Goal: Task Accomplishment & Management: Use online tool/utility

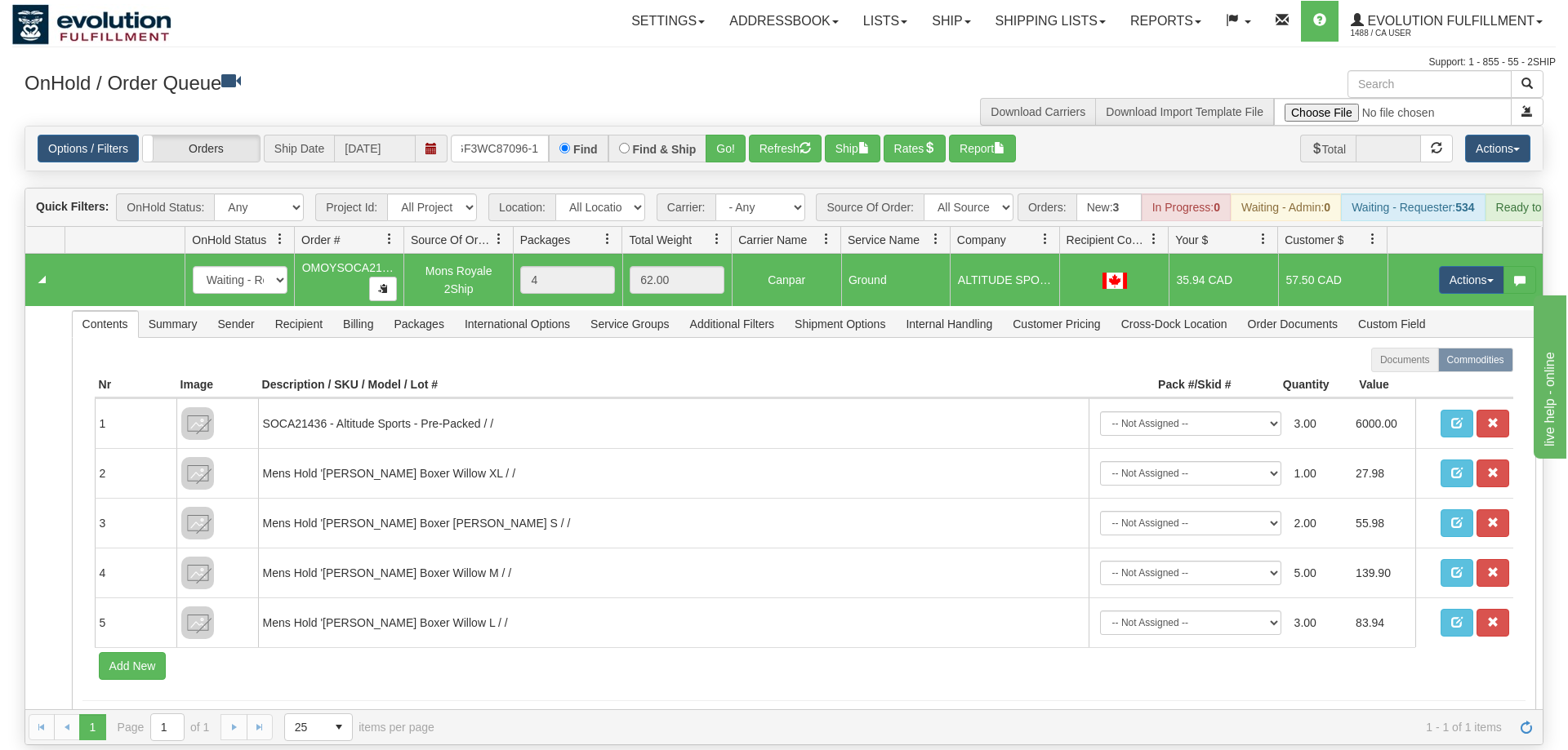
scroll to position [0, 16]
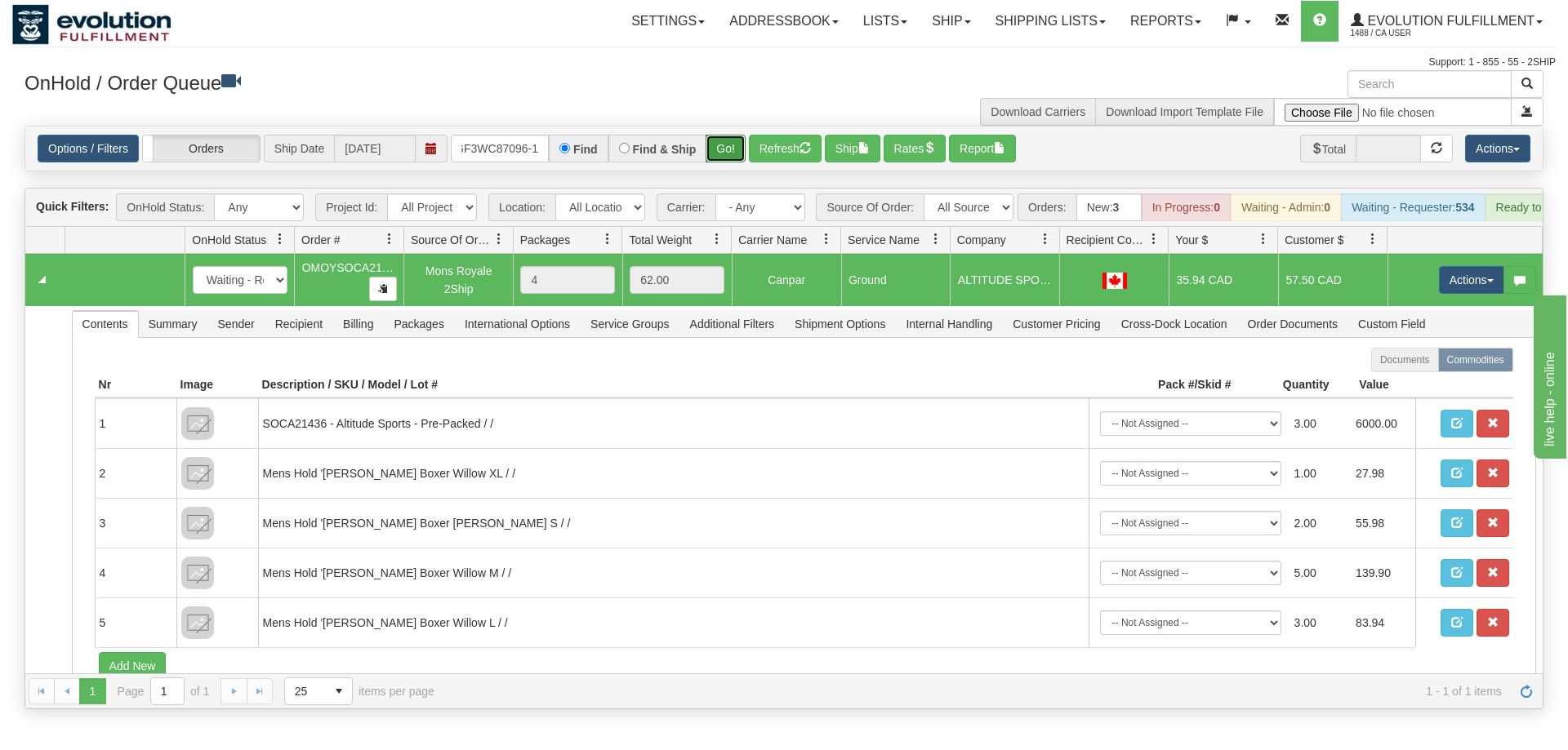
click at [719, 153] on div "Is equal to Is not equal to Contains Does not contains CAD USD EUR ZAR [PERSON_…" at bounding box center [783, 416] width 1543 height 583
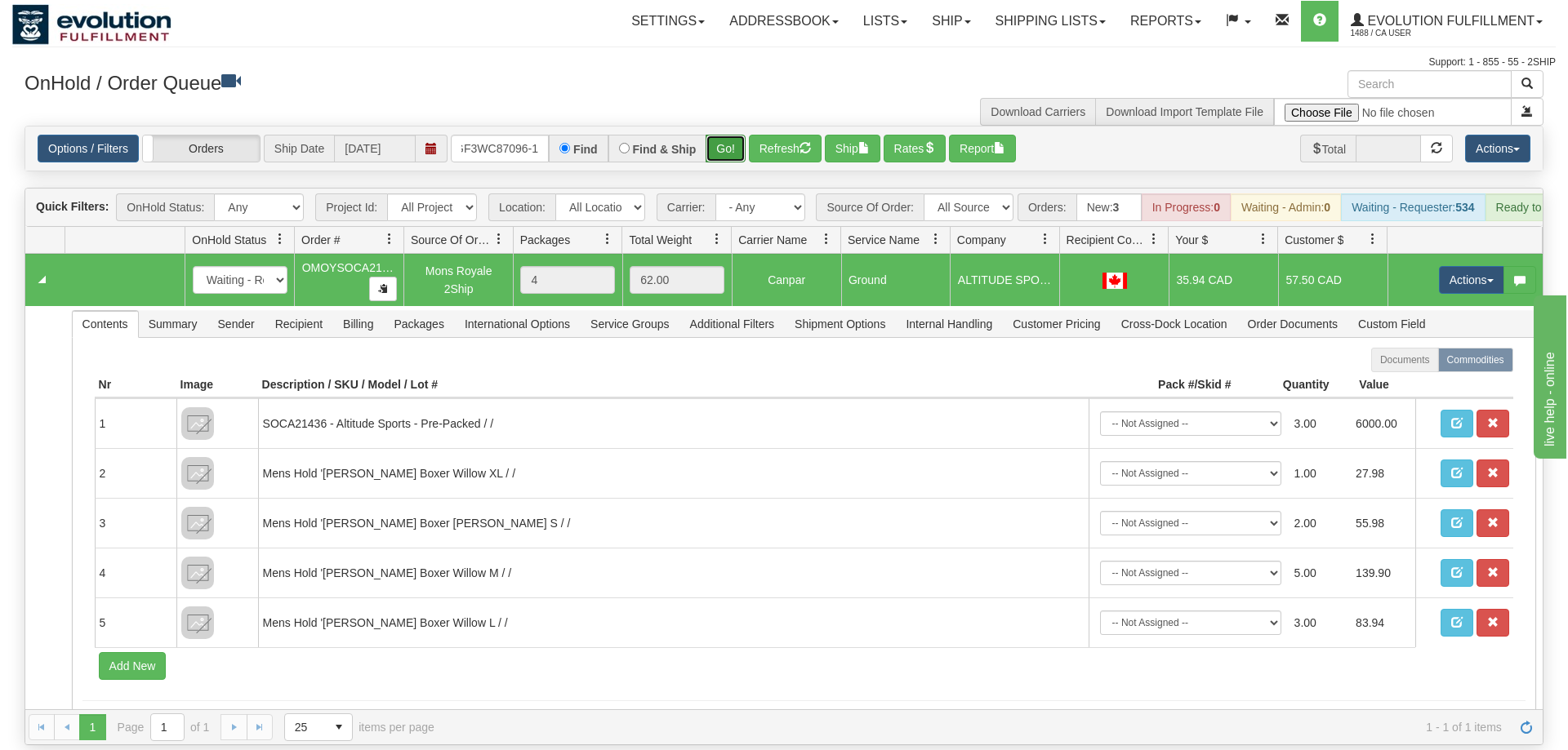
click at [719, 134] on button "Go!" at bounding box center [725, 148] width 40 height 28
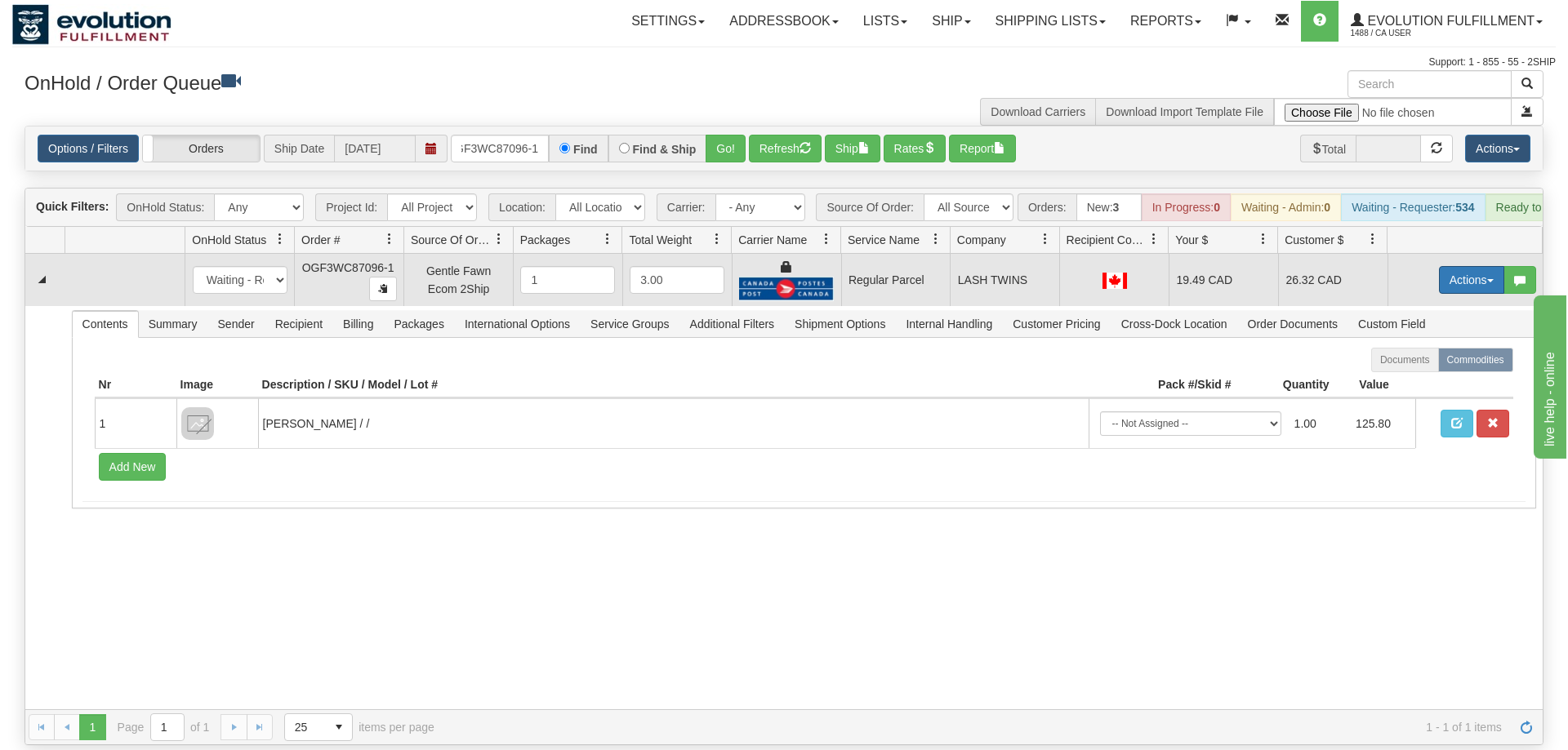
click at [1494, 266] on button "Actions" at bounding box center [1471, 280] width 65 height 28
click at [1427, 346] on span "Rate All Services" at bounding box center [1438, 352] width 98 height 13
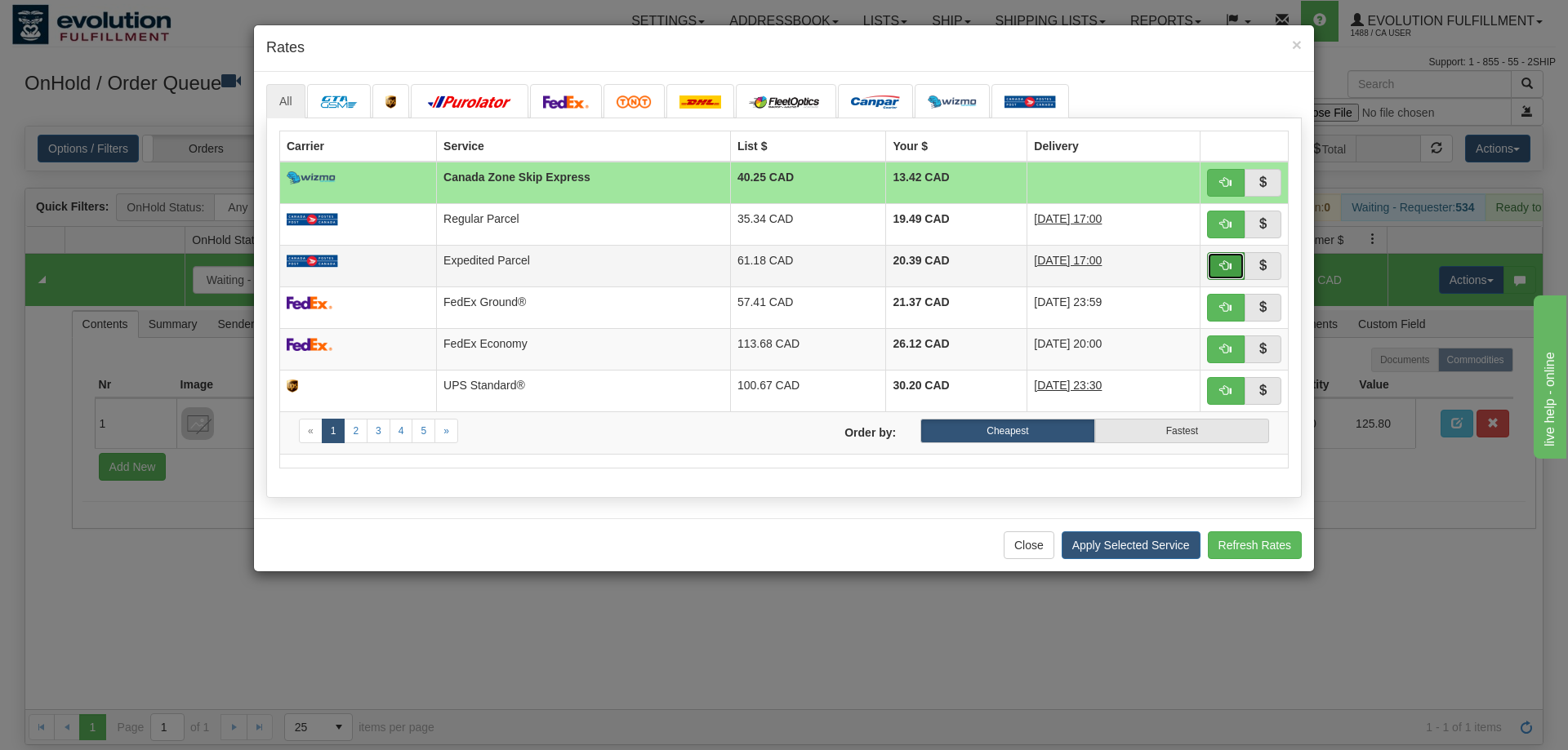
click at [1223, 266] on span "button" at bounding box center [1225, 265] width 12 height 12
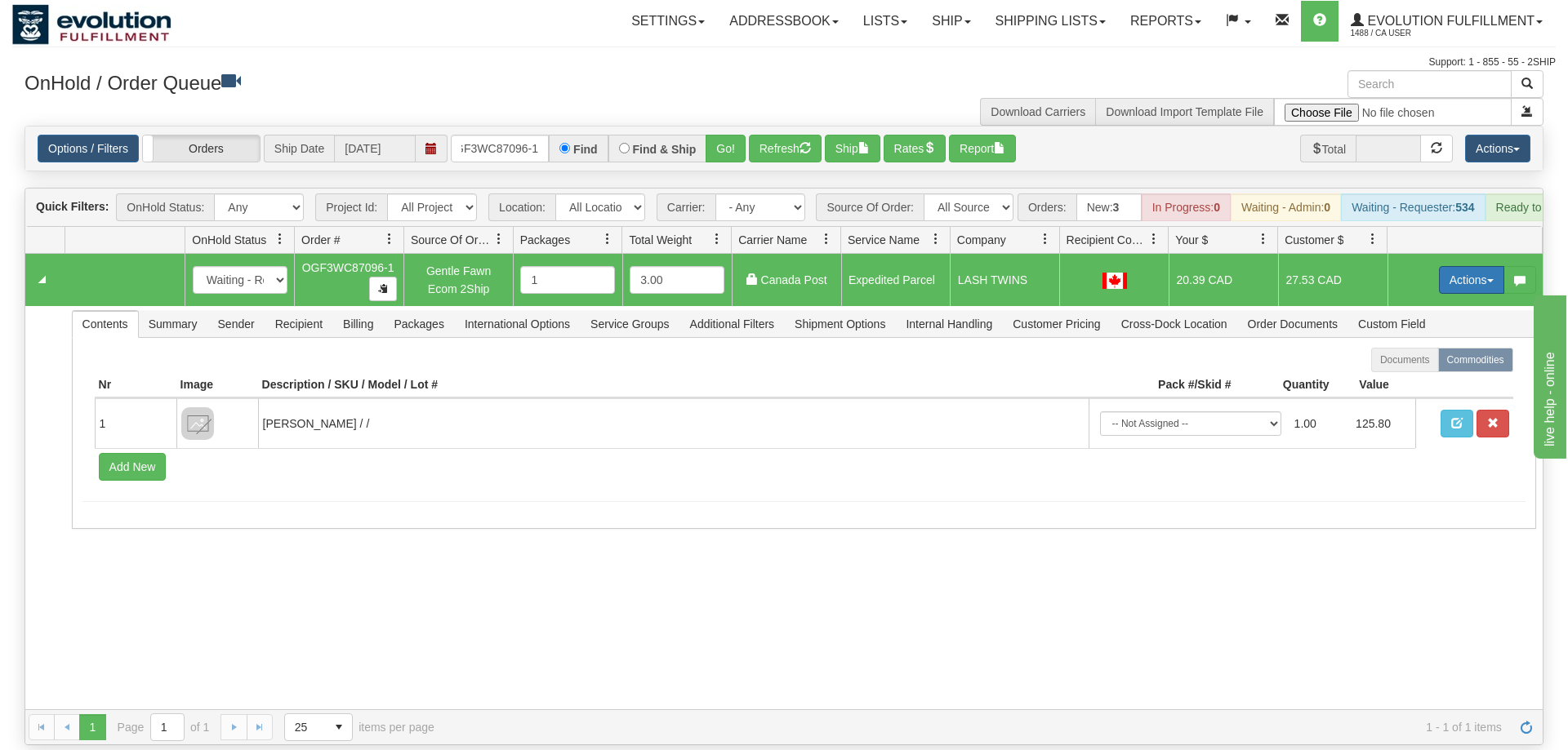
click at [1467, 266] on button "Actions" at bounding box center [1471, 280] width 65 height 28
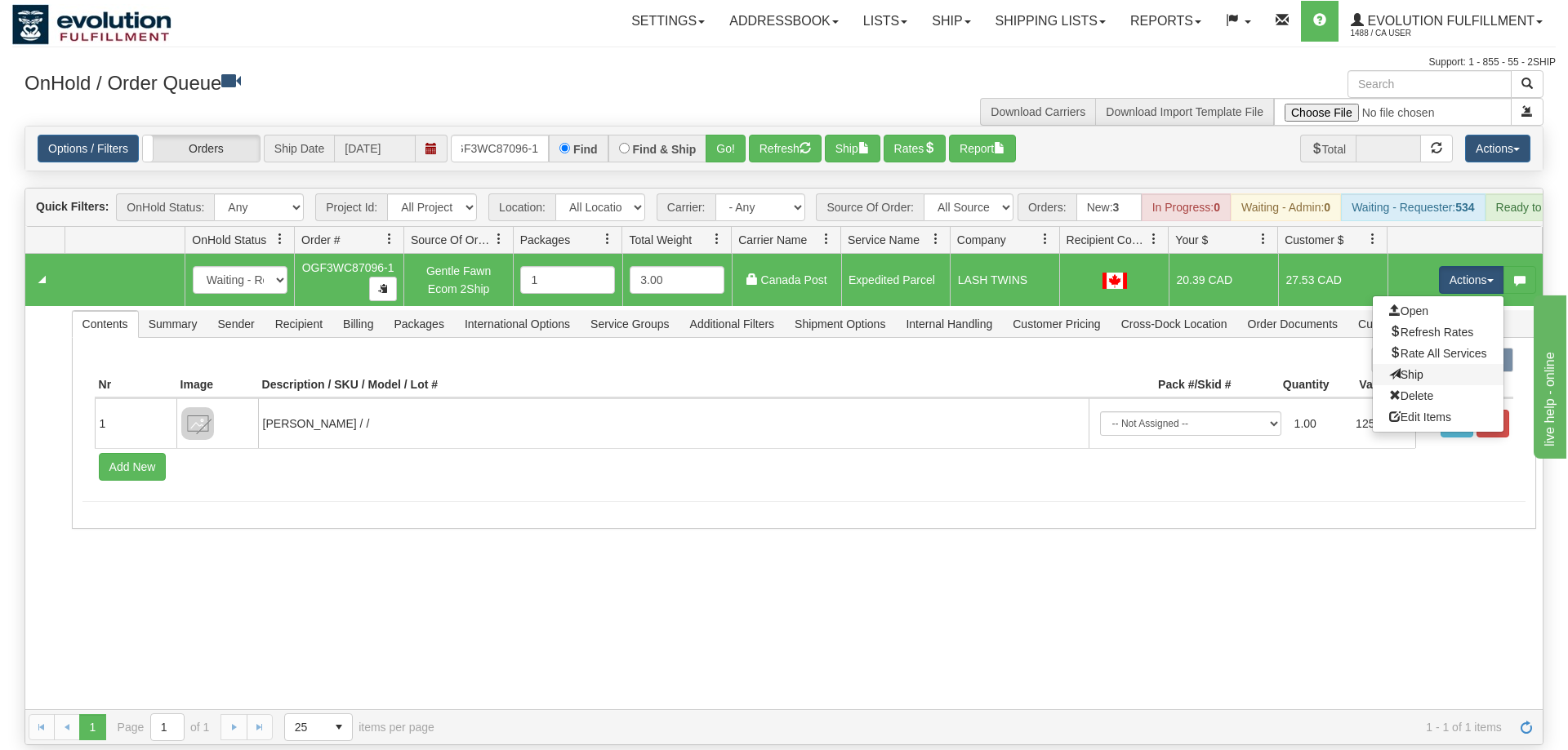
click at [1422, 364] on link "Ship" at bounding box center [1438, 374] width 130 height 21
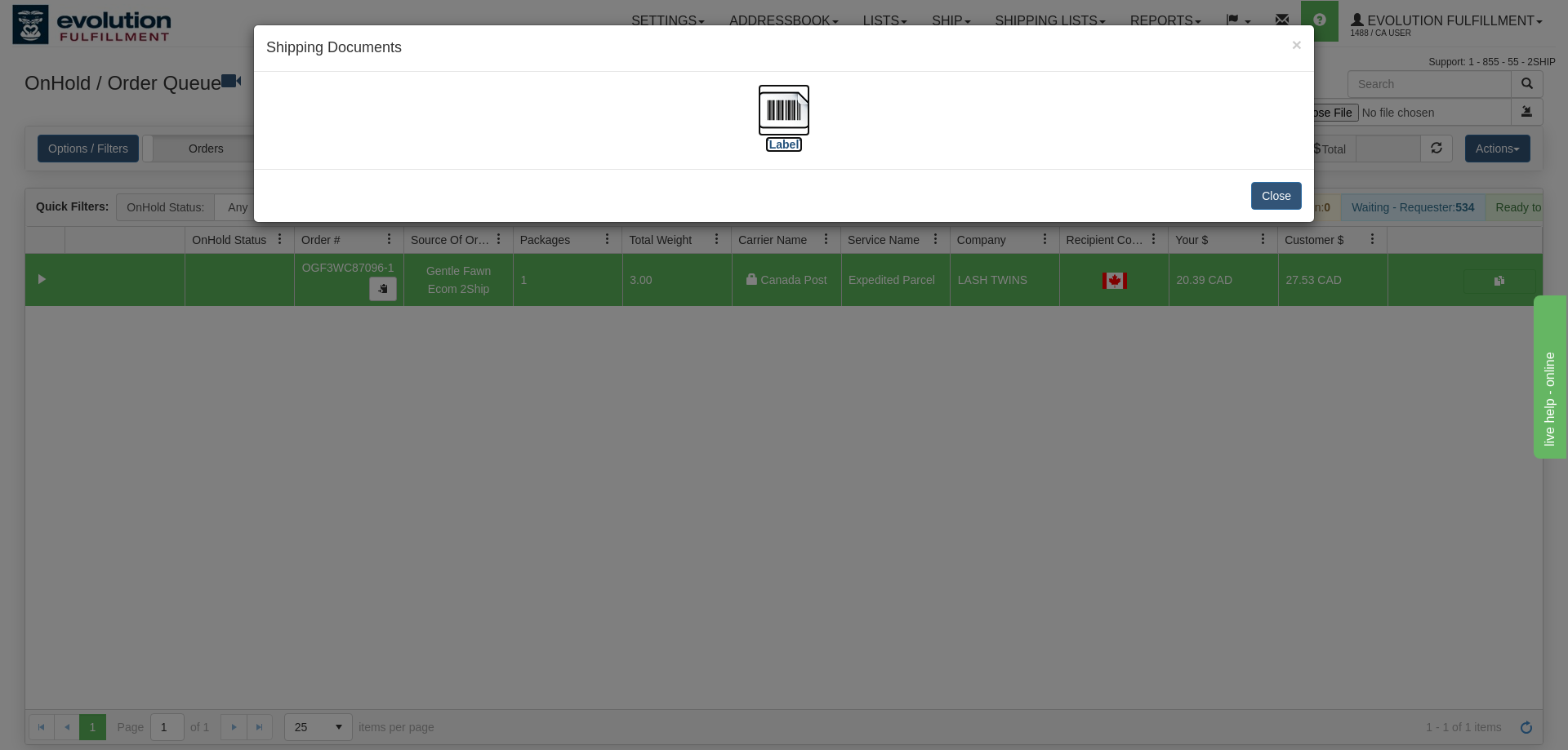
click at [795, 96] on img at bounding box center [783, 110] width 52 height 52
click at [461, 607] on div "× Shipping Documents [Label] Close" at bounding box center [784, 375] width 1568 height 750
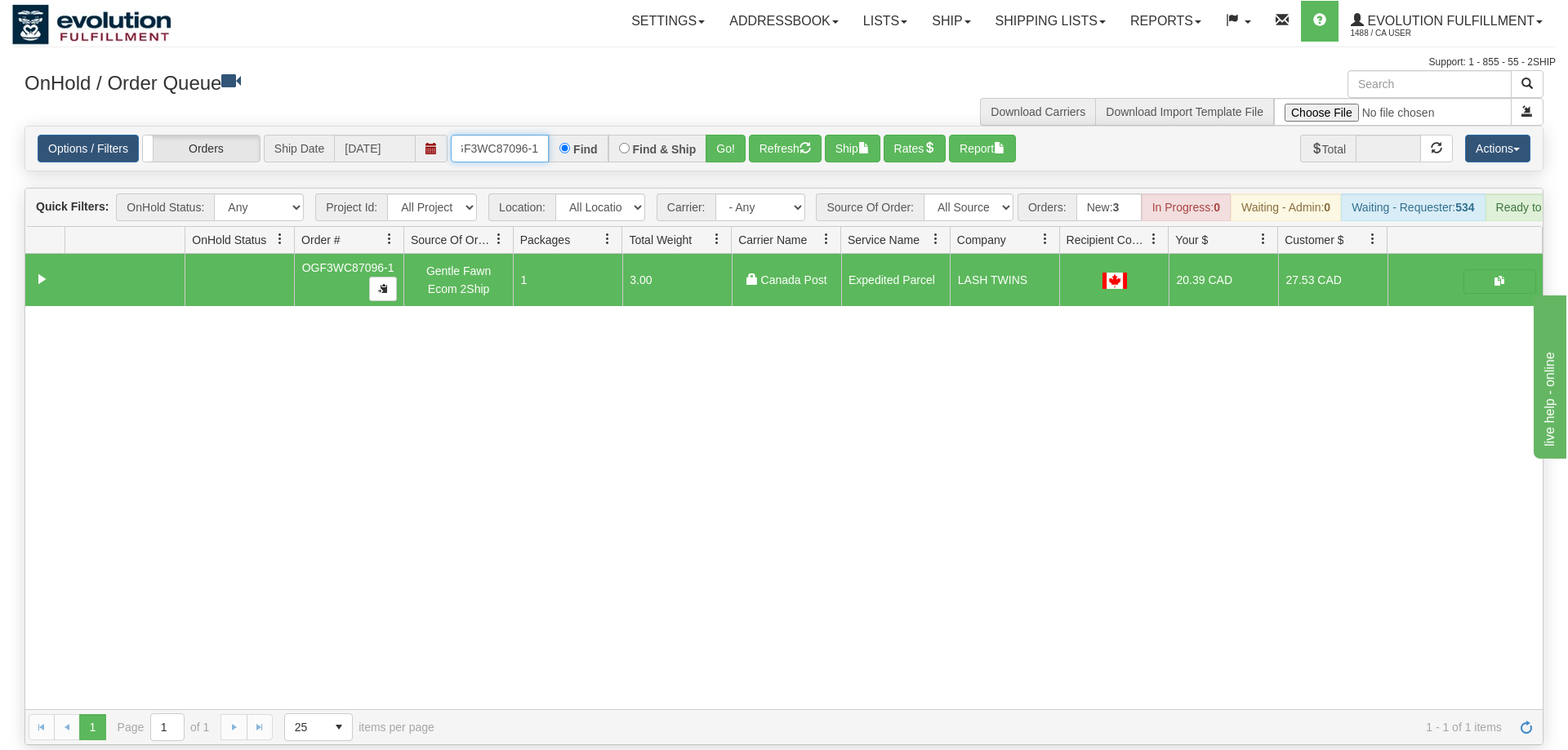
click at [505, 137] on input "OGF3WC87096-1" at bounding box center [499, 148] width 98 height 28
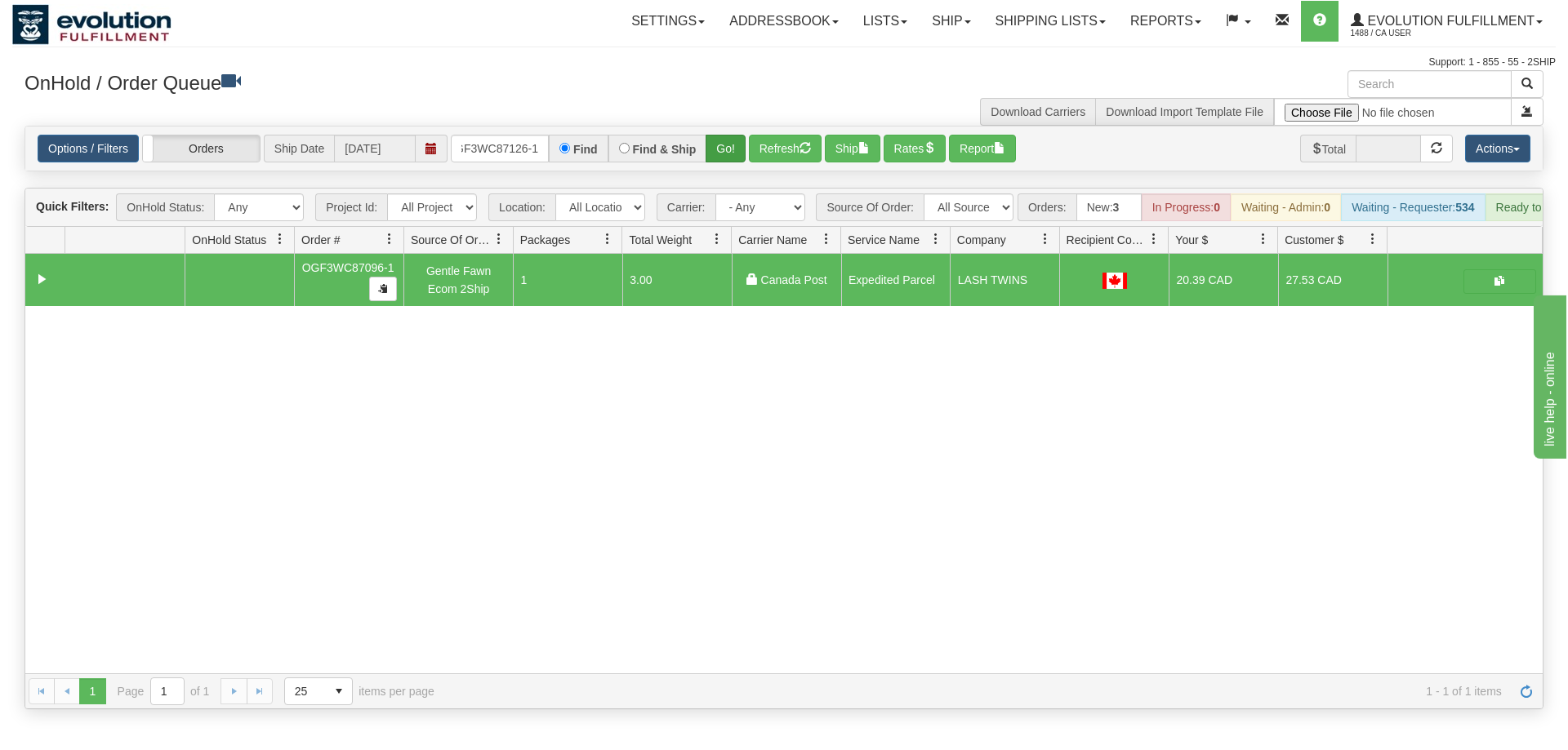
drag, startPoint x: 747, startPoint y: 126, endPoint x: 722, endPoint y: 134, distance: 26.2
click at [745, 163] on div "Is equal to Is not equal to Contains Does not contains CAD USD EUR ZAR [PERSON_…" at bounding box center [783, 416] width 1543 height 583
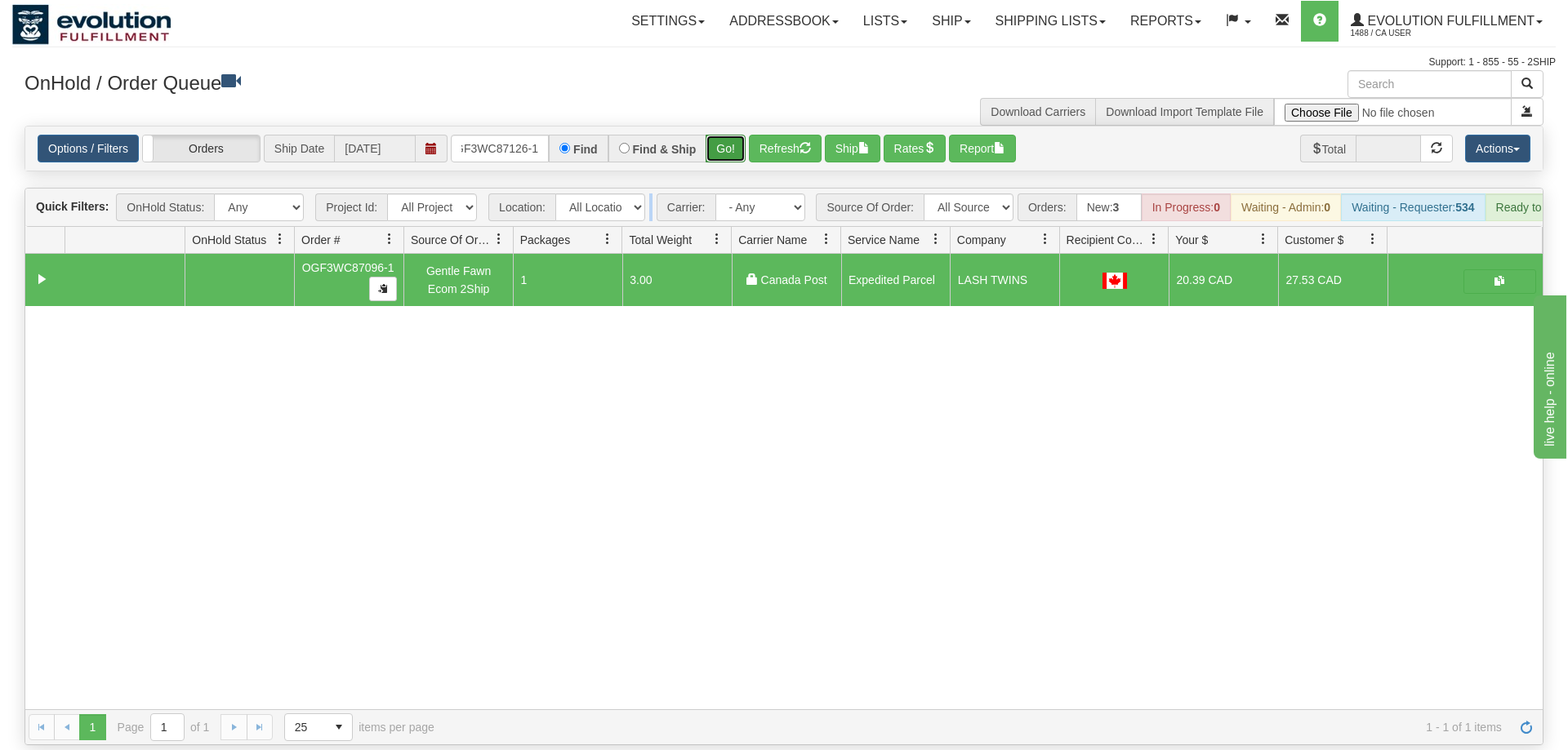
click at [723, 134] on button "Go!" at bounding box center [725, 148] width 40 height 28
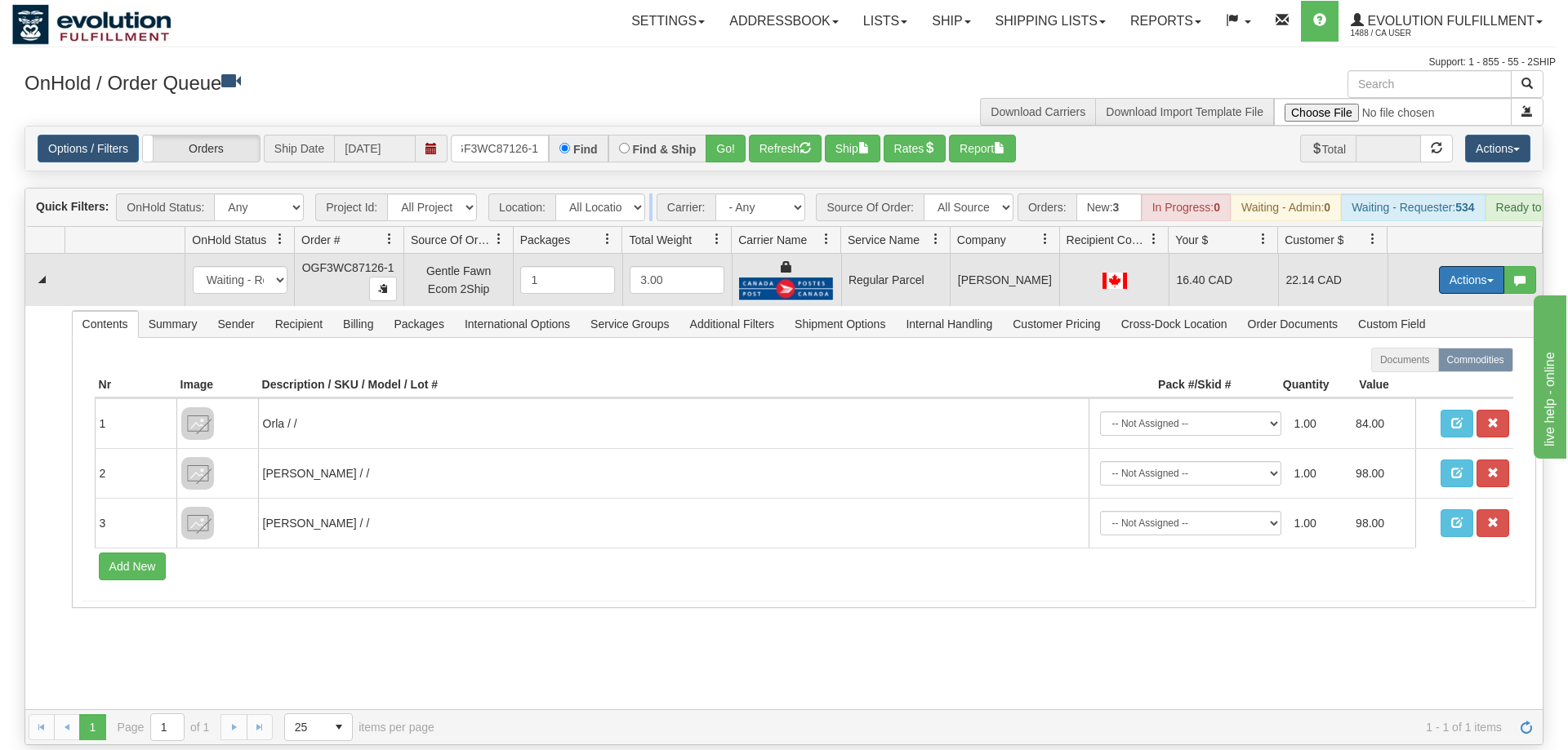
drag, startPoint x: 1454, startPoint y: 257, endPoint x: 1464, endPoint y: 284, distance: 28.8
click at [1455, 266] on button "Actions" at bounding box center [1471, 280] width 65 height 28
click at [1435, 346] on span "Rate All Services" at bounding box center [1438, 352] width 98 height 13
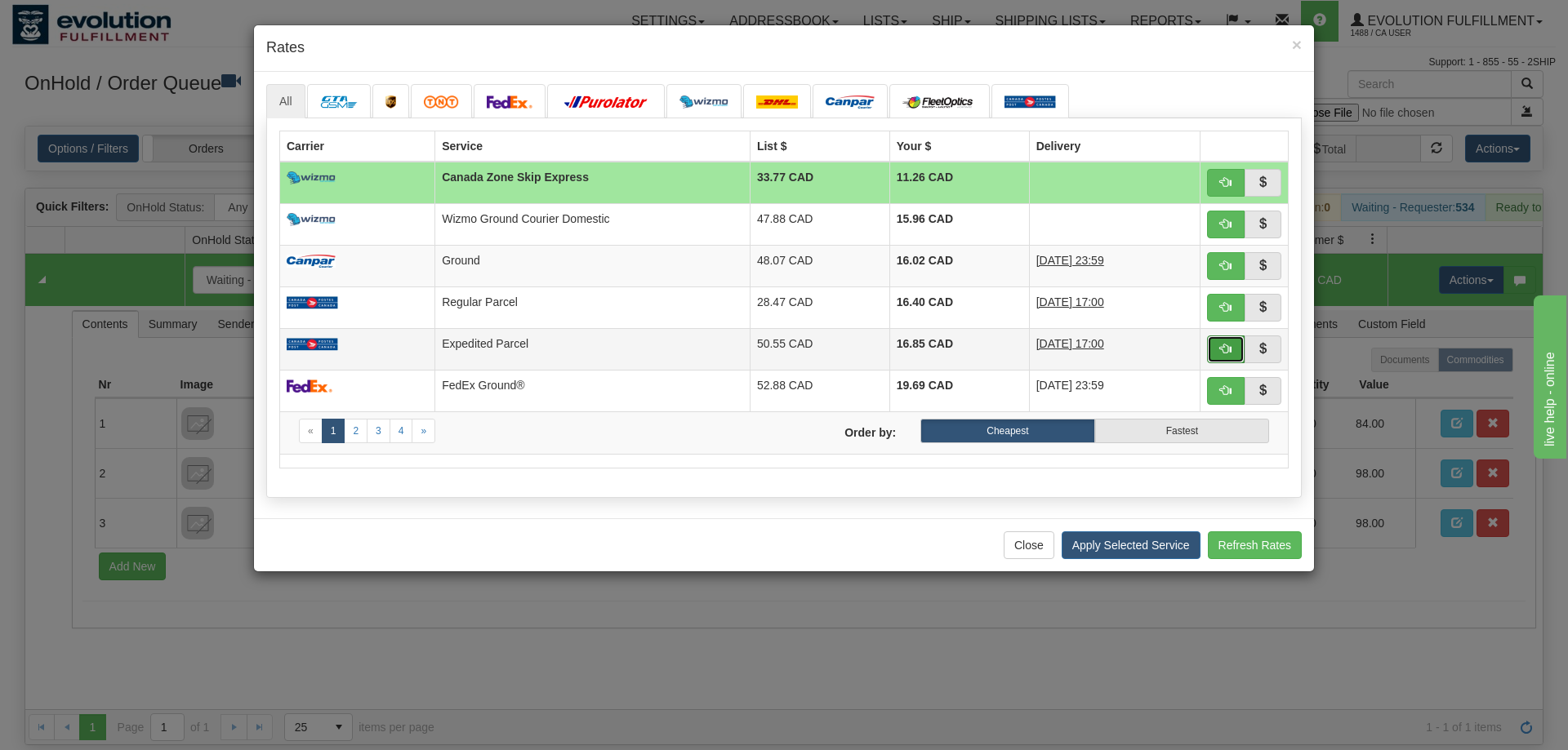
click at [1232, 338] on button "button" at bounding box center [1225, 349] width 38 height 28
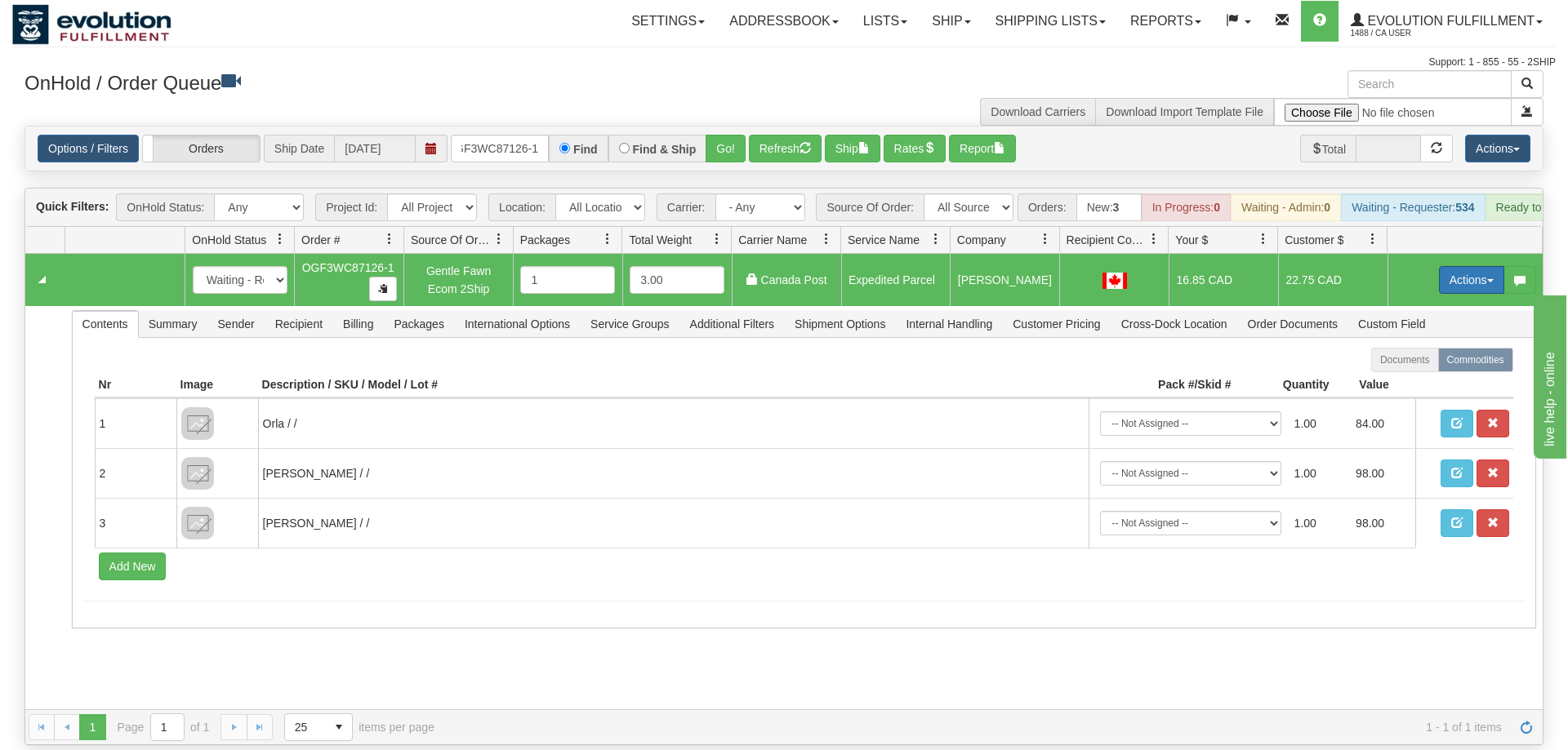
click at [1476, 266] on button "Actions" at bounding box center [1471, 280] width 65 height 28
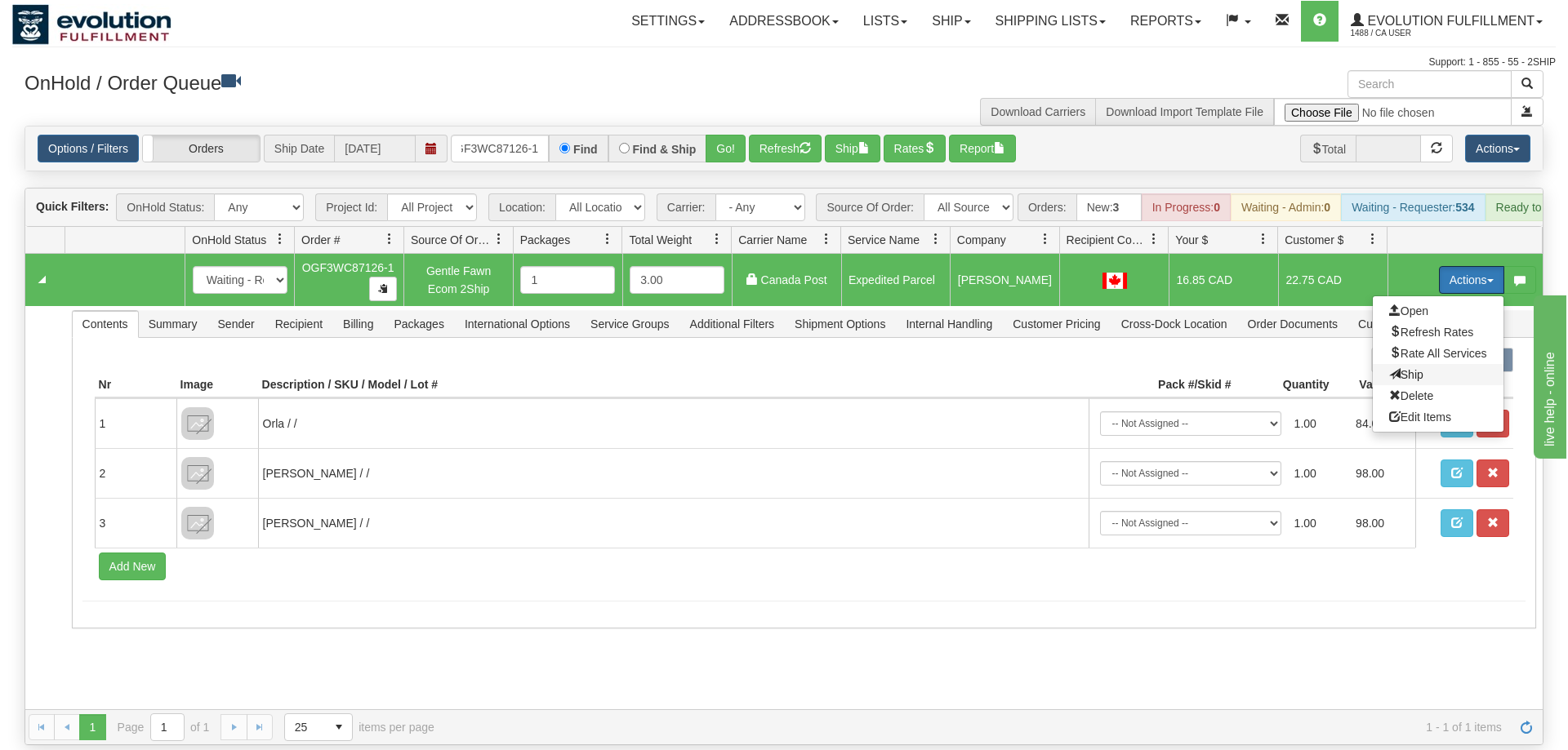
click at [1415, 368] on span "Ship" at bounding box center [1406, 374] width 35 height 13
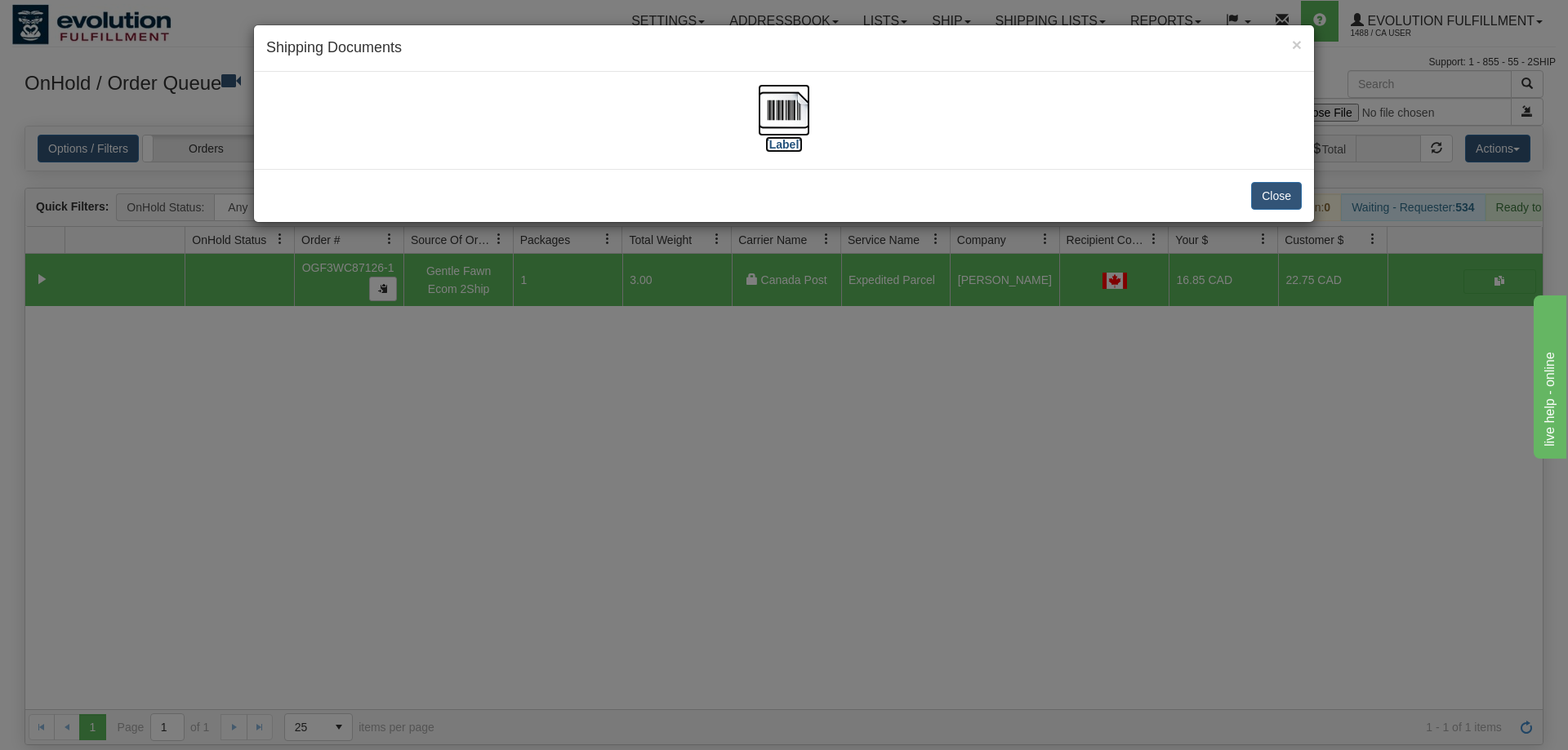
click at [776, 113] on img at bounding box center [783, 110] width 52 height 52
drag, startPoint x: 972, startPoint y: 435, endPoint x: 449, endPoint y: 174, distance: 584.5
click at [966, 408] on div "× Shipping Documents [Label] Close" at bounding box center [784, 375] width 1568 height 750
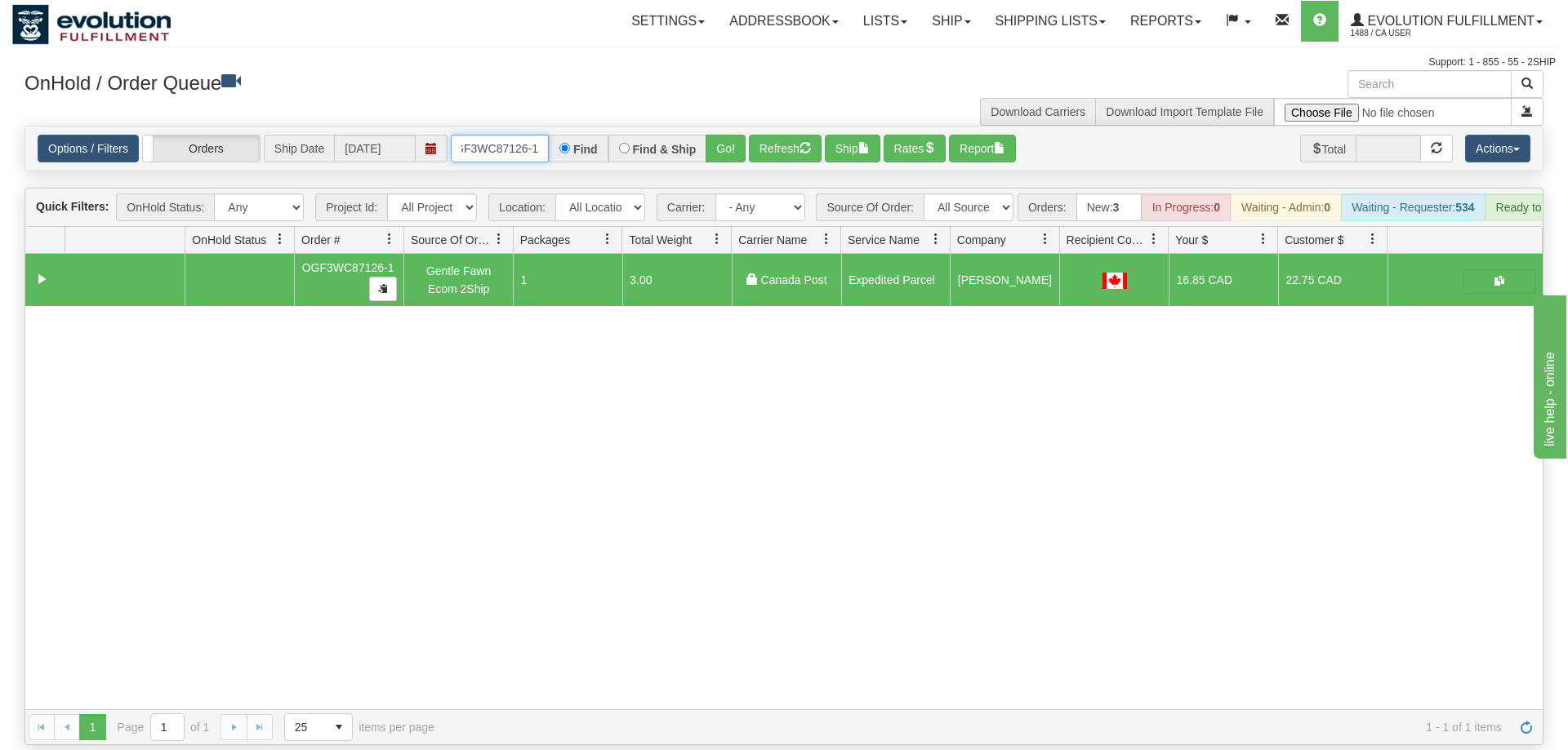
click at [497, 134] on input "OGF3WC87126-1" at bounding box center [499, 148] width 98 height 28
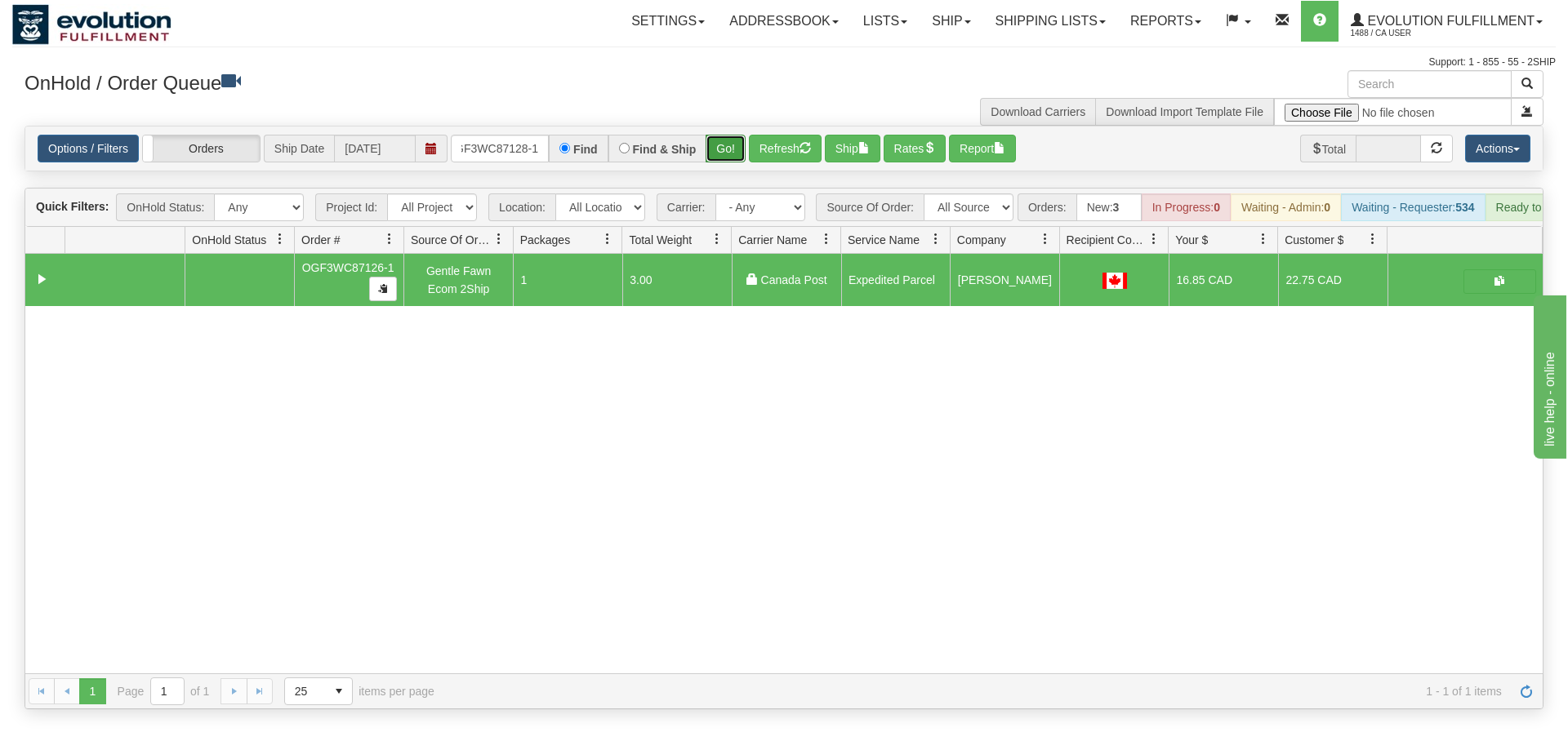
click at [732, 155] on div "Is equal to Is not equal to Contains Does not contains CAD USD EUR ZAR [PERSON_…" at bounding box center [783, 416] width 1543 height 583
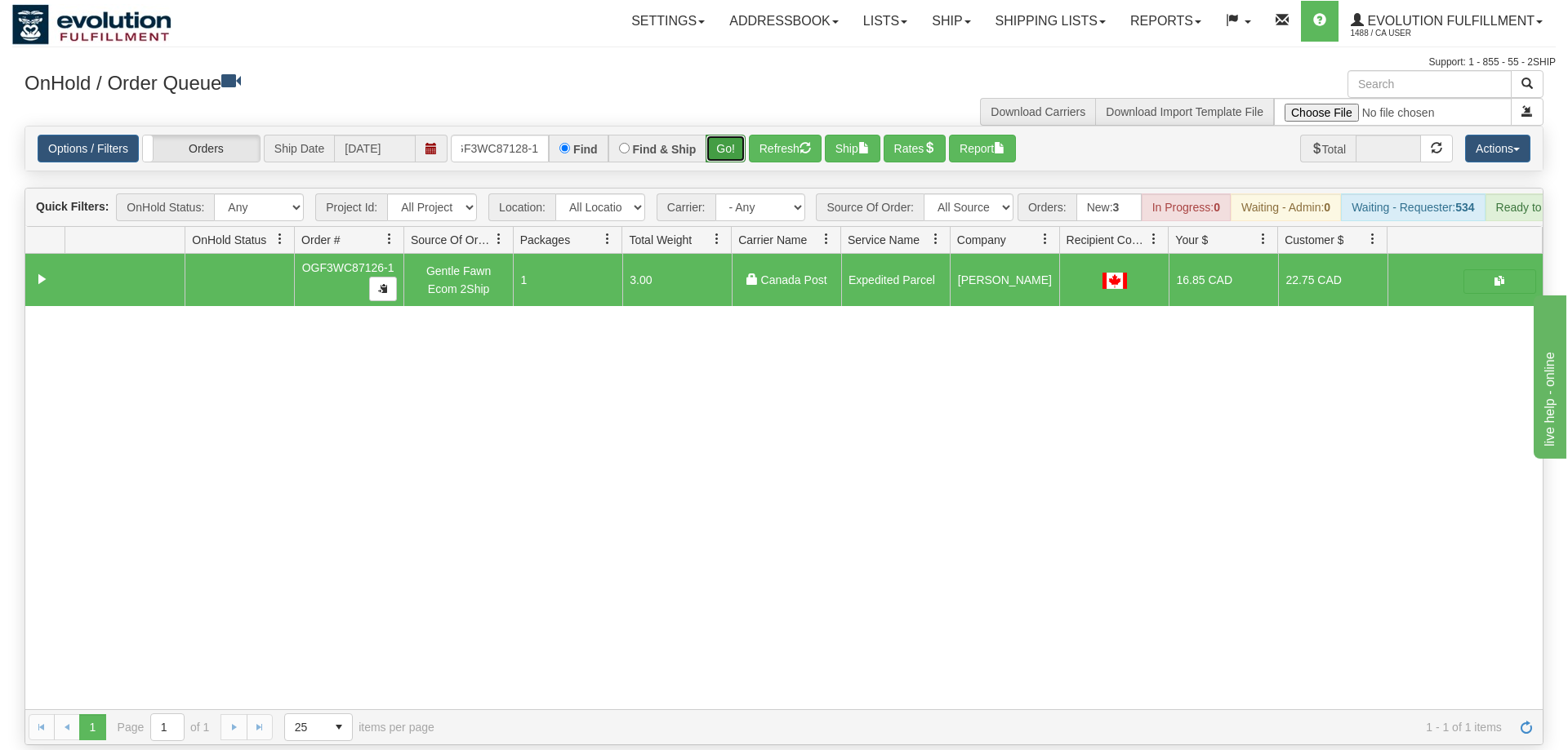
click at [730, 134] on button "Go!" at bounding box center [725, 148] width 40 height 28
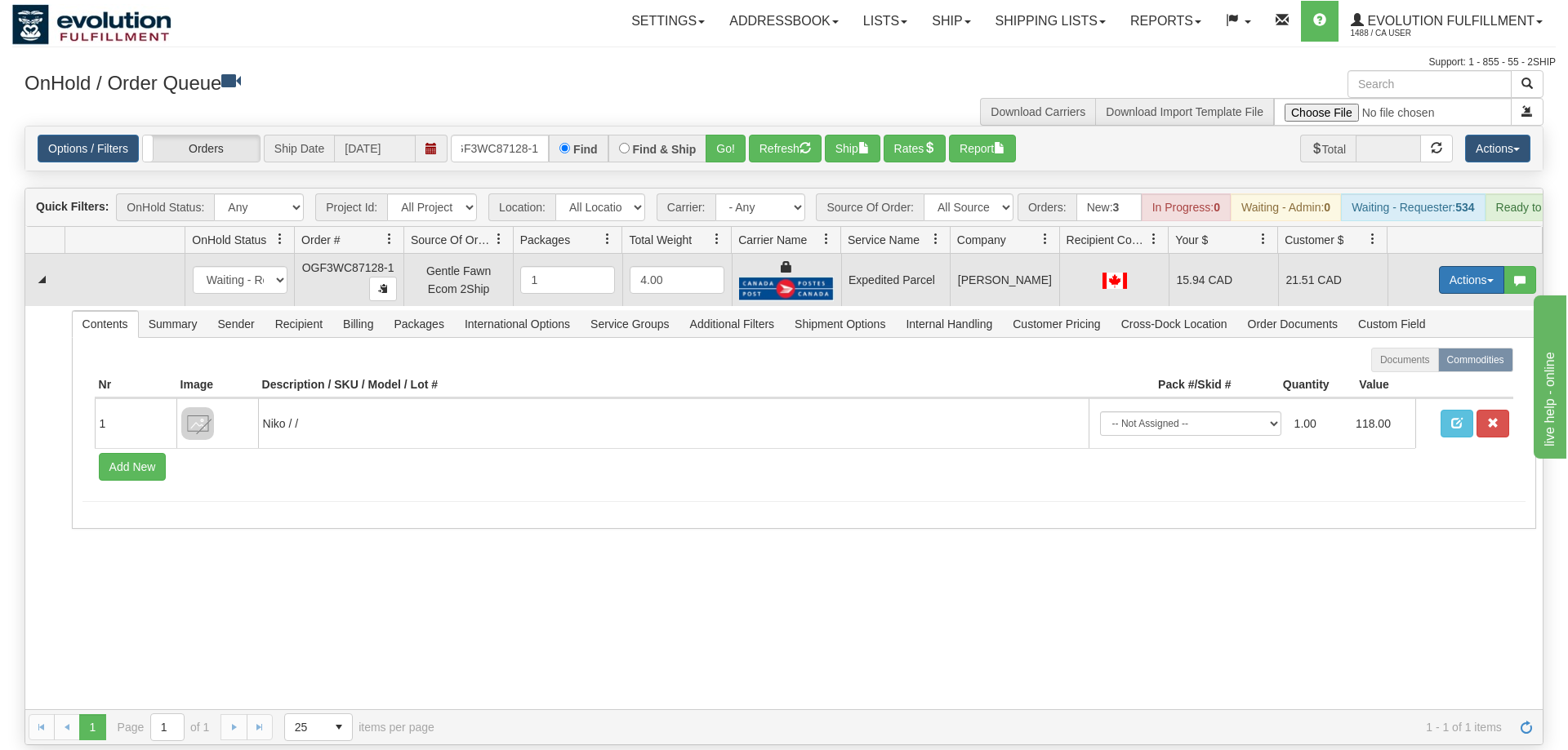
click at [1464, 266] on button "Actions" at bounding box center [1471, 280] width 65 height 28
click at [1422, 364] on link "Ship" at bounding box center [1438, 374] width 130 height 21
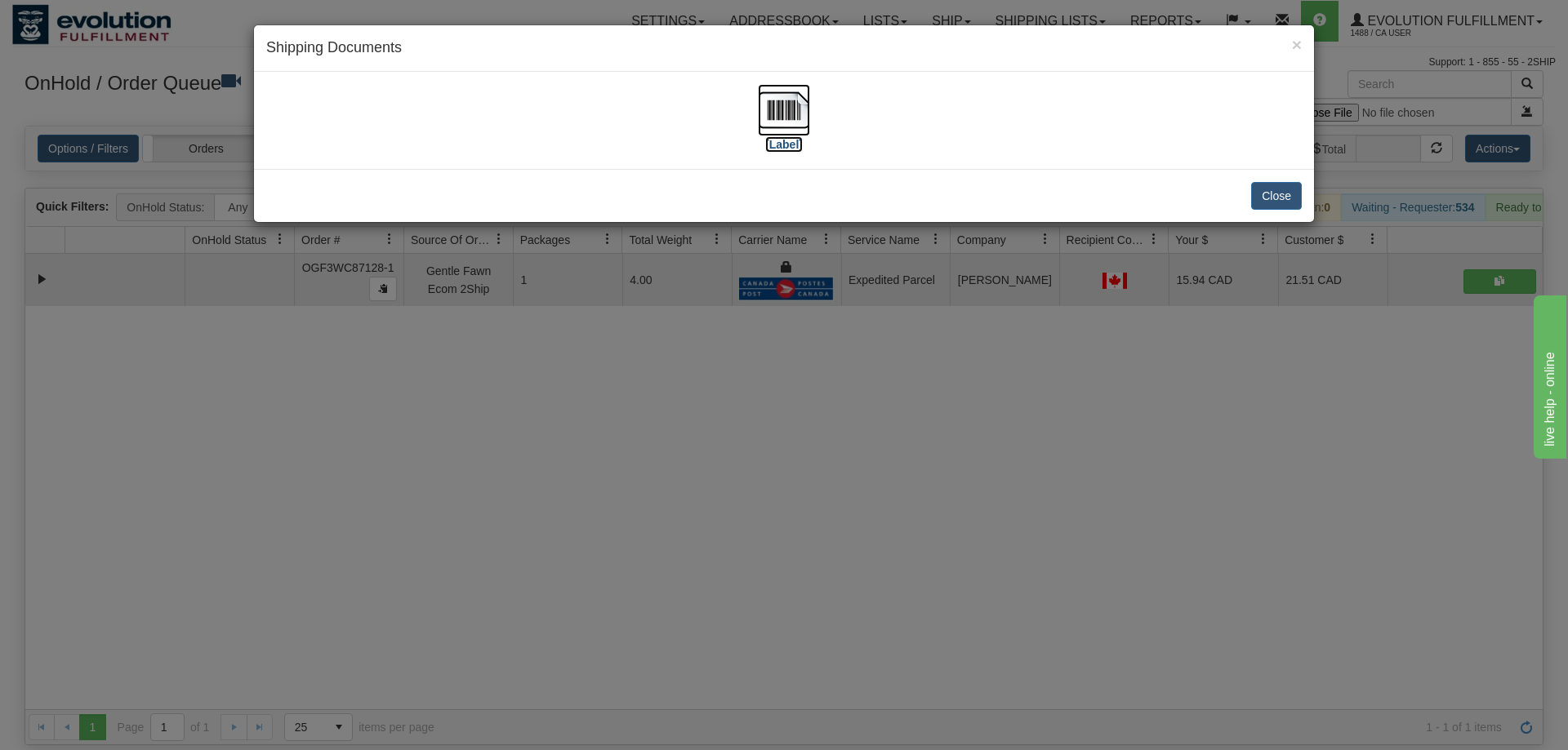
click at [779, 107] on img at bounding box center [783, 110] width 52 height 52
drag, startPoint x: 940, startPoint y: 285, endPoint x: 770, endPoint y: 215, distance: 183.8
click at [937, 268] on div "× Shipping Documents [Label] Close" at bounding box center [784, 375] width 1568 height 750
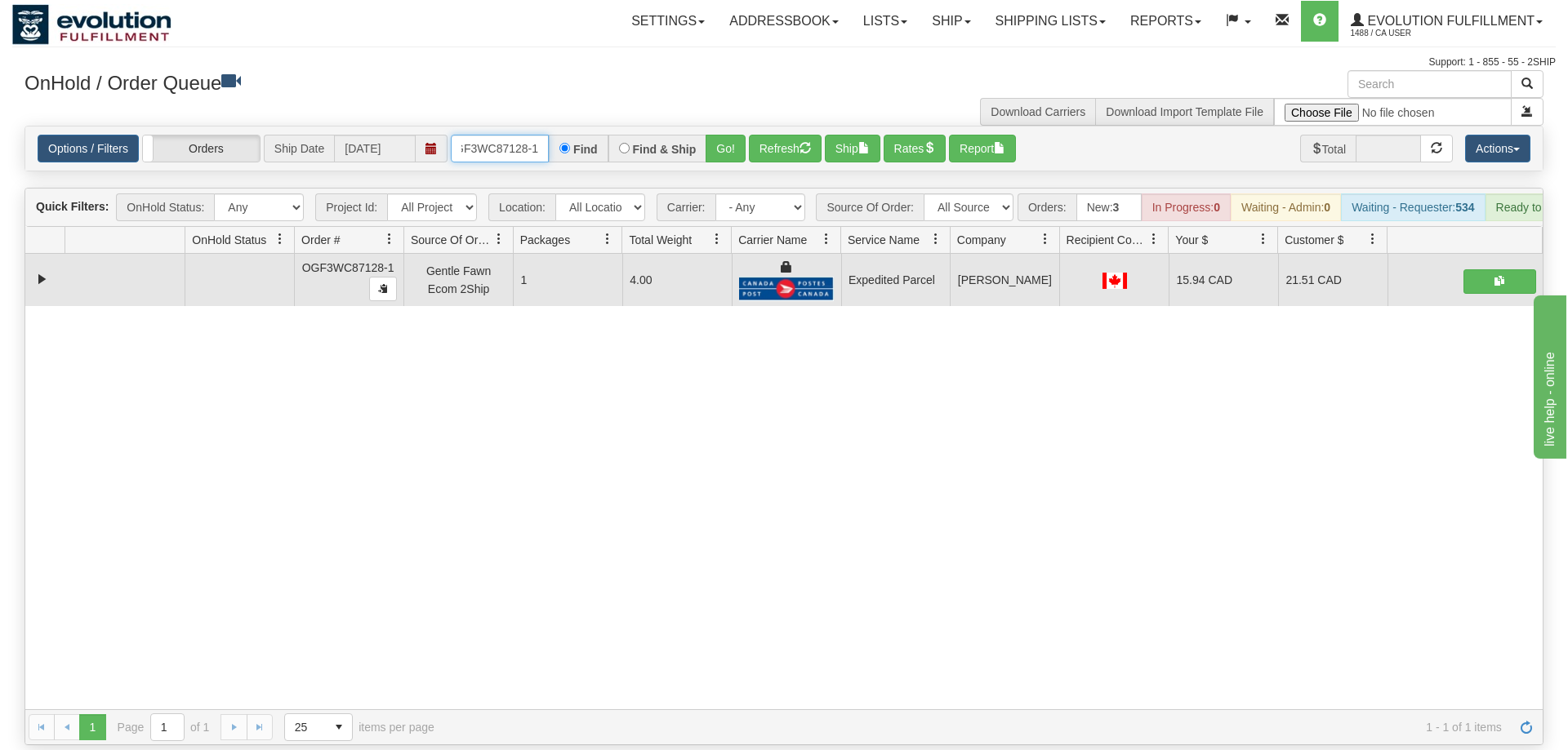
click at [505, 134] on input "OGF3WC87128-1" at bounding box center [499, 148] width 98 height 28
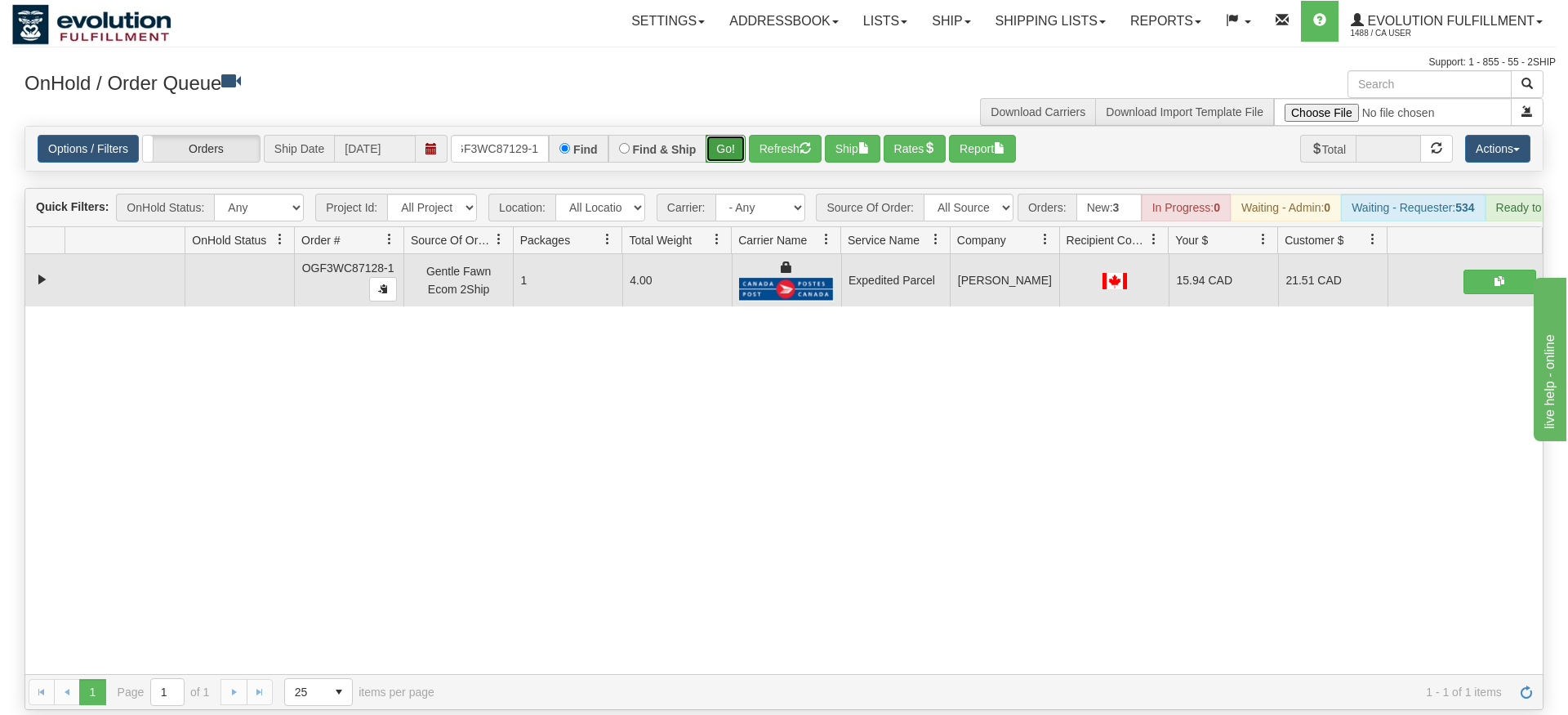
click at [731, 165] on div "Is equal to Is not equal to Contains Does not contains CAD USD EUR ZAR [PERSON_…" at bounding box center [783, 417] width 1543 height 584
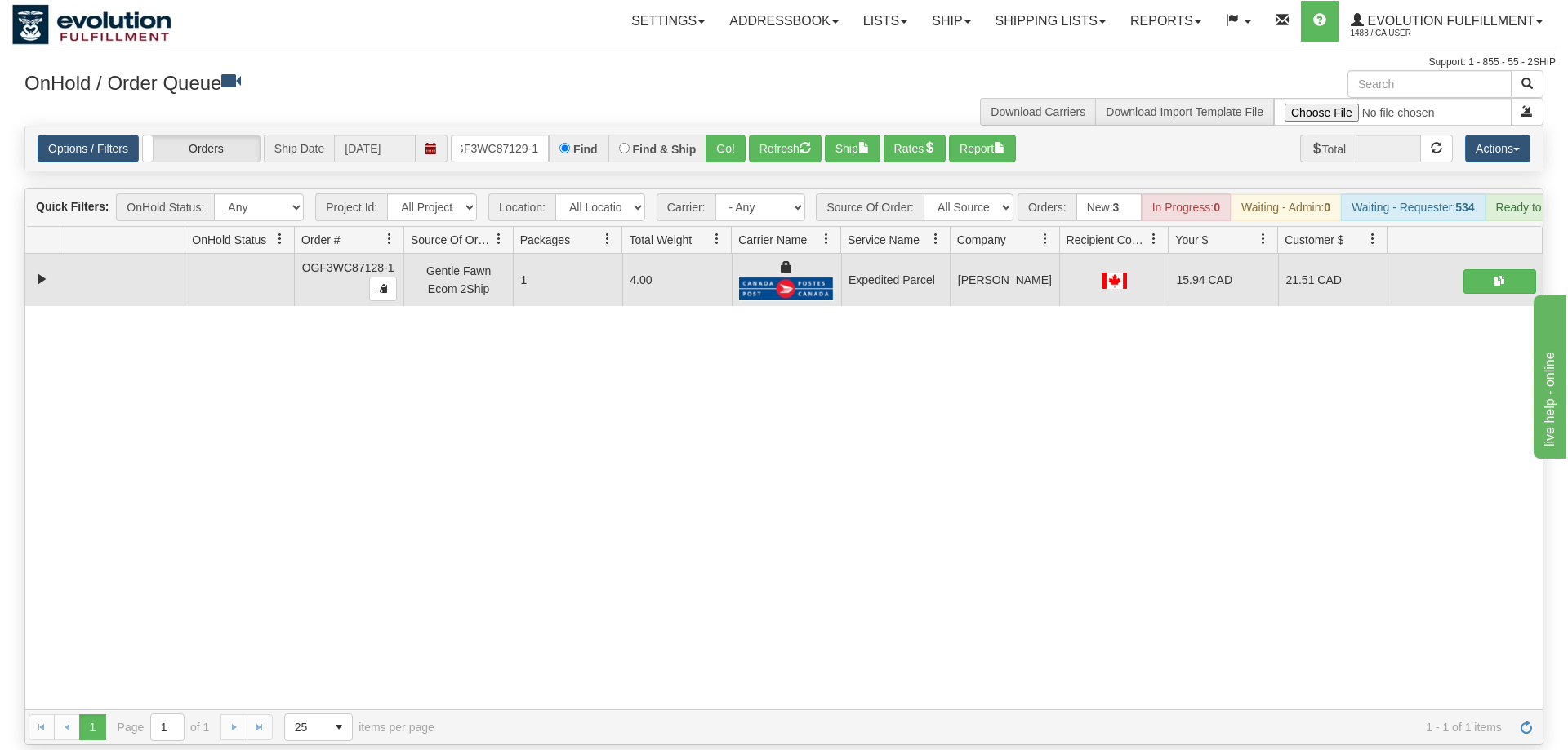
click at [729, 144] on div "Options / Filters Group Shipments Orders Ship Date [DATE] OGF3WC87129-1 Find Fi…" at bounding box center [784, 148] width 1517 height 44
click at [729, 137] on button "Go!" at bounding box center [725, 148] width 40 height 28
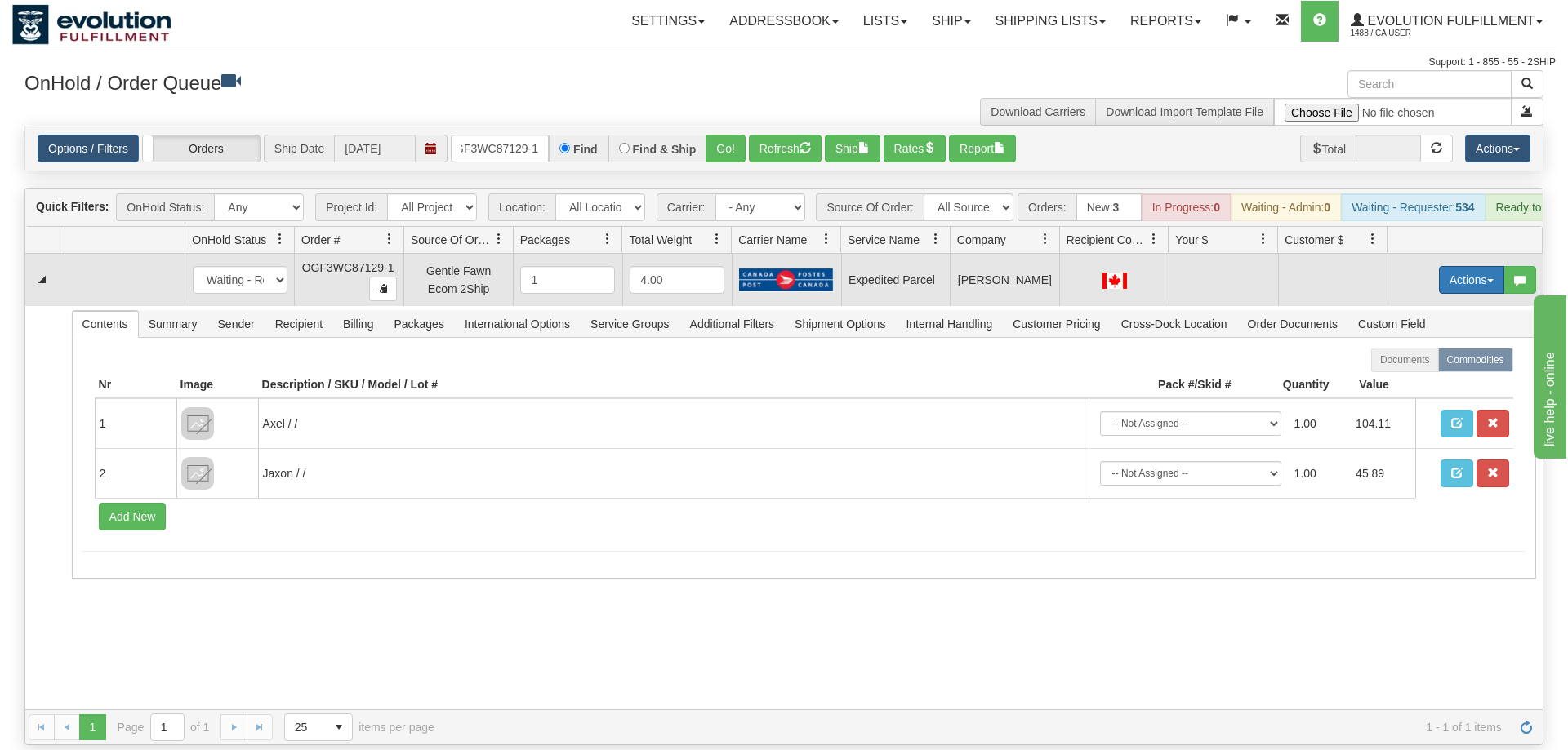
click at [1478, 266] on button "Actions" at bounding box center [1471, 280] width 65 height 28
click at [1446, 326] on span "Refresh Rates" at bounding box center [1431, 332] width 84 height 13
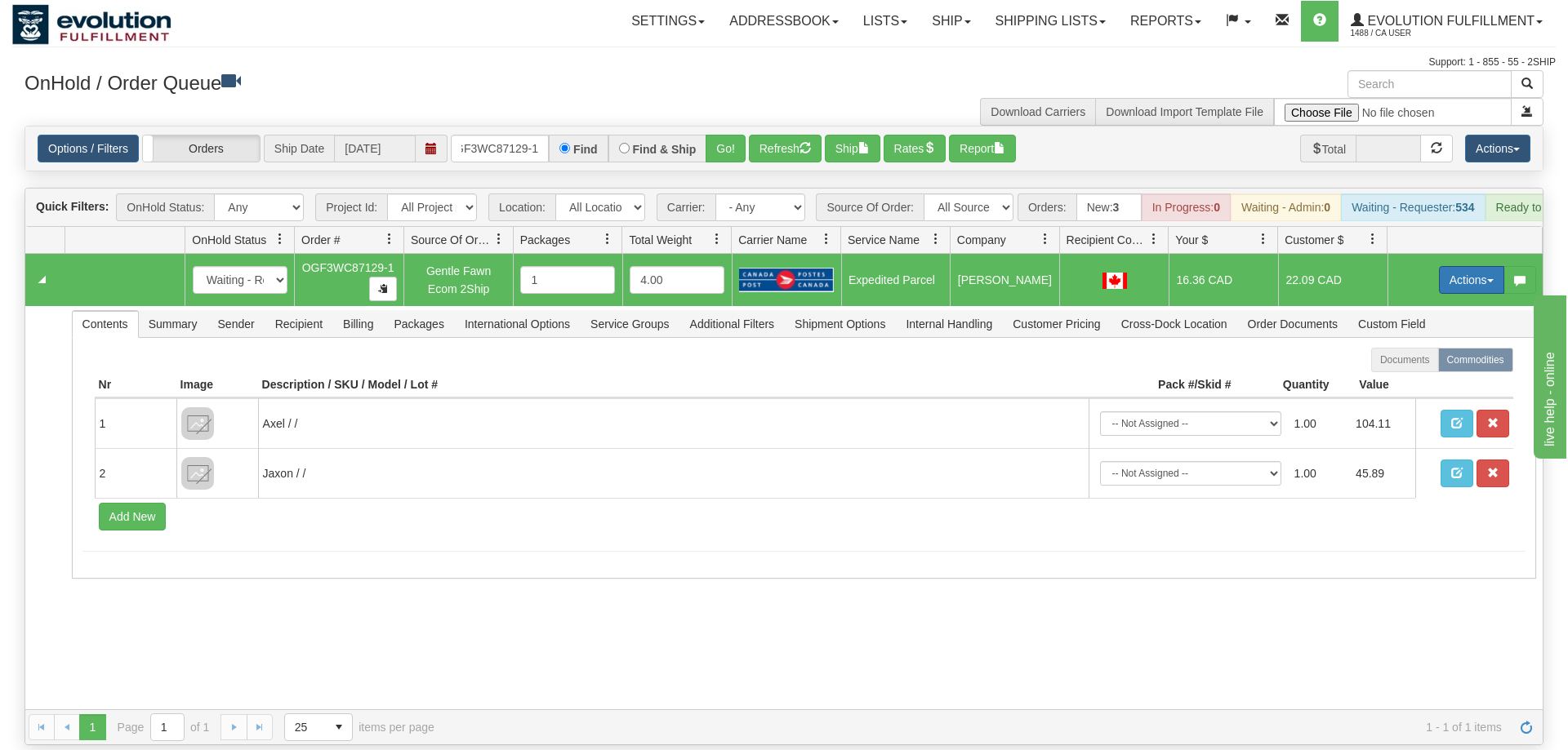
click at [1455, 266] on button "Actions" at bounding box center [1471, 280] width 65 height 28
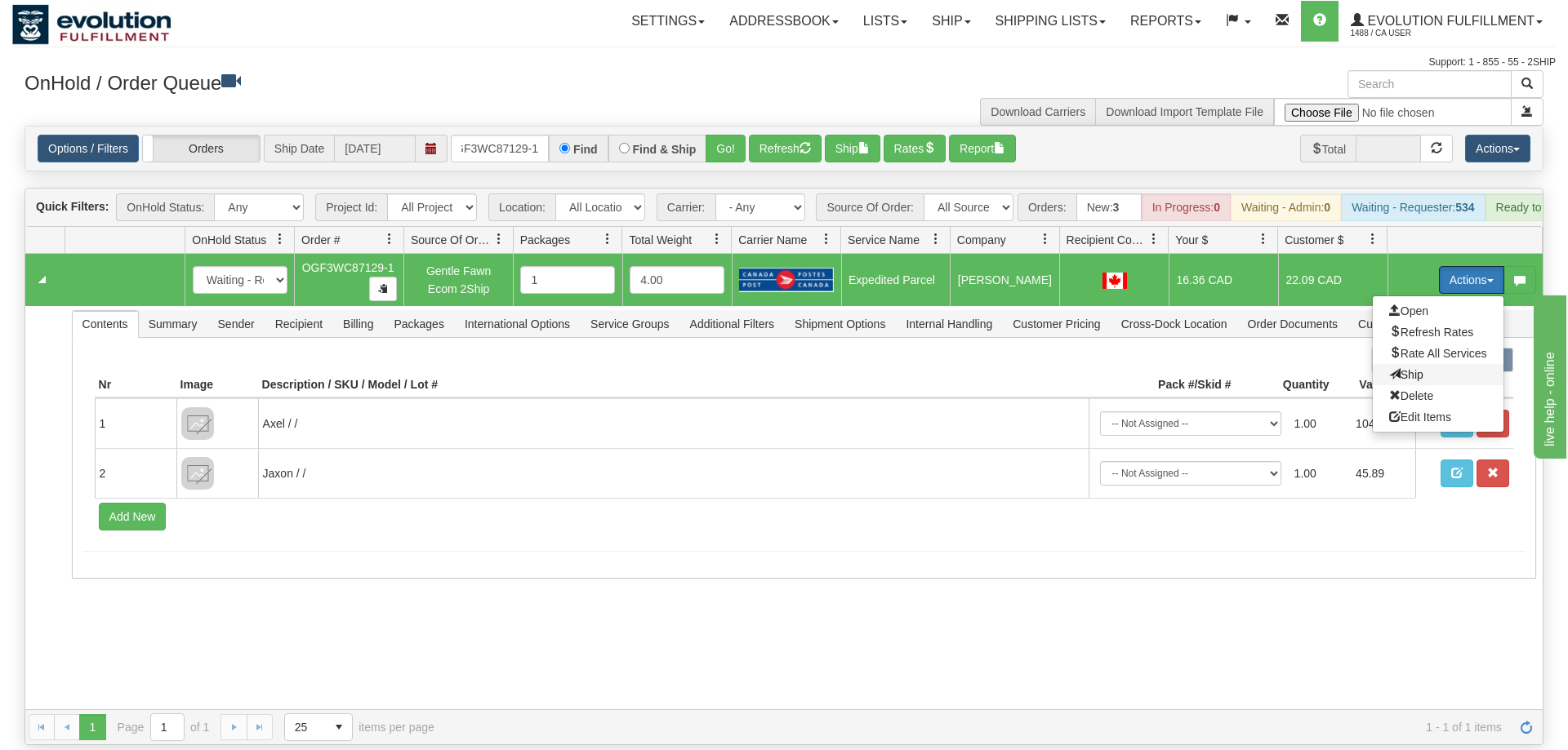
click at [1410, 368] on span "Ship" at bounding box center [1406, 374] width 35 height 13
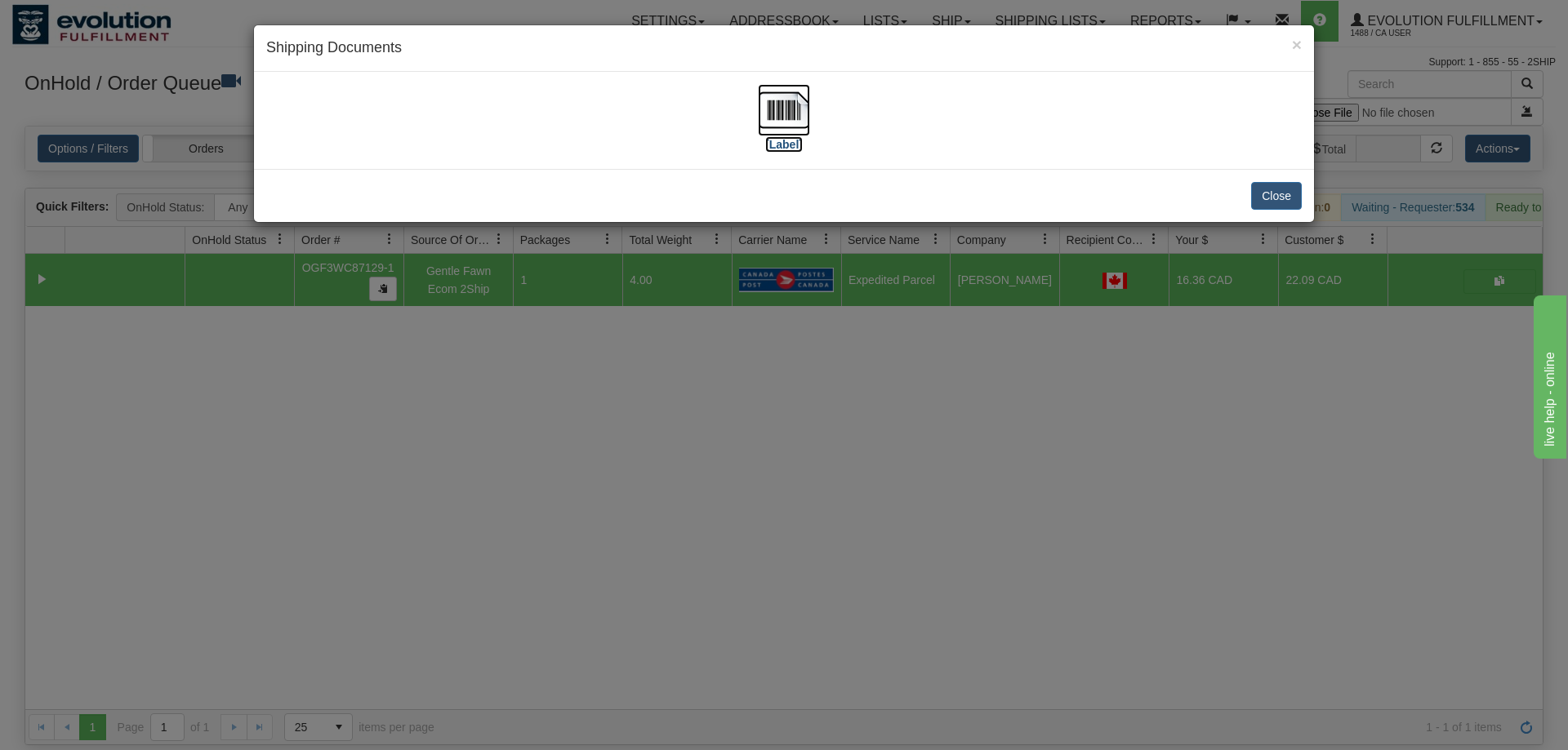
drag, startPoint x: 792, startPoint y: 108, endPoint x: 802, endPoint y: 87, distance: 23.3
click at [802, 87] on img at bounding box center [783, 110] width 52 height 52
click at [461, 464] on div "× Shipping Documents [Label] Close" at bounding box center [784, 375] width 1568 height 750
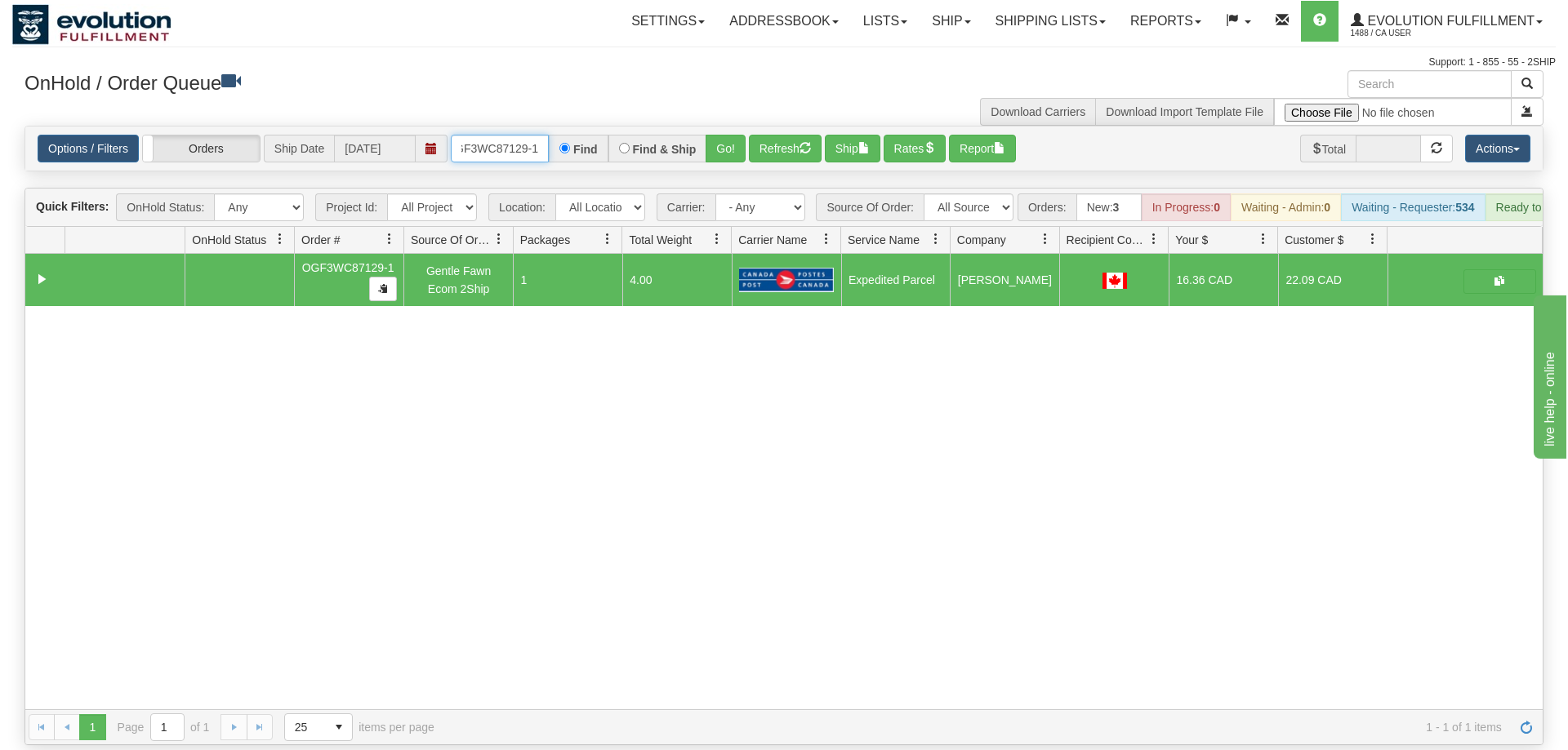
click at [486, 134] on input "OGF3WC87129-1" at bounding box center [499, 148] width 98 height 28
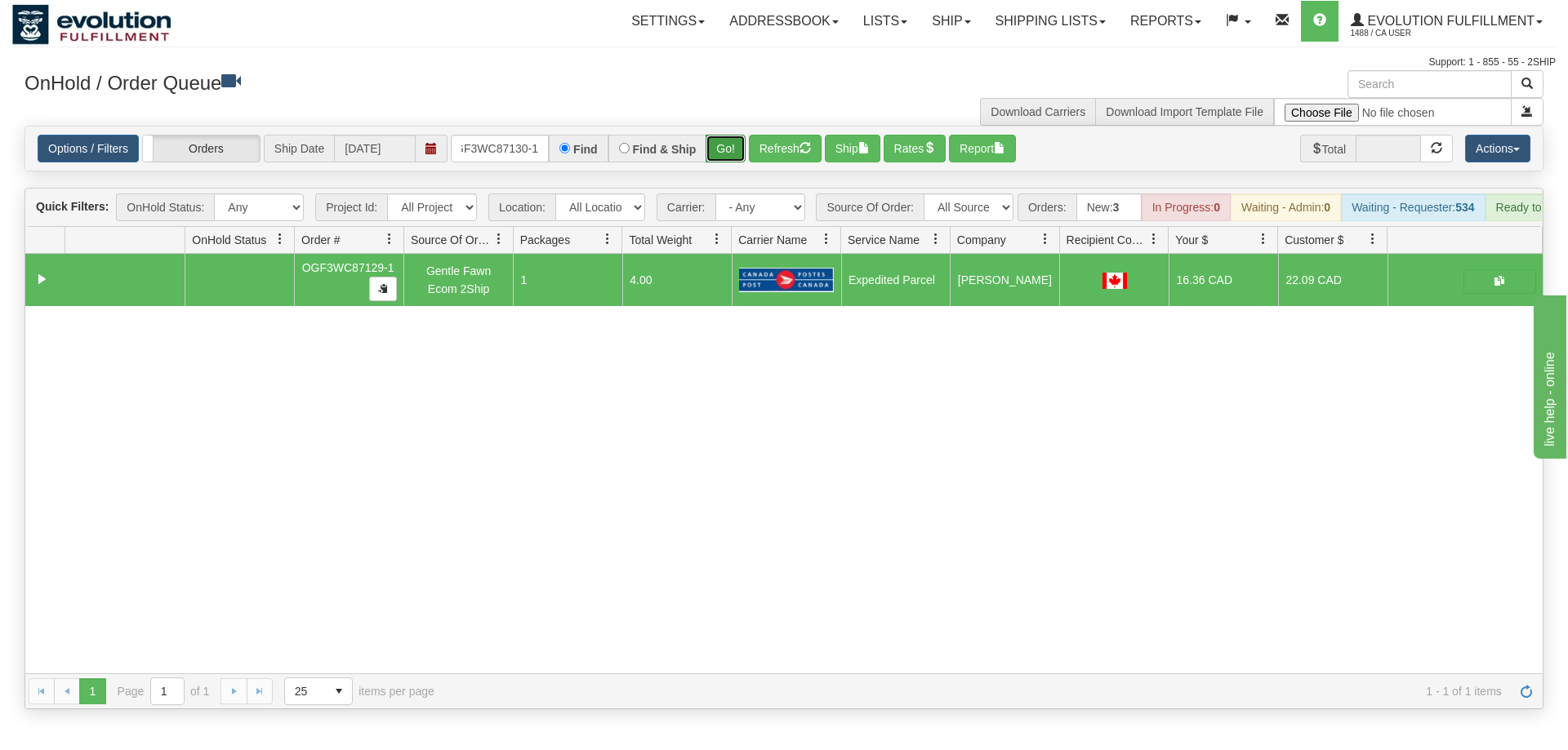
click at [728, 150] on div "Is equal to Is not equal to Contains Does not contains CAD USD EUR ZAR [PERSON_…" at bounding box center [783, 416] width 1543 height 583
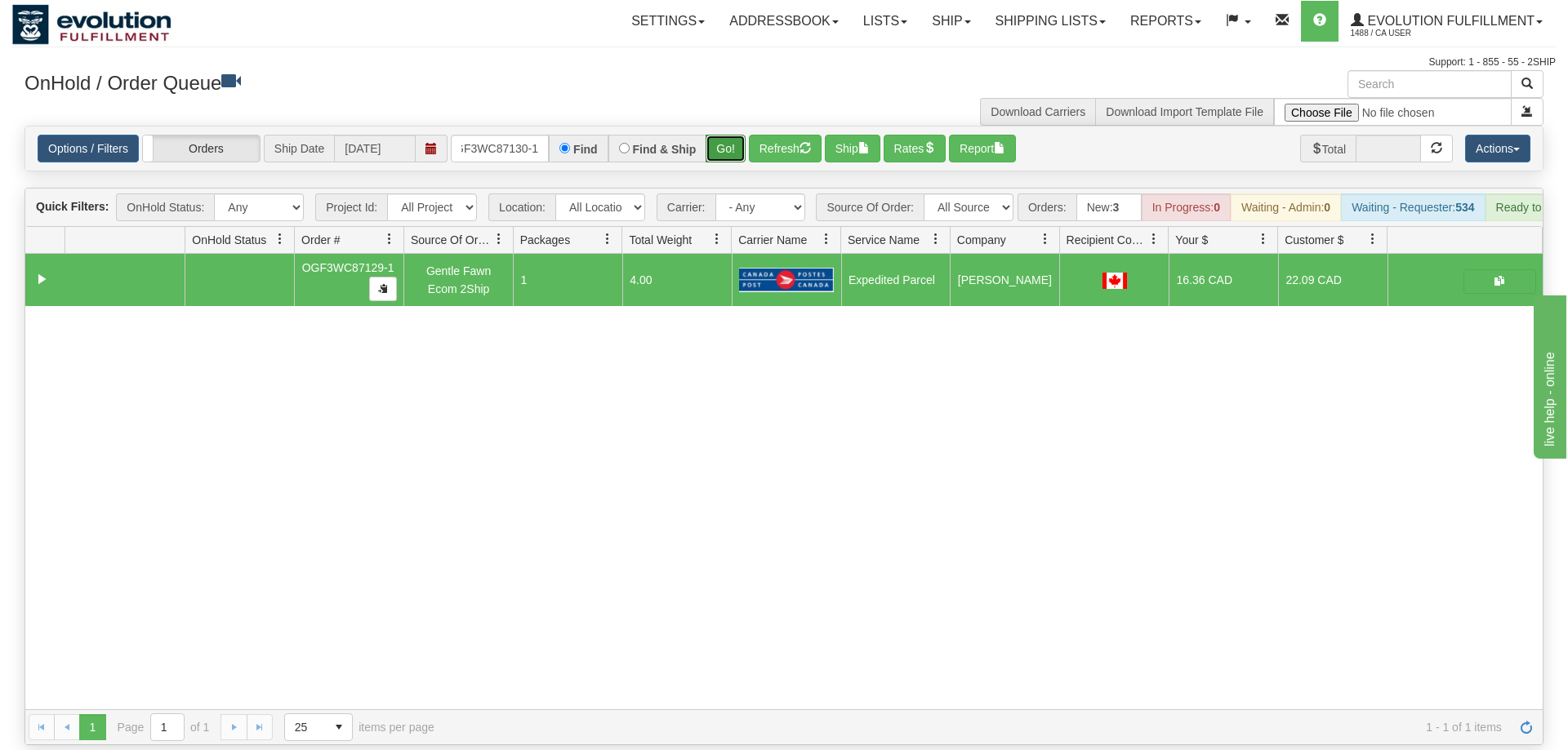
click at [728, 134] on button "Go!" at bounding box center [725, 148] width 40 height 28
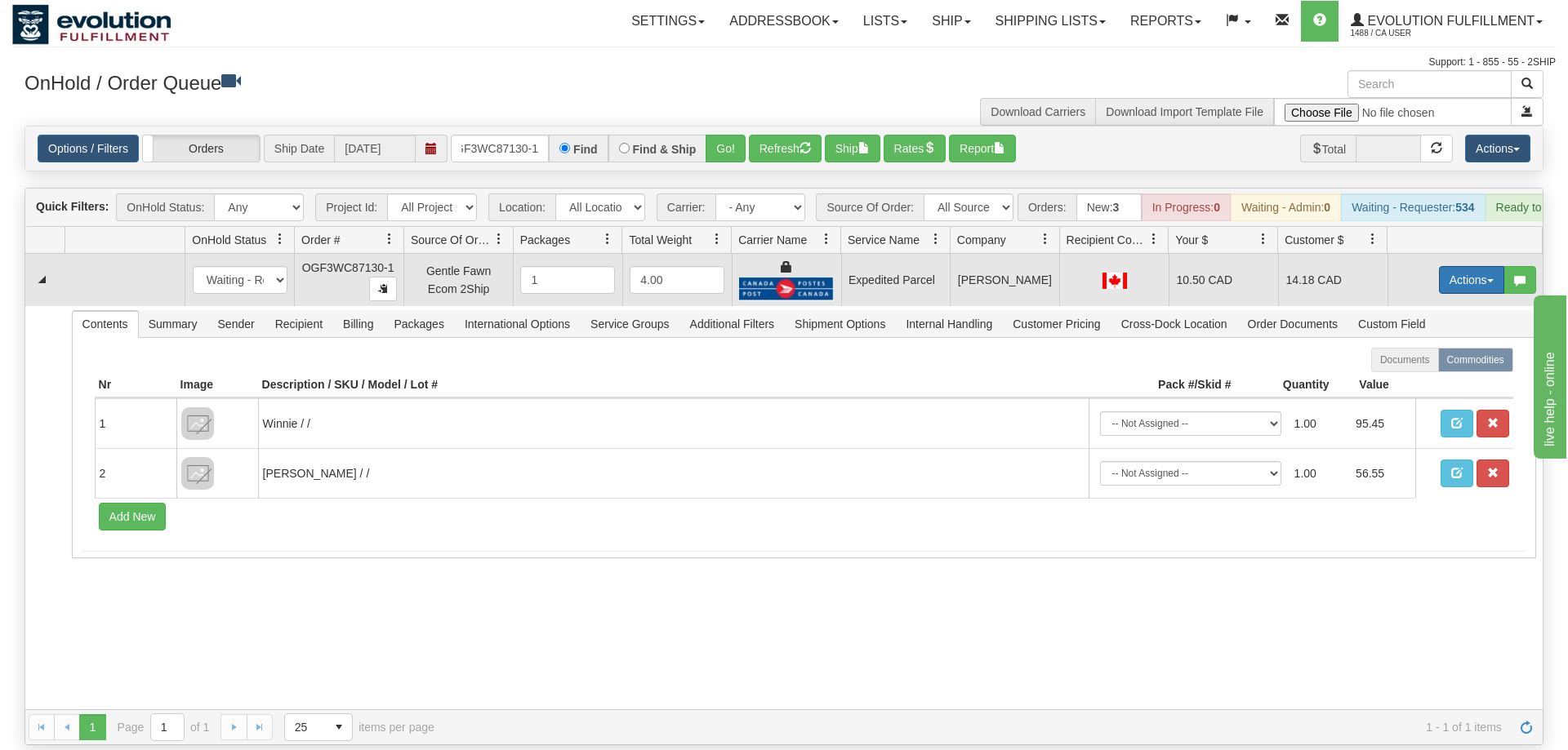
click at [1452, 266] on button "Actions" at bounding box center [1471, 280] width 65 height 28
click at [1432, 364] on link "Ship" at bounding box center [1438, 374] width 130 height 21
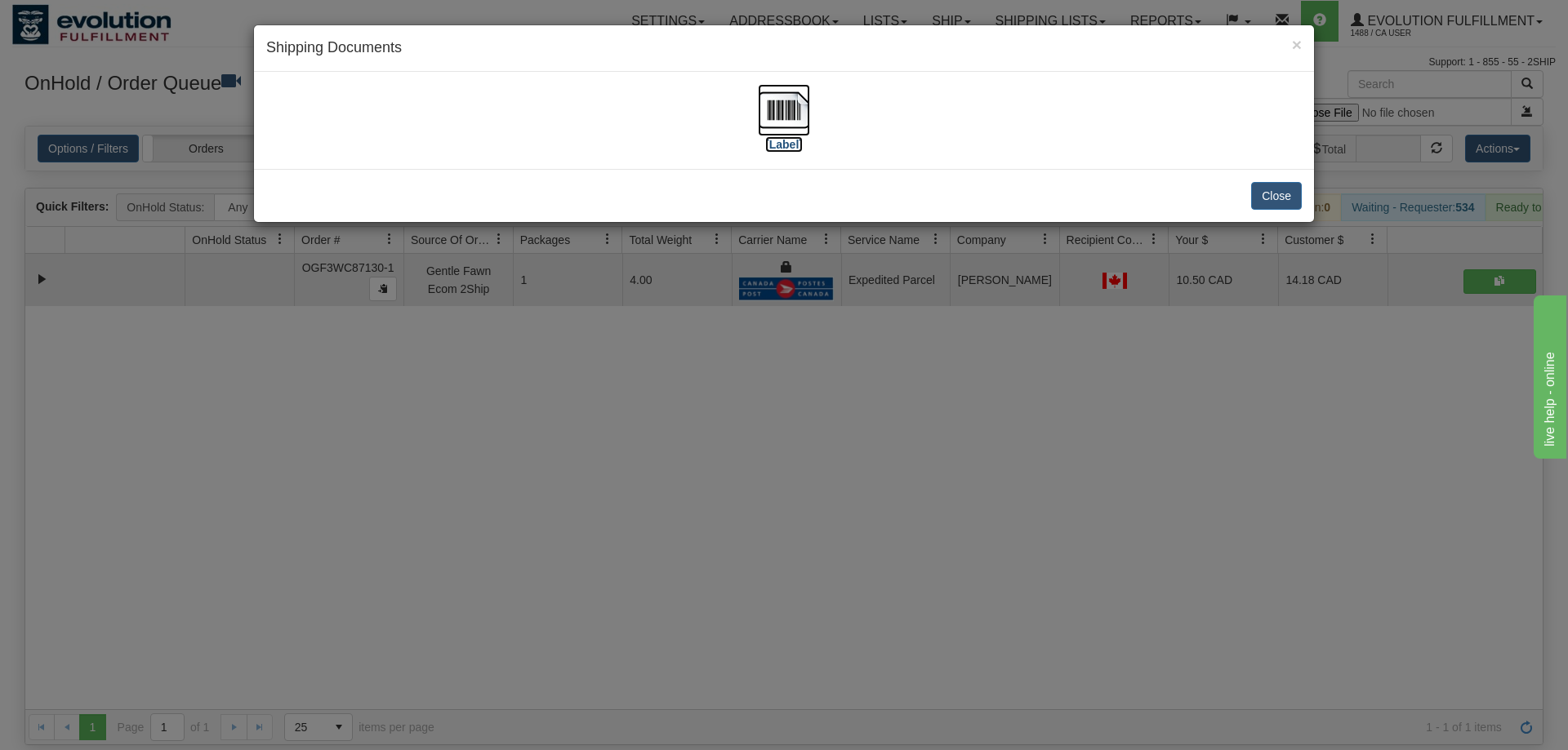
click at [771, 95] on img at bounding box center [783, 110] width 52 height 52
click at [978, 433] on div "× Shipping Documents [Label] Close" at bounding box center [784, 375] width 1568 height 750
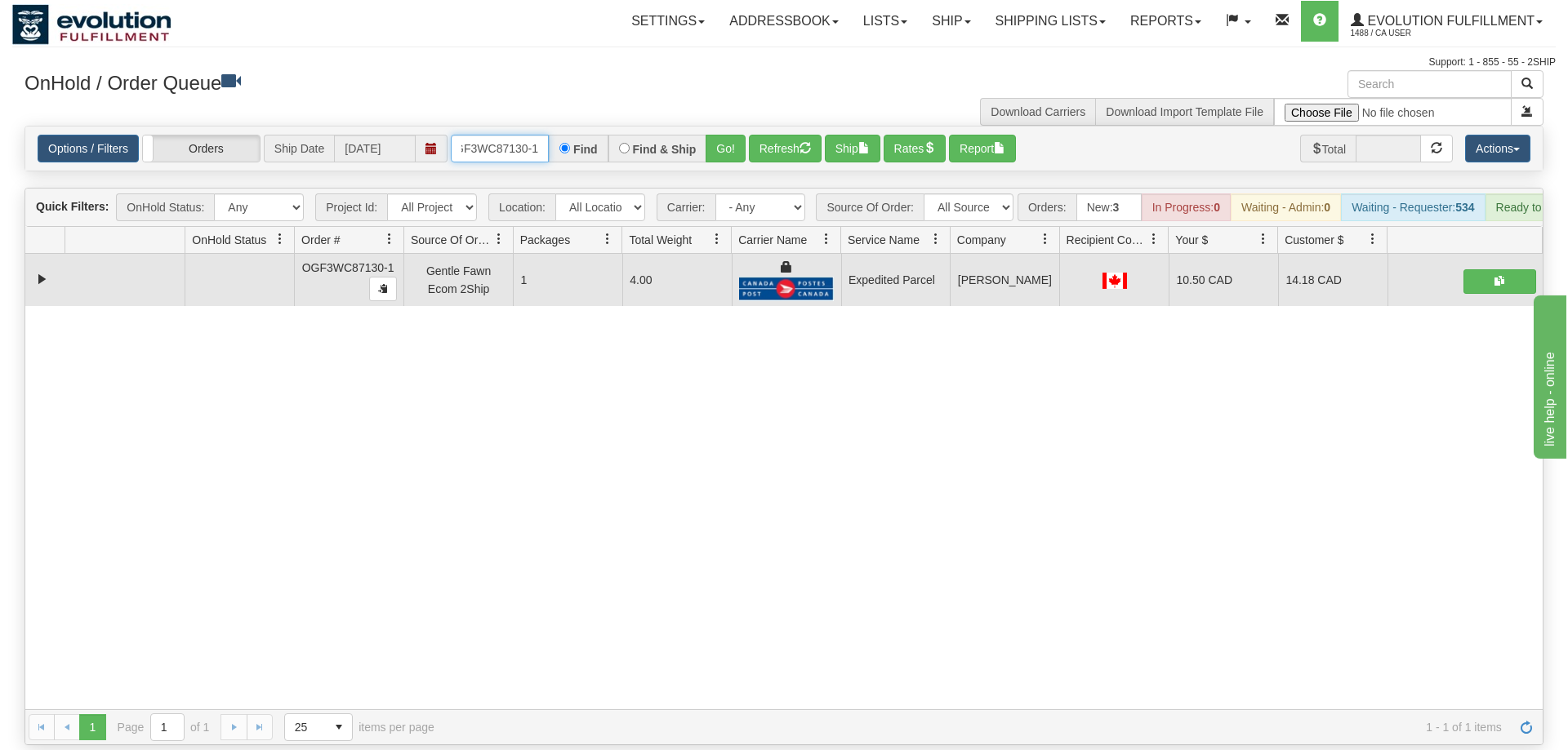
click at [520, 134] on input "OGF3WC87130-1" at bounding box center [499, 148] width 98 height 28
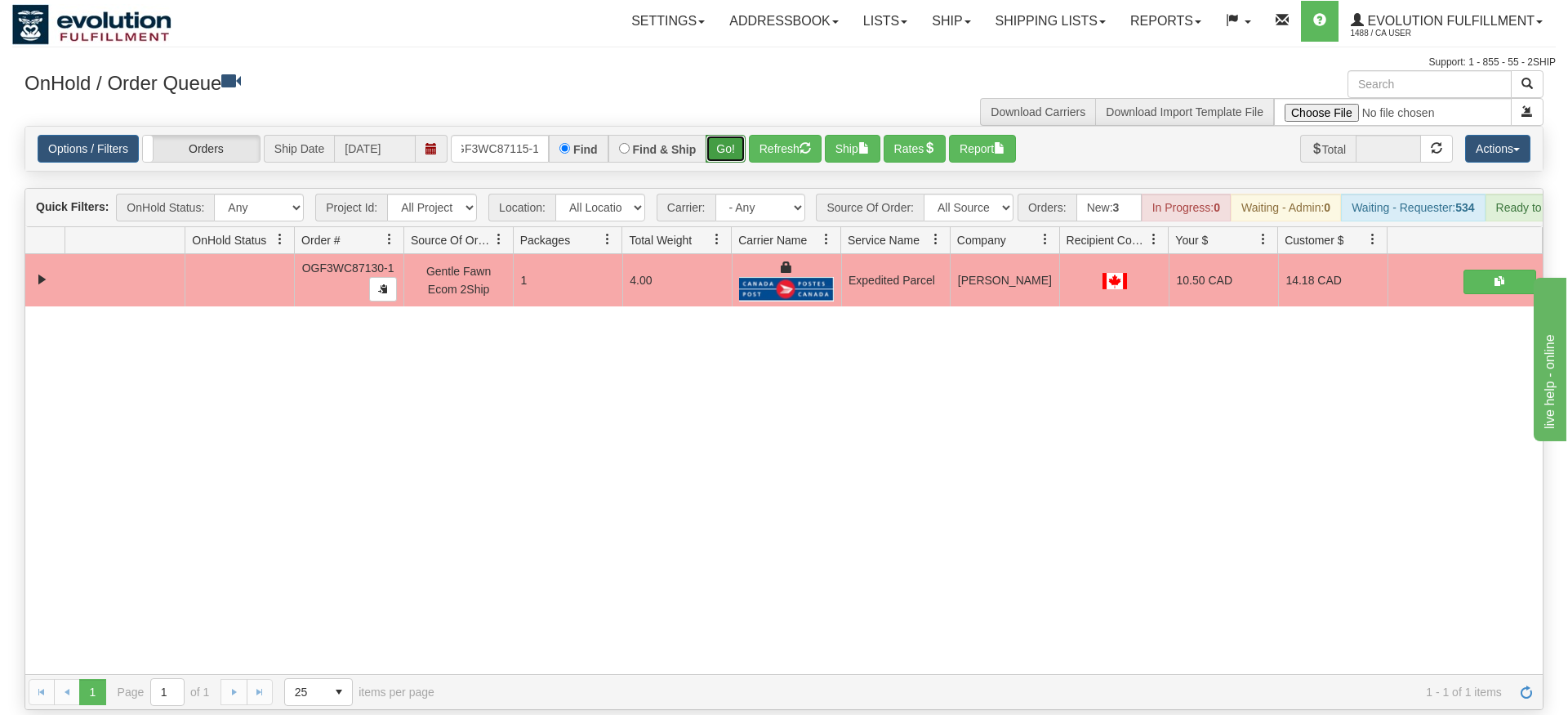
drag, startPoint x: 710, startPoint y: 120, endPoint x: 720, endPoint y: 140, distance: 22.4
click at [711, 156] on div "Is equal to Is not equal to Contains Does not contains CAD USD EUR ZAR [PERSON_…" at bounding box center [783, 417] width 1543 height 584
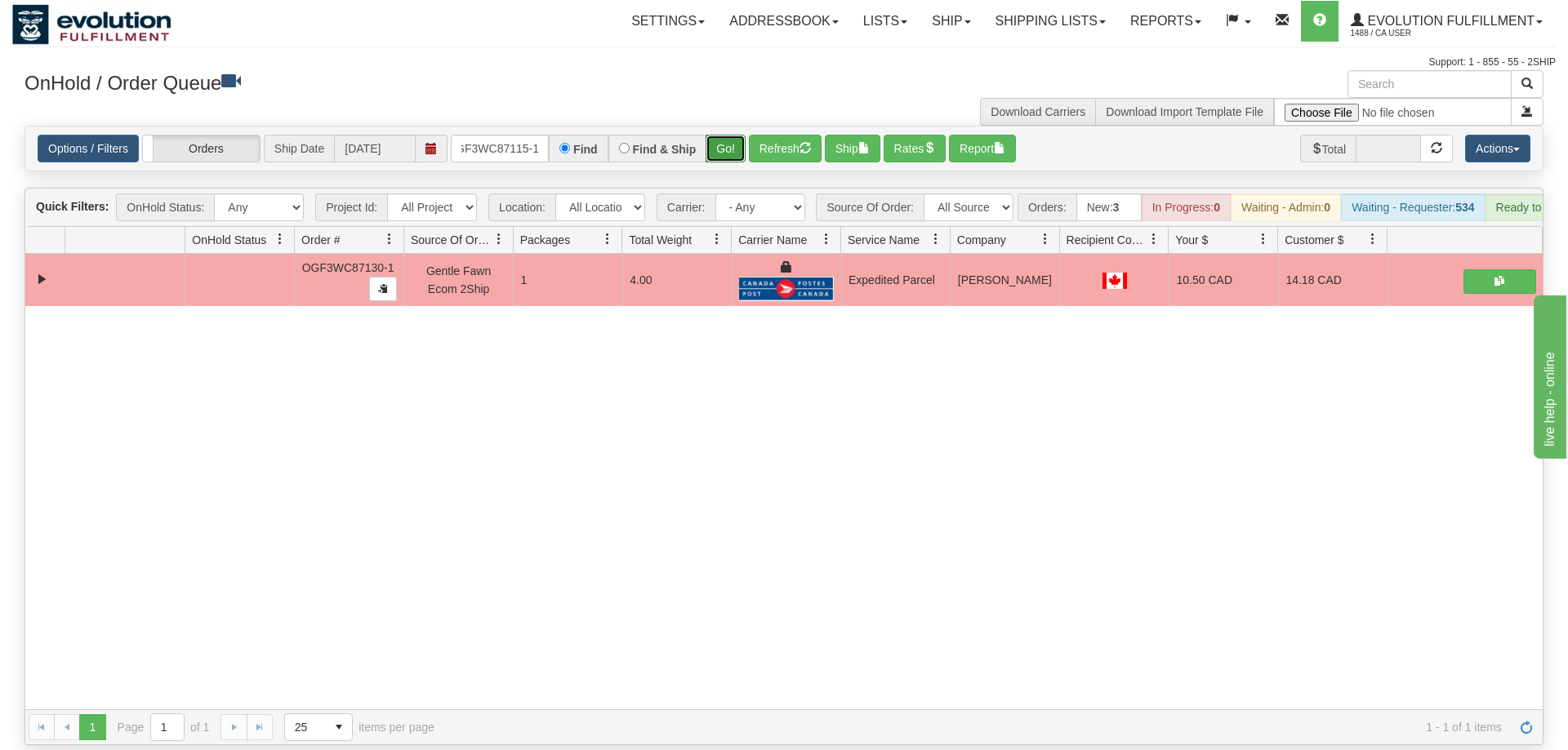
click at [724, 135] on button "Go!" at bounding box center [725, 148] width 40 height 28
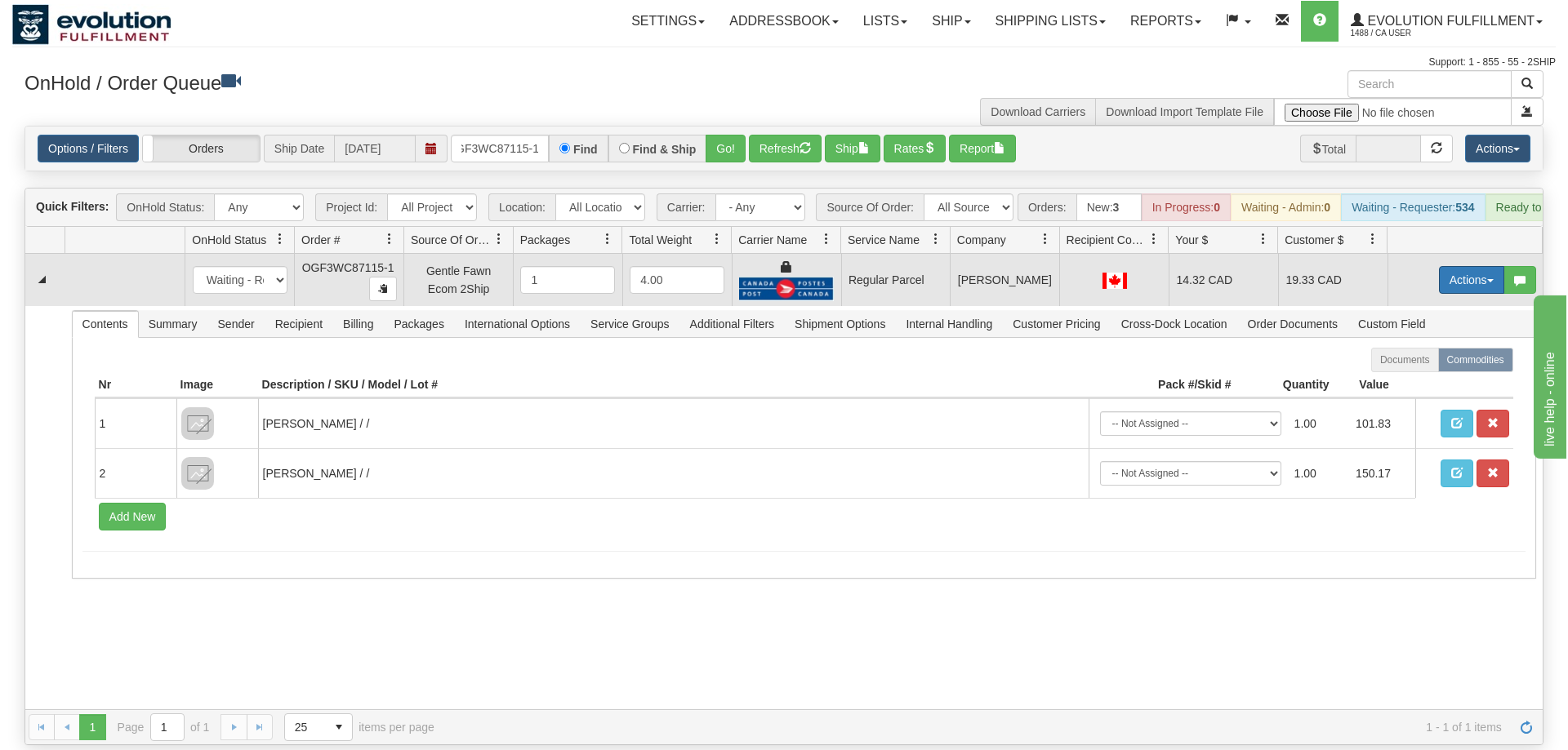
click at [1461, 266] on button "Actions" at bounding box center [1471, 280] width 65 height 28
click at [1446, 346] on span "Rate All Services" at bounding box center [1438, 352] width 98 height 13
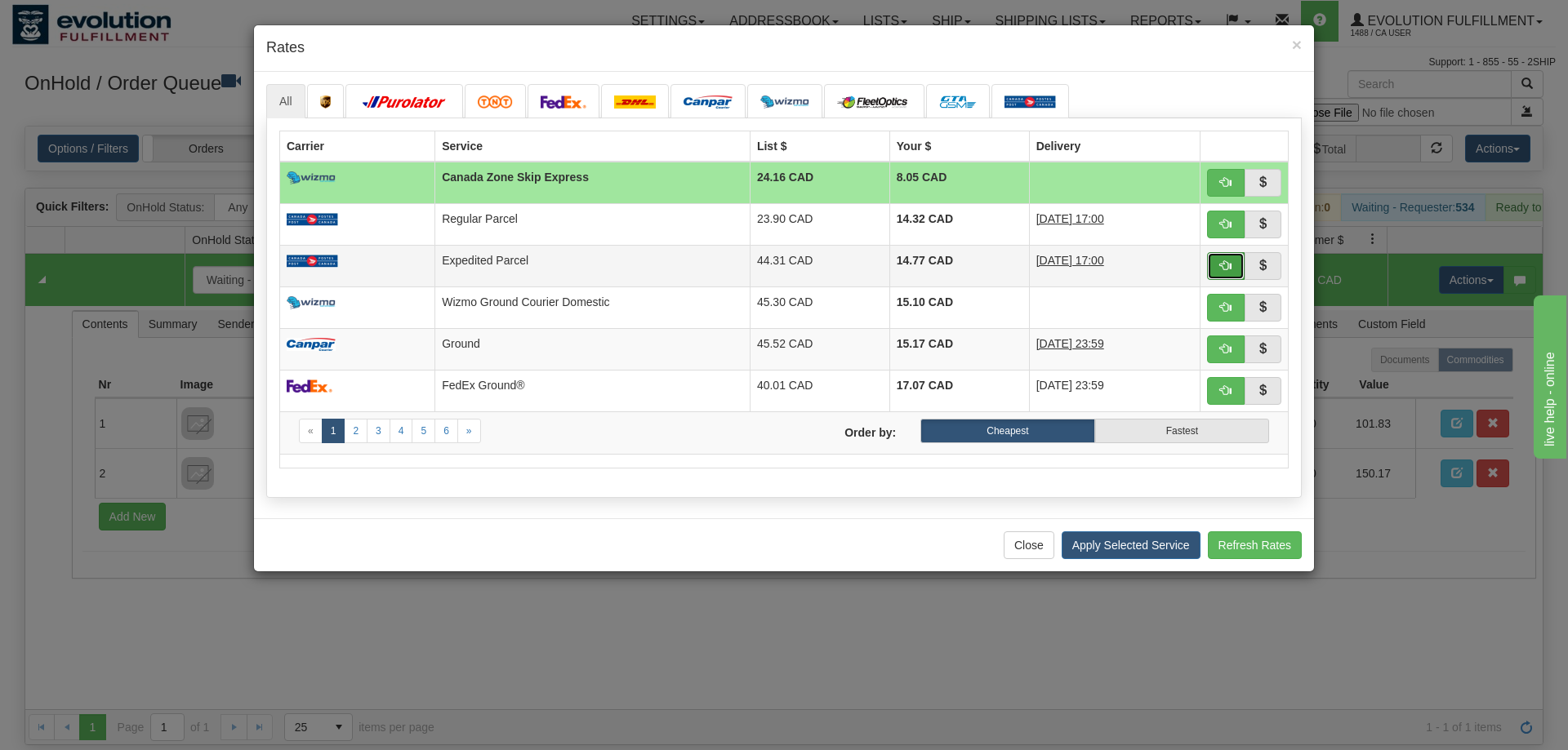
click at [1222, 257] on button "button" at bounding box center [1225, 266] width 38 height 28
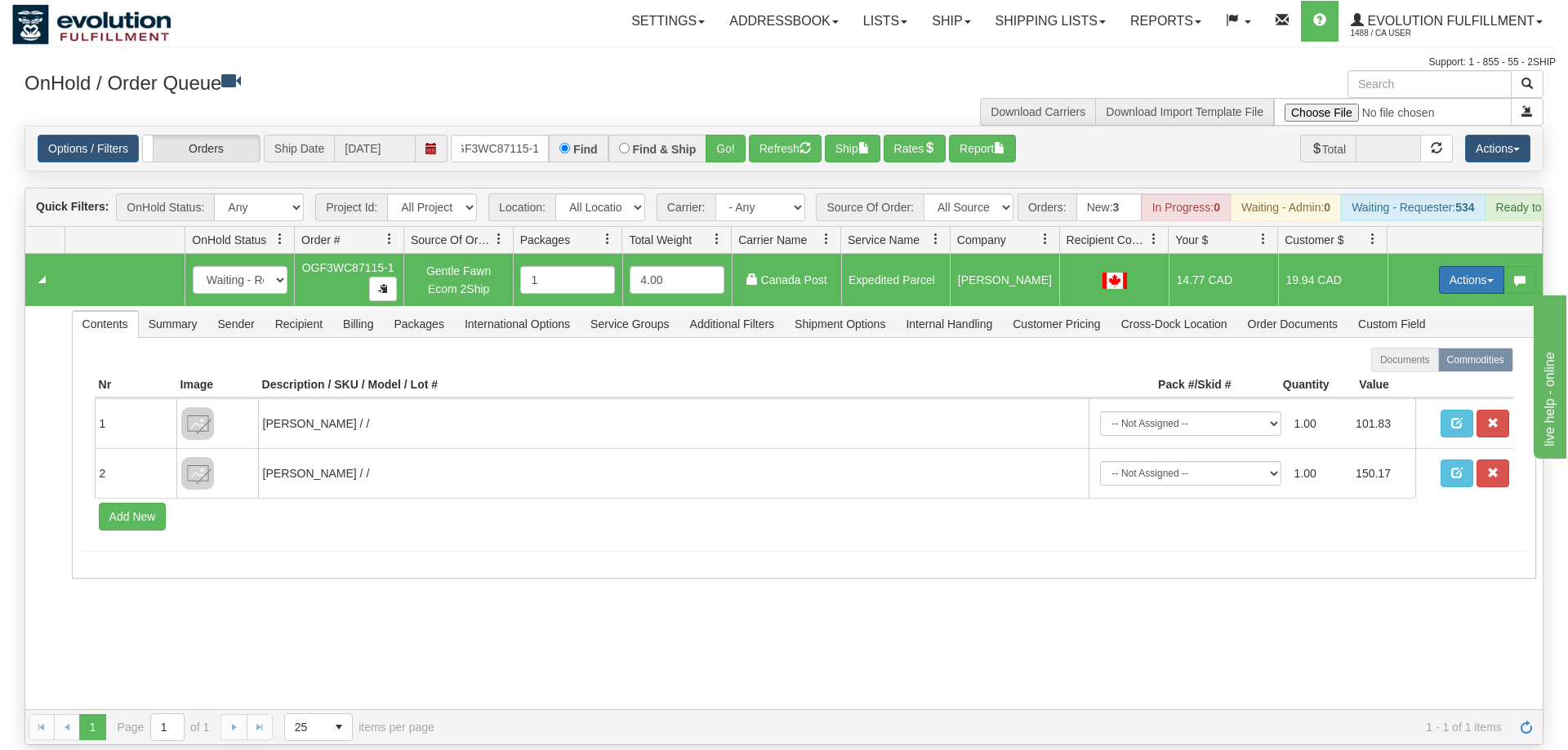
click at [1492, 266] on button "Actions" at bounding box center [1471, 280] width 65 height 28
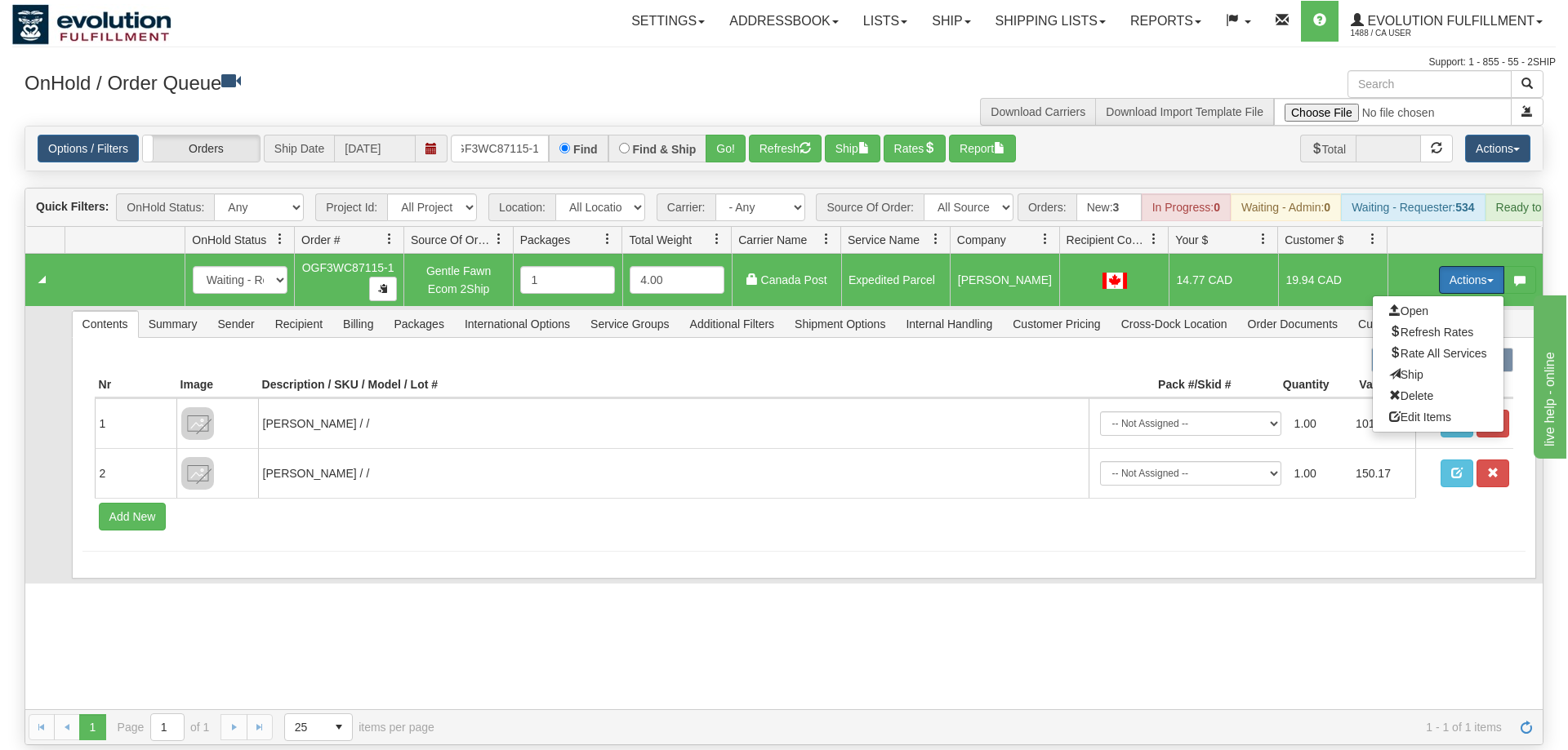
click at [1416, 368] on span "Ship" at bounding box center [1406, 374] width 35 height 13
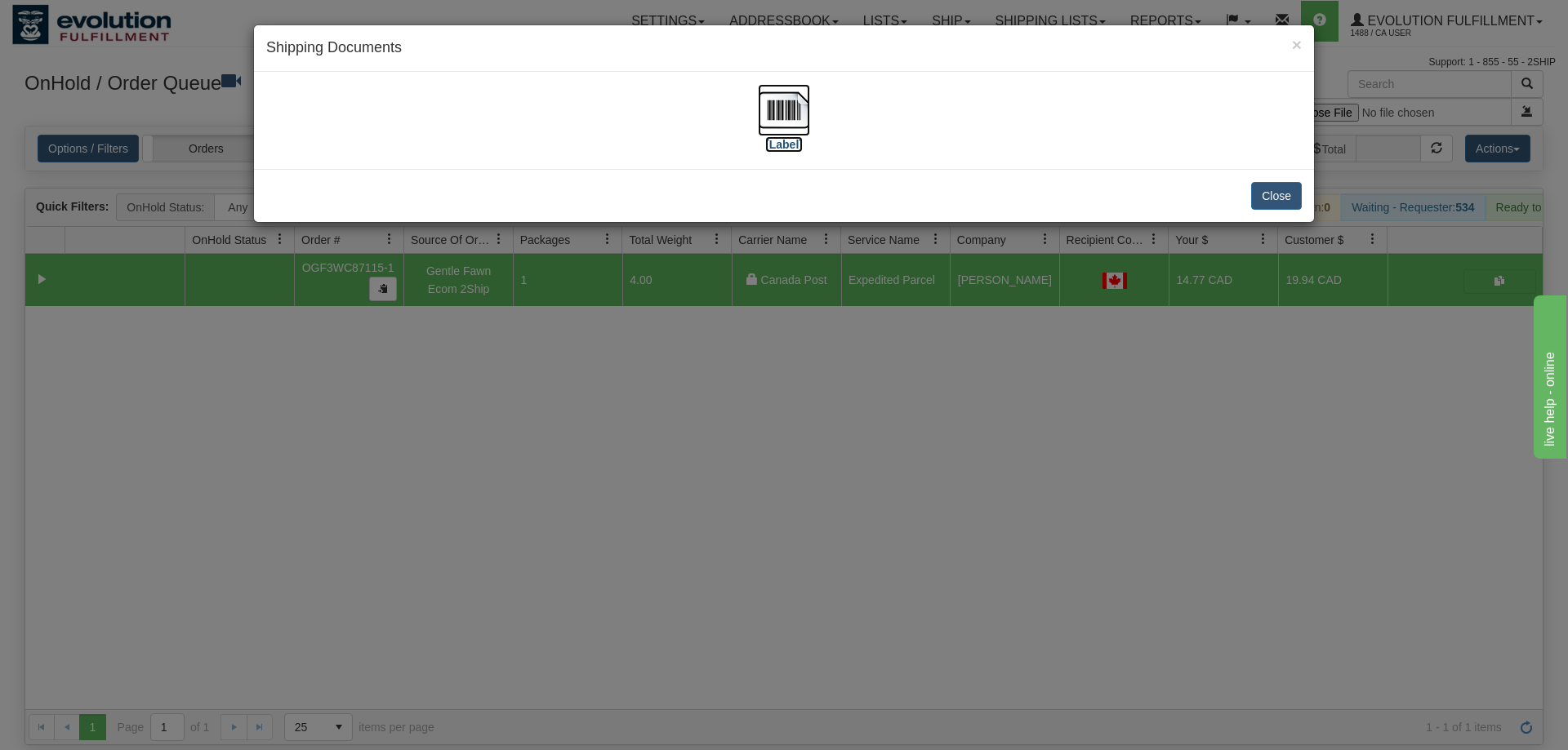
click at [767, 108] on img at bounding box center [783, 110] width 52 height 52
drag, startPoint x: 980, startPoint y: 655, endPoint x: 367, endPoint y: 73, distance: 845.3
click at [978, 646] on div "× Shipping Documents [Label] Close" at bounding box center [784, 375] width 1568 height 750
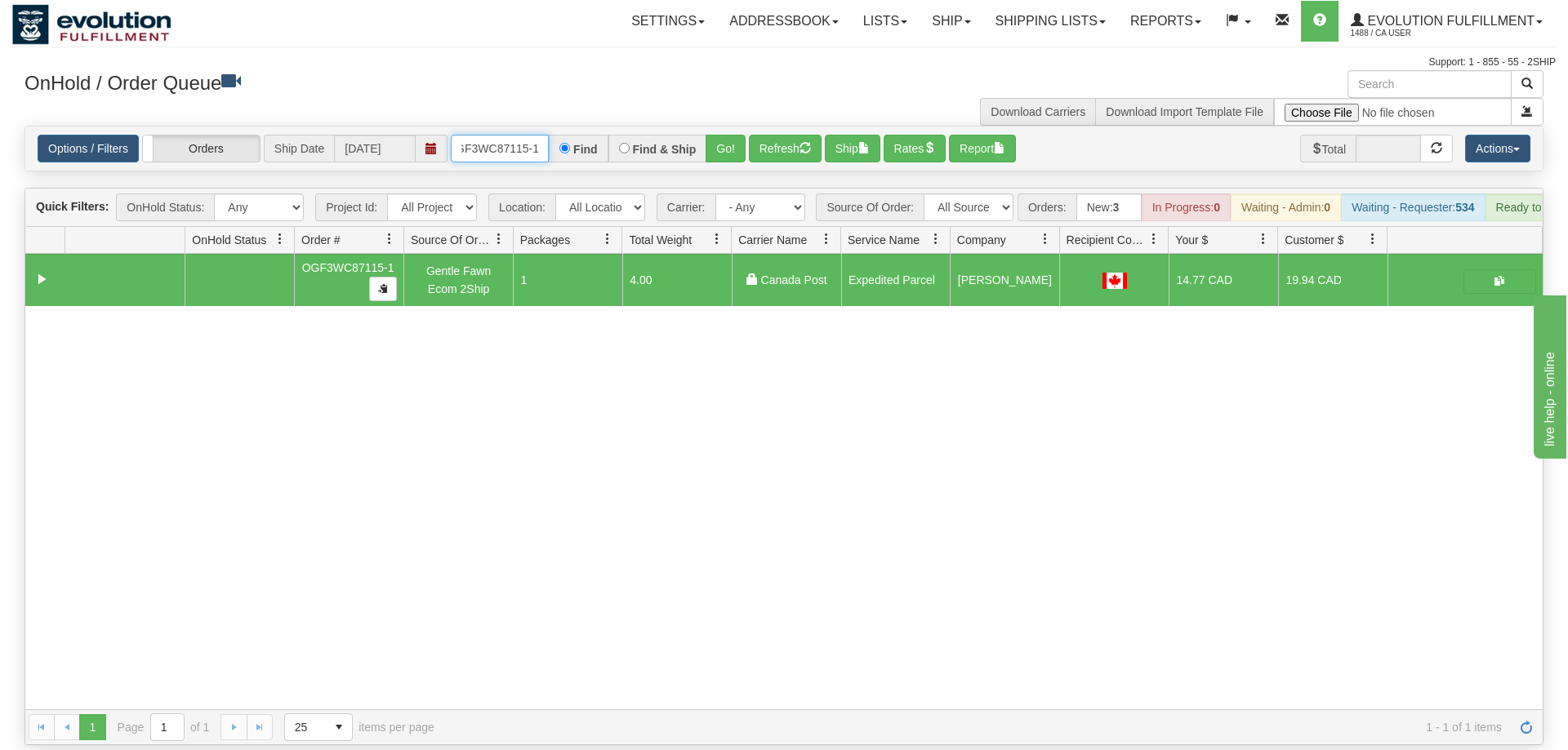
click at [491, 134] on input "OGF3WC87115-1" at bounding box center [499, 148] width 98 height 28
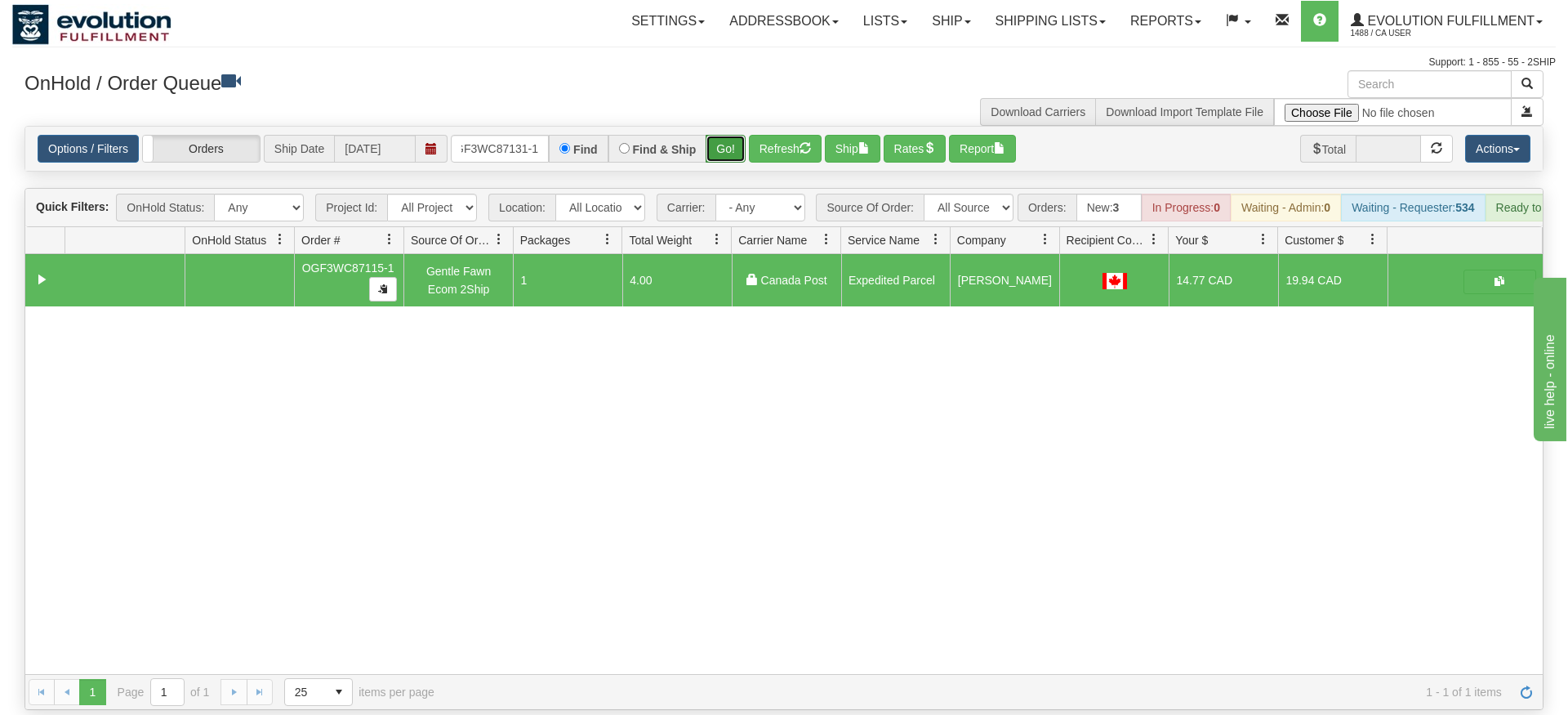
click at [729, 149] on div "Is equal to Is not equal to Contains Does not contains CAD USD EUR ZAR [PERSON_…" at bounding box center [783, 417] width 1543 height 584
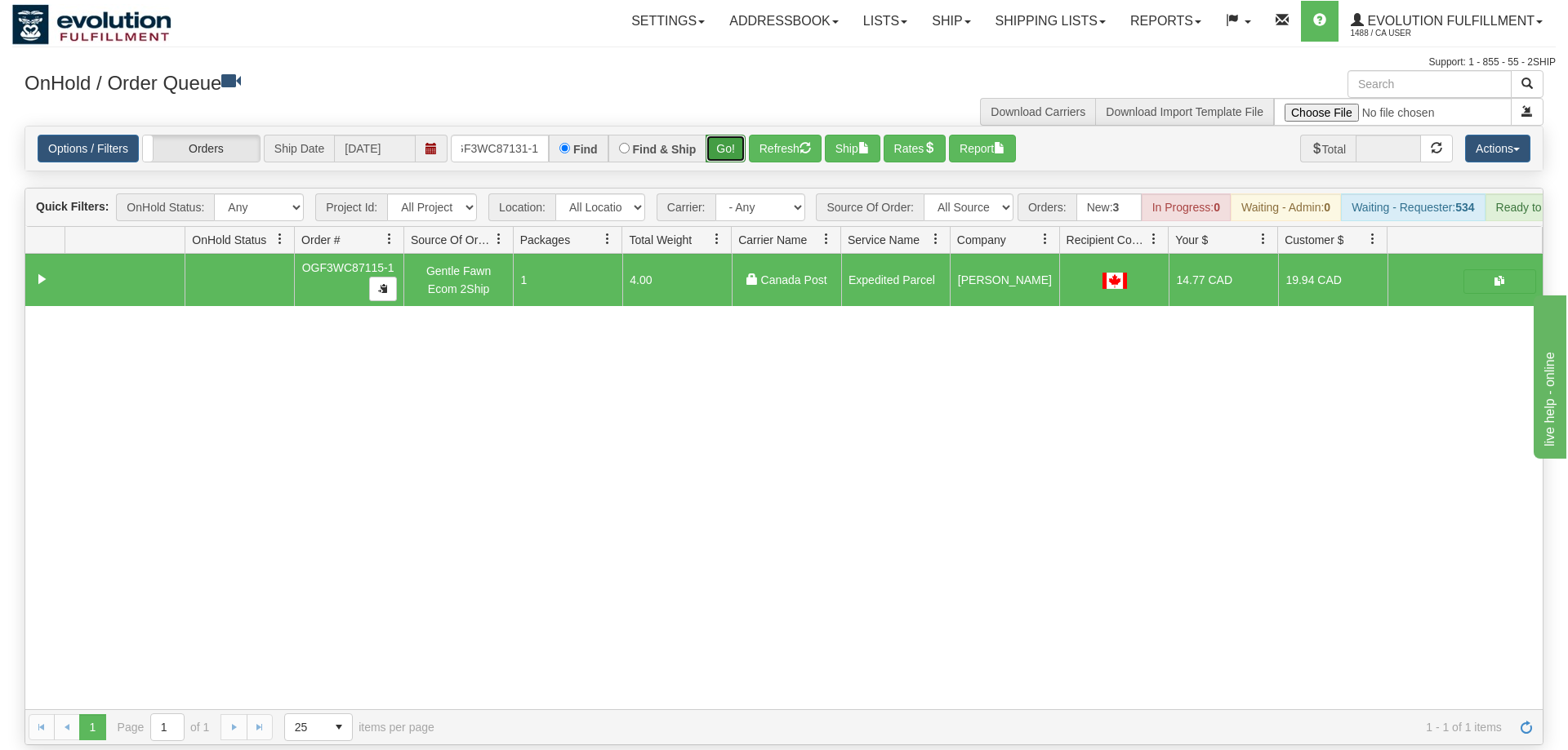
click at [735, 134] on button "Go!" at bounding box center [725, 148] width 40 height 28
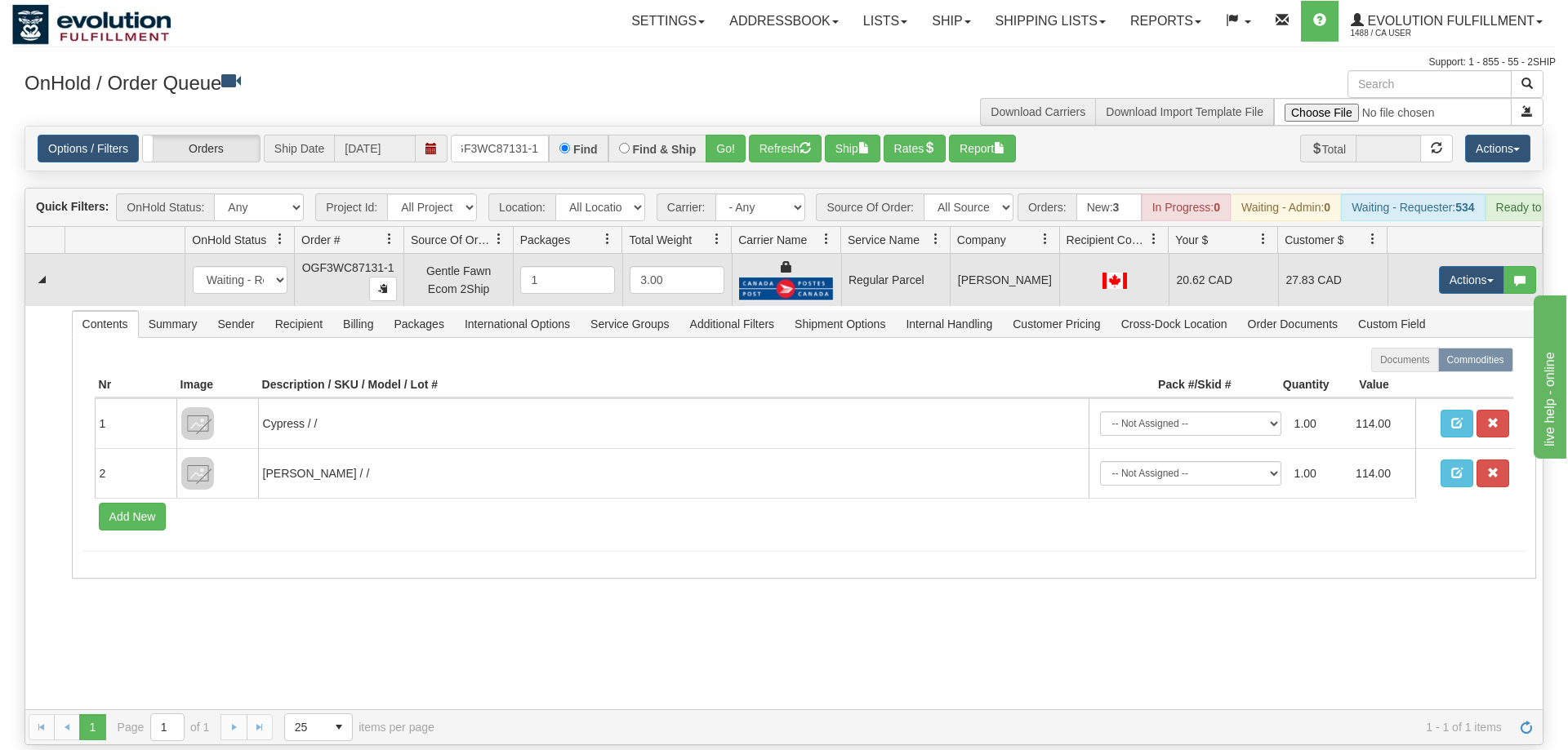
click at [1431, 254] on td "Actions Open Refresh Rates Rate All Services Ship Delete Edit Items" at bounding box center [1464, 279] width 155 height 52
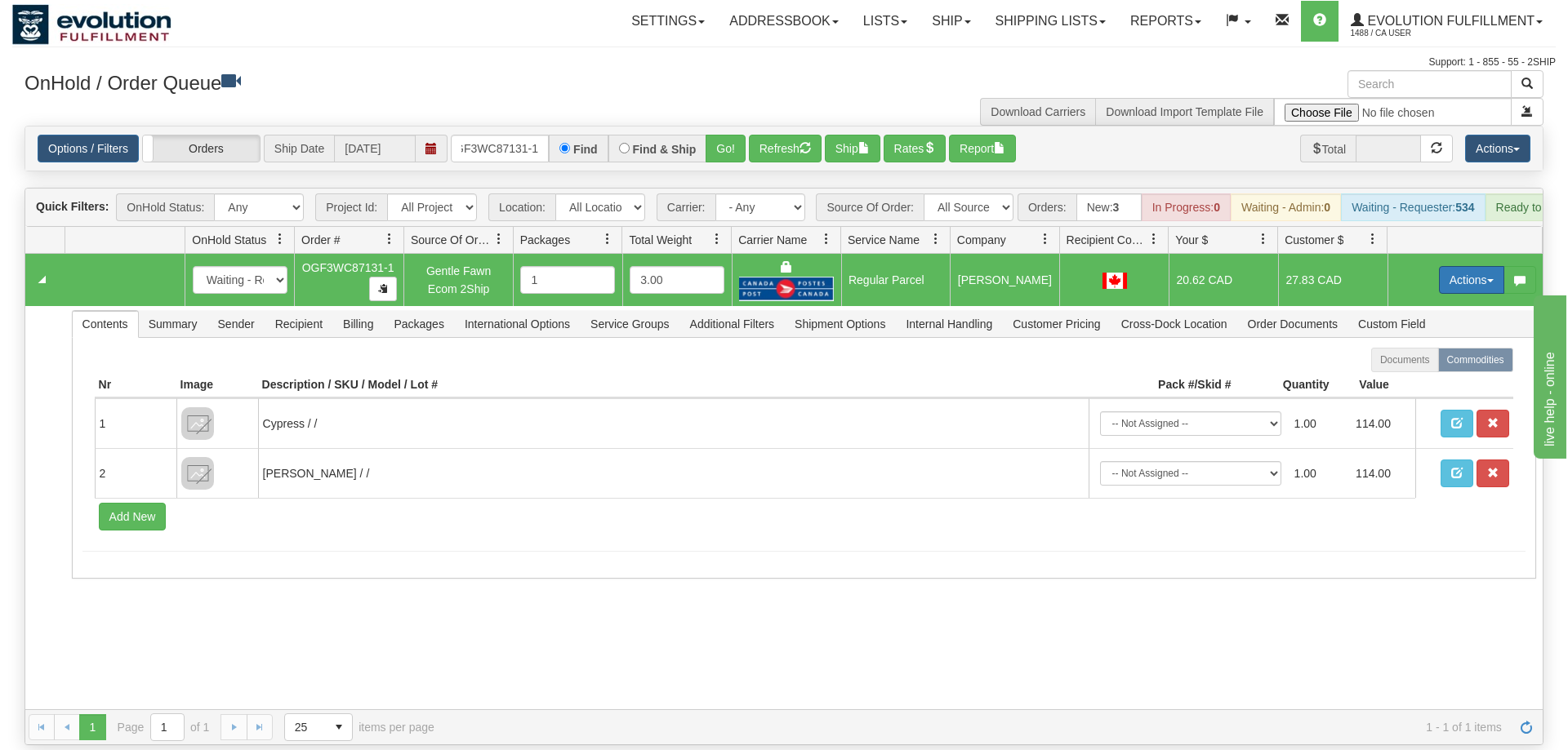
click at [1444, 266] on button "Actions" at bounding box center [1471, 280] width 65 height 28
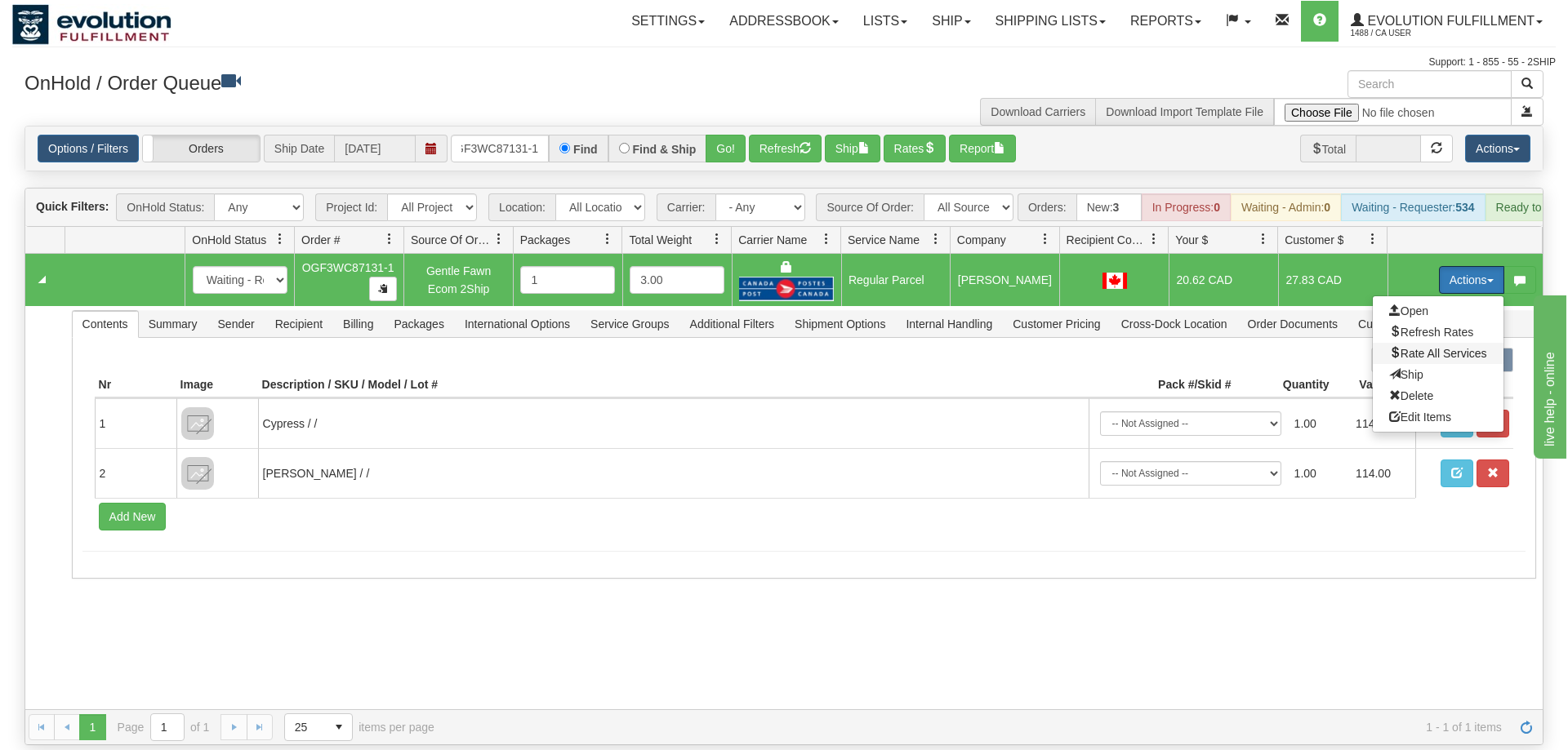
click at [1416, 346] on span "Rate All Services" at bounding box center [1438, 352] width 98 height 13
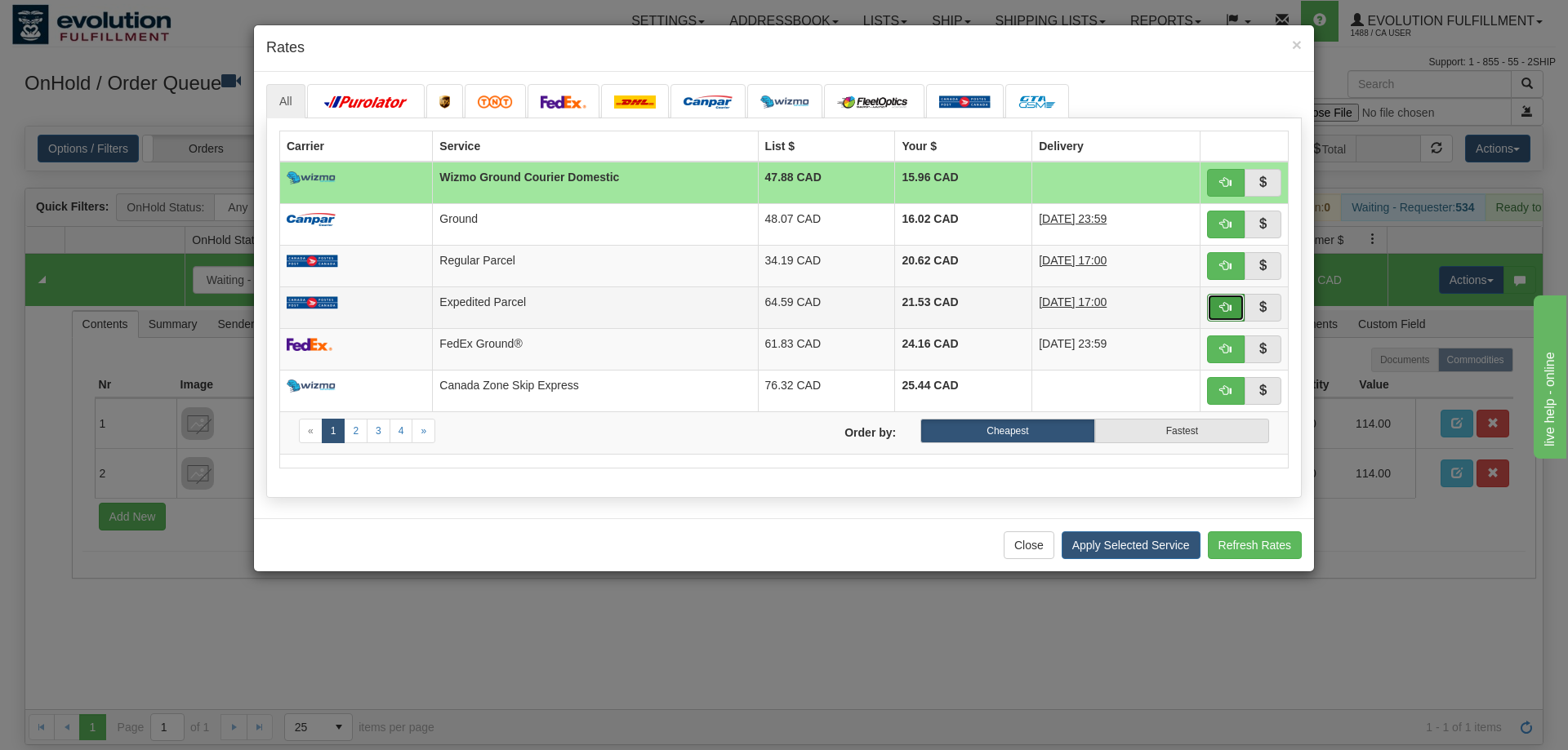
click at [1229, 301] on button "button" at bounding box center [1225, 308] width 38 height 28
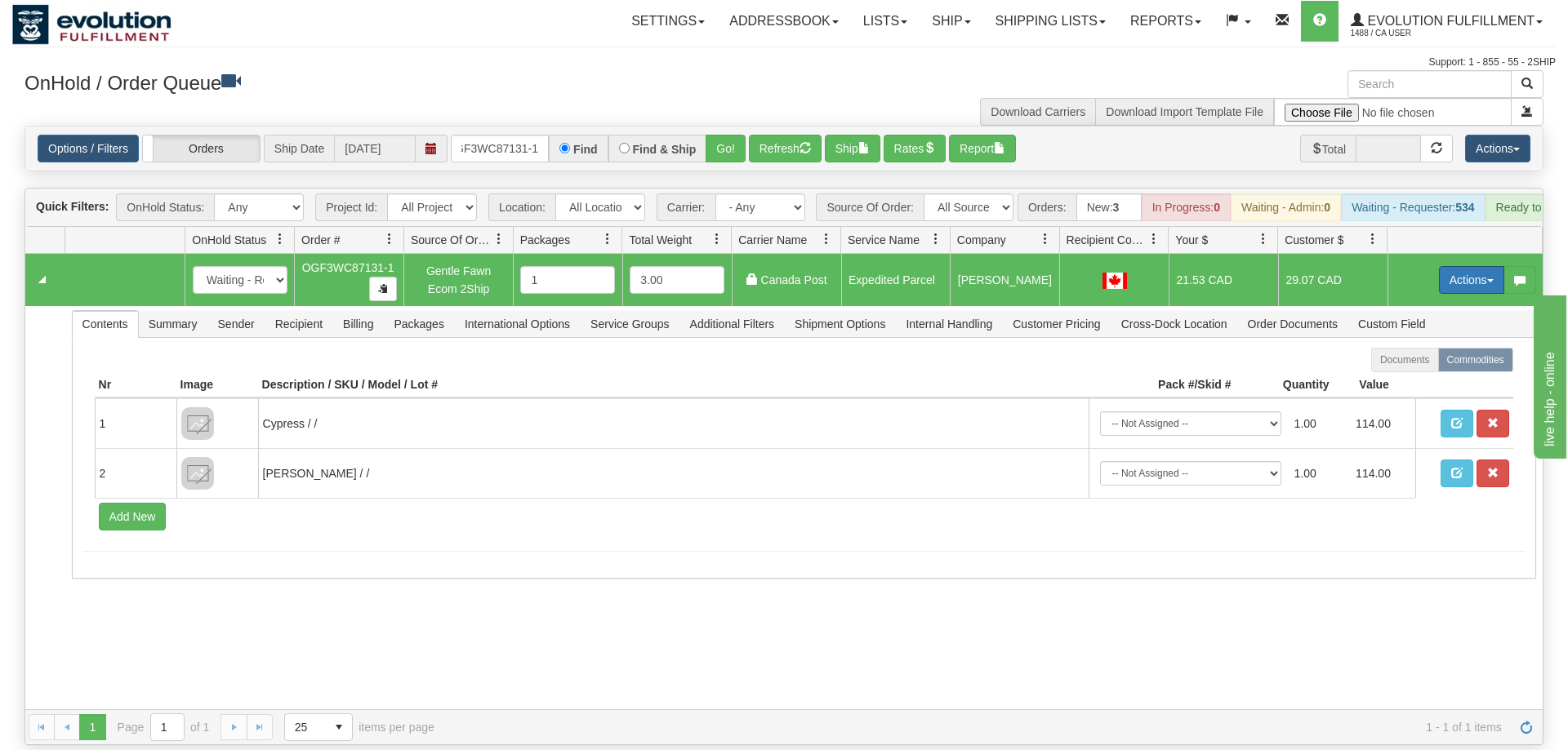
click at [1459, 266] on button "Actions" at bounding box center [1471, 280] width 65 height 28
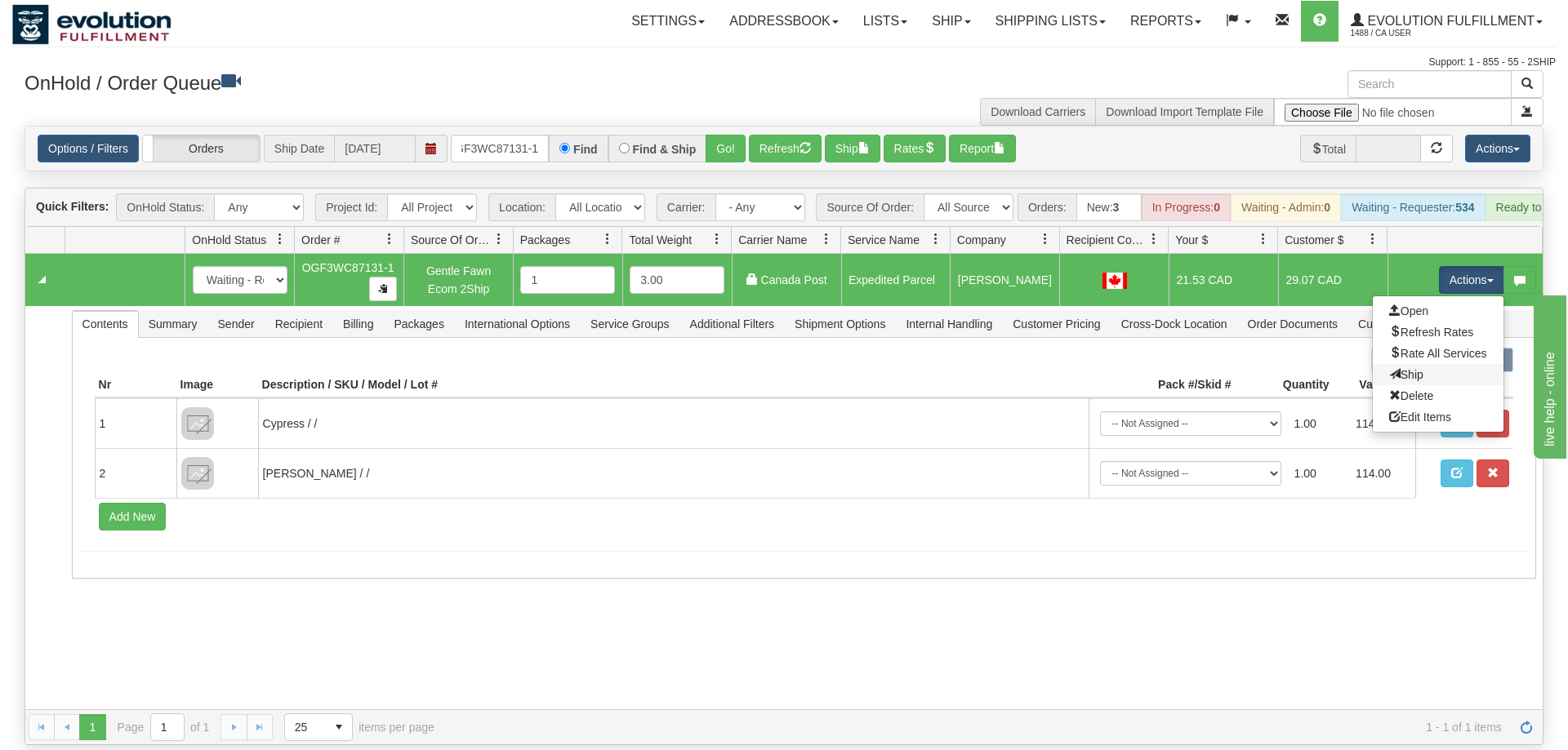
click at [1441, 364] on link "Ship" at bounding box center [1438, 374] width 130 height 21
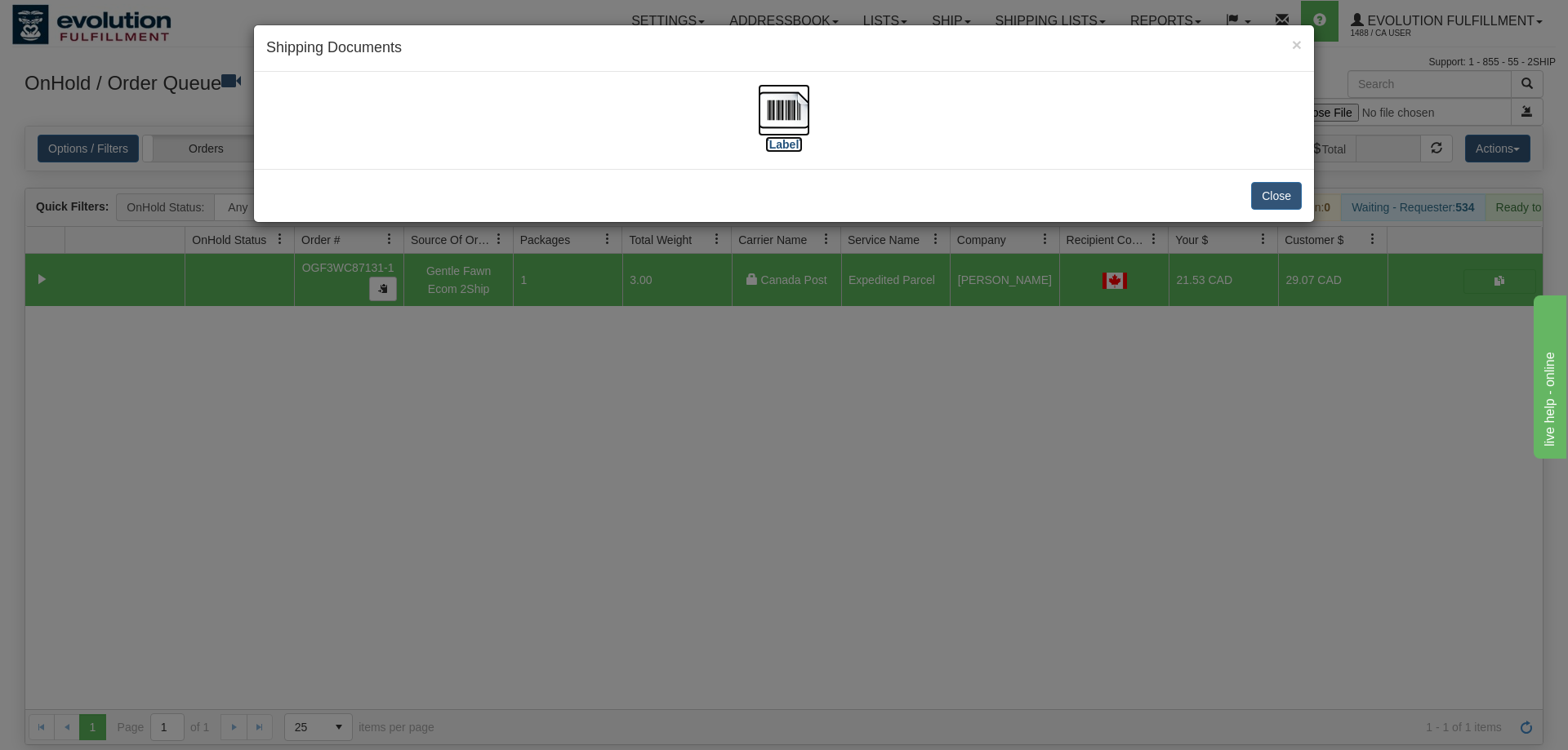
click at [798, 112] on img at bounding box center [783, 110] width 52 height 52
click at [895, 244] on div "× Shipping Documents [Label] Close" at bounding box center [784, 375] width 1568 height 750
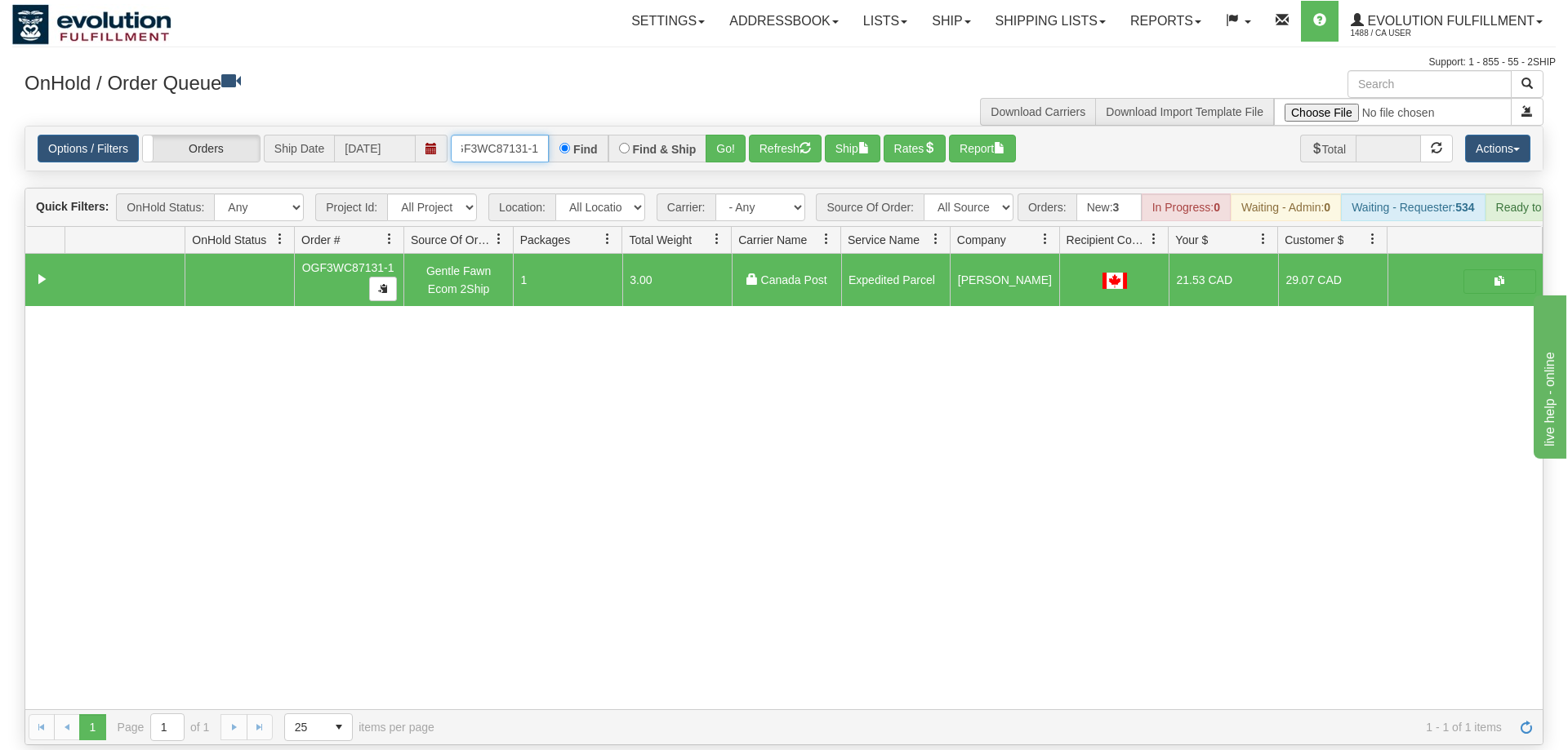
click at [531, 134] on input "OGF3WC87131-1" at bounding box center [499, 148] width 98 height 28
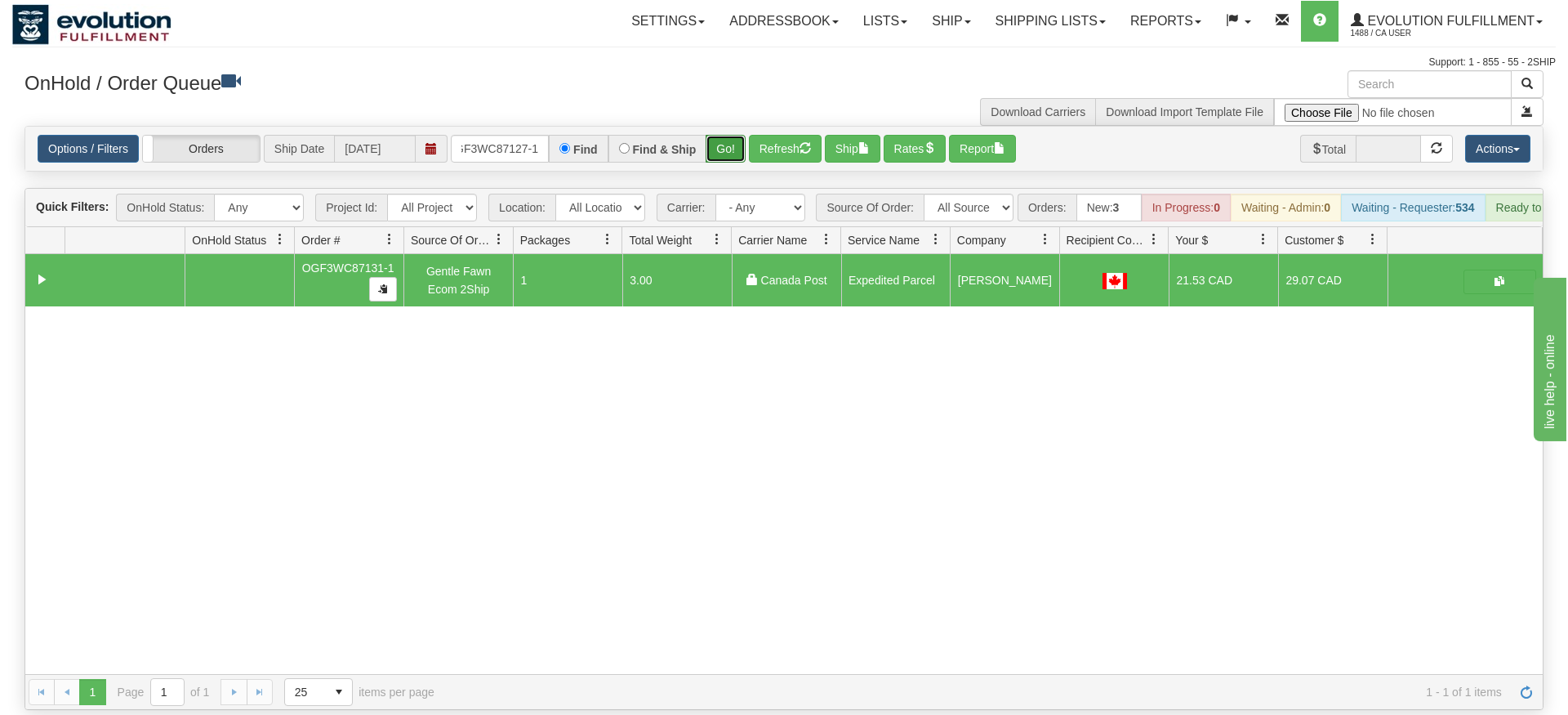
click at [727, 164] on div "Is equal to Is not equal to Contains Does not contains CAD USD EUR ZAR [PERSON_…" at bounding box center [783, 417] width 1543 height 584
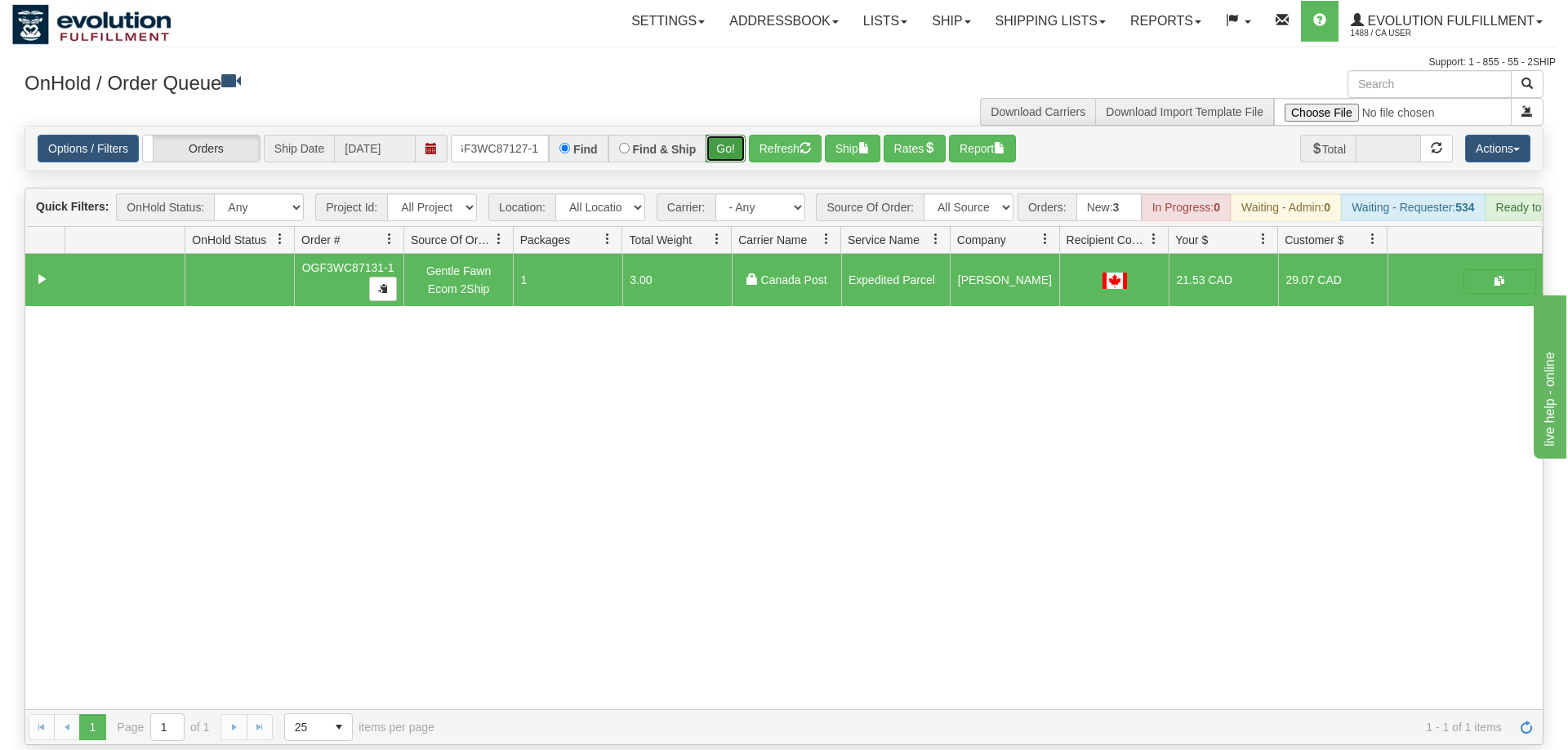
click at [724, 134] on button "Go!" at bounding box center [725, 148] width 40 height 28
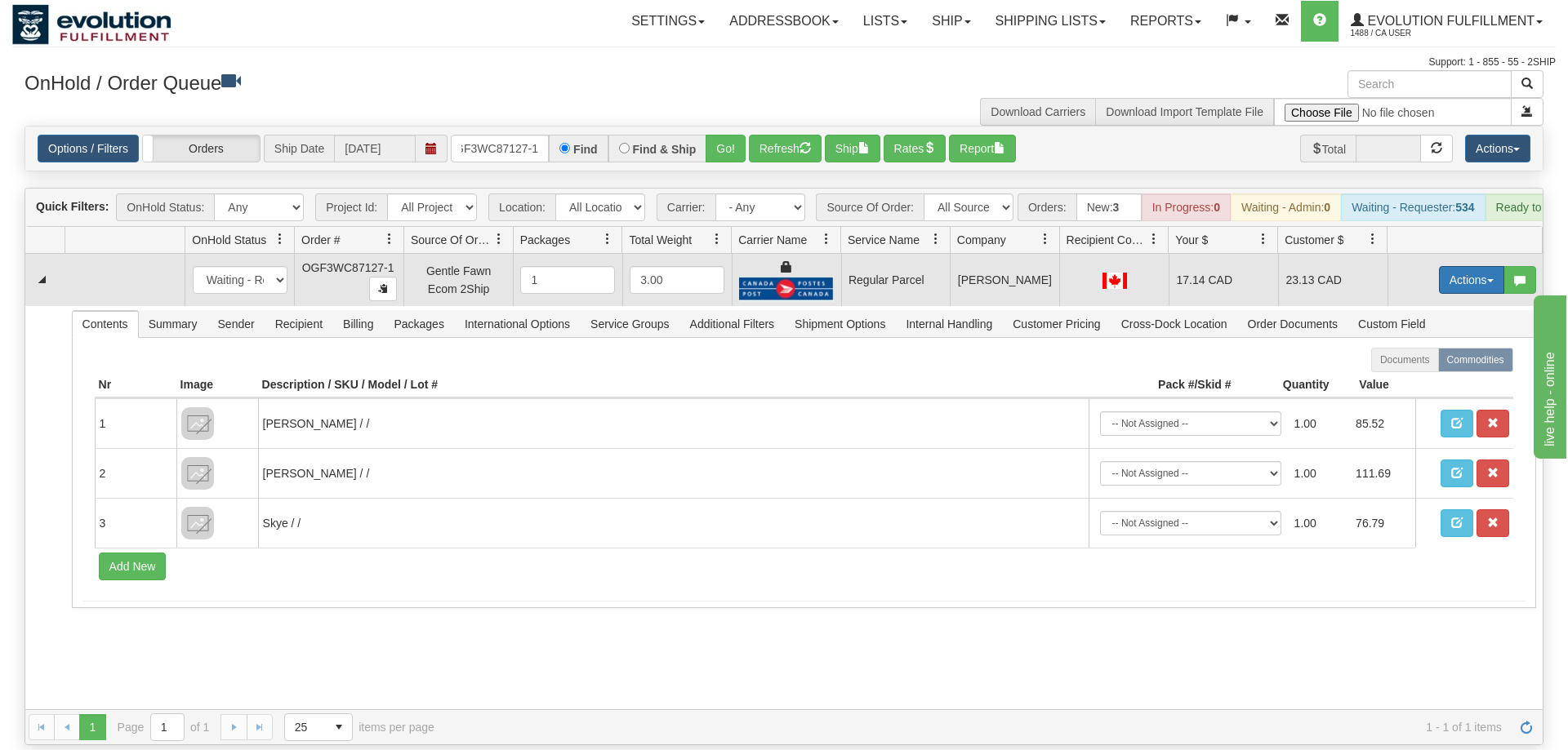
click at [1477, 266] on button "Actions" at bounding box center [1471, 280] width 65 height 28
click at [1411, 346] on span "Rate All Services" at bounding box center [1438, 352] width 98 height 13
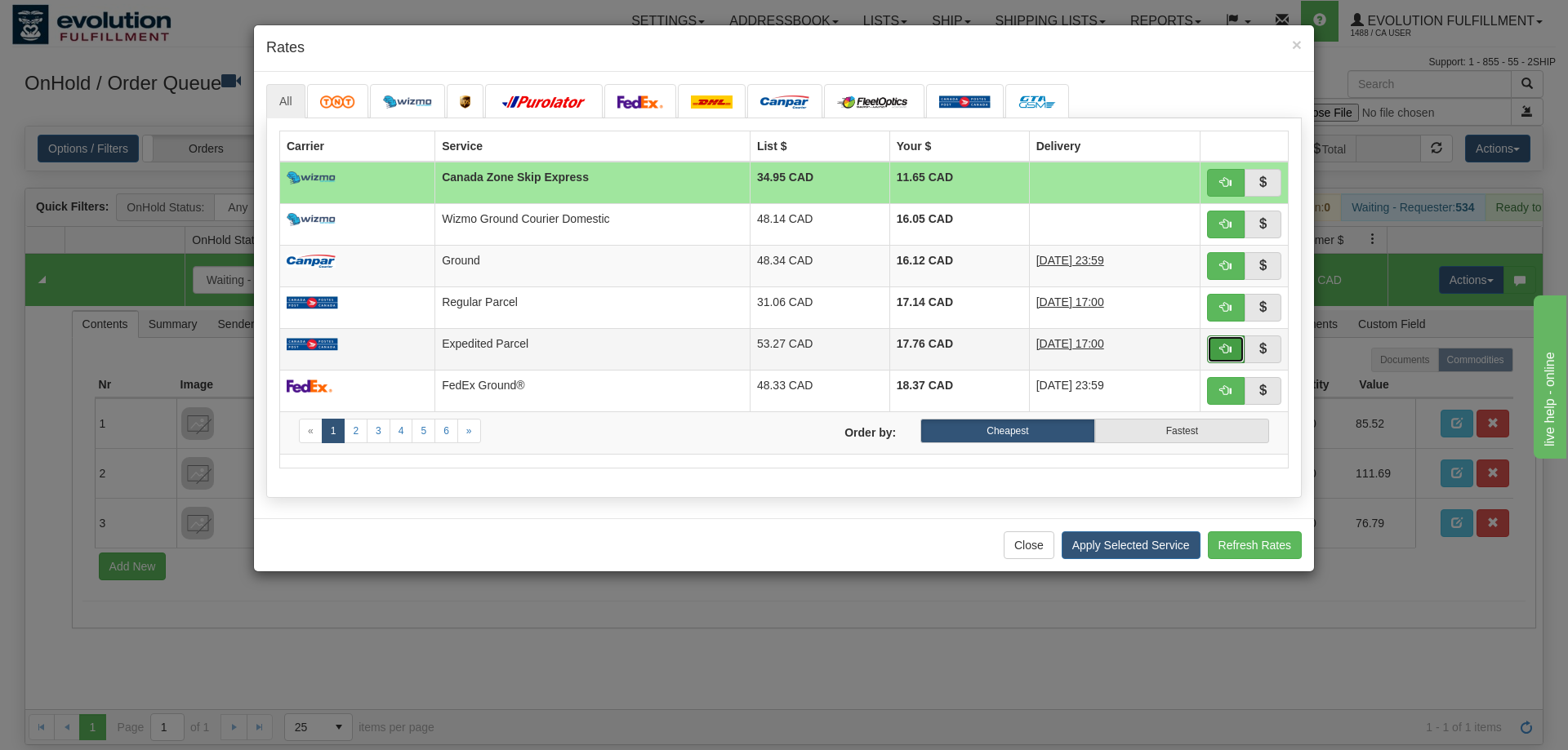
click at [1212, 347] on button "button" at bounding box center [1225, 349] width 38 height 28
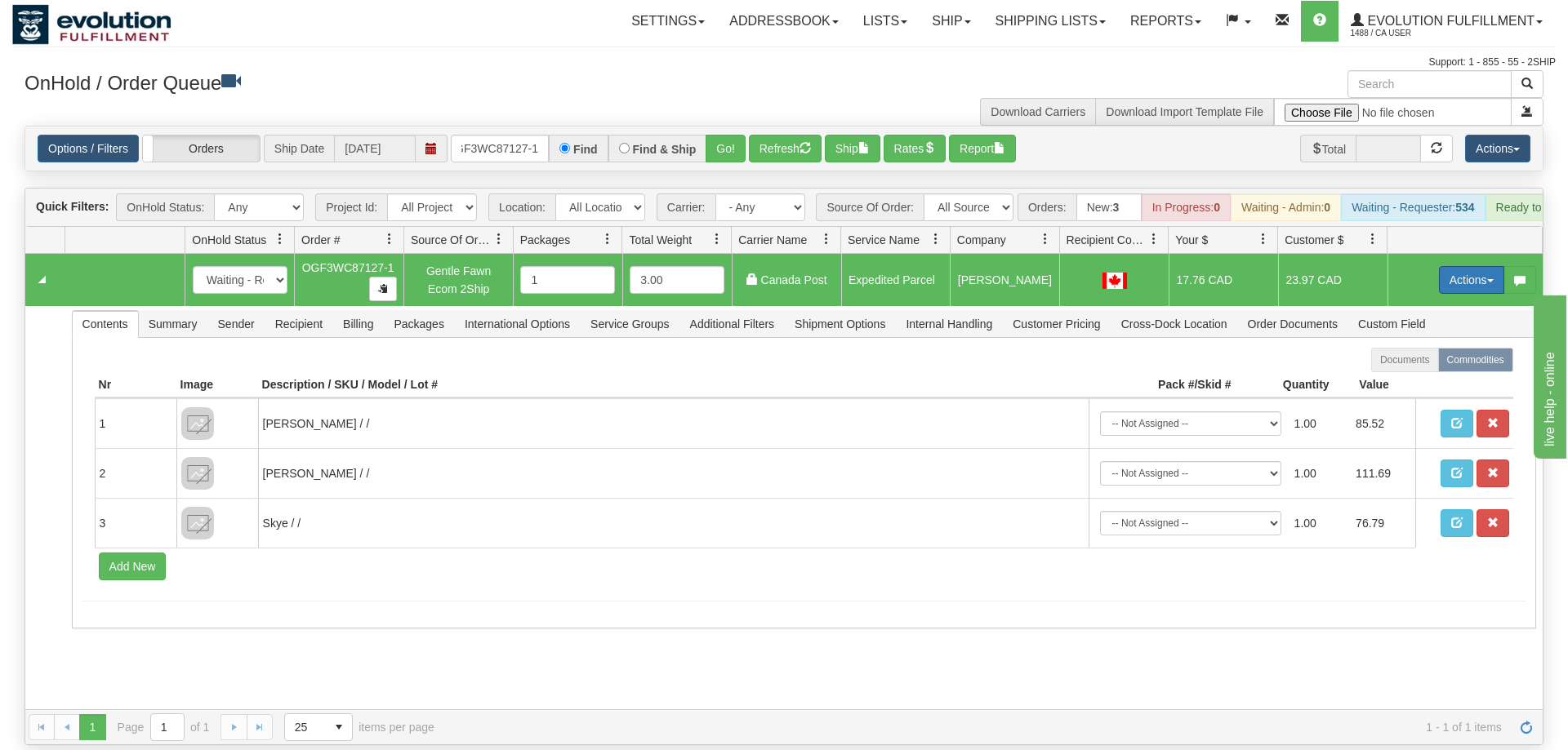
click at [1464, 266] on button "Actions" at bounding box center [1471, 280] width 65 height 28
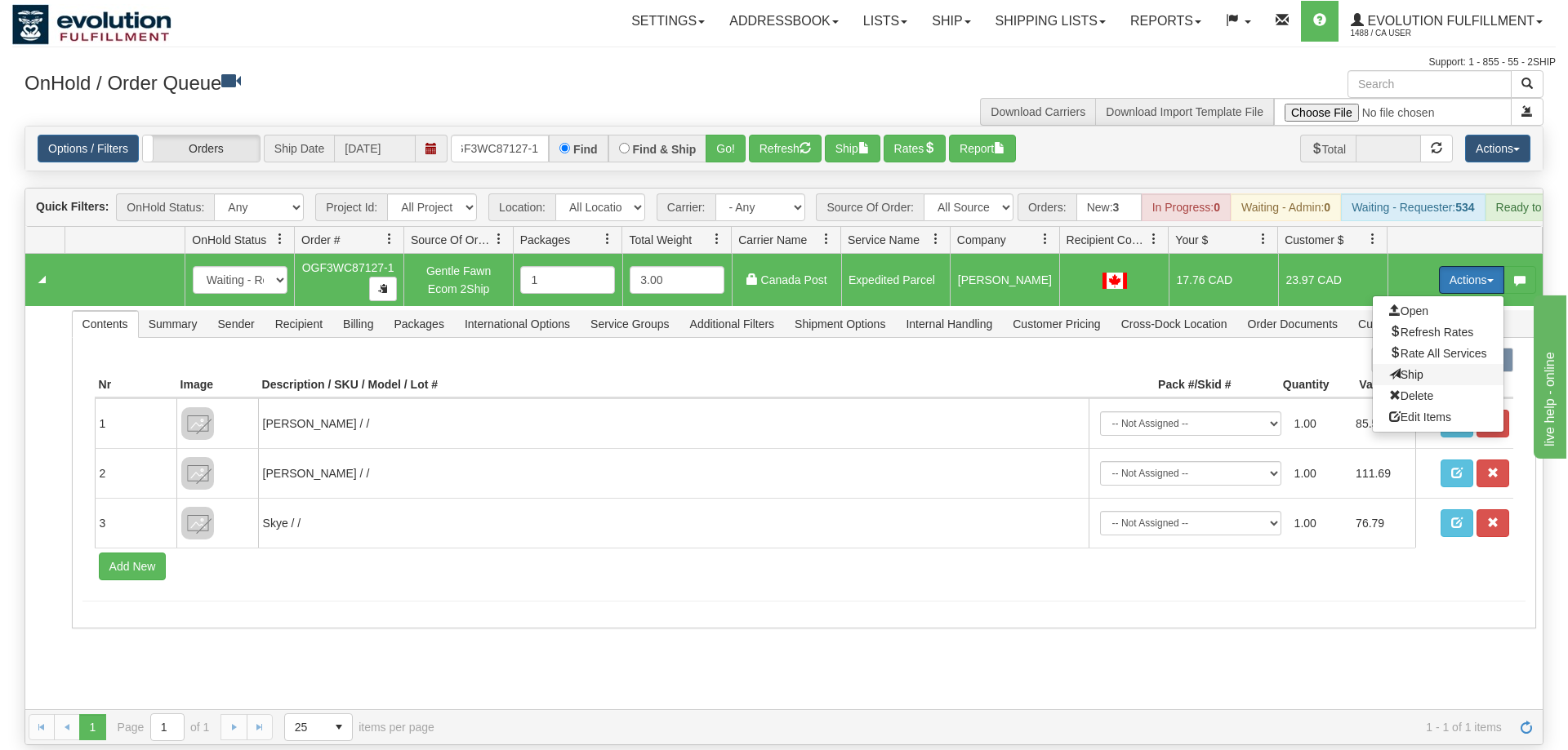
click at [1406, 368] on span "Ship" at bounding box center [1406, 374] width 35 height 13
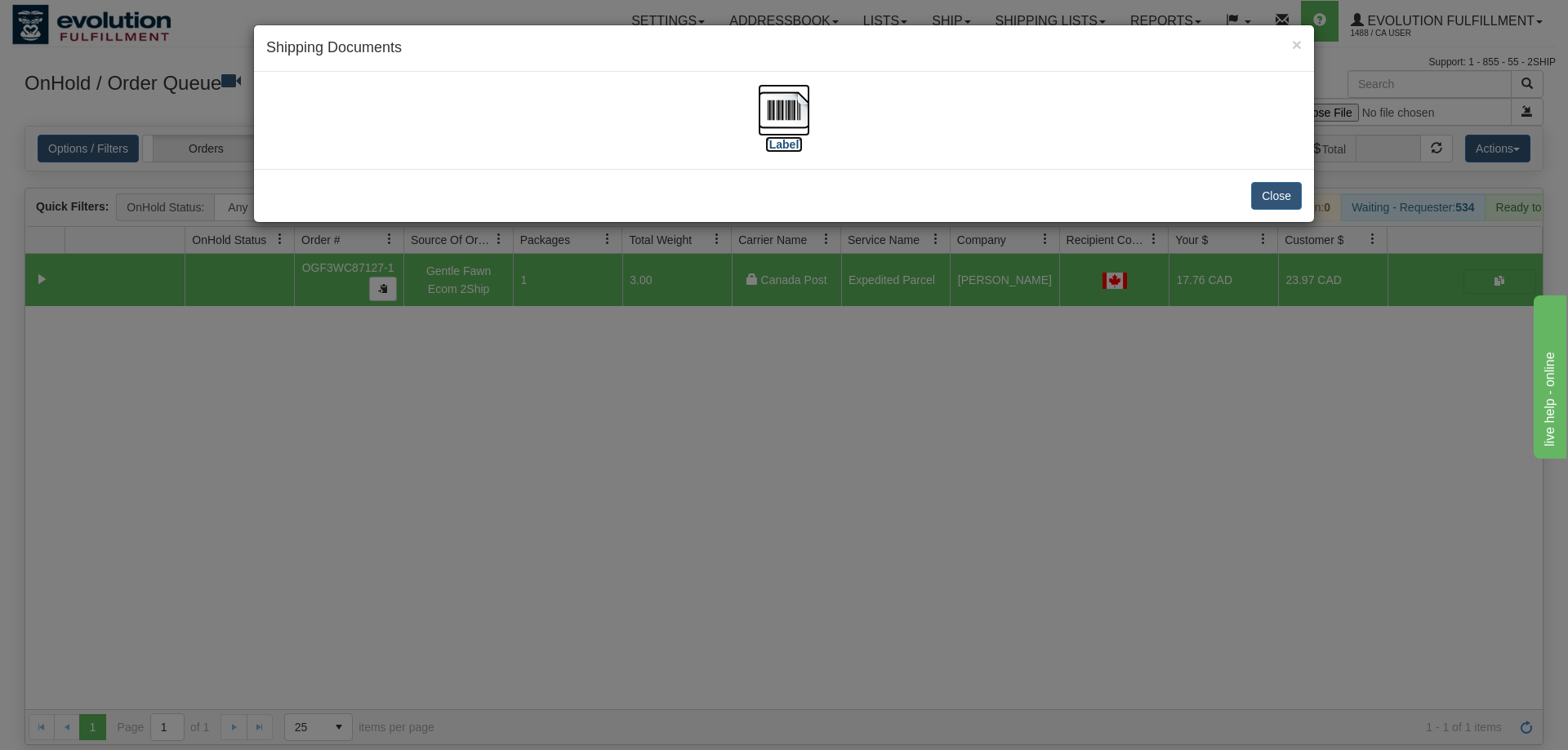
click at [799, 111] on img at bounding box center [783, 110] width 52 height 52
click at [834, 365] on div "× Shipping Documents [Label] Close" at bounding box center [784, 375] width 1568 height 750
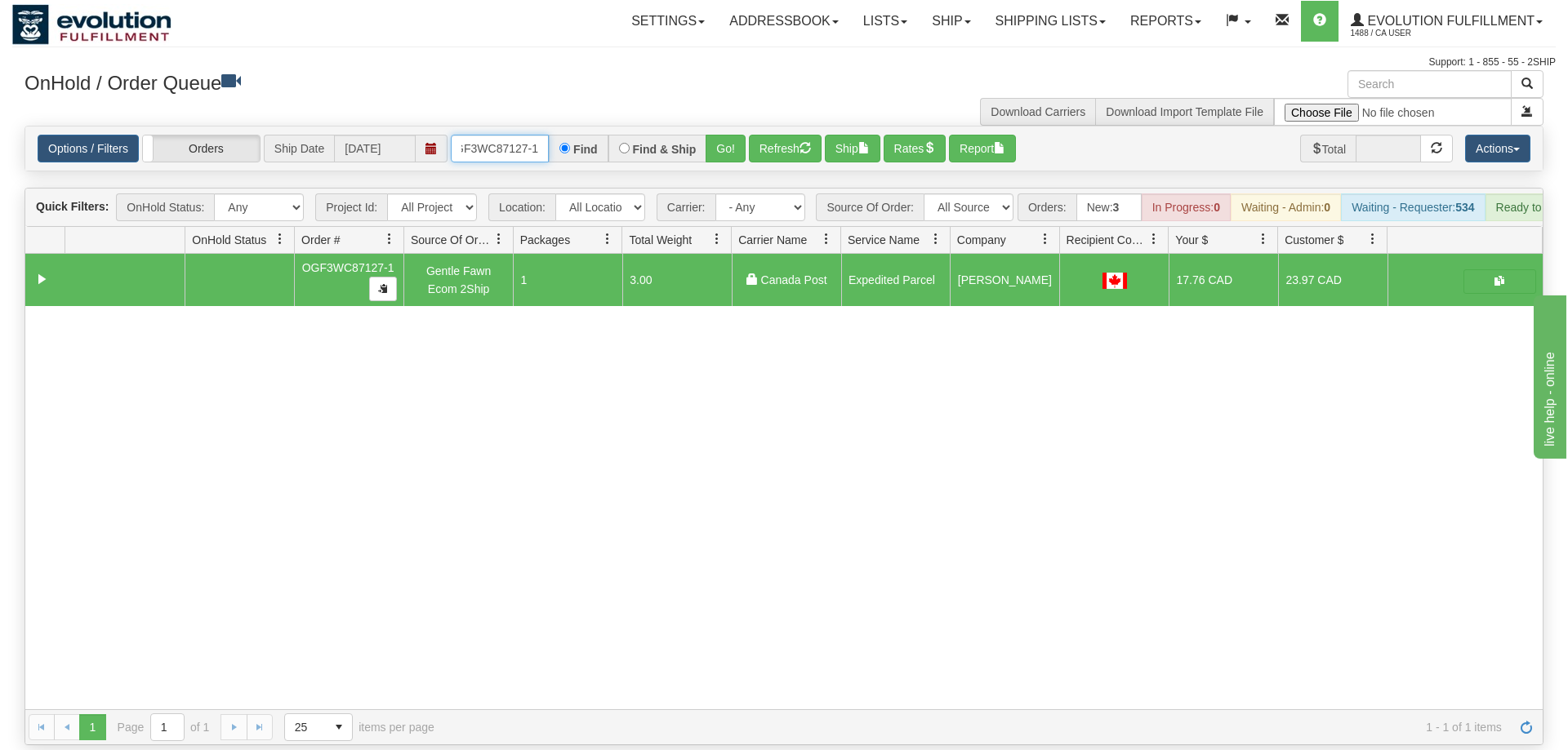
click at [496, 134] on input "OGF3WC87127-1" at bounding box center [499, 148] width 98 height 28
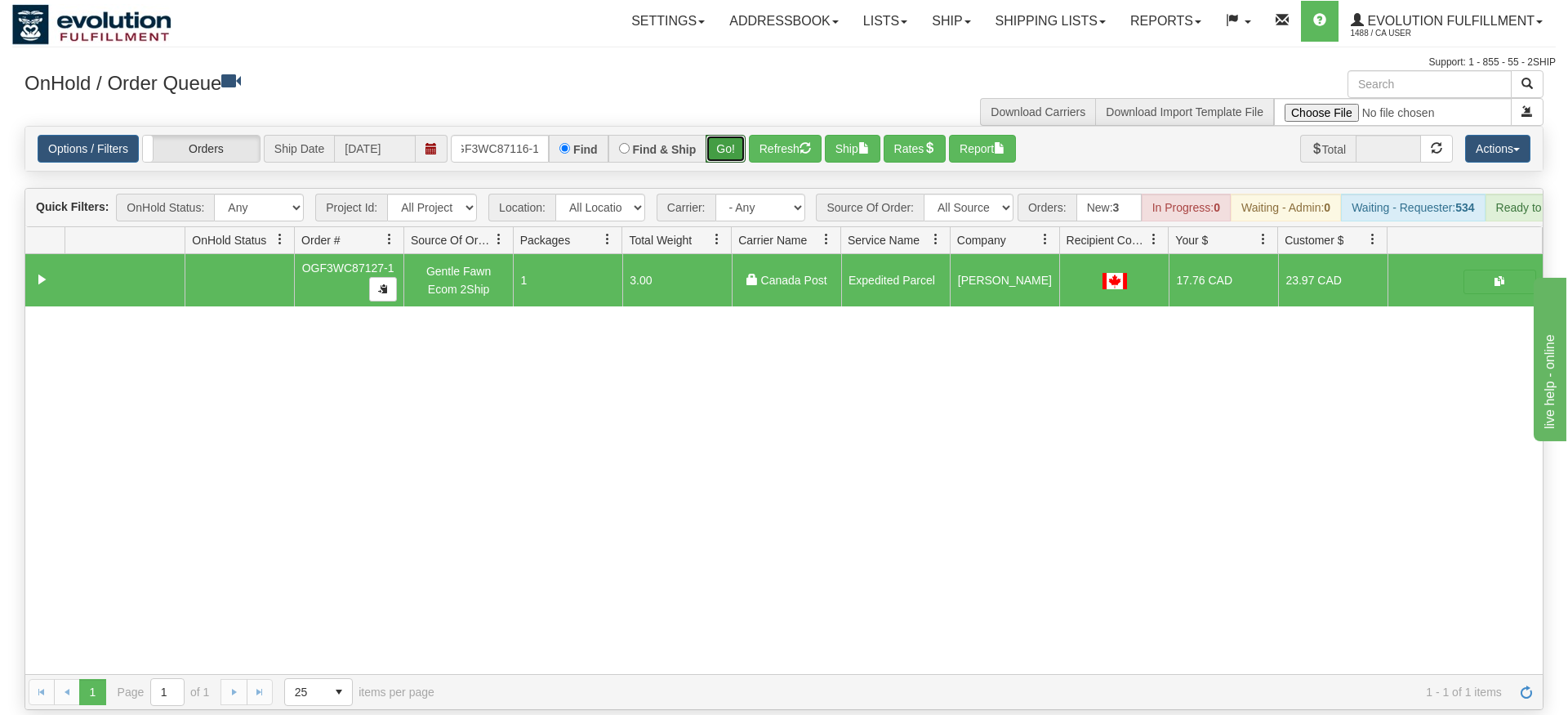
drag, startPoint x: 734, startPoint y: 116, endPoint x: 745, endPoint y: 110, distance: 12.5
click at [734, 149] on div "Is equal to Is not equal to Contains Does not contains CAD USD EUR ZAR [PERSON_…" at bounding box center [783, 417] width 1543 height 584
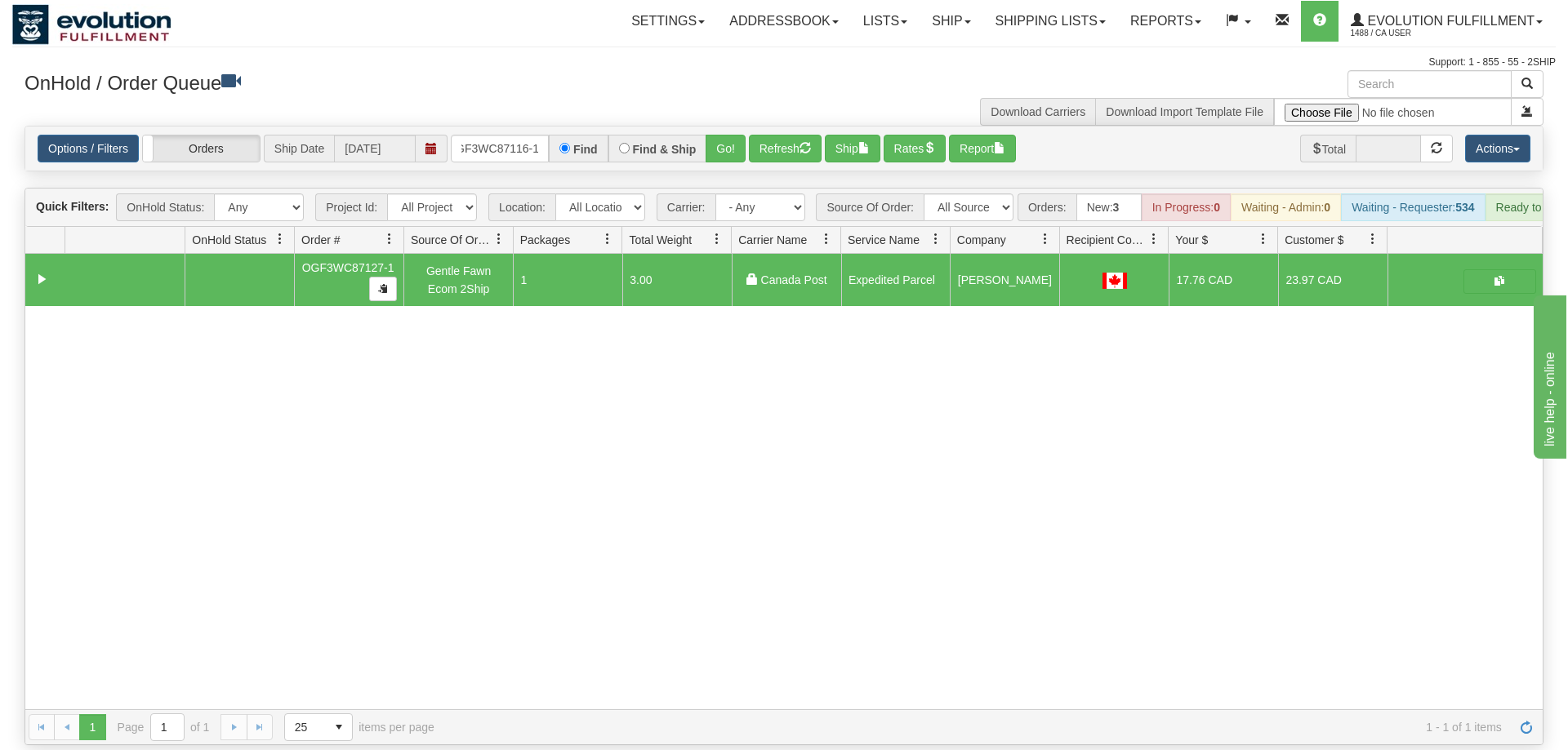
click at [745, 126] on div "Options / Filters Group Shipments Orders Ship Date [DATE] OGF3WC87116-1 Find Fi…" at bounding box center [784, 148] width 1517 height 44
click at [729, 134] on button "Go!" at bounding box center [725, 148] width 40 height 28
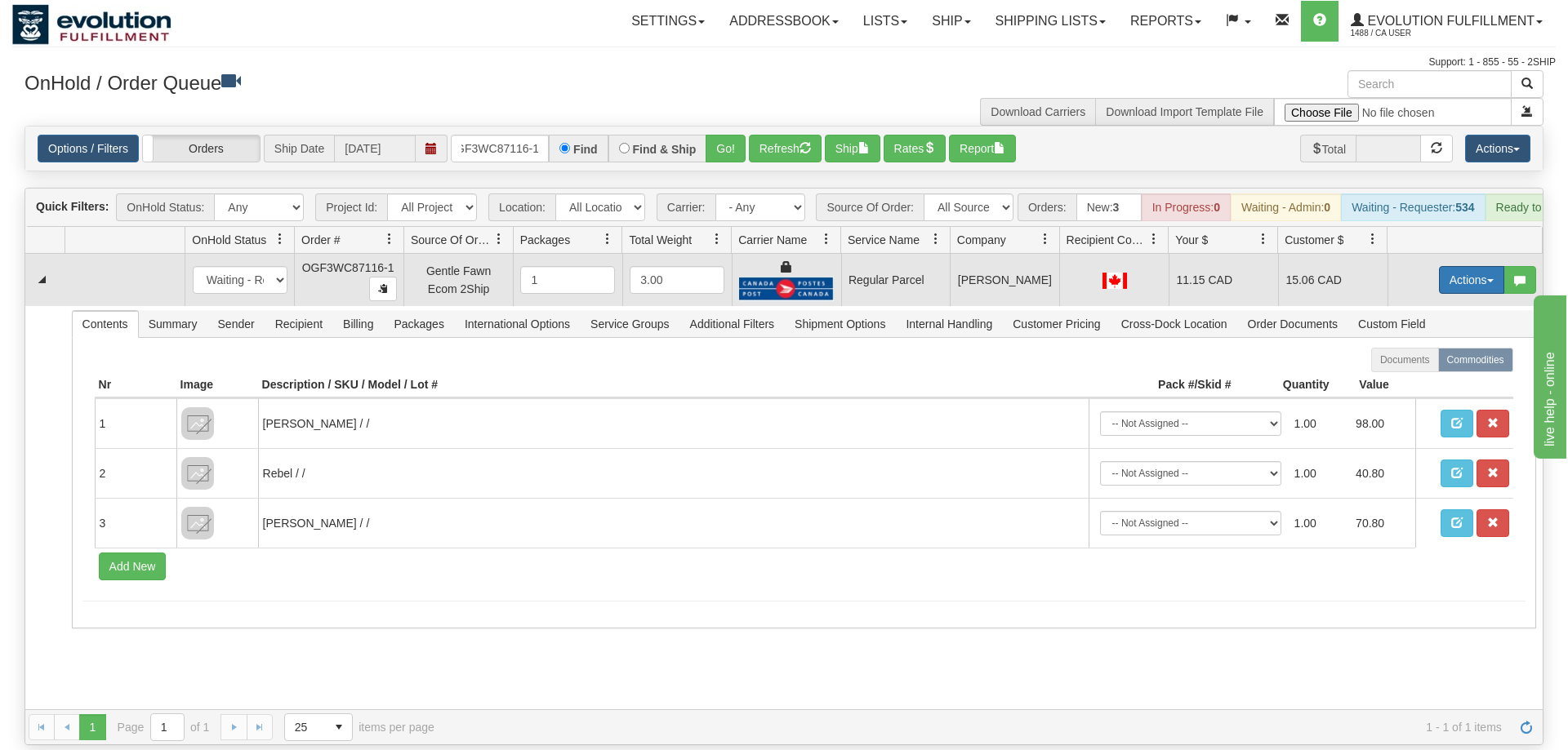
click at [1457, 266] on button "Actions" at bounding box center [1471, 280] width 65 height 28
click at [1446, 346] on span "Rate All Services" at bounding box center [1438, 352] width 98 height 13
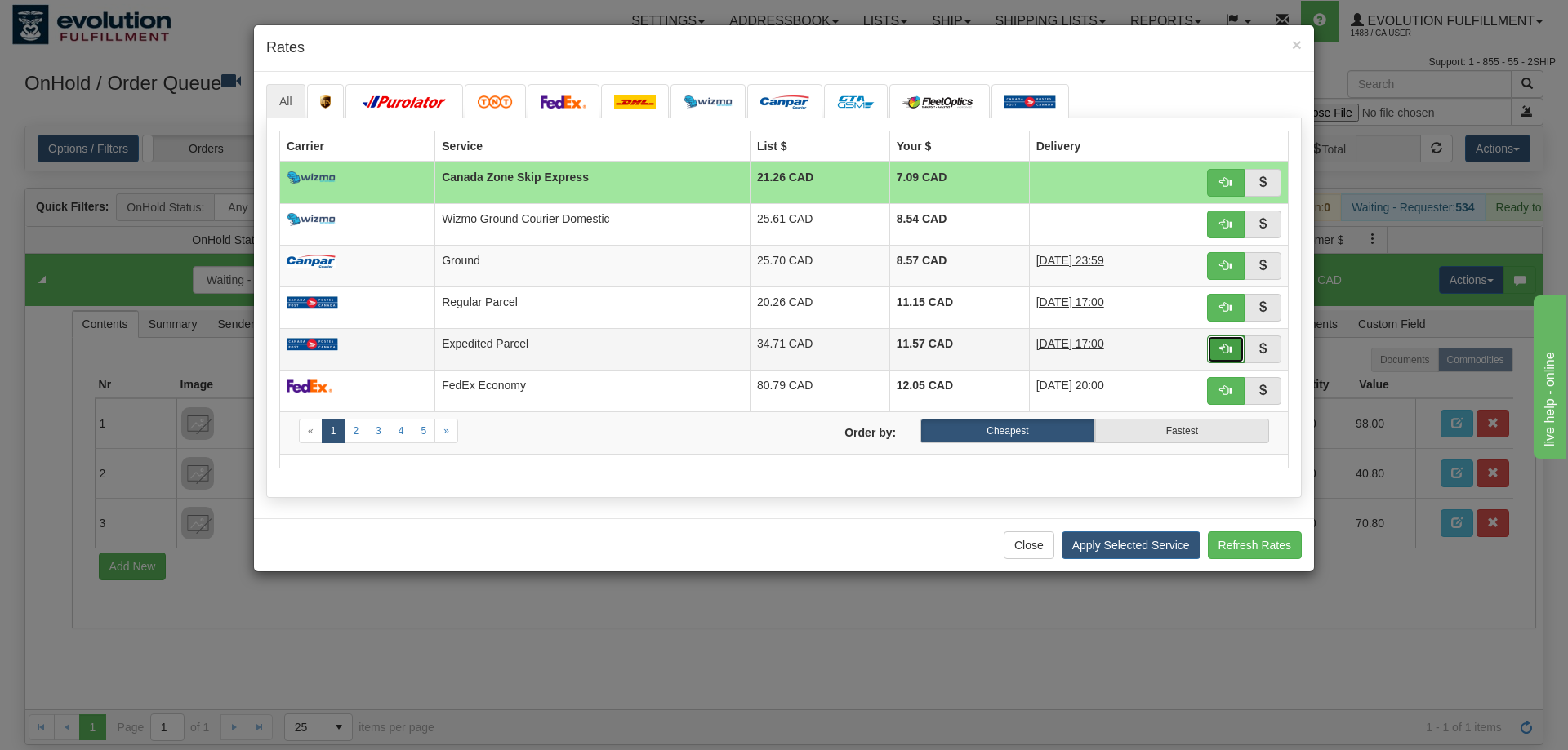
click at [1225, 346] on span "button" at bounding box center [1225, 348] width 12 height 12
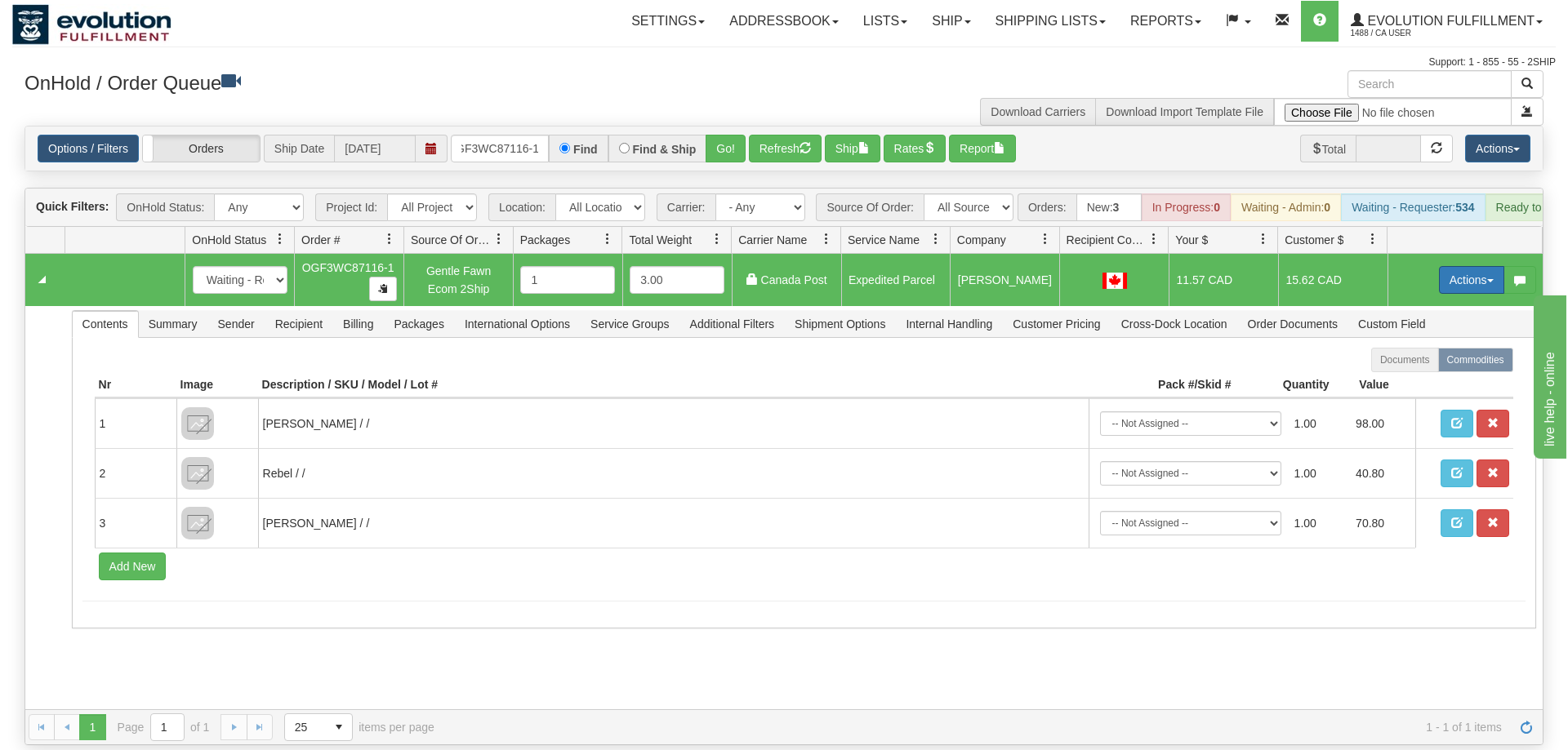
click at [1474, 266] on button "Actions" at bounding box center [1471, 280] width 65 height 28
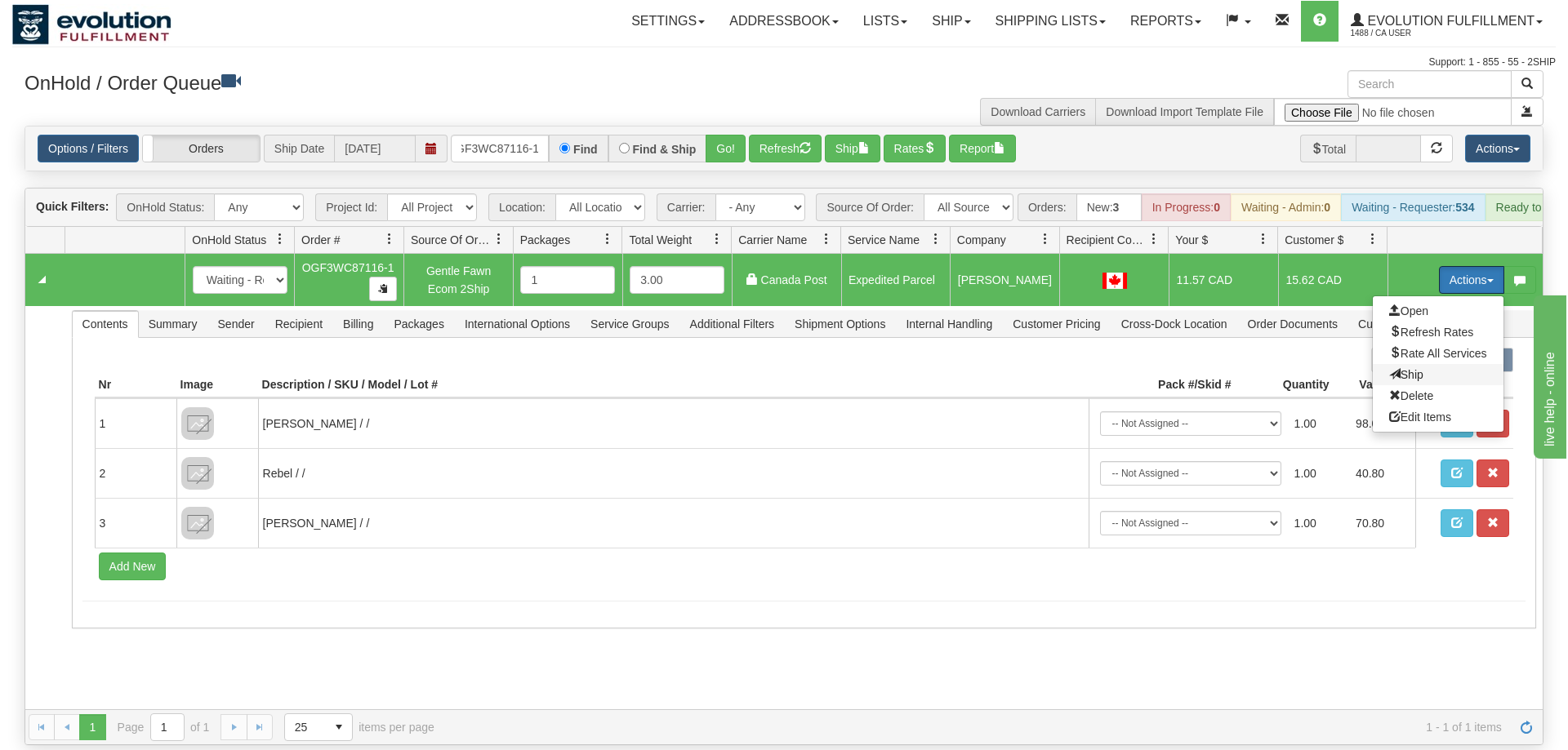
click at [1409, 368] on span "Ship" at bounding box center [1406, 374] width 35 height 13
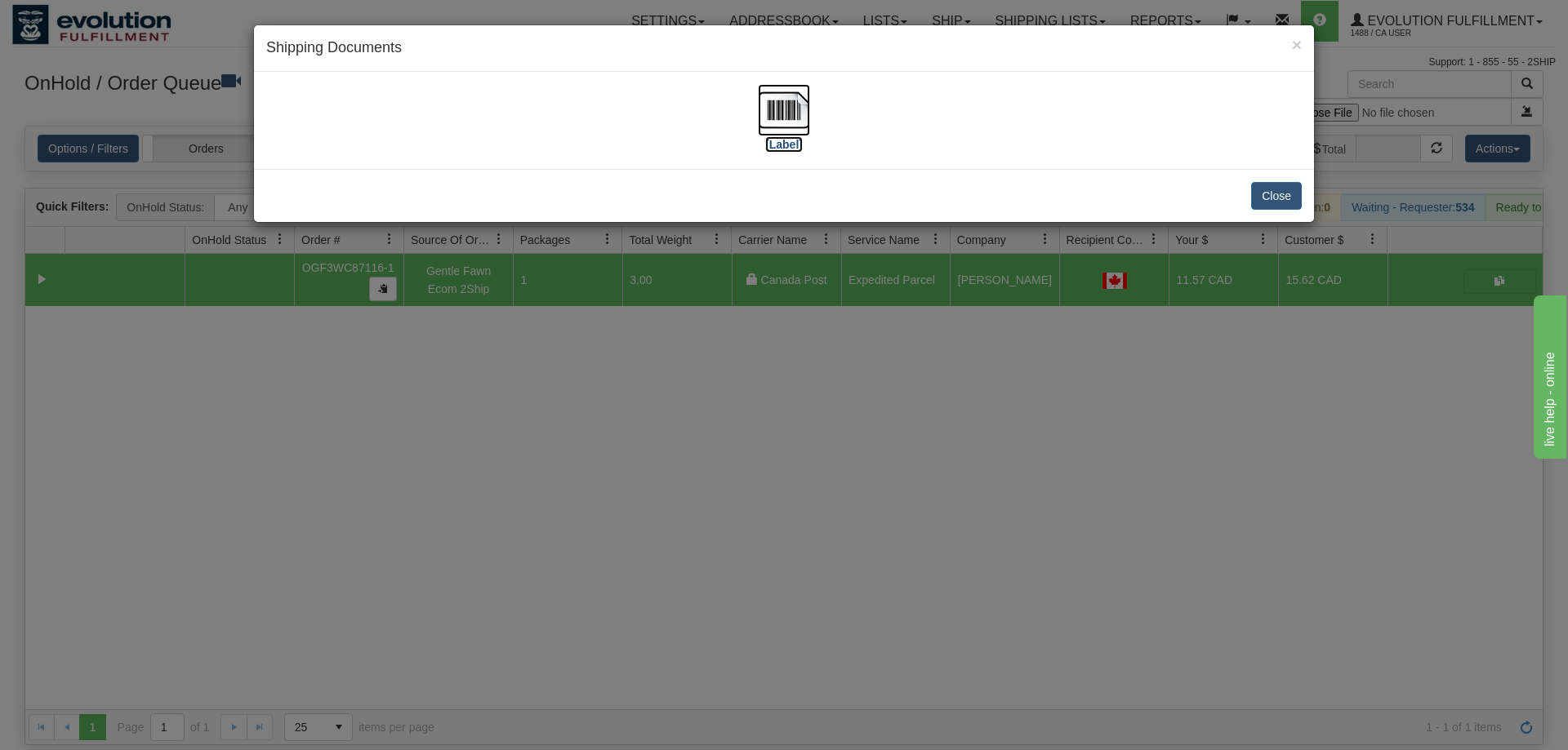
click at [784, 84] on img at bounding box center [783, 110] width 52 height 52
click at [649, 559] on div "× Shipping Documents [Label] Close" at bounding box center [784, 375] width 1568 height 750
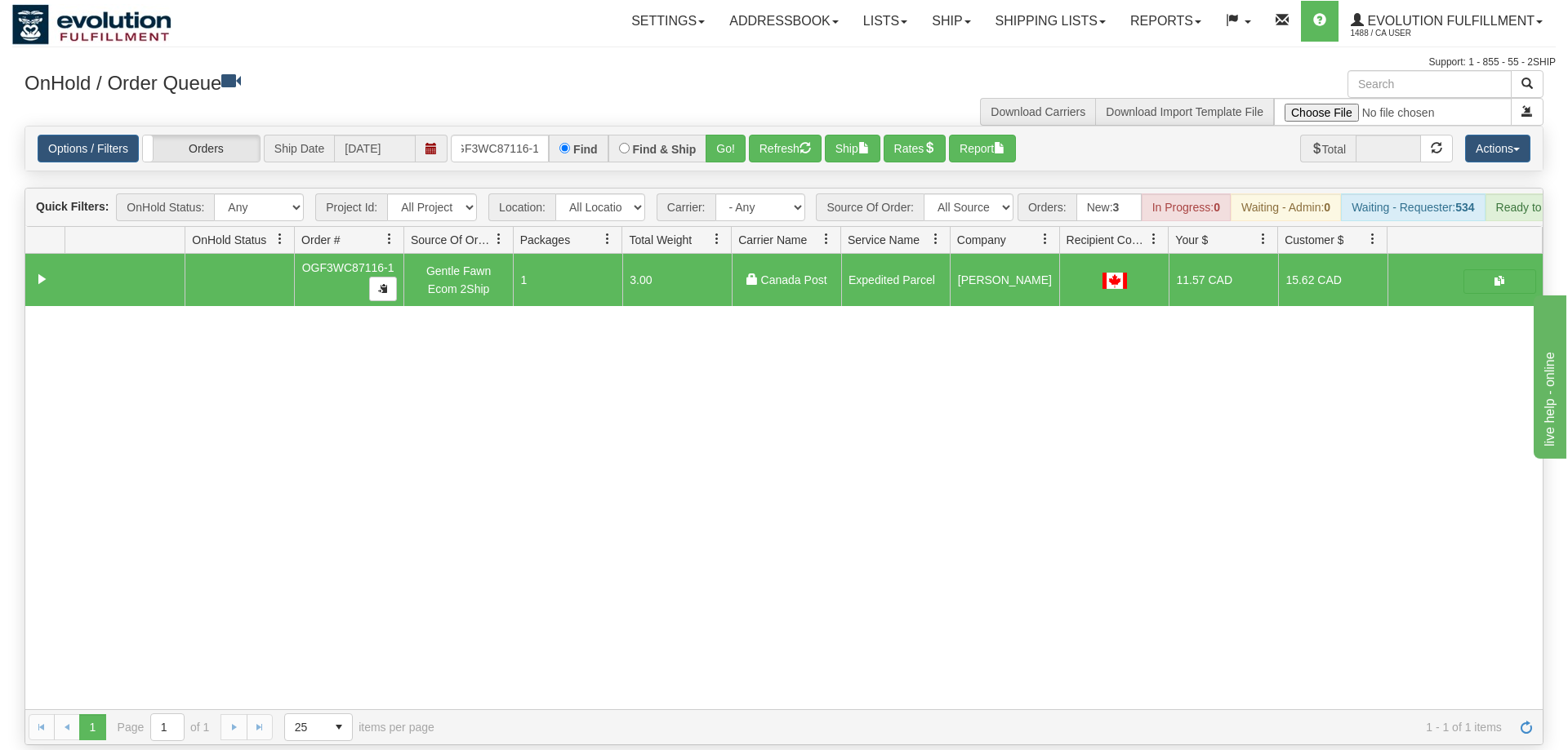
click at [798, 569] on div "31631941 EVOLUTION V3 91141507 91141508 OGF3WC87116-1 Gentle Fawn Ecom 2Ship 1 …" at bounding box center [784, 481] width 1517 height 455
click at [498, 134] on input "OGF3WC87116-1" at bounding box center [499, 148] width 98 height 28
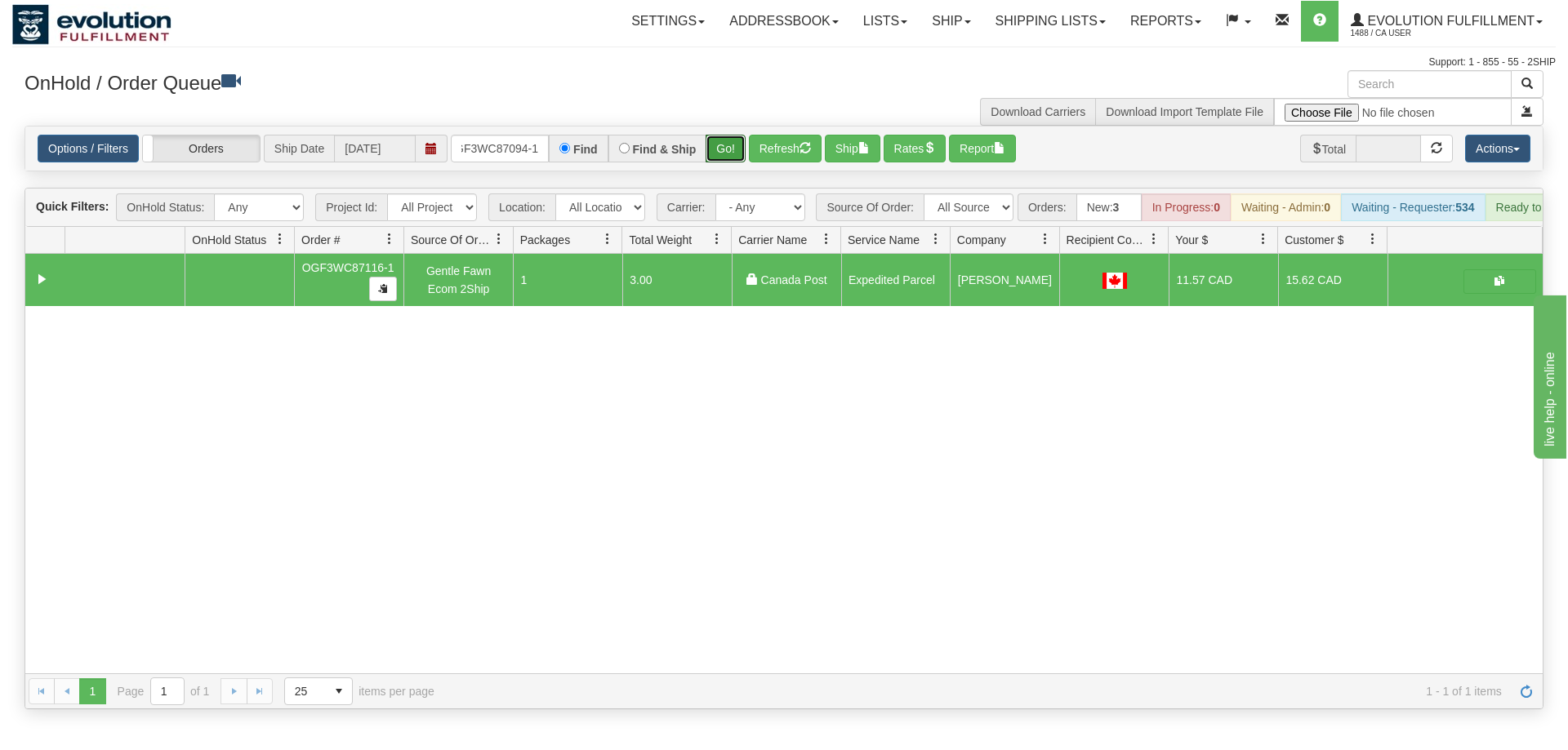
click at [717, 153] on div "Is equal to Is not equal to Contains Does not contains CAD USD EUR ZAR [PERSON_…" at bounding box center [783, 416] width 1543 height 583
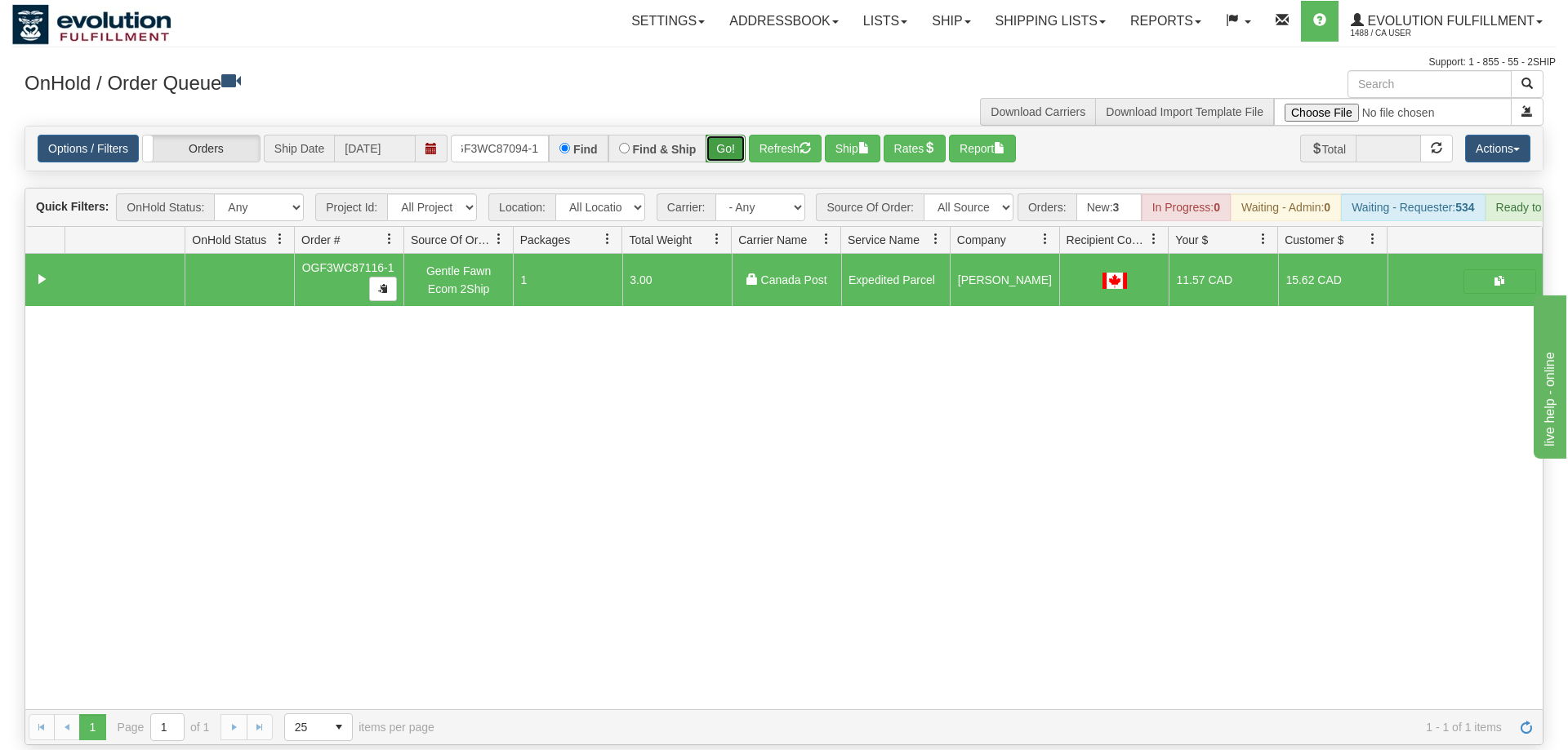
click at [724, 135] on button "Go!" at bounding box center [725, 148] width 40 height 28
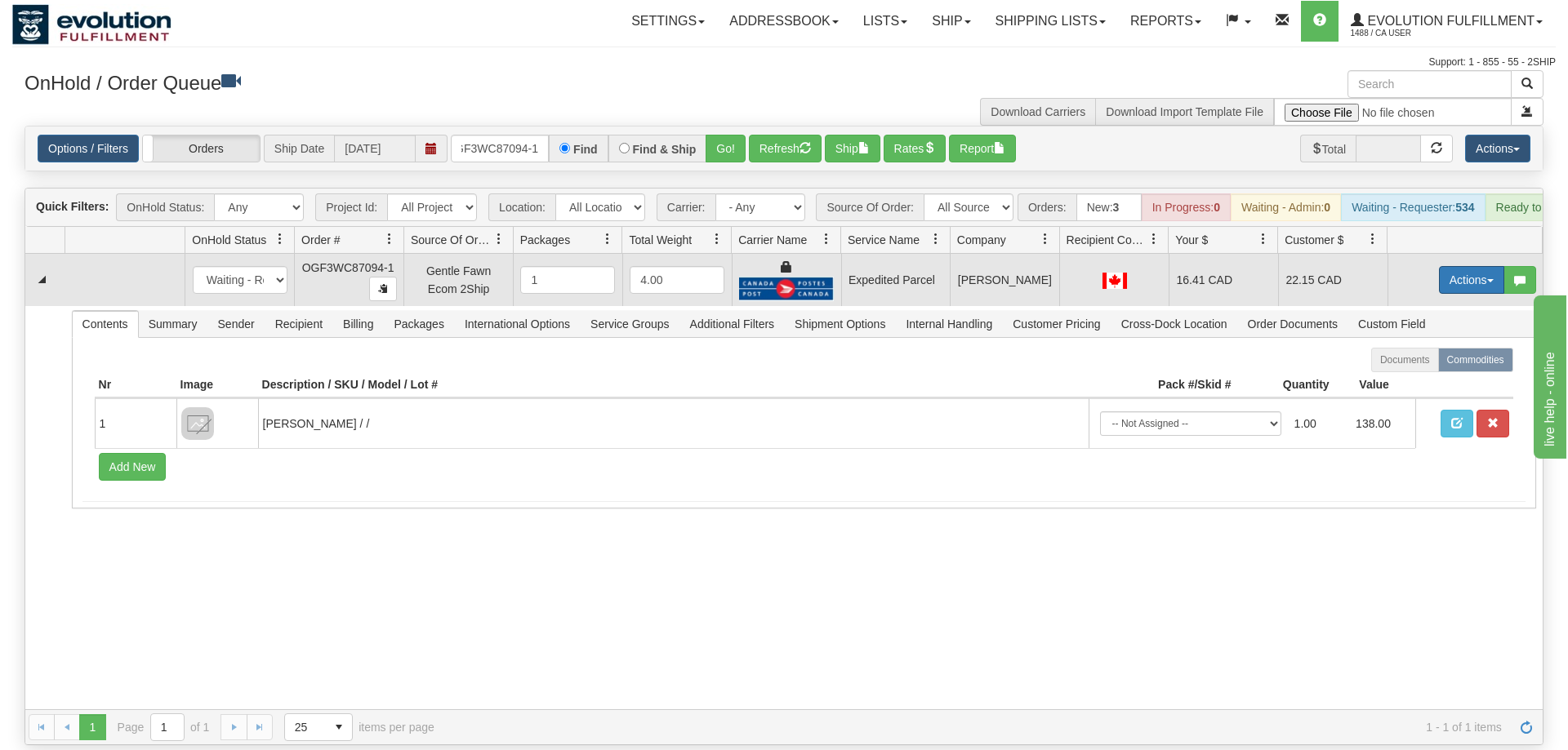
click at [1450, 266] on button "Actions" at bounding box center [1471, 280] width 65 height 28
click at [1435, 364] on link "Ship" at bounding box center [1438, 374] width 130 height 21
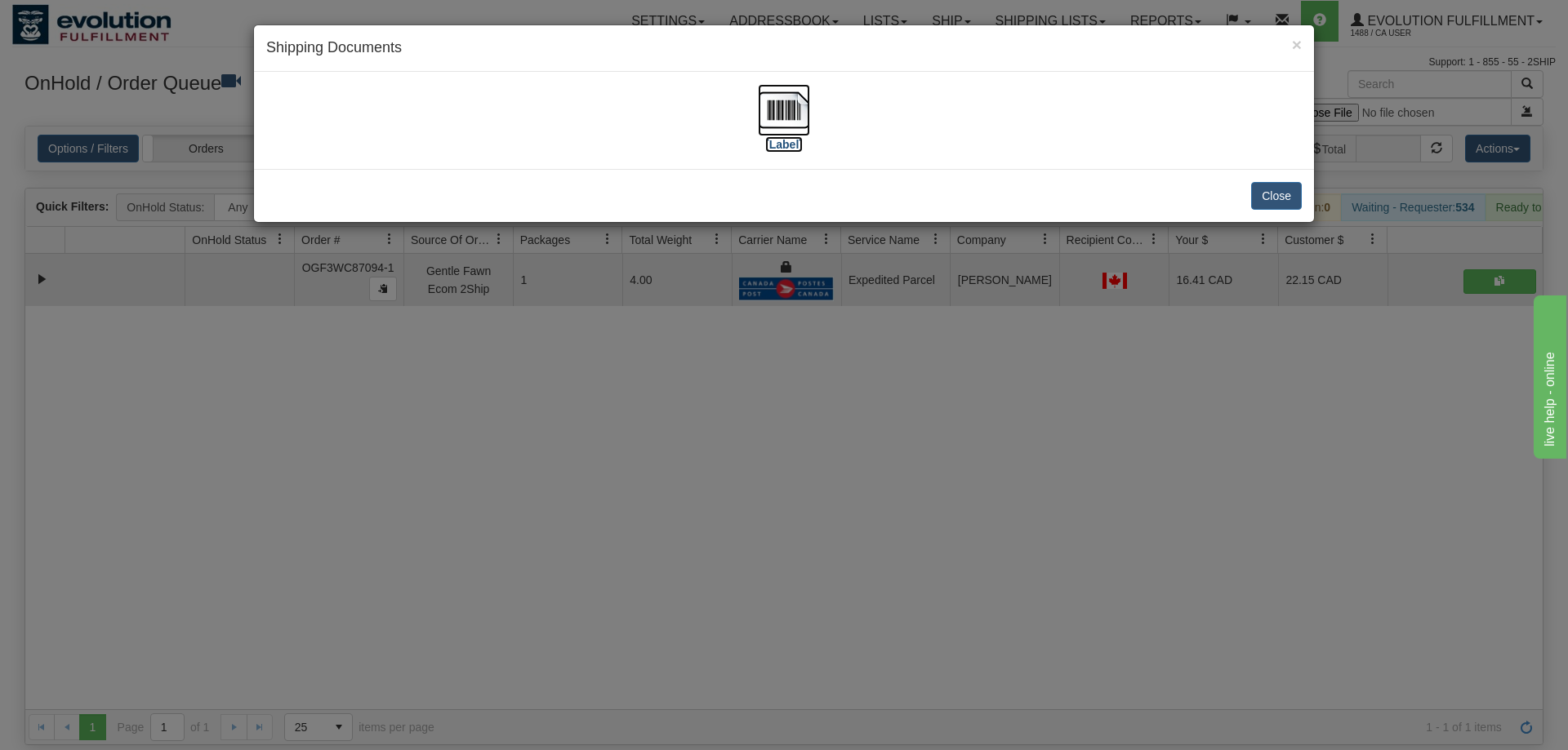
click at [791, 120] on img at bounding box center [783, 110] width 52 height 52
click at [912, 445] on div "× Shipping Documents [Label] Close" at bounding box center [784, 375] width 1568 height 750
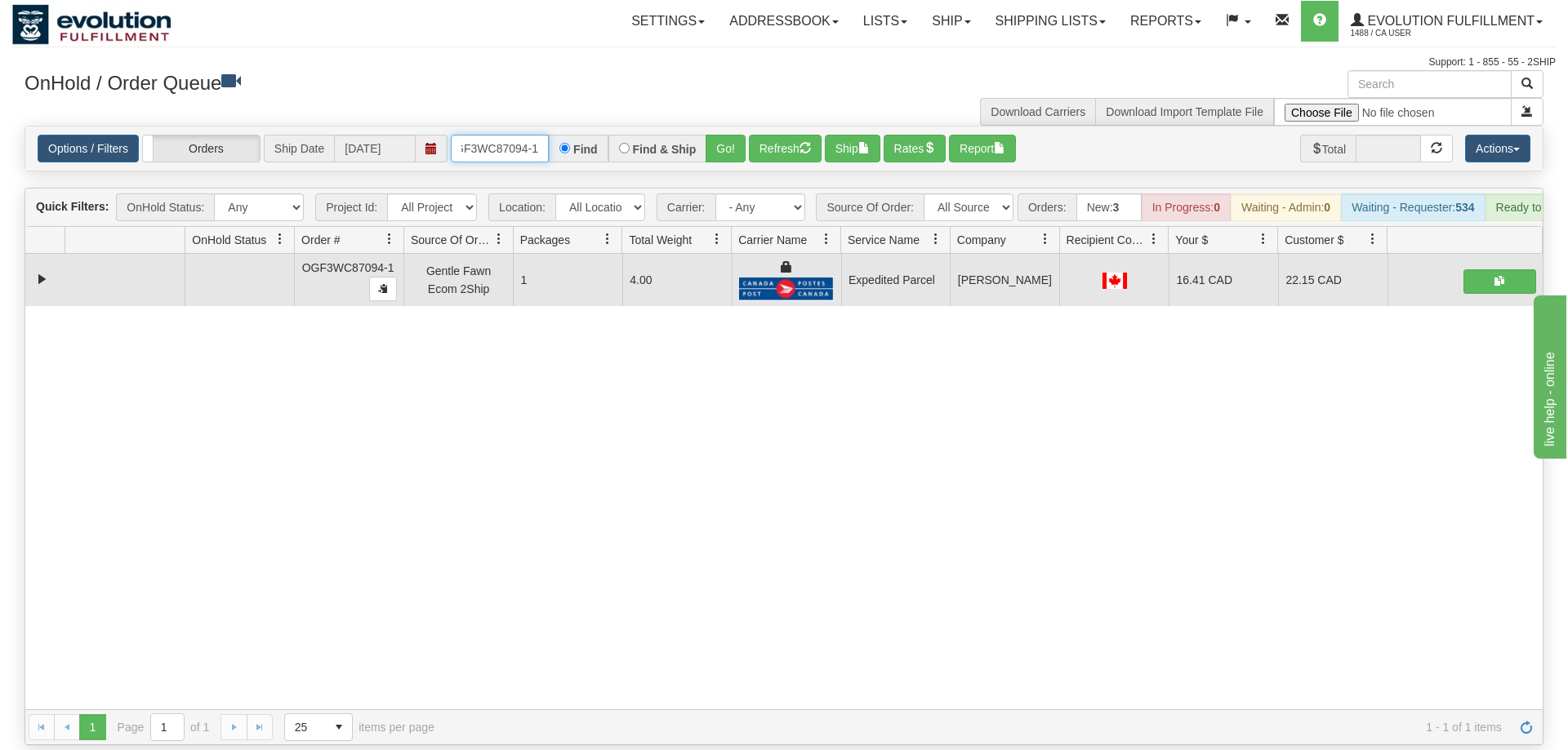
click at [510, 134] on input "OGF3WC87094-1" at bounding box center [499, 148] width 98 height 28
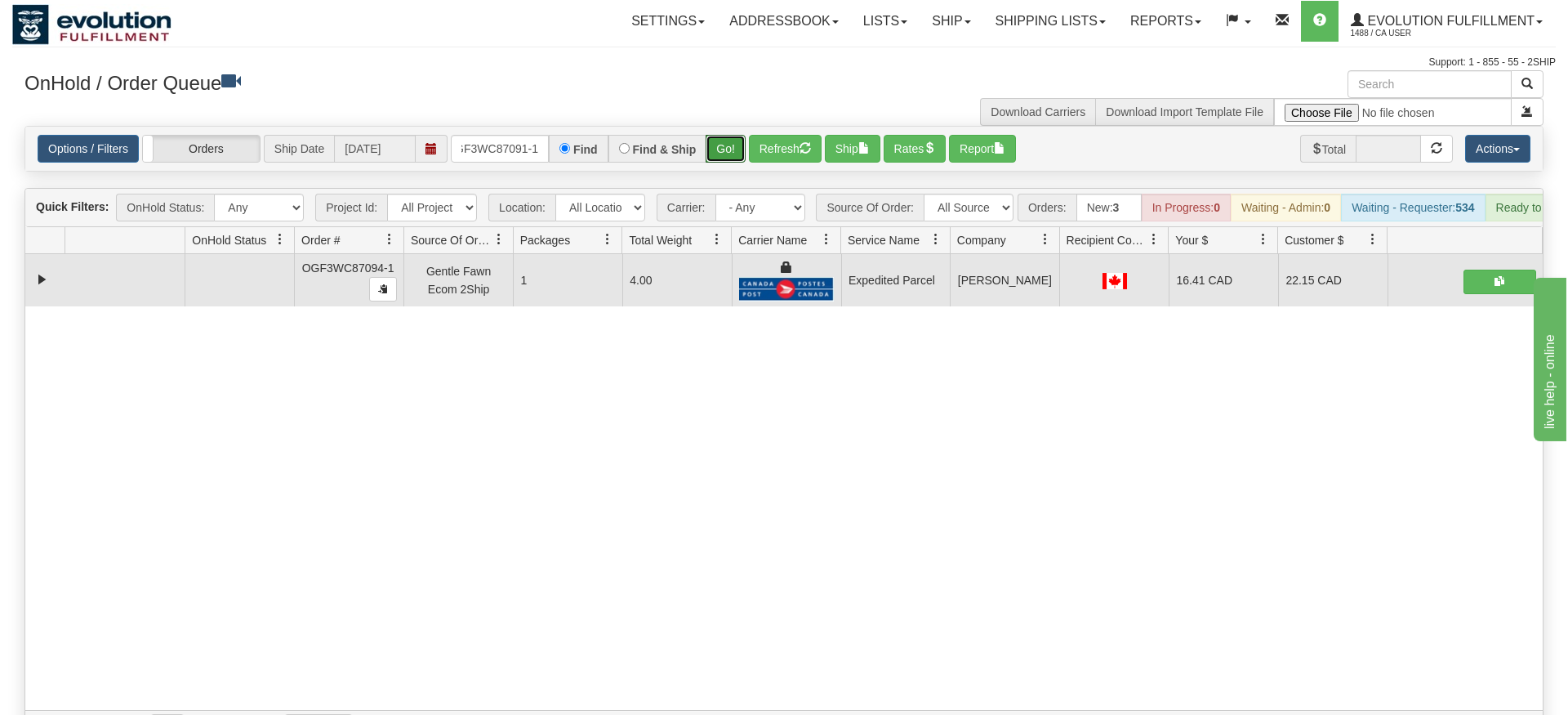
click at [719, 161] on div "Is equal to Is not equal to Contains Does not contains CAD USD EUR ZAR [PERSON_…" at bounding box center [783, 436] width 1543 height 620
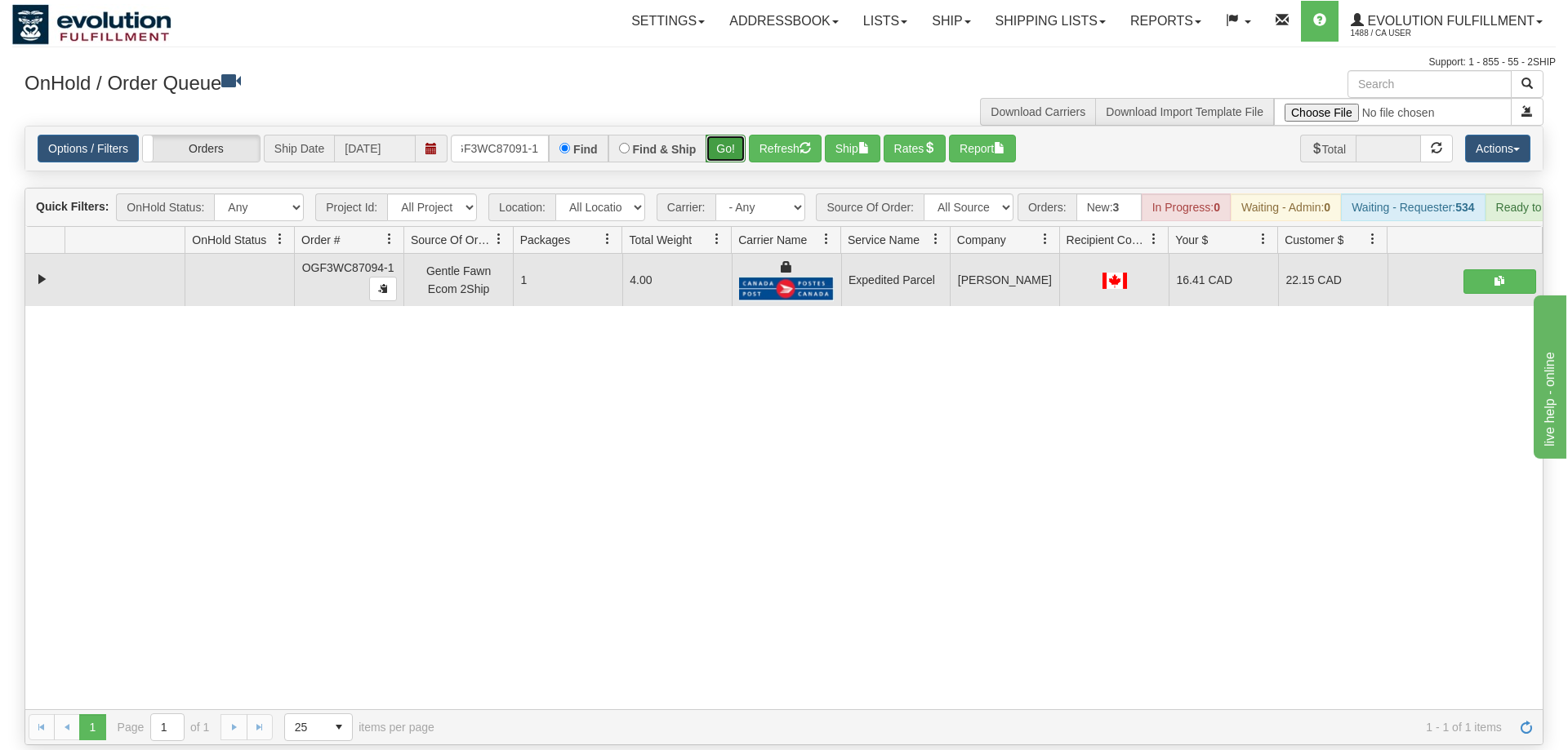
click at [726, 134] on button "Go!" at bounding box center [725, 148] width 40 height 28
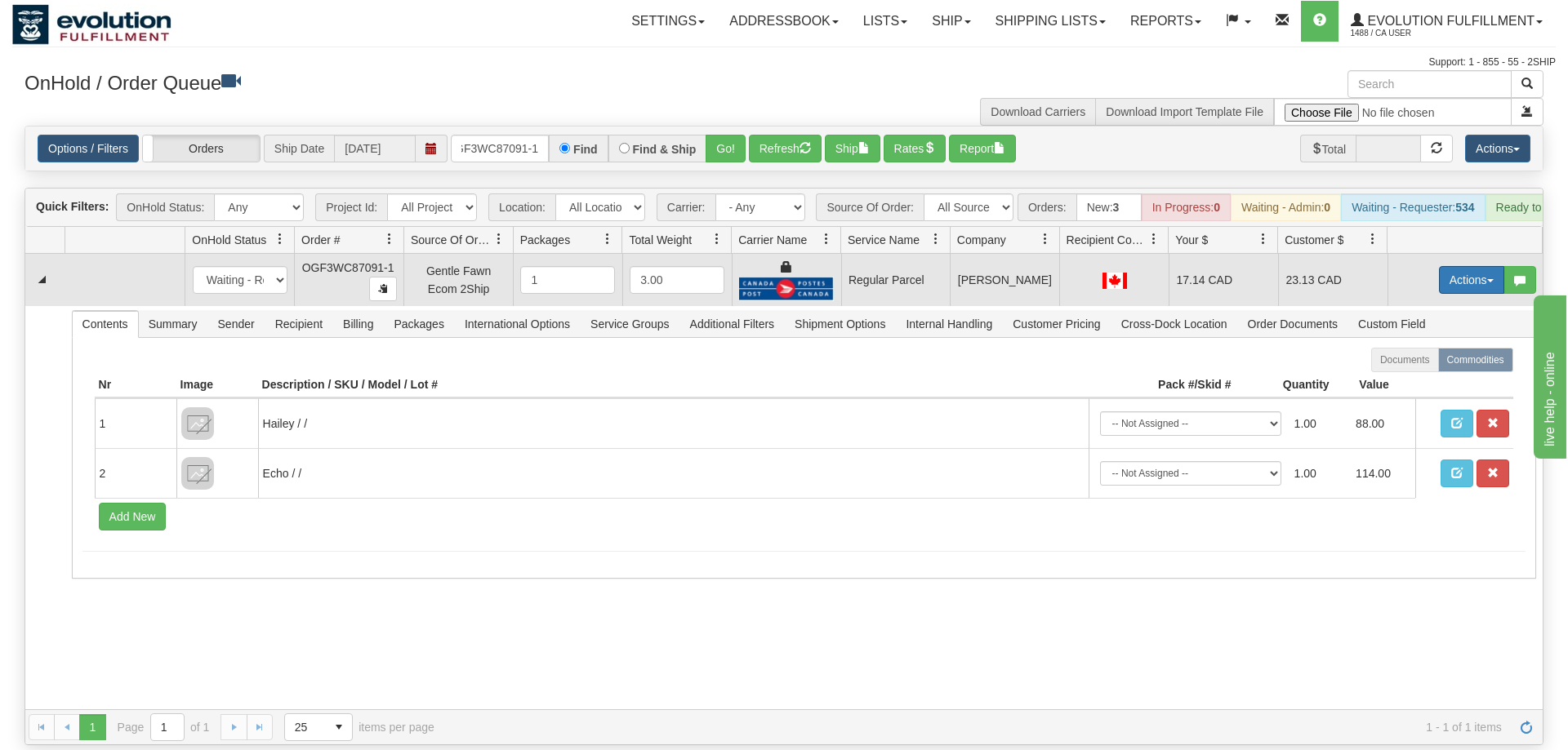
click at [1489, 270] on td "Actions Open Refresh Rates Rate All Services Ship Delete Edit Items" at bounding box center [1464, 279] width 155 height 52
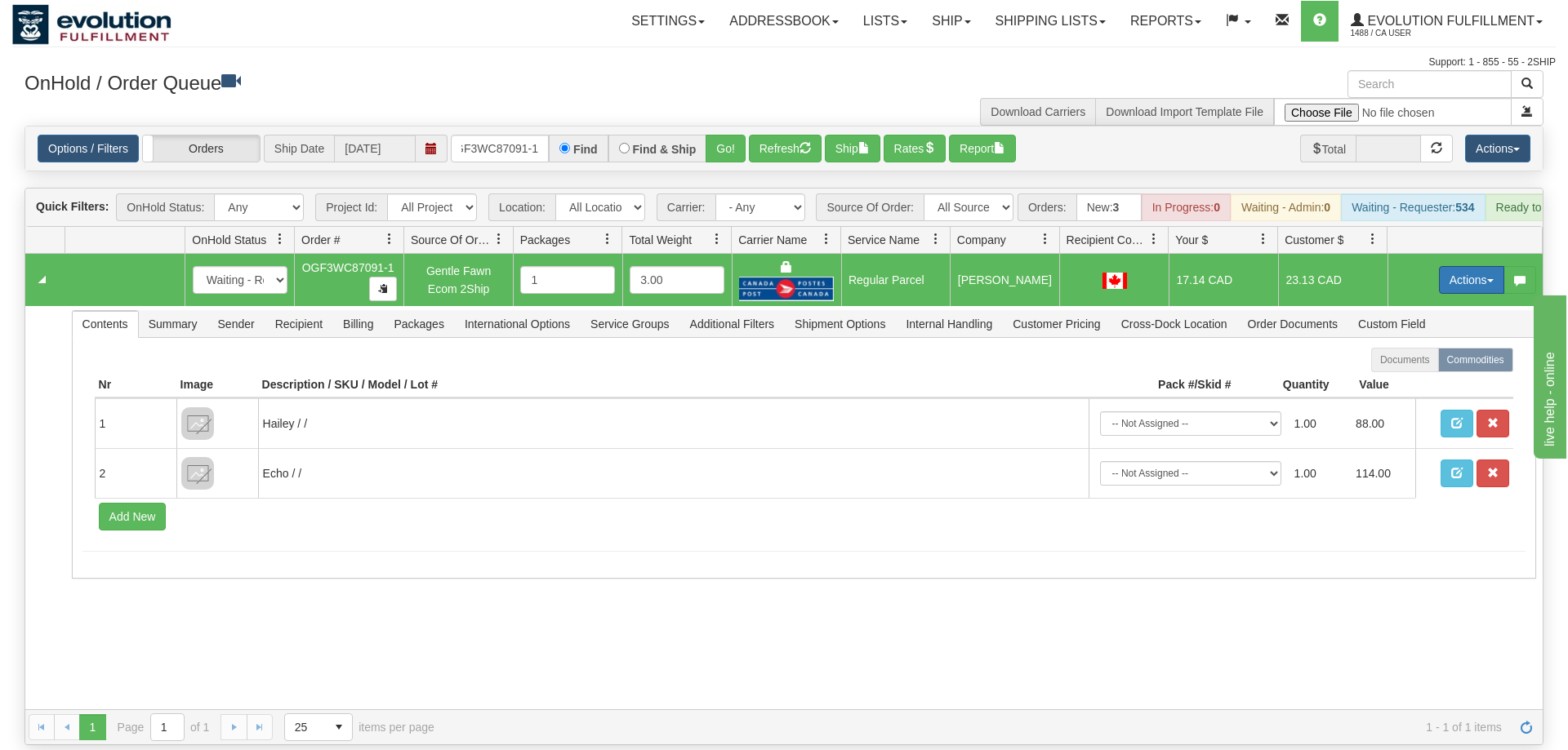
click at [1483, 266] on button "Actions" at bounding box center [1471, 280] width 65 height 28
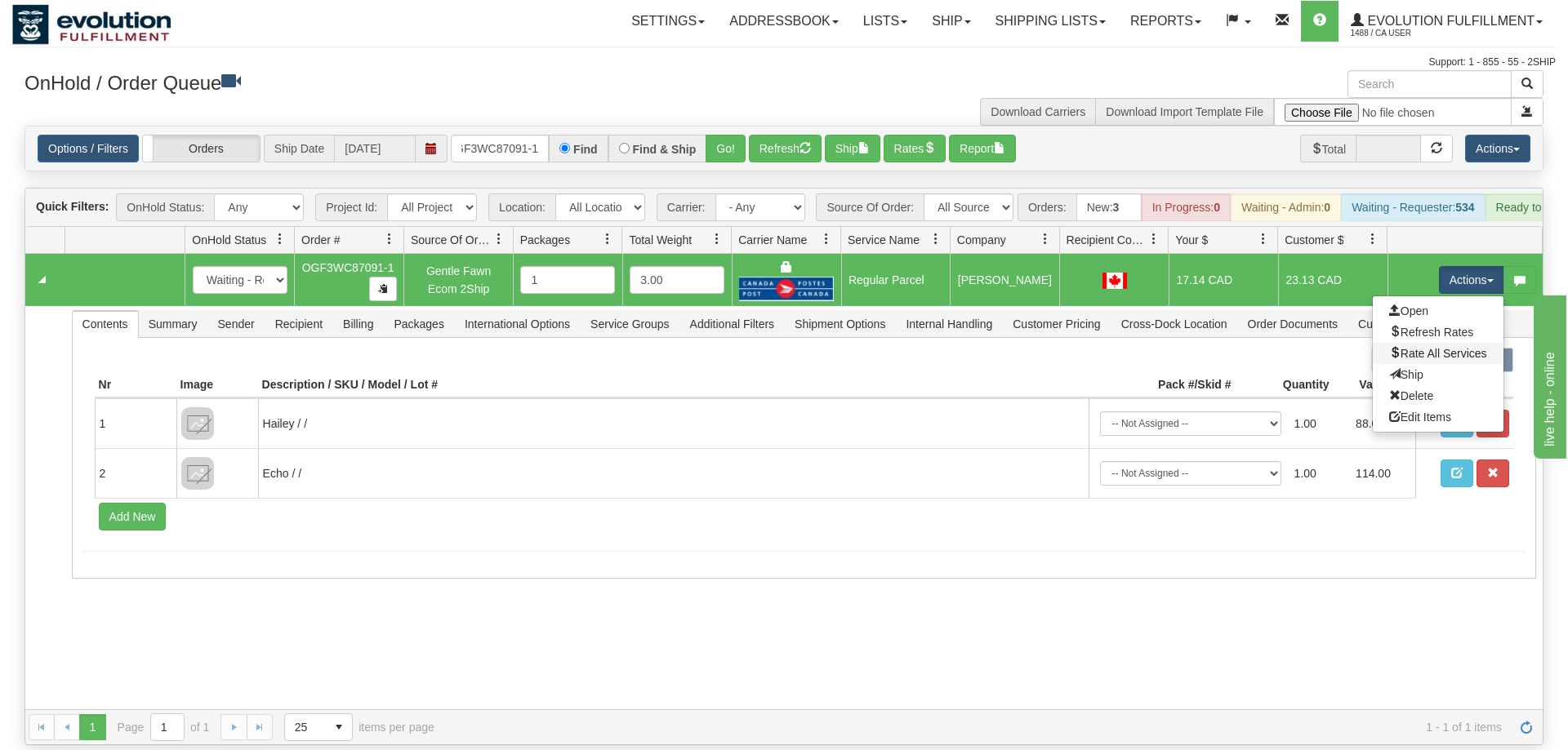
click at [1454, 342] on link "Rate All Services" at bounding box center [1438, 352] width 130 height 21
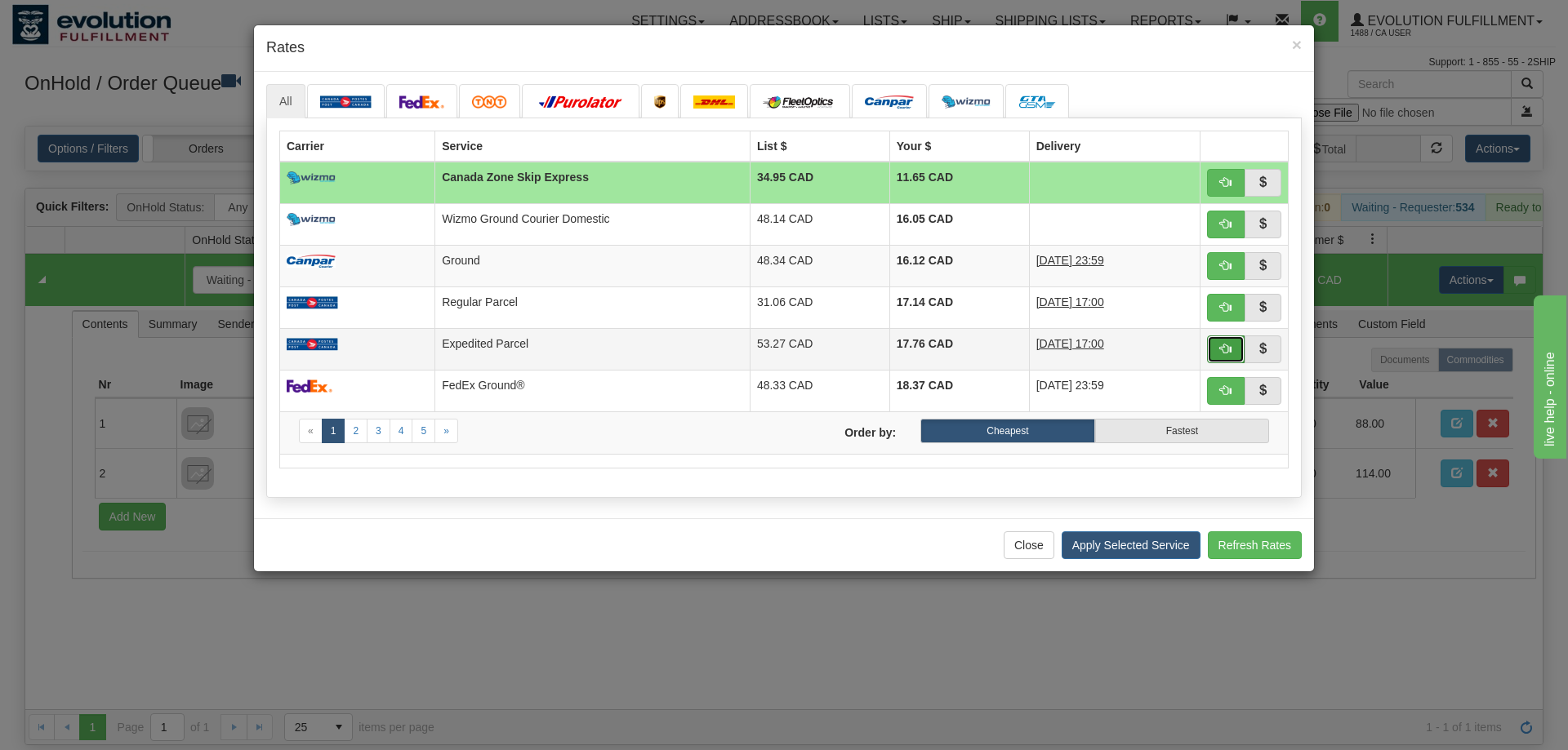
click at [1231, 350] on button "button" at bounding box center [1225, 349] width 38 height 28
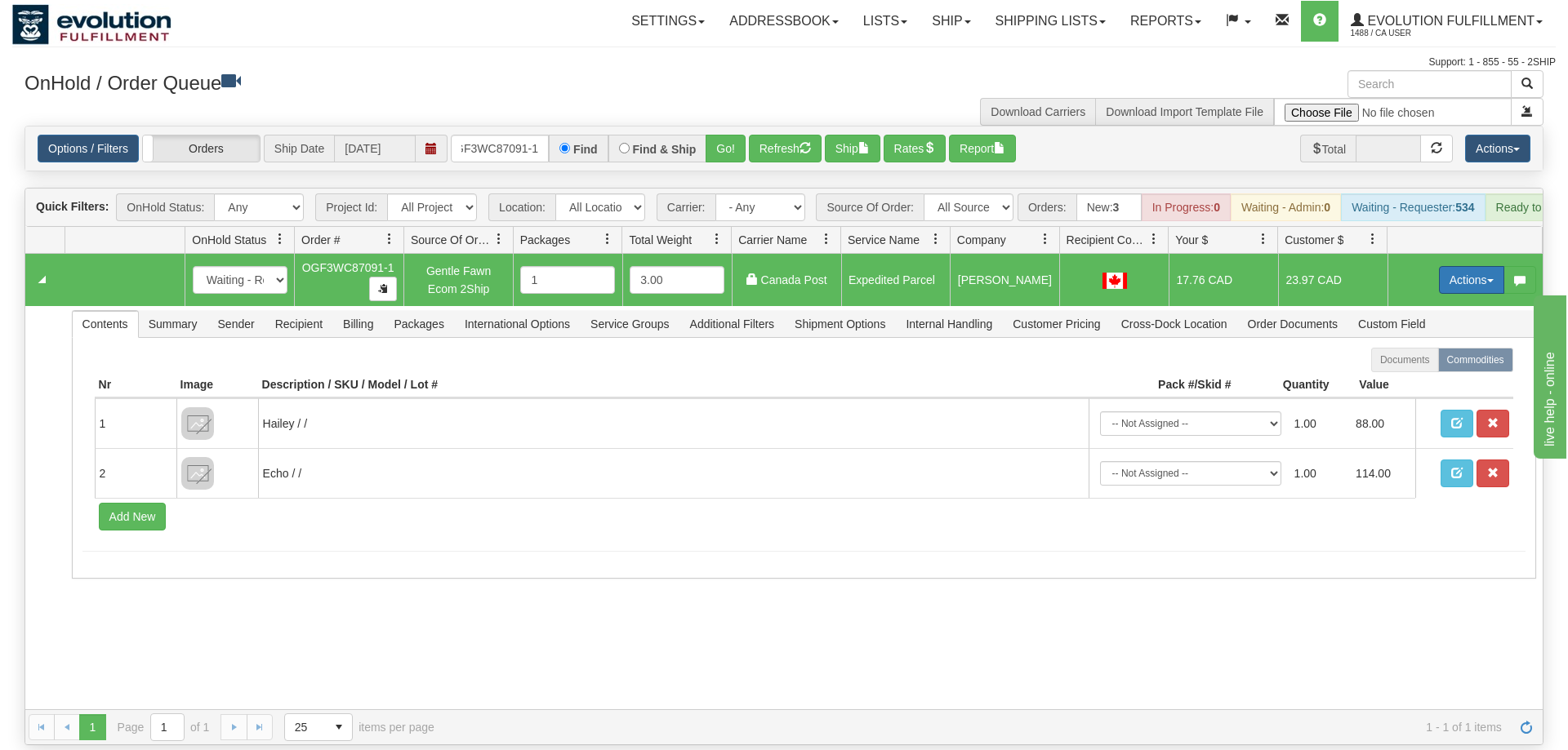
click at [1459, 266] on button "Actions" at bounding box center [1471, 280] width 65 height 28
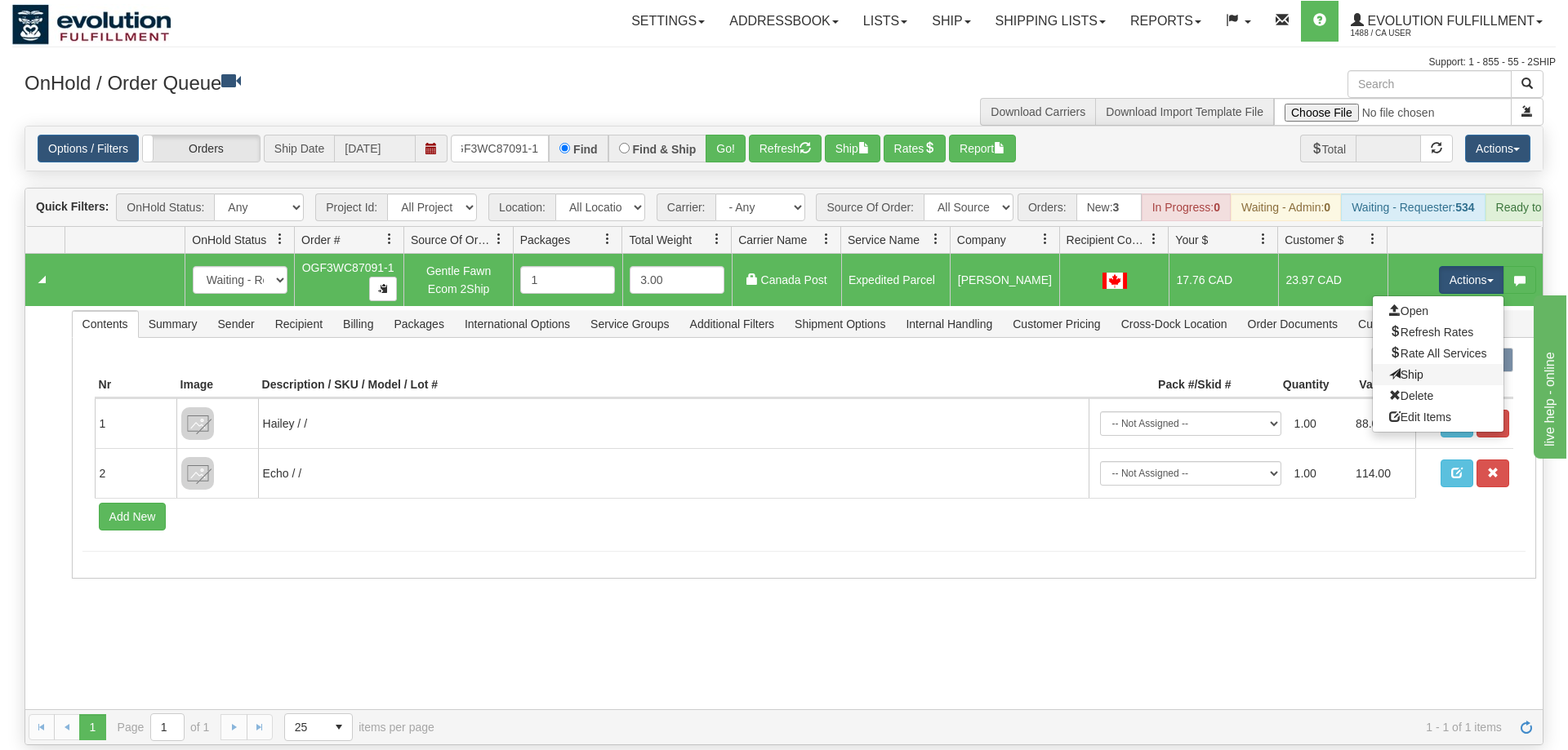
click at [1447, 364] on link "Ship" at bounding box center [1438, 374] width 130 height 21
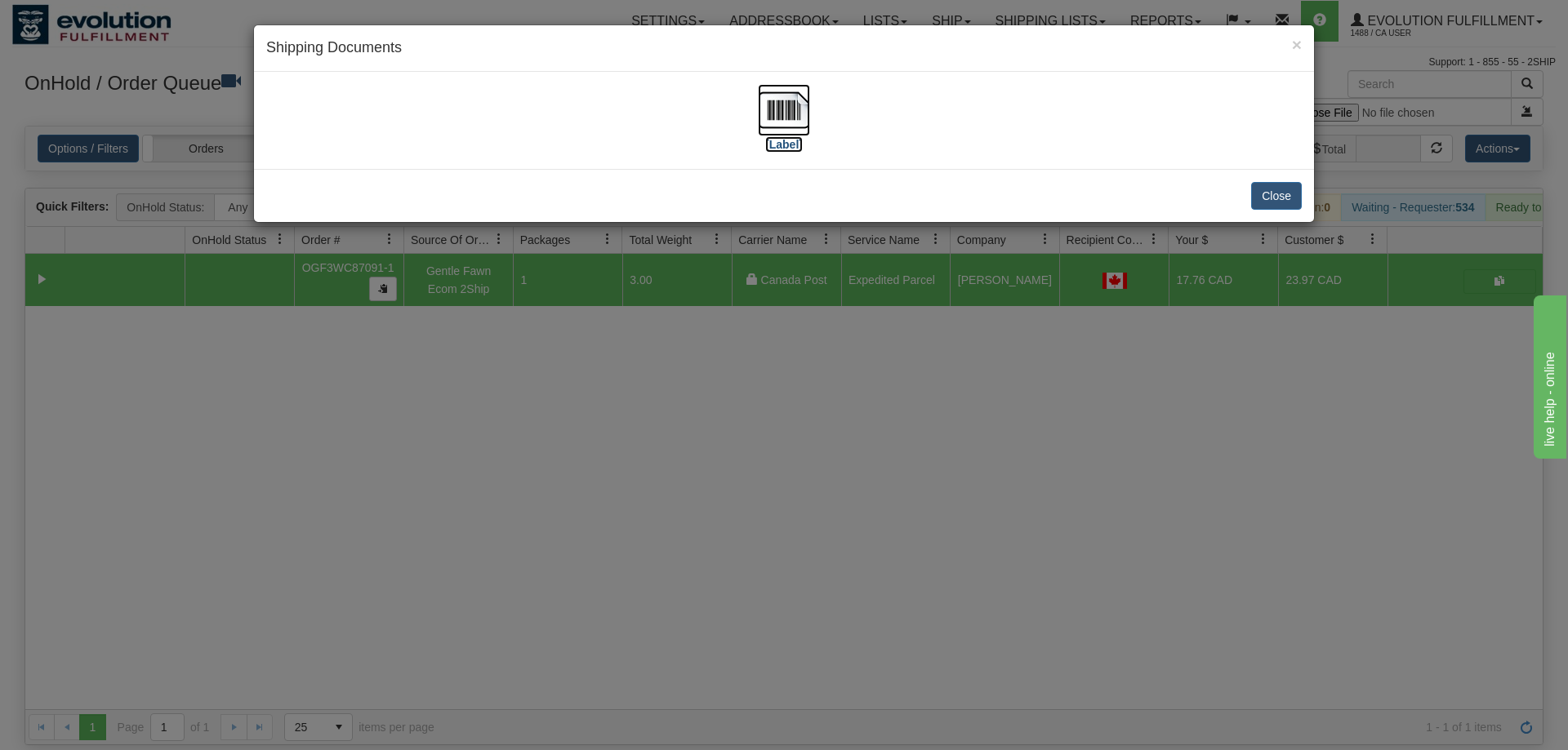
click at [780, 102] on img at bounding box center [783, 110] width 52 height 52
drag, startPoint x: 600, startPoint y: 673, endPoint x: 603, endPoint y: 296, distance: 377.0
click at [611, 642] on div "× Shipping Documents [Label] Close" at bounding box center [784, 375] width 1568 height 750
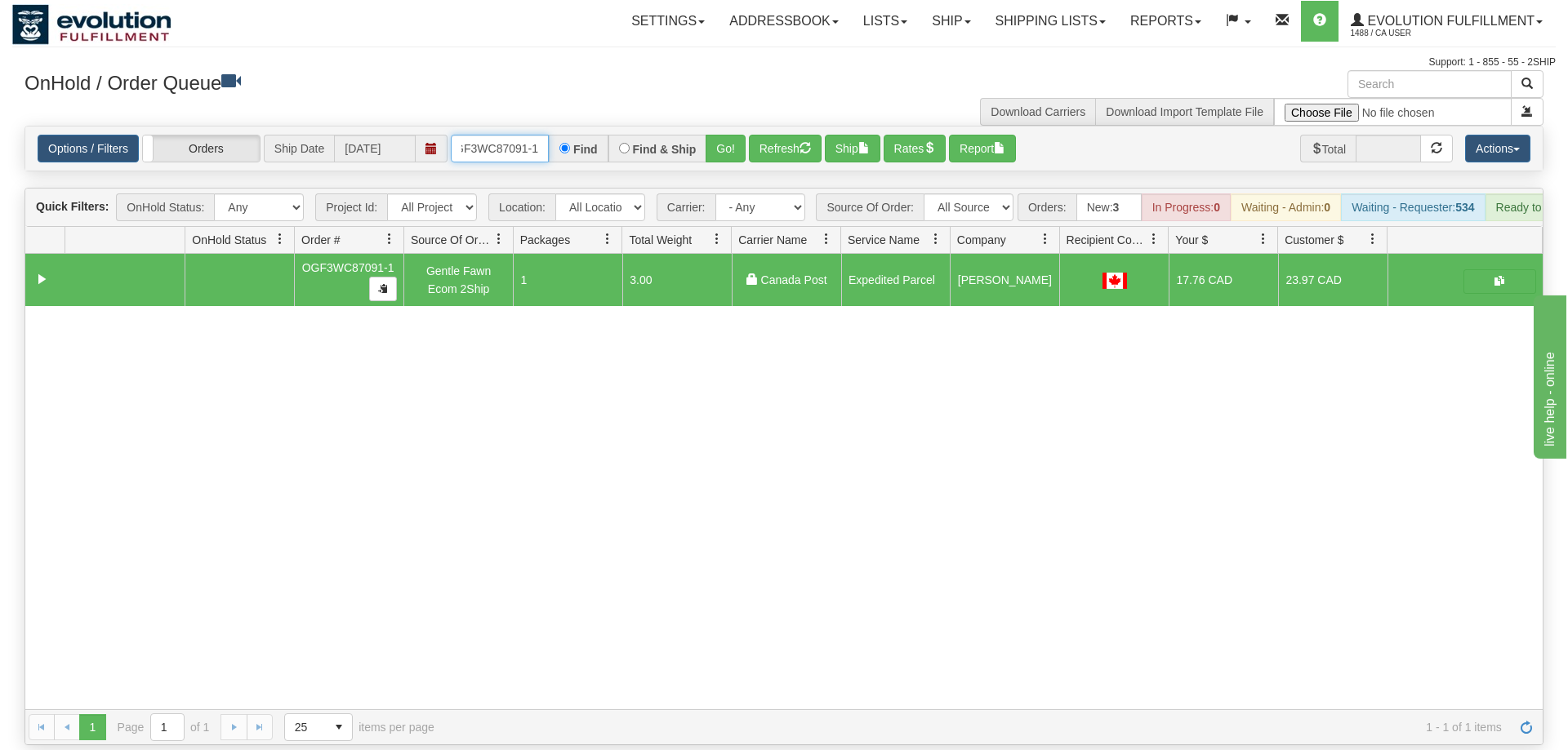
click at [507, 134] on input "OGF3WC87091-1" at bounding box center [499, 148] width 98 height 28
click at [750, 152] on div "Is equal to Is not equal to Contains Does not contains CAD USD EUR ZAR [PERSON_…" at bounding box center [783, 435] width 1543 height 620
click at [731, 126] on div "Options / Filters Group Shipments Orders Ship Date [DATE] OGF3WC87139-1 Find Fi…" at bounding box center [784, 148] width 1517 height 44
click at [739, 134] on button "Go!" at bounding box center [725, 148] width 40 height 28
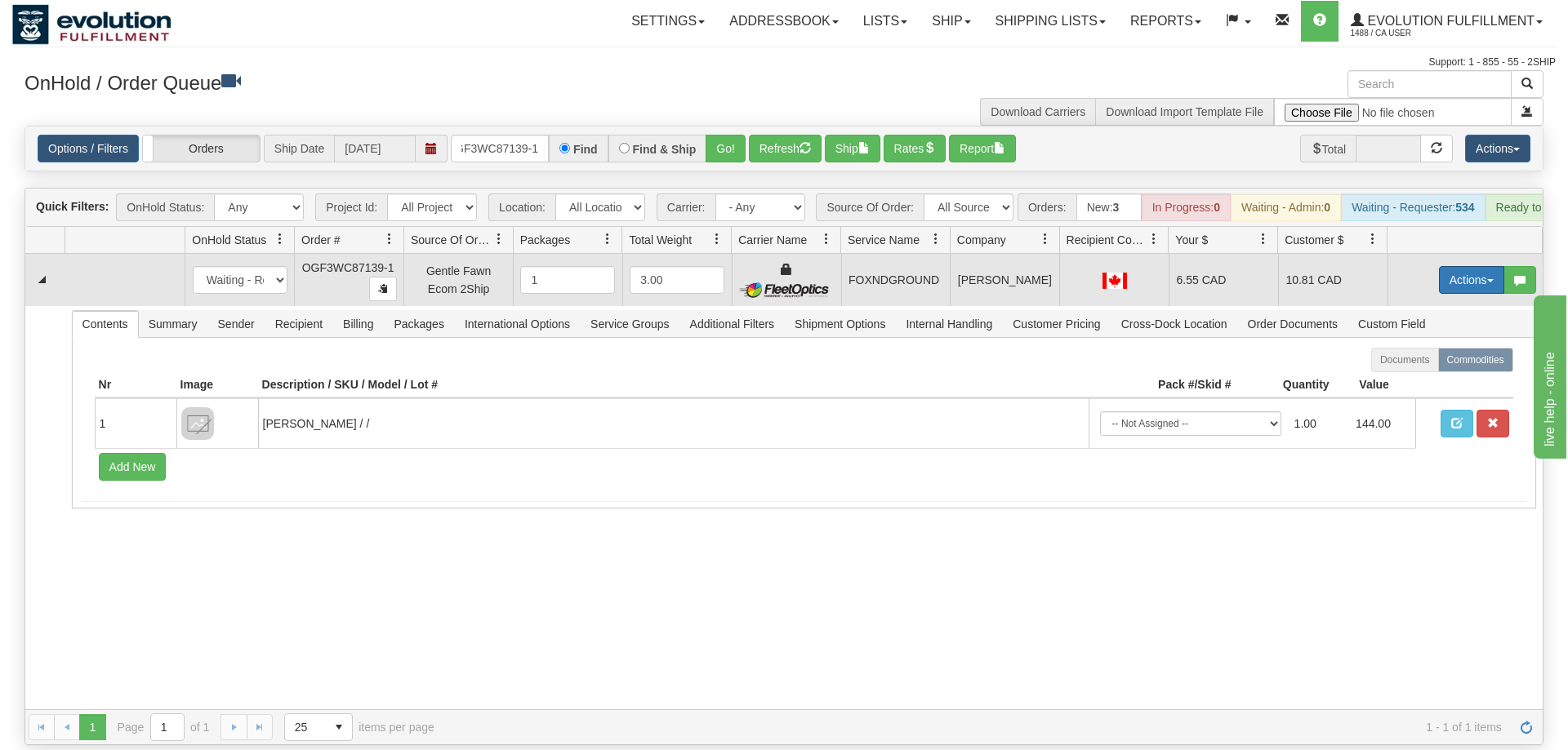
click at [1446, 266] on button "Actions" at bounding box center [1471, 280] width 65 height 28
click at [1413, 368] on span "Ship" at bounding box center [1406, 374] width 35 height 13
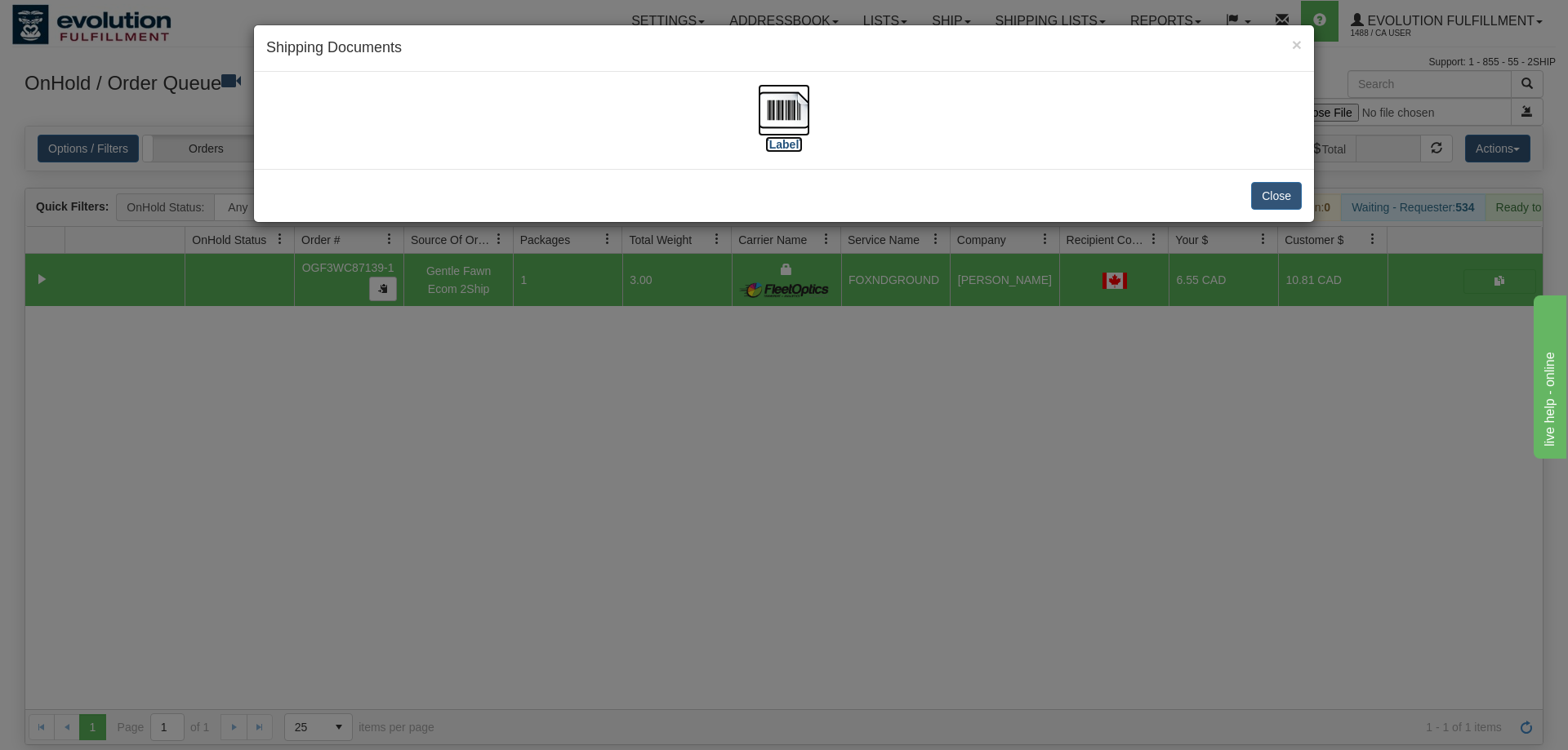
click at [772, 103] on img at bounding box center [783, 110] width 52 height 52
drag, startPoint x: 920, startPoint y: 579, endPoint x: 923, endPoint y: 569, distance: 10.4
click at [923, 569] on div "× Shipping Documents [Label] Close" at bounding box center [784, 375] width 1568 height 750
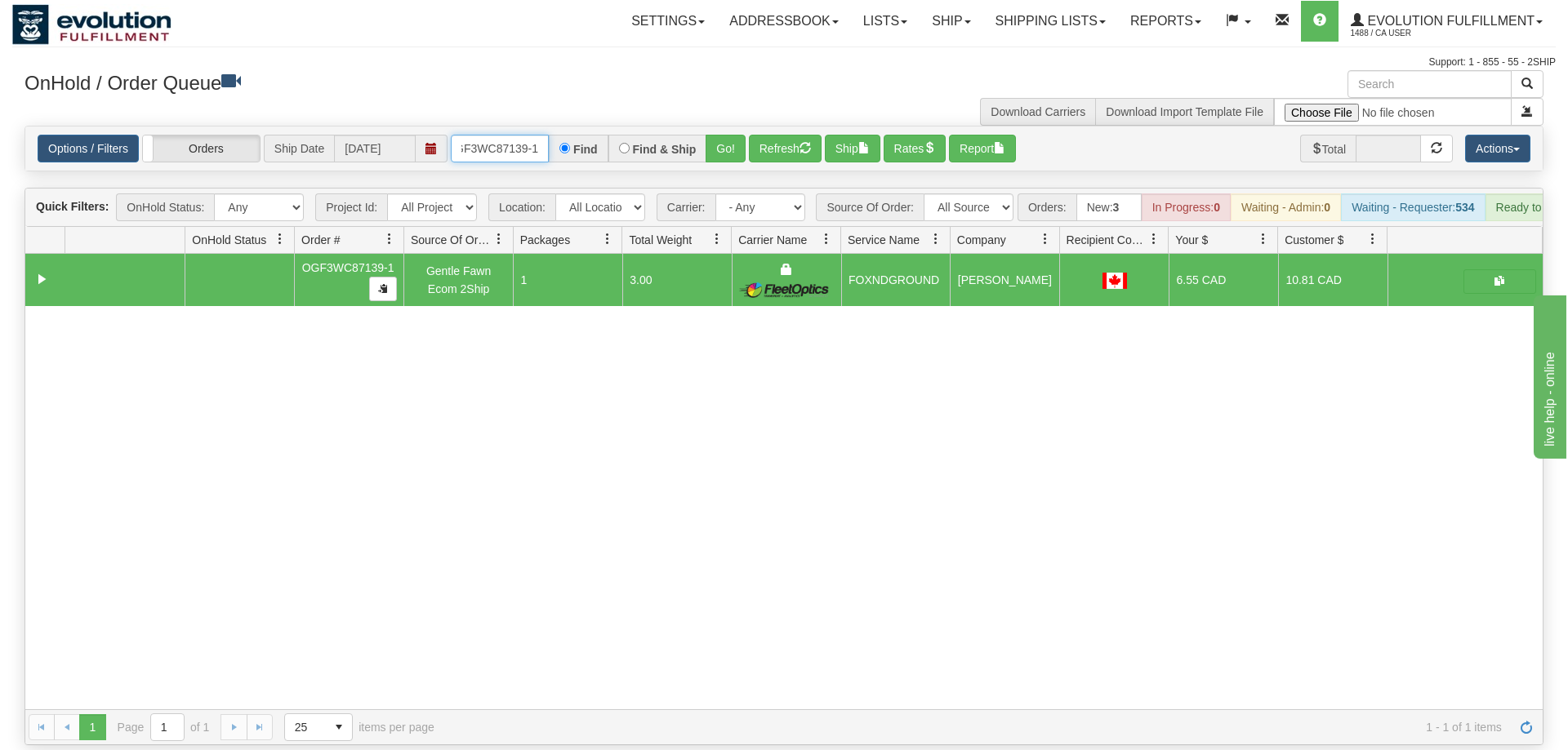
click at [506, 134] on input "OGF3WC87139-1" at bounding box center [499, 148] width 98 height 28
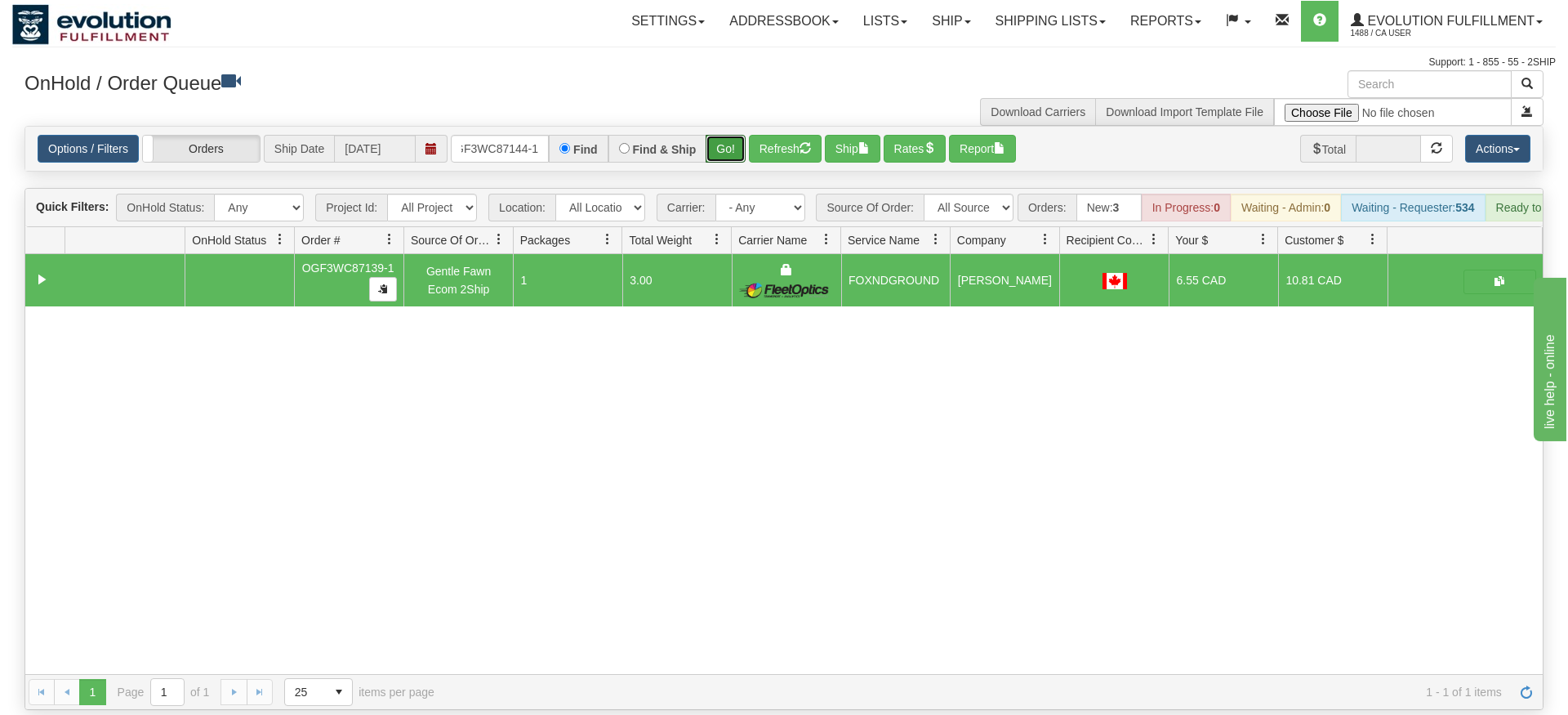
click at [717, 156] on div "Is equal to Is not equal to Contains Does not contains CAD USD EUR ZAR [PERSON_…" at bounding box center [783, 417] width 1543 height 584
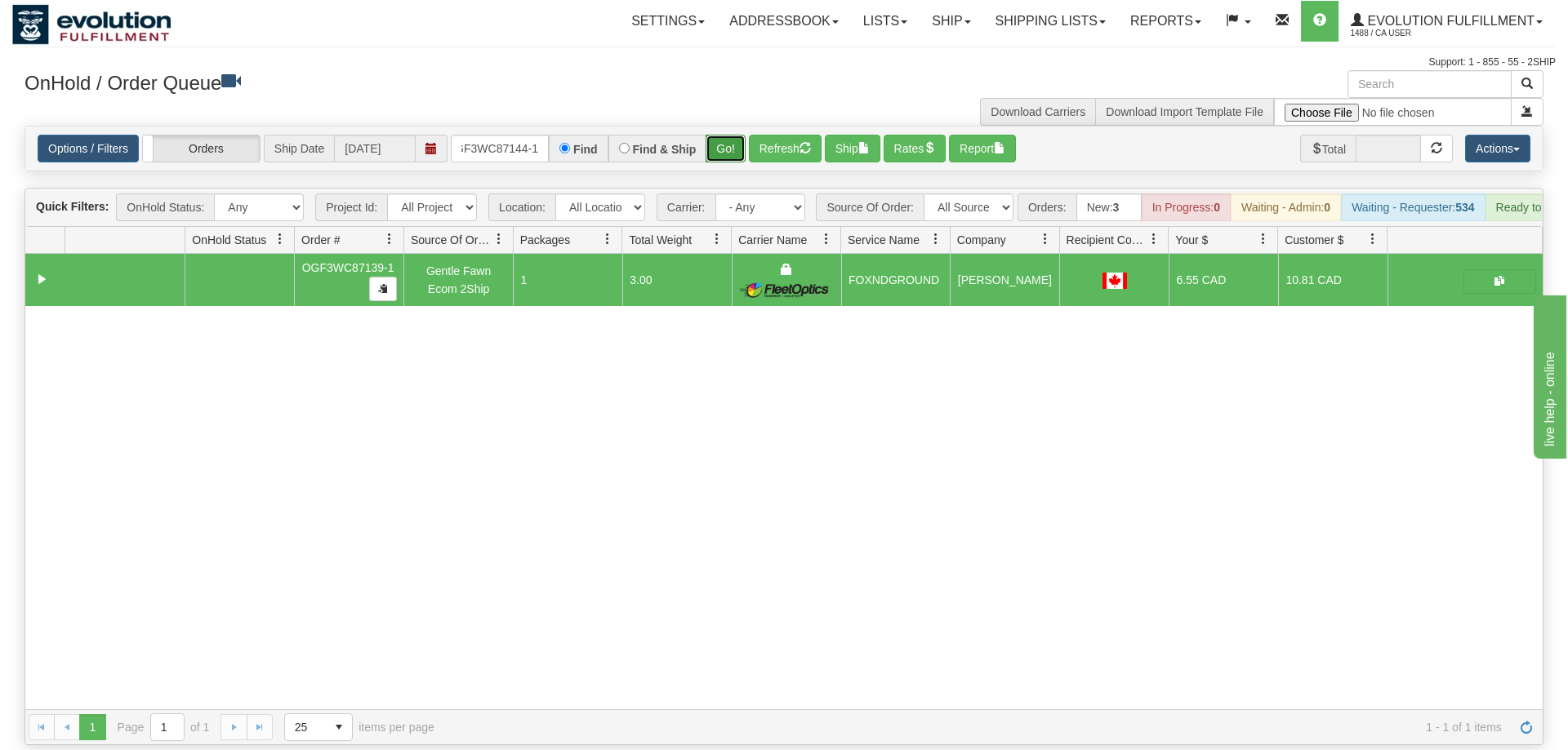
click at [725, 134] on button "Go!" at bounding box center [725, 148] width 40 height 28
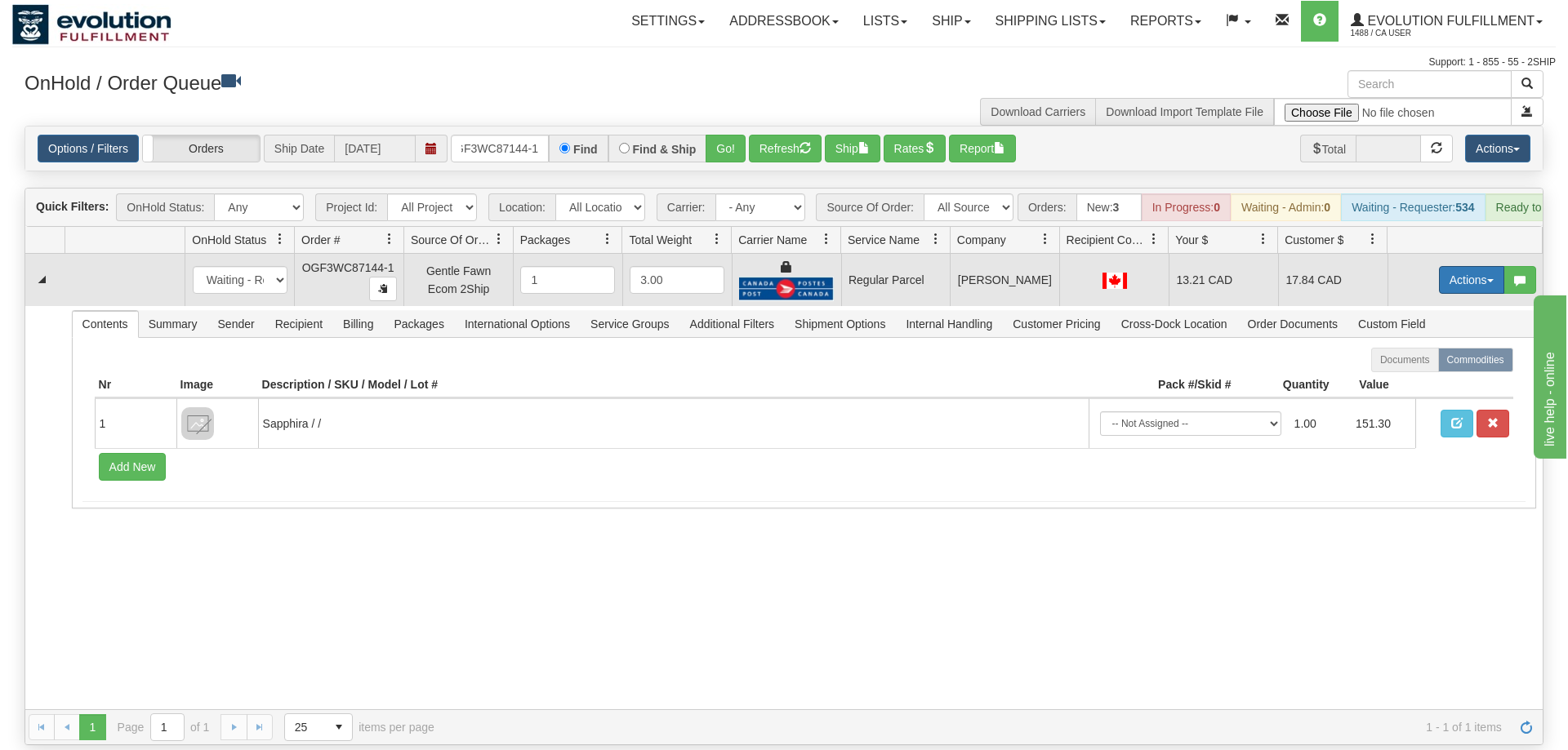
click at [1478, 266] on button "Actions" at bounding box center [1471, 280] width 65 height 28
click at [1450, 346] on span "Rate All Services" at bounding box center [1438, 352] width 98 height 13
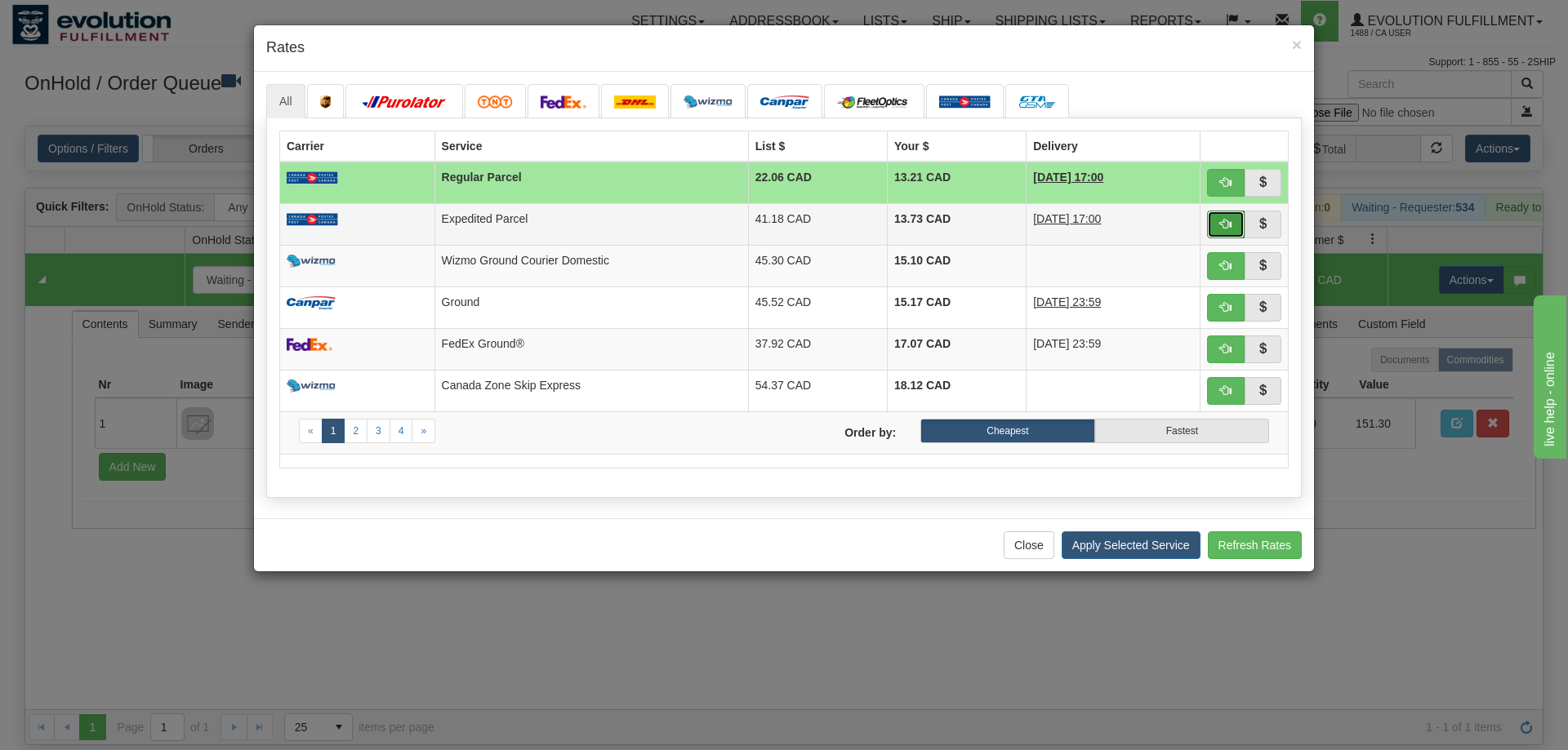
click at [1234, 226] on button "button" at bounding box center [1225, 224] width 38 height 28
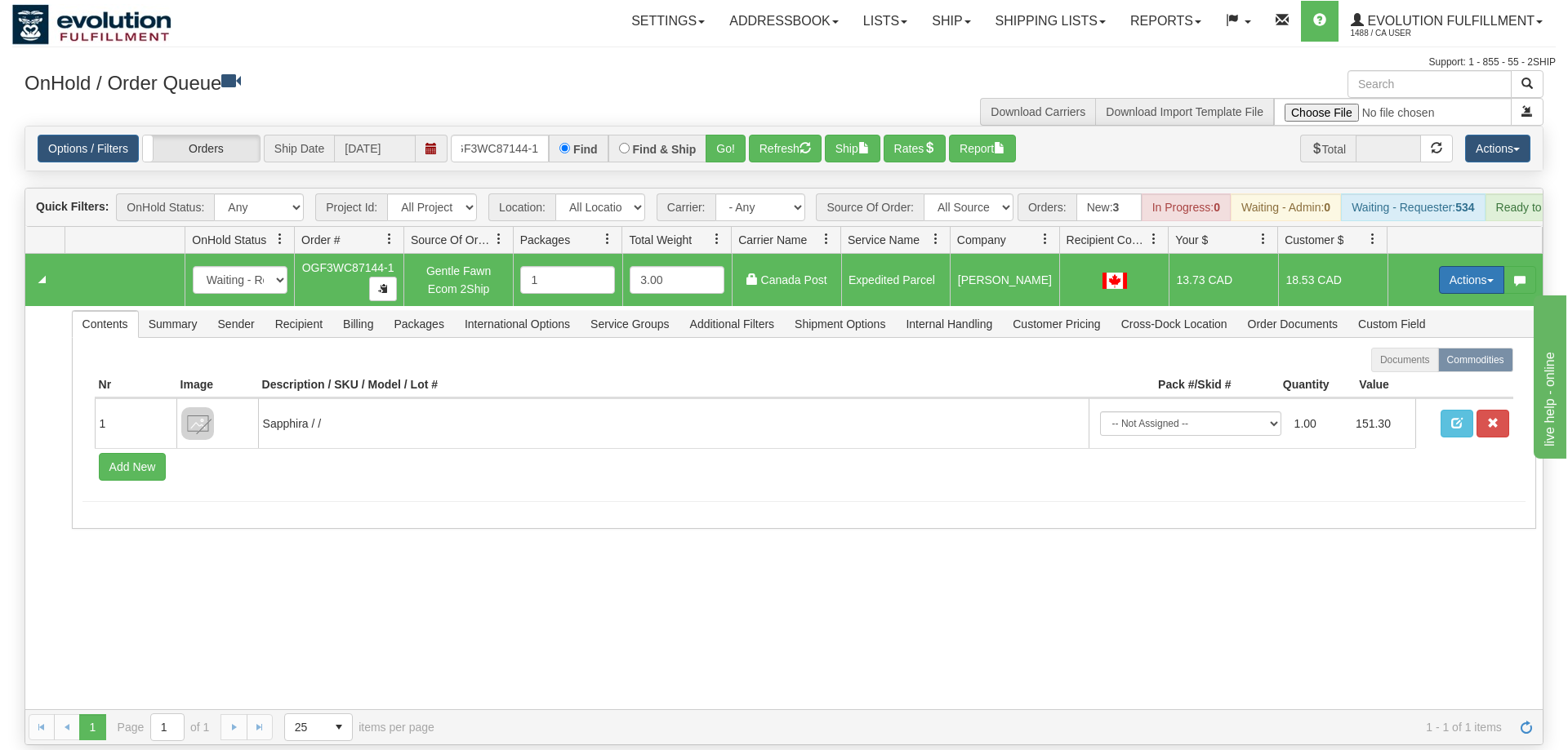
click at [1439, 266] on button "Actions" at bounding box center [1471, 280] width 65 height 28
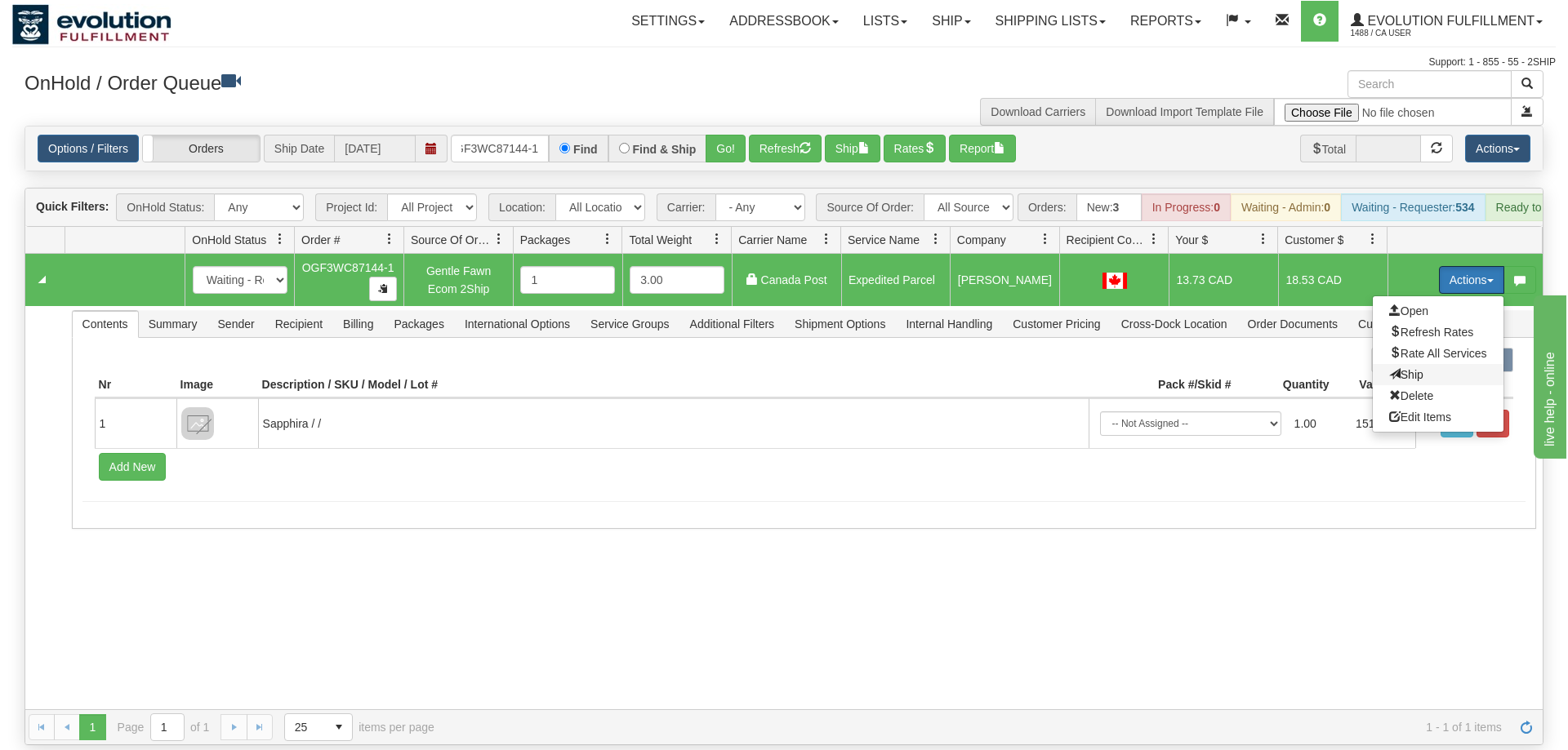
click at [1413, 368] on span "Ship" at bounding box center [1406, 374] width 35 height 13
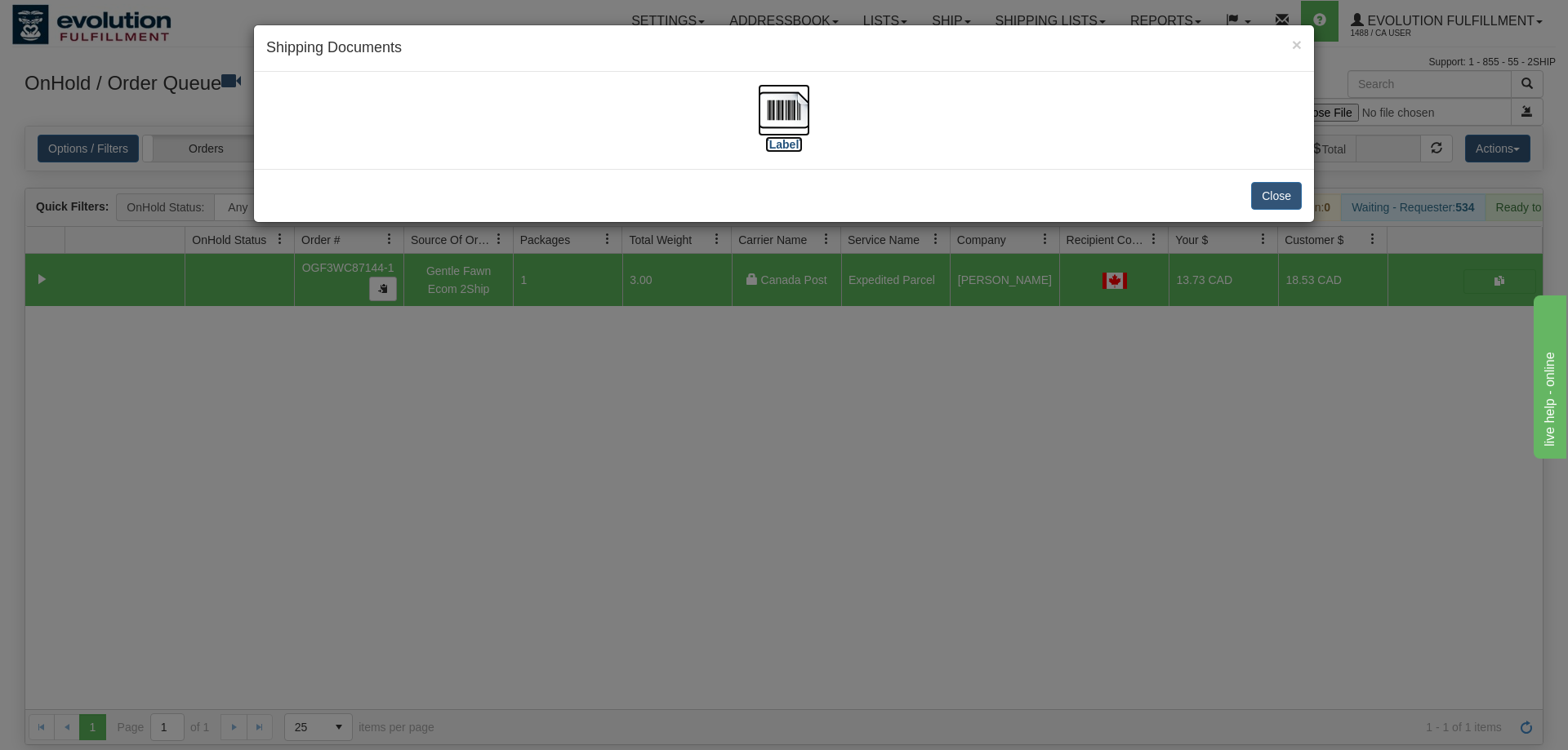
click at [786, 122] on img at bounding box center [783, 110] width 52 height 52
drag, startPoint x: 1031, startPoint y: 355, endPoint x: 964, endPoint y: 324, distance: 73.8
click at [1016, 348] on div "× Shipping Documents [Label] Close" at bounding box center [784, 375] width 1568 height 750
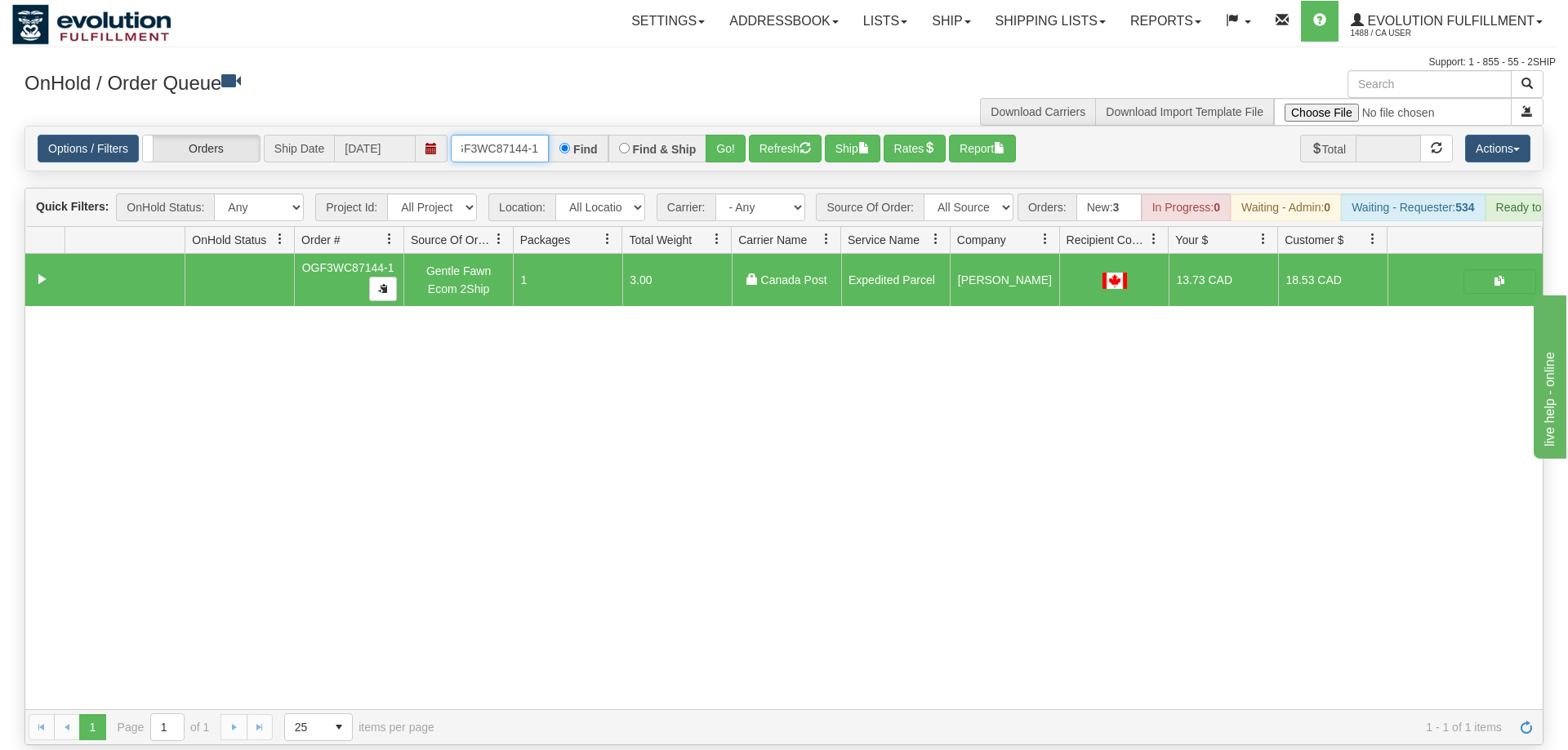
click at [540, 134] on input "OGF3WC87144-1" at bounding box center [499, 148] width 98 height 28
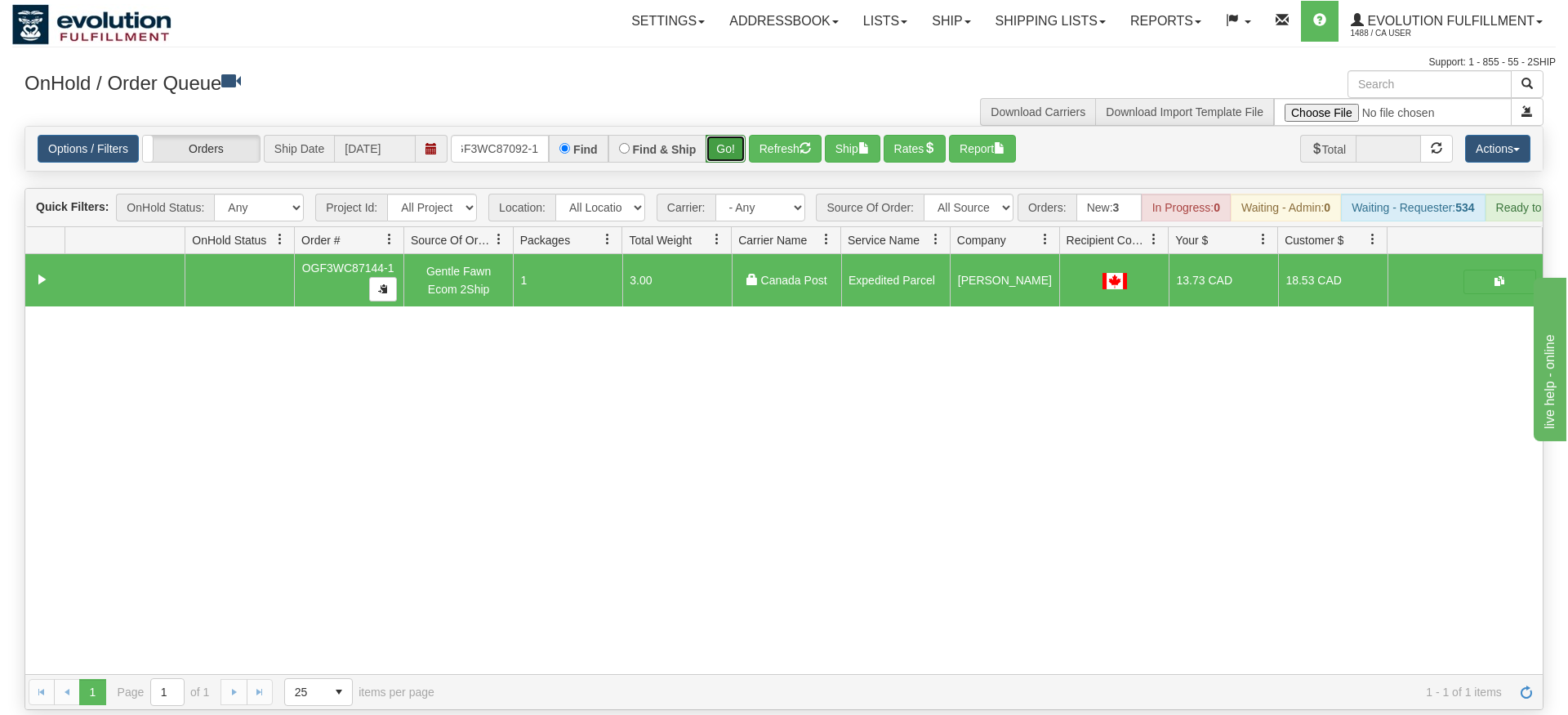
drag, startPoint x: 740, startPoint y: 114, endPoint x: 736, endPoint y: 143, distance: 29.3
click at [739, 148] on div "Is equal to Is not equal to Contains Does not contains CAD USD EUR ZAR [PERSON_…" at bounding box center [783, 417] width 1543 height 584
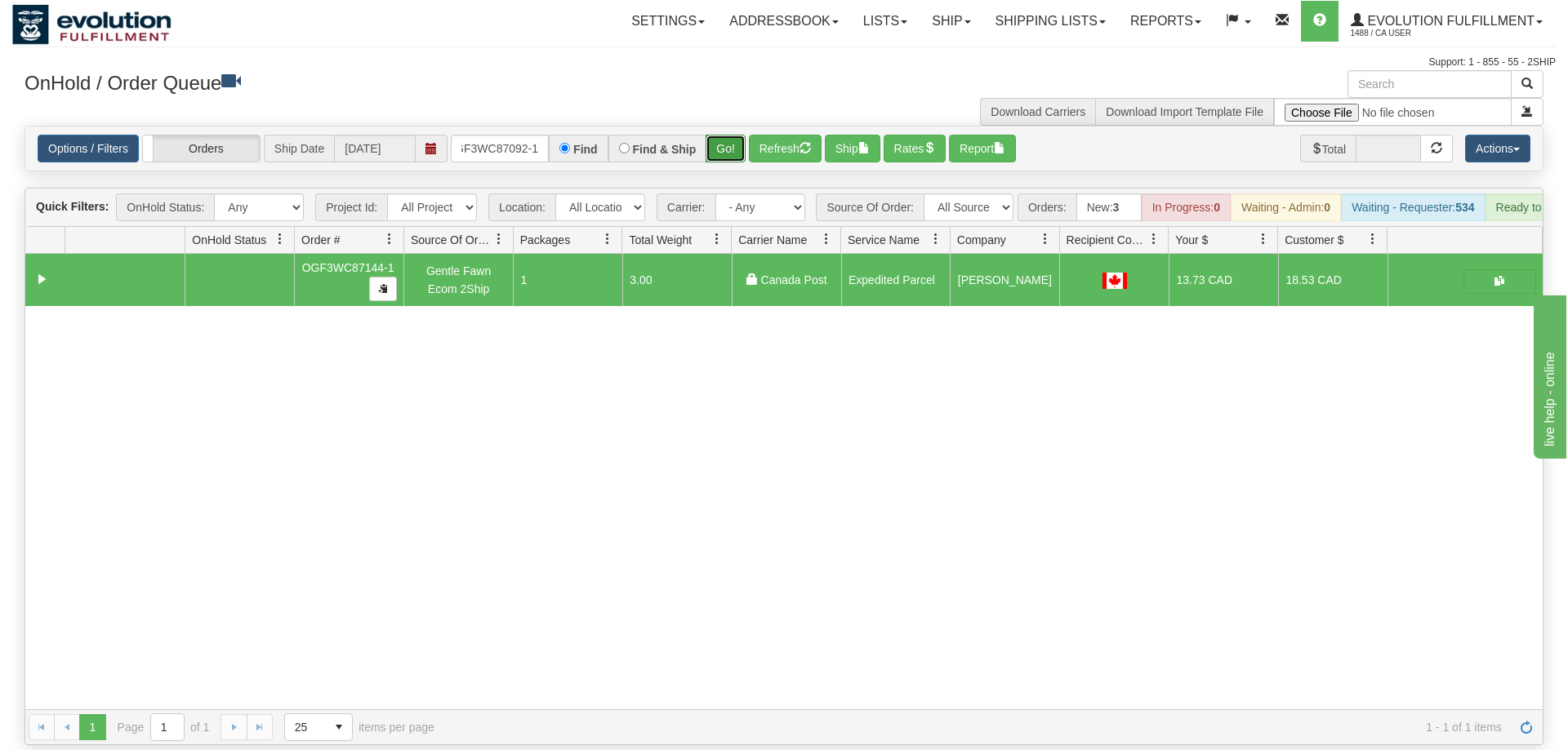
click at [734, 134] on button "Go!" at bounding box center [725, 148] width 40 height 28
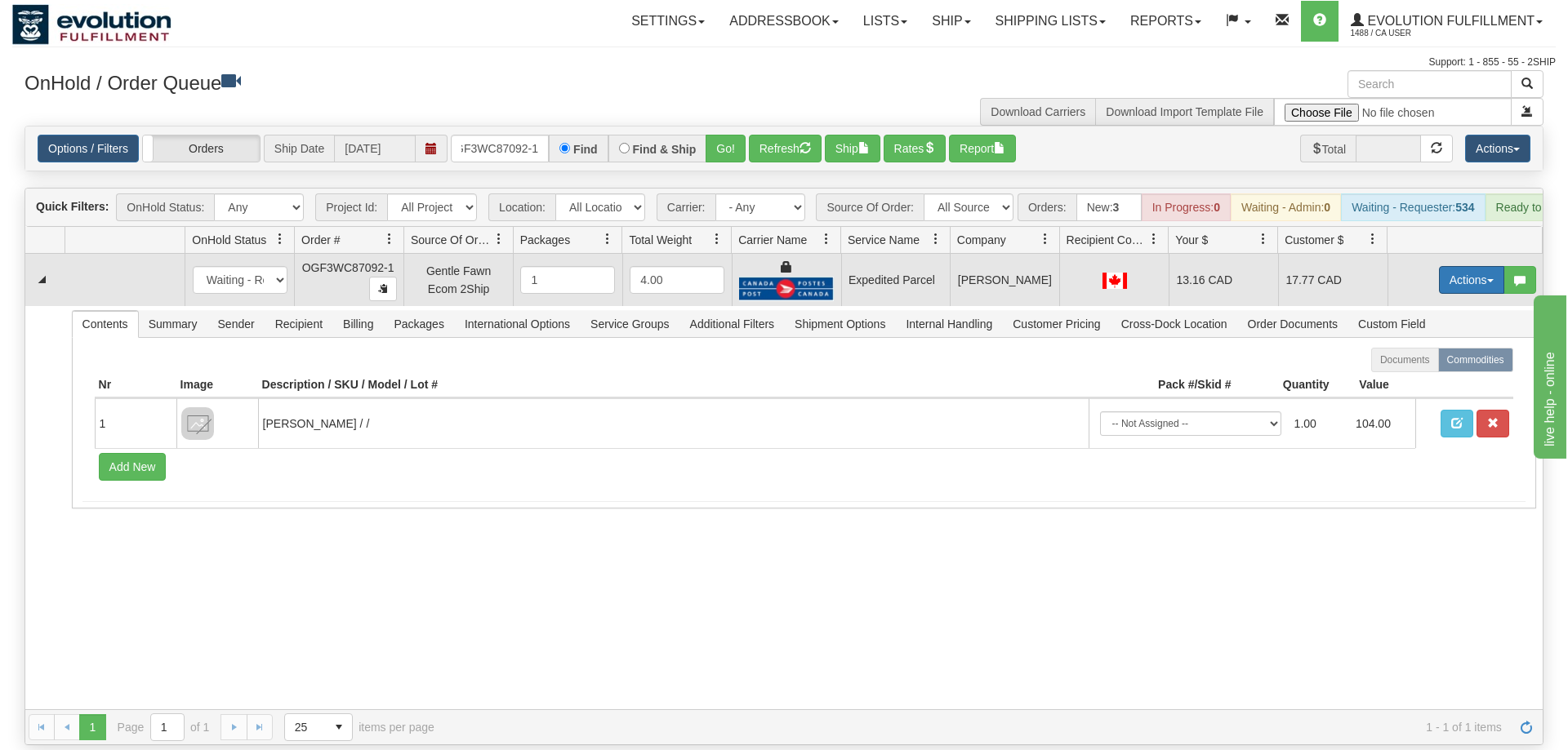
click at [1471, 266] on button "Actions" at bounding box center [1471, 280] width 65 height 28
click at [1430, 364] on link "Ship" at bounding box center [1438, 374] width 130 height 21
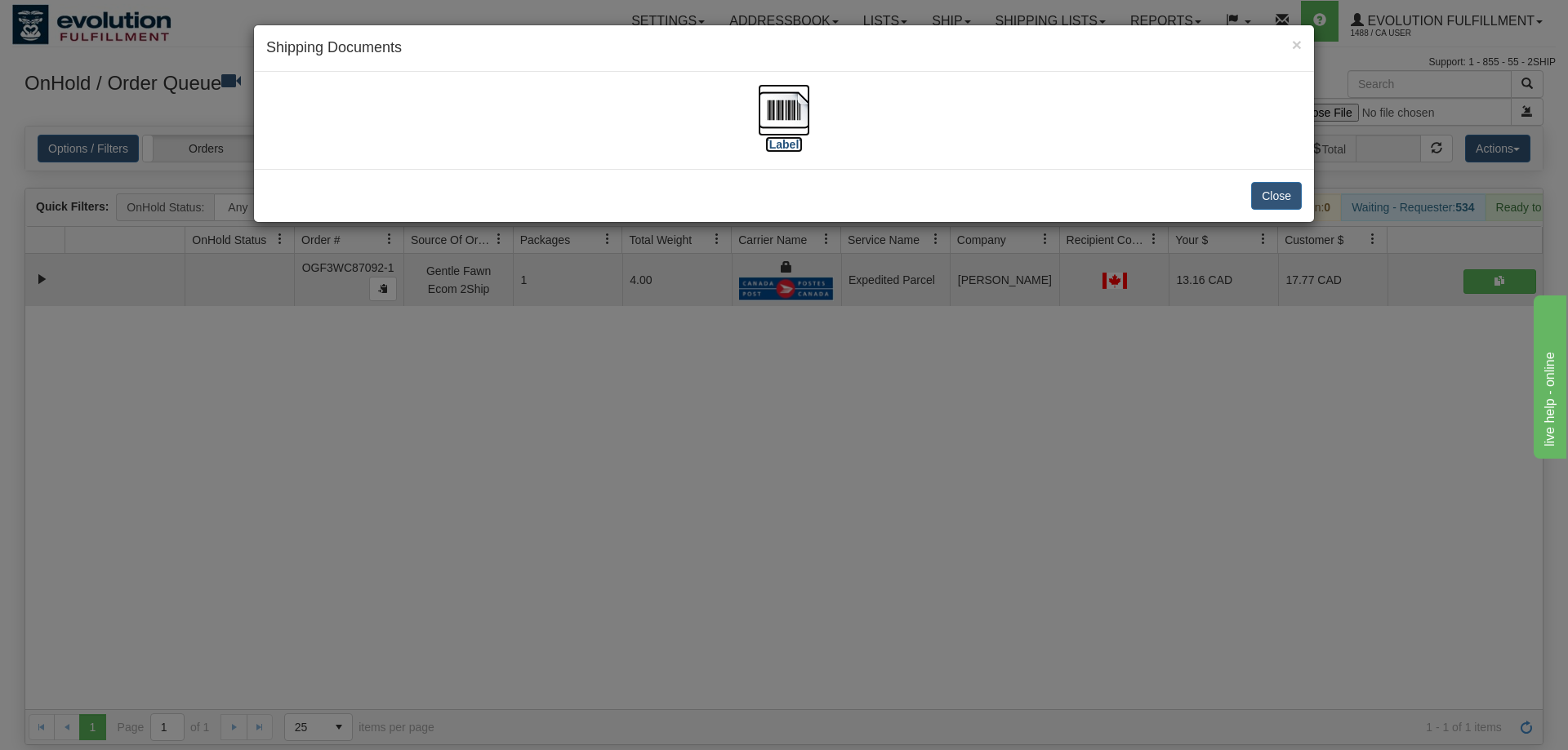
click at [788, 115] on img at bounding box center [783, 110] width 52 height 52
drag, startPoint x: 997, startPoint y: 441, endPoint x: 989, endPoint y: 422, distance: 20.6
click at [989, 422] on div "× Shipping Documents [Label] Close" at bounding box center [784, 375] width 1568 height 750
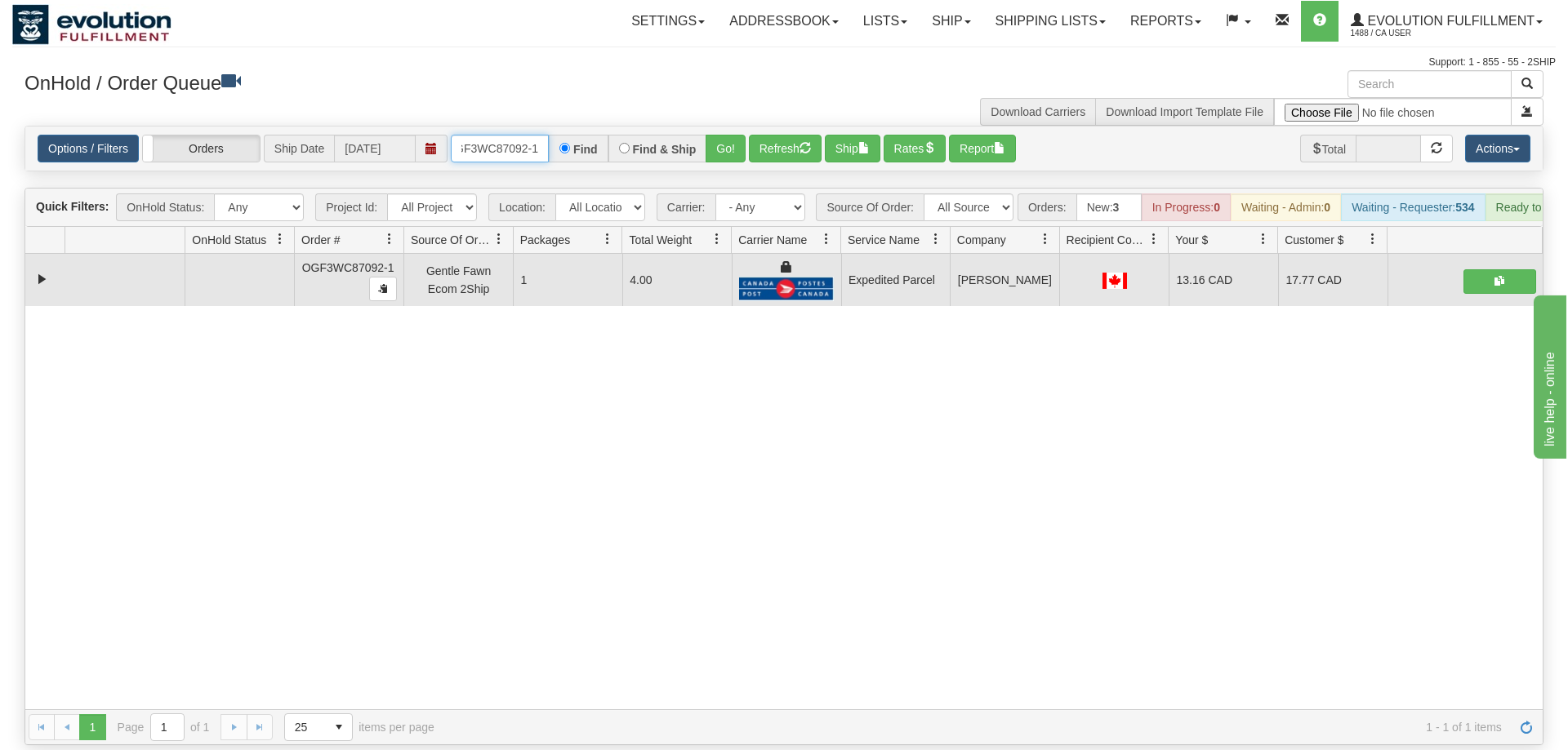
click at [530, 134] on input "OGF3WC87092-1" at bounding box center [499, 148] width 98 height 28
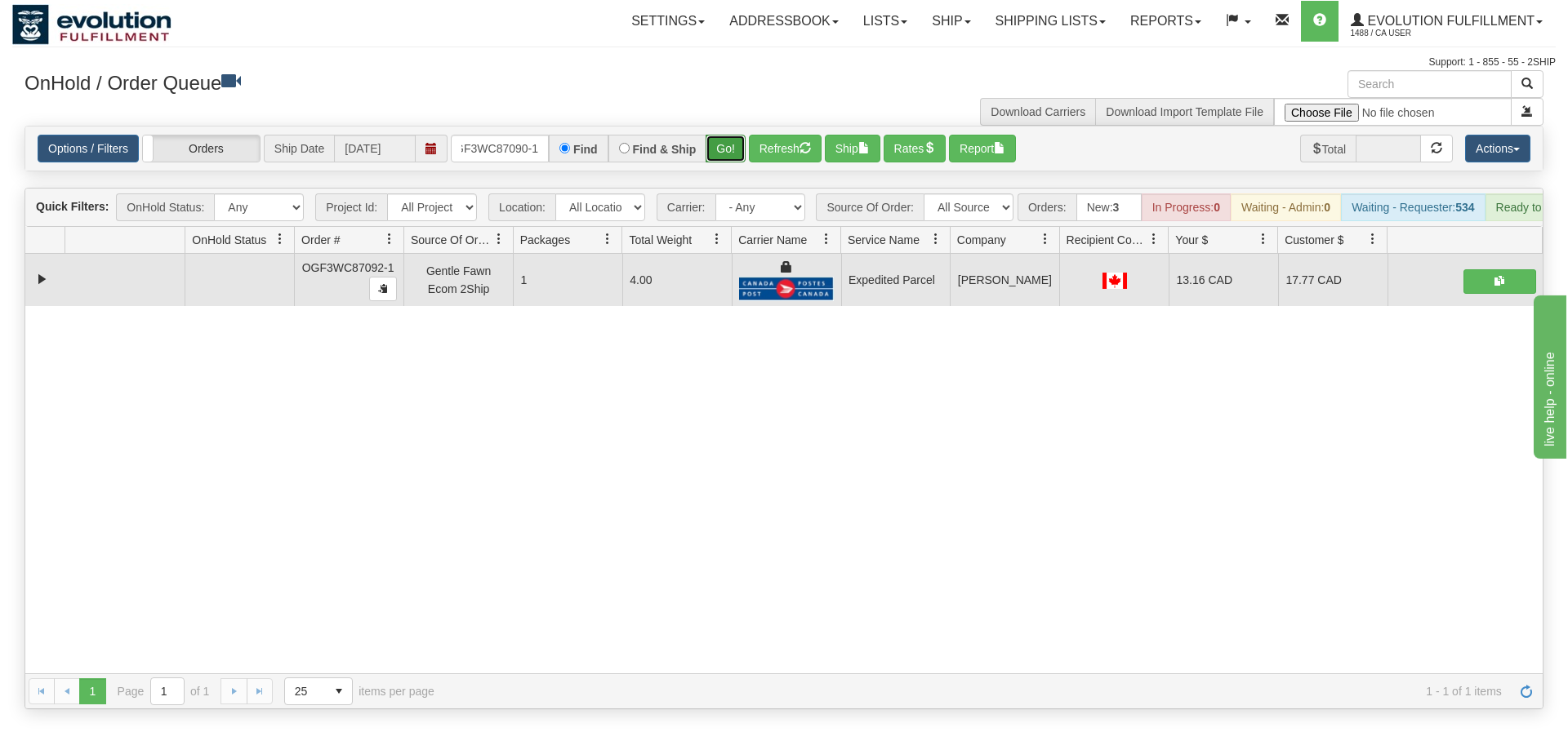
drag, startPoint x: 729, startPoint y: 117, endPoint x: 733, endPoint y: 127, distance: 10.8
click at [730, 153] on div "Is equal to Is not equal to Contains Does not contains CAD USD EUR ZAR [PERSON_…" at bounding box center [783, 416] width 1543 height 583
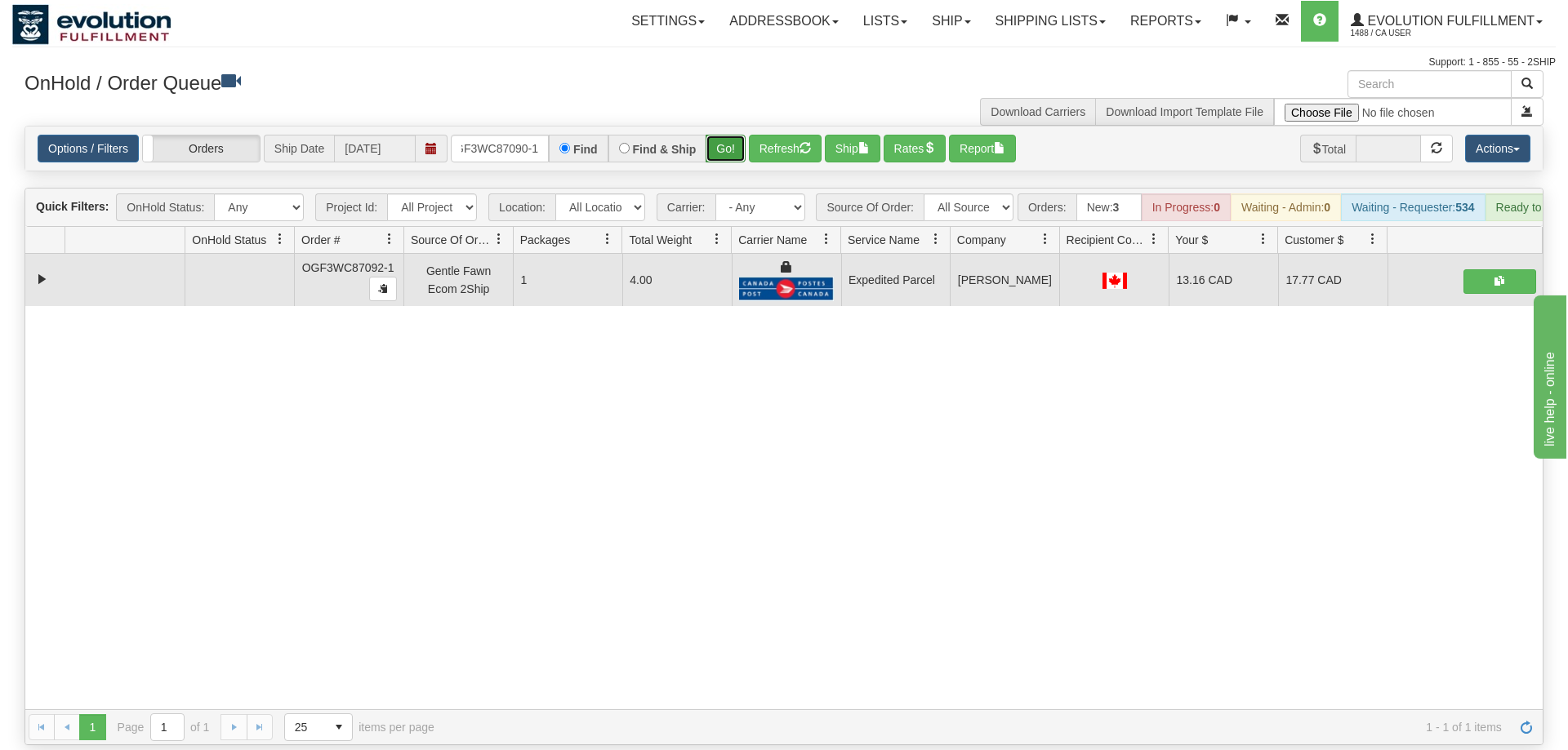
click at [733, 134] on button "Go!" at bounding box center [725, 148] width 40 height 28
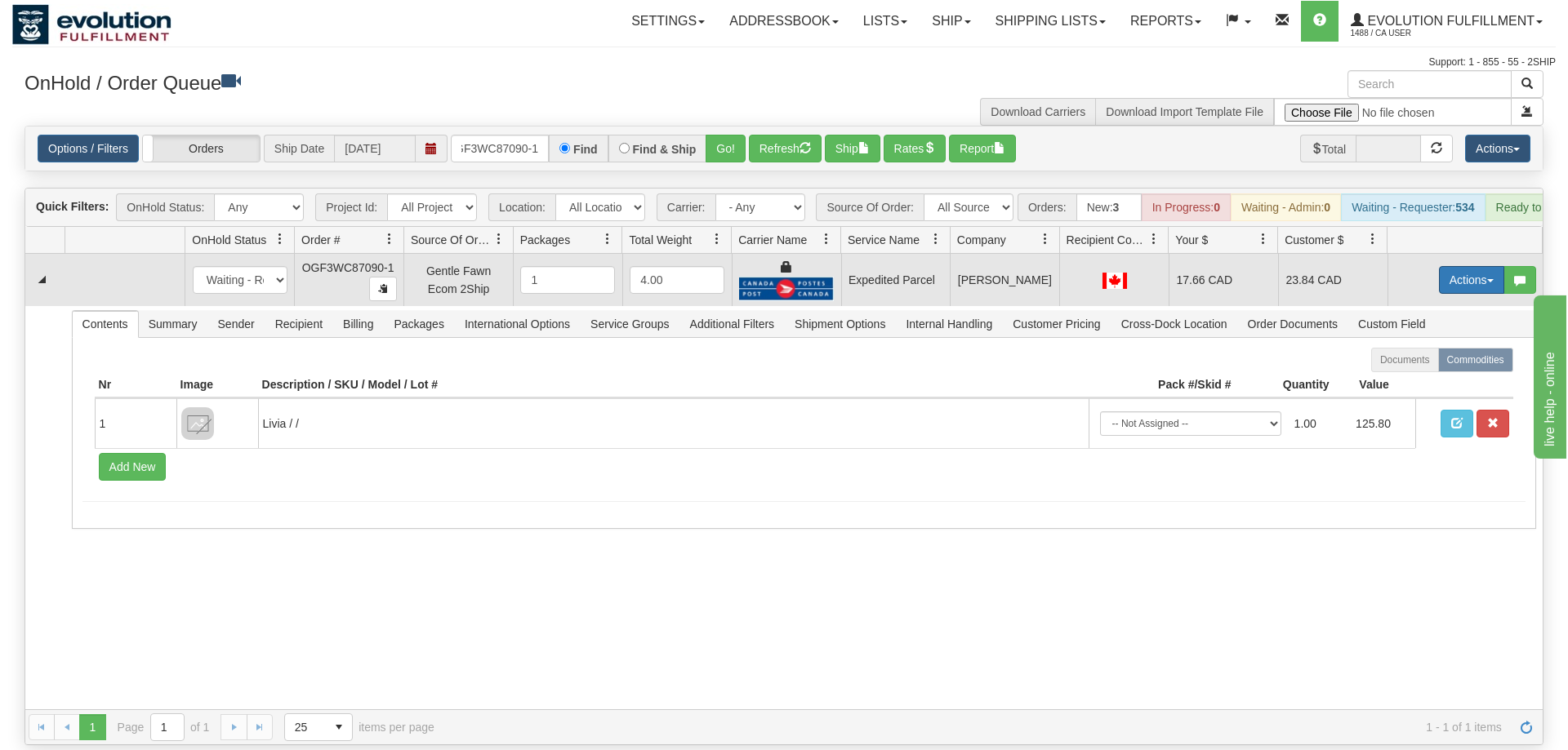
click at [1470, 268] on button "Actions" at bounding box center [1471, 280] width 65 height 28
click at [1429, 364] on link "Ship" at bounding box center [1438, 374] width 130 height 21
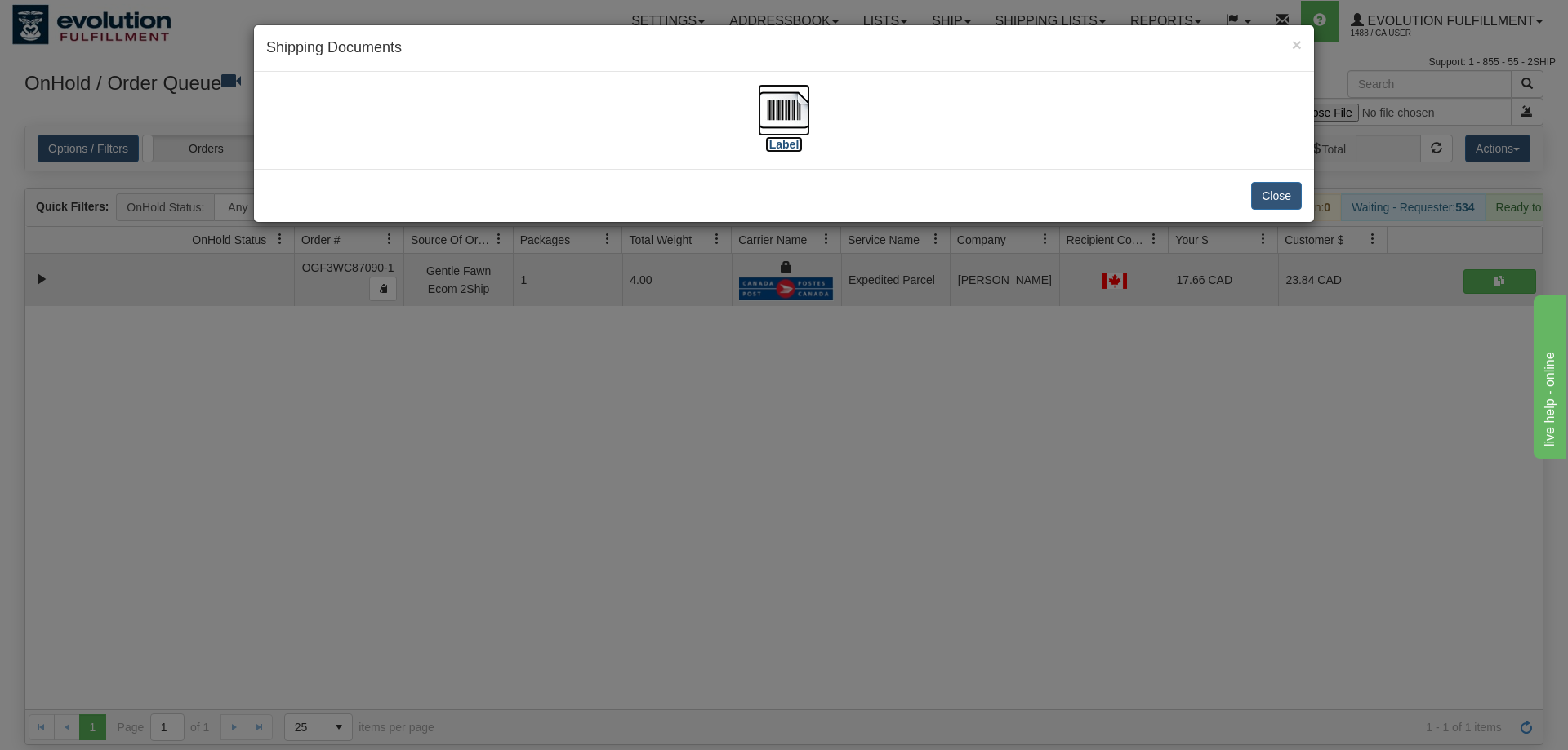
click at [767, 85] on img at bounding box center [783, 110] width 52 height 52
drag, startPoint x: 889, startPoint y: 556, endPoint x: 880, endPoint y: 540, distance: 18.4
click at [880, 540] on div "× Shipping Documents [Label] Close" at bounding box center [784, 375] width 1568 height 750
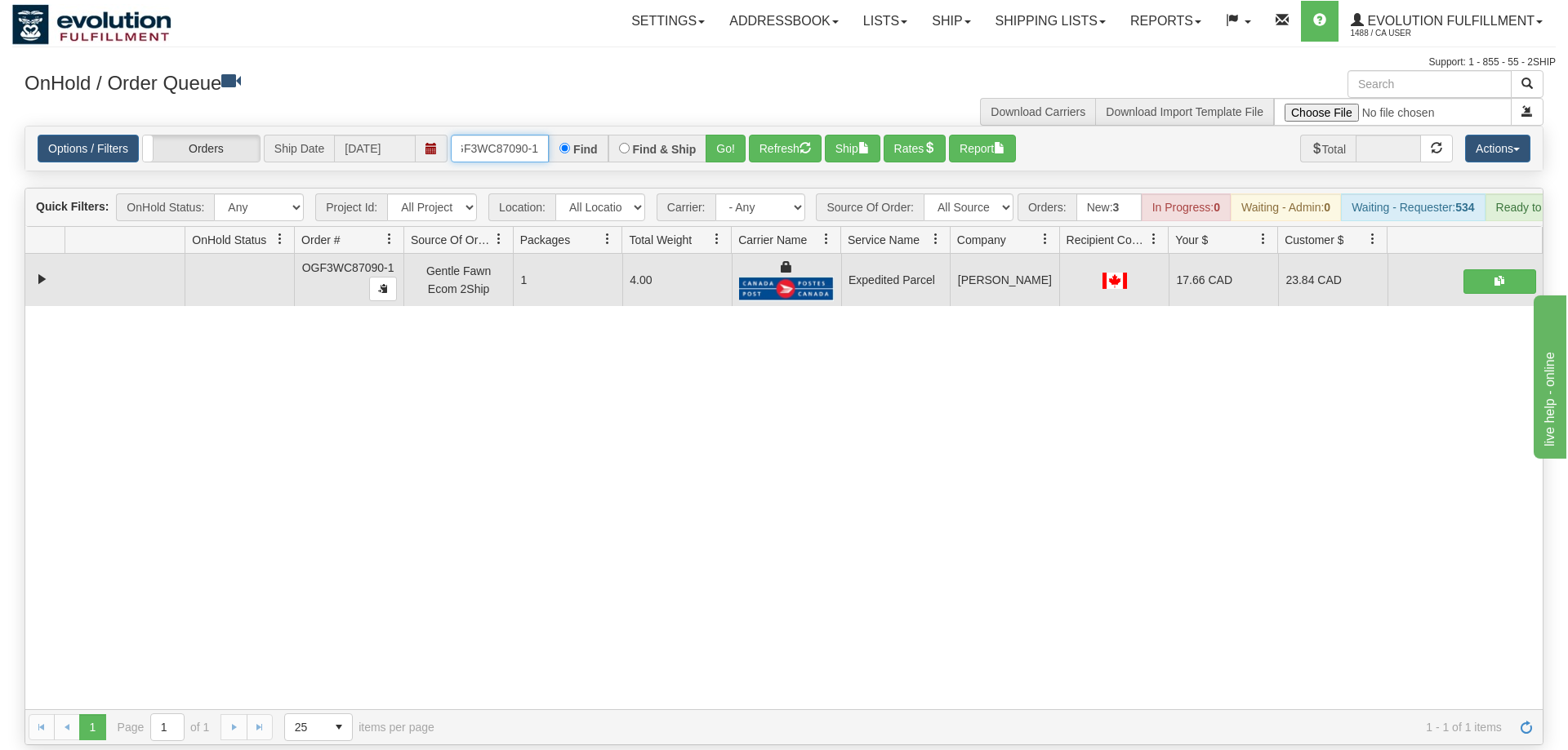
click at [507, 134] on input "OGF3WC87090-1" at bounding box center [499, 148] width 98 height 28
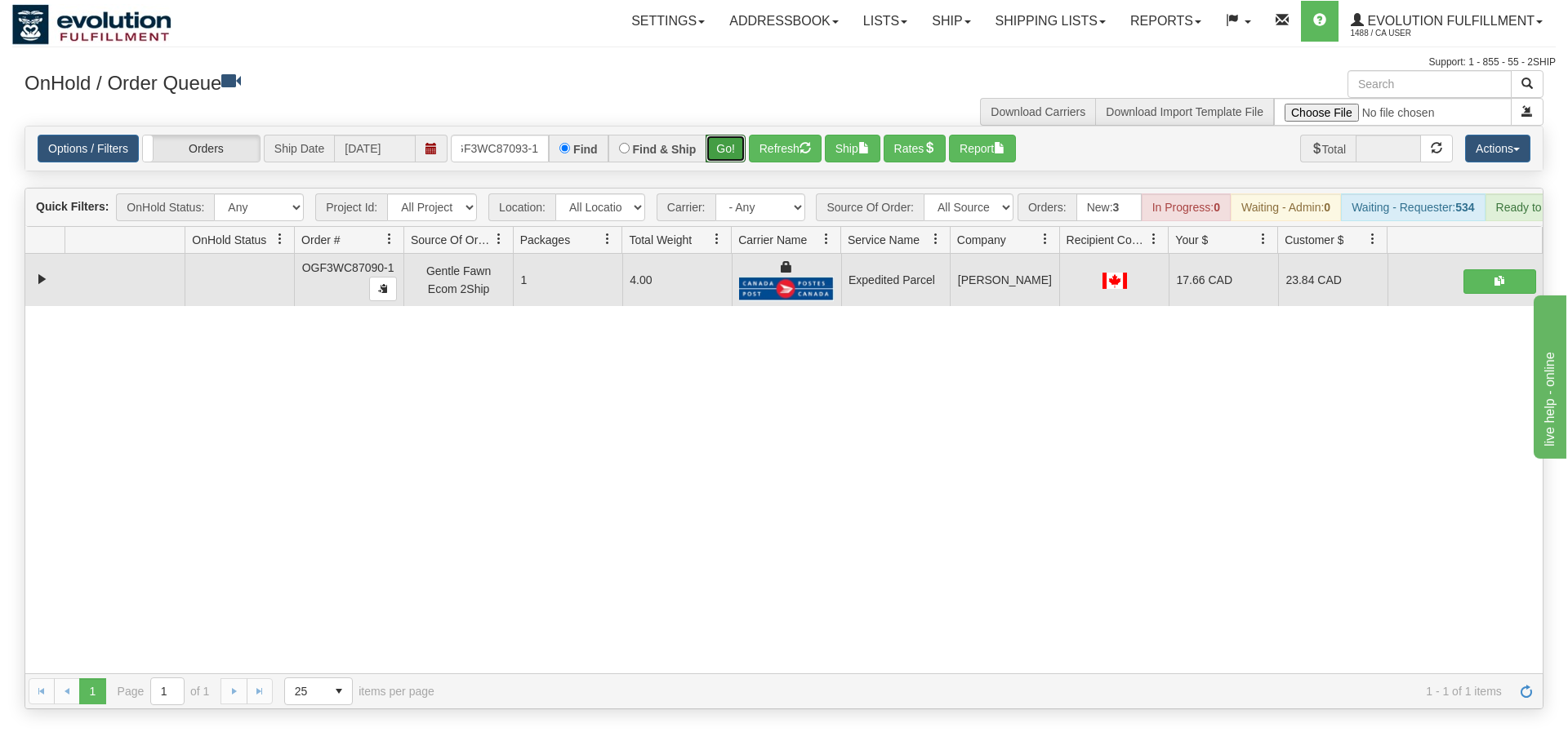
drag, startPoint x: 739, startPoint y: 125, endPoint x: 724, endPoint y: 144, distance: 24.2
click at [732, 157] on div "Is equal to Is not equal to Contains Does not contains CAD USD EUR ZAR [PERSON_…" at bounding box center [783, 416] width 1543 height 583
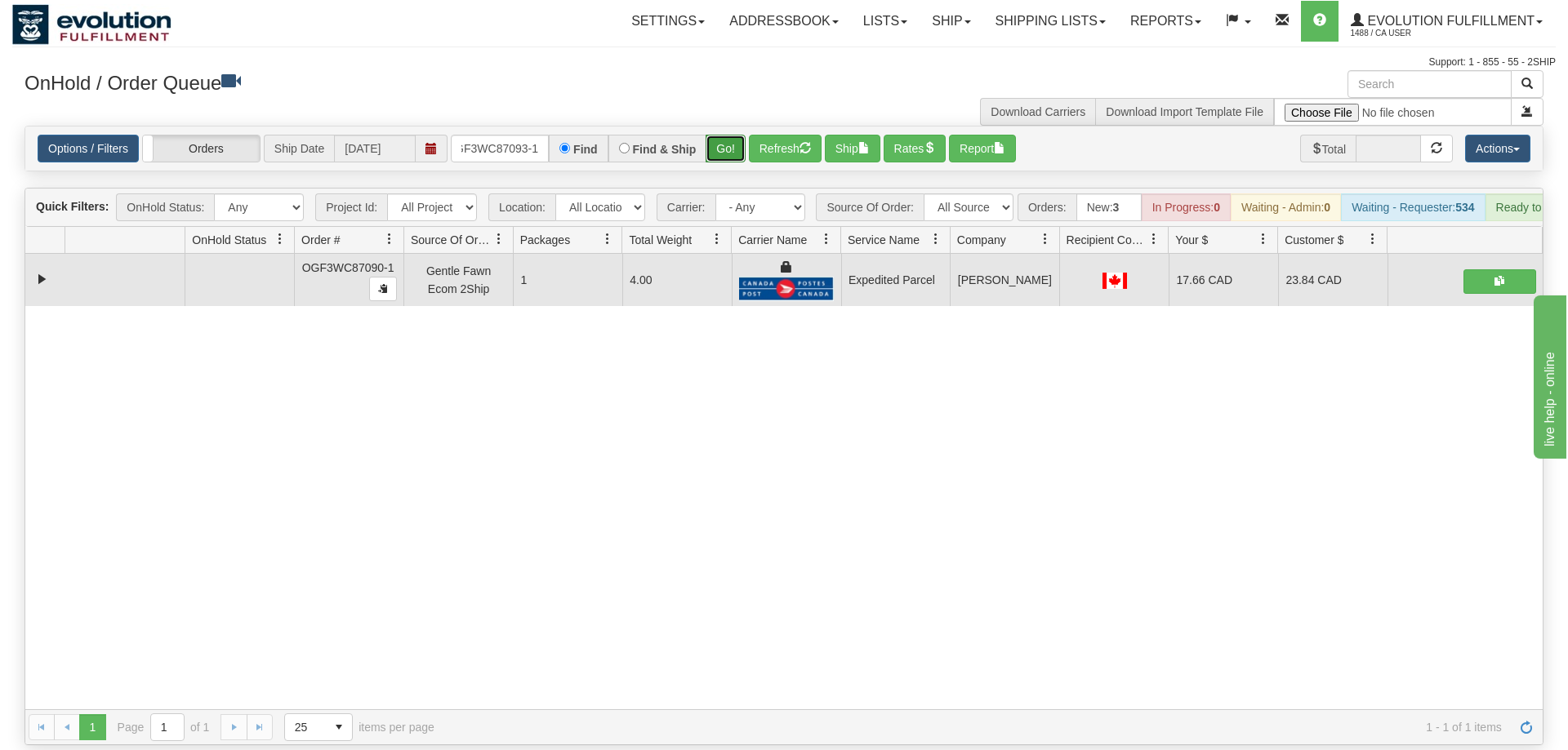
click at [724, 134] on button "Go!" at bounding box center [725, 148] width 40 height 28
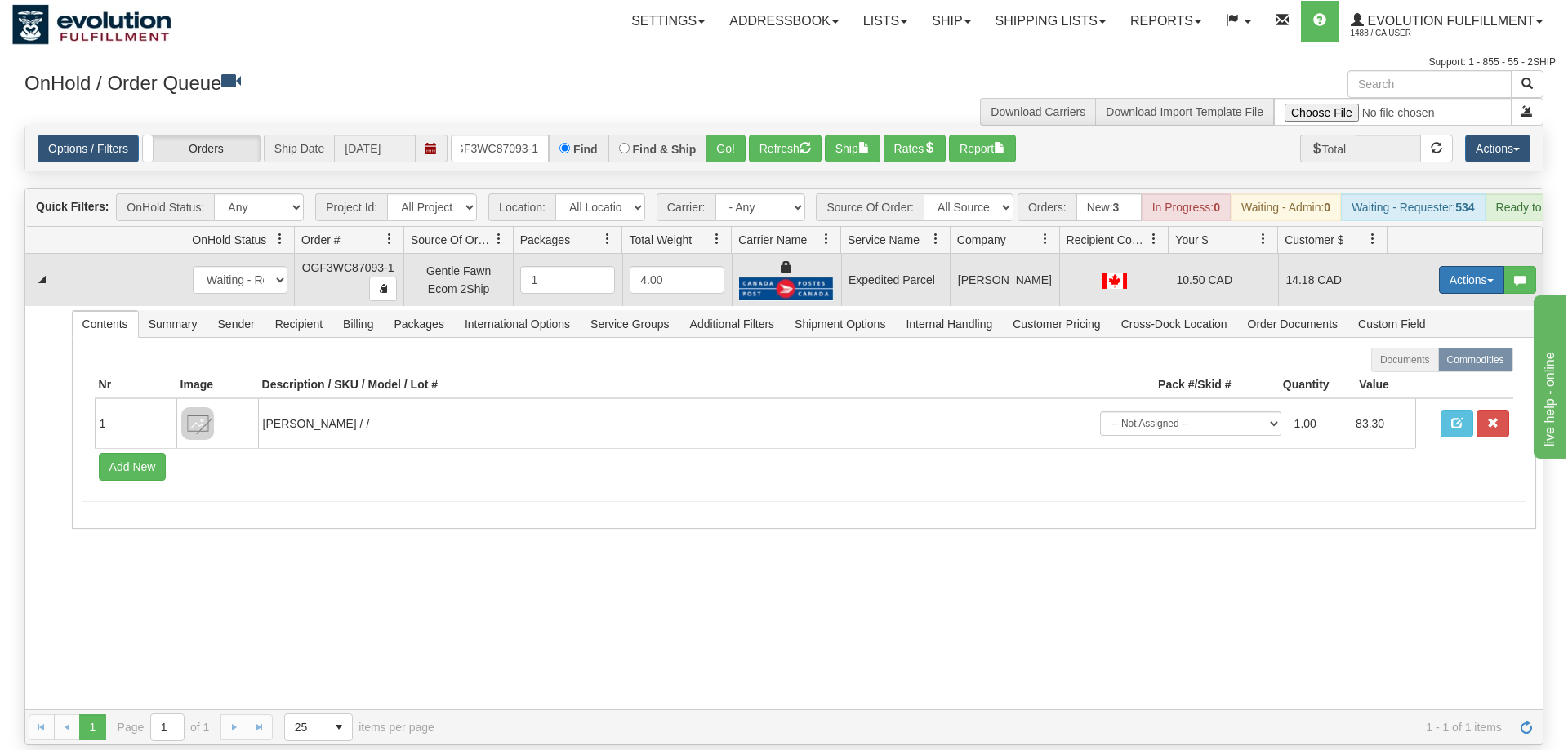
click at [1494, 266] on button "Actions" at bounding box center [1471, 280] width 65 height 28
click at [1411, 368] on span "Ship" at bounding box center [1406, 374] width 35 height 13
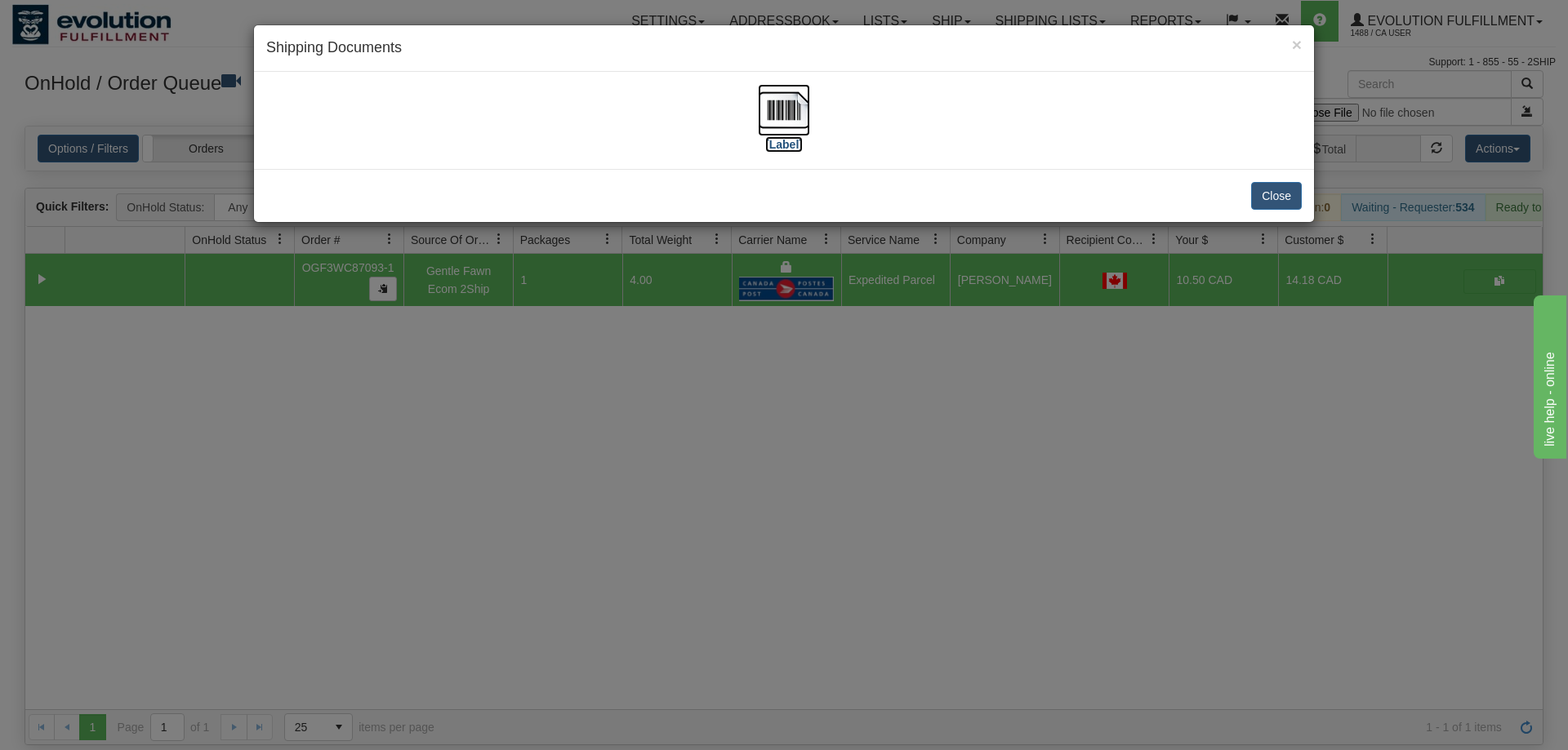
click at [788, 100] on img at bounding box center [783, 110] width 52 height 52
drag, startPoint x: 776, startPoint y: 508, endPoint x: 773, endPoint y: 494, distance: 14.3
click at [773, 494] on div "× Shipping Documents [Label] Close" at bounding box center [784, 375] width 1568 height 750
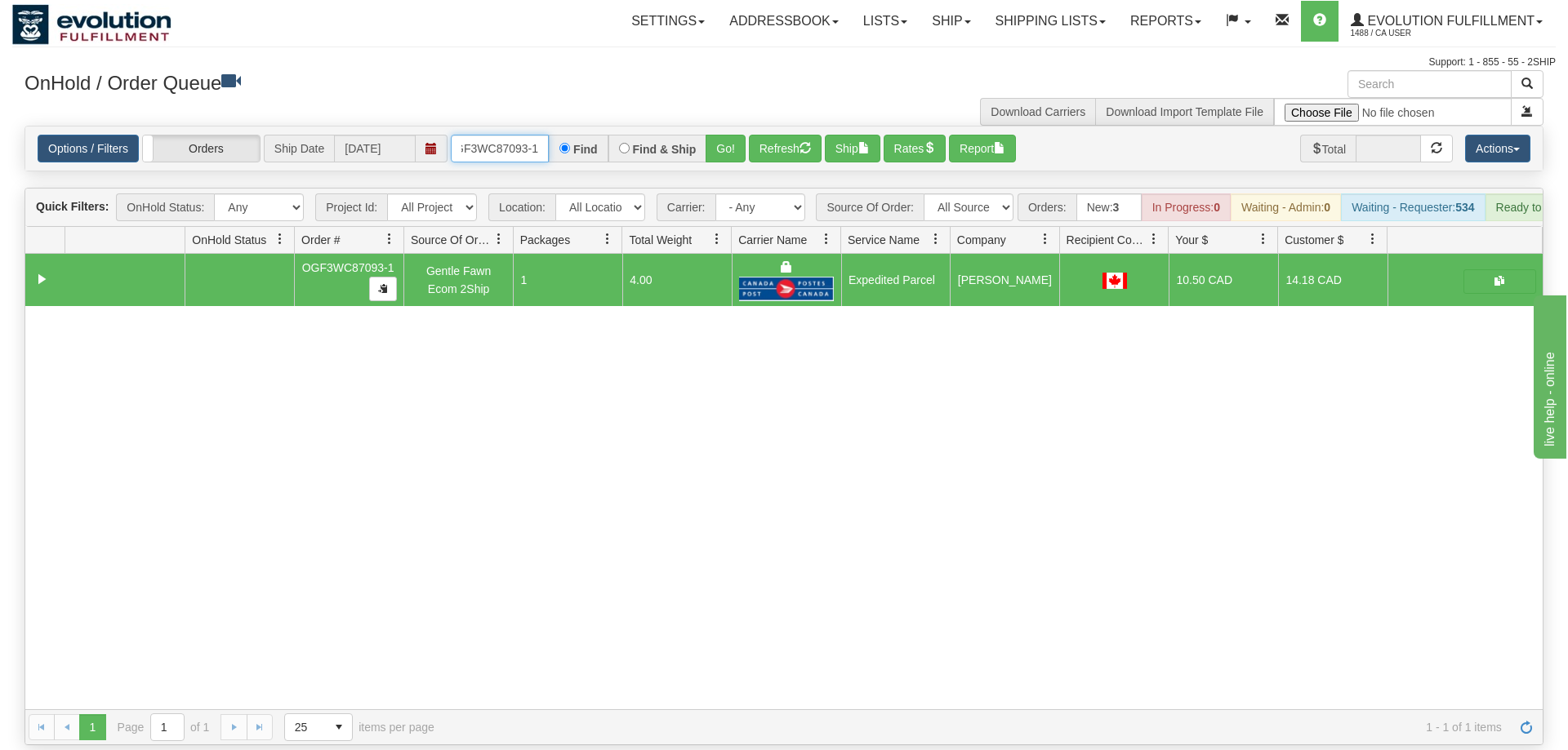
click at [510, 134] on input "OGF3WC87093-1" at bounding box center [499, 148] width 98 height 28
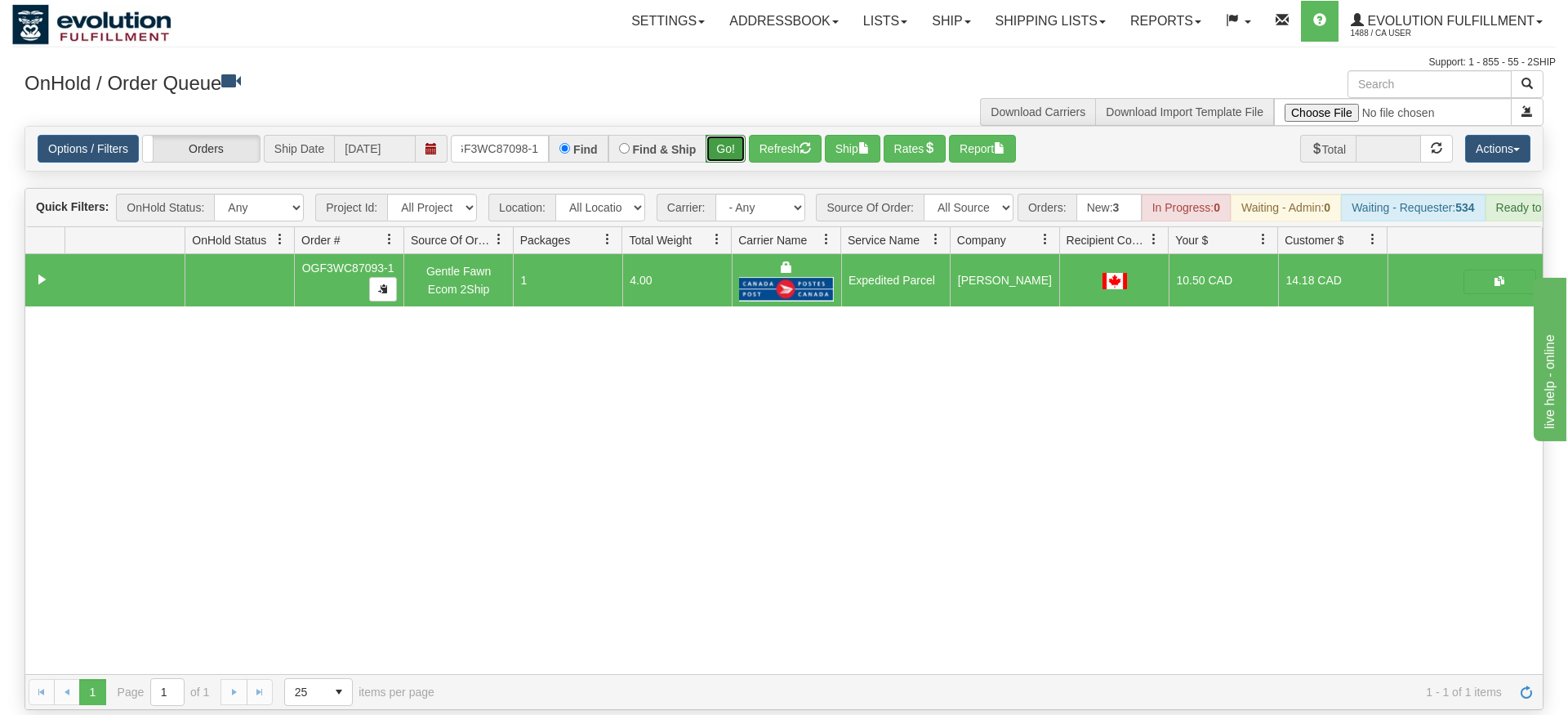
drag, startPoint x: 735, startPoint y: 121, endPoint x: 728, endPoint y: 116, distance: 8.6
click at [734, 157] on div "Is equal to Is not equal to Contains Does not contains CAD USD EUR ZAR [PERSON_…" at bounding box center [783, 417] width 1543 height 584
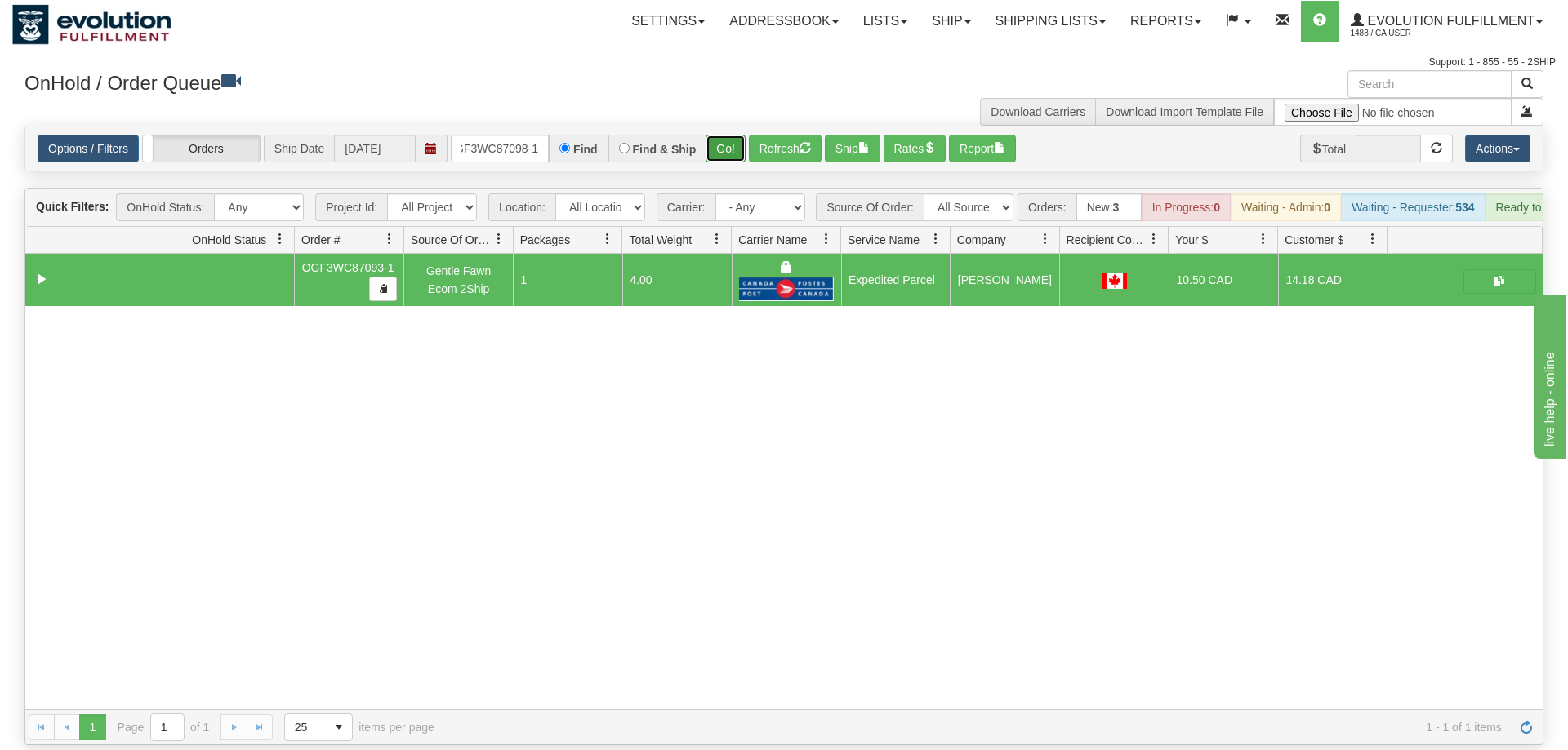
click at [728, 134] on button "Go!" at bounding box center [725, 148] width 40 height 28
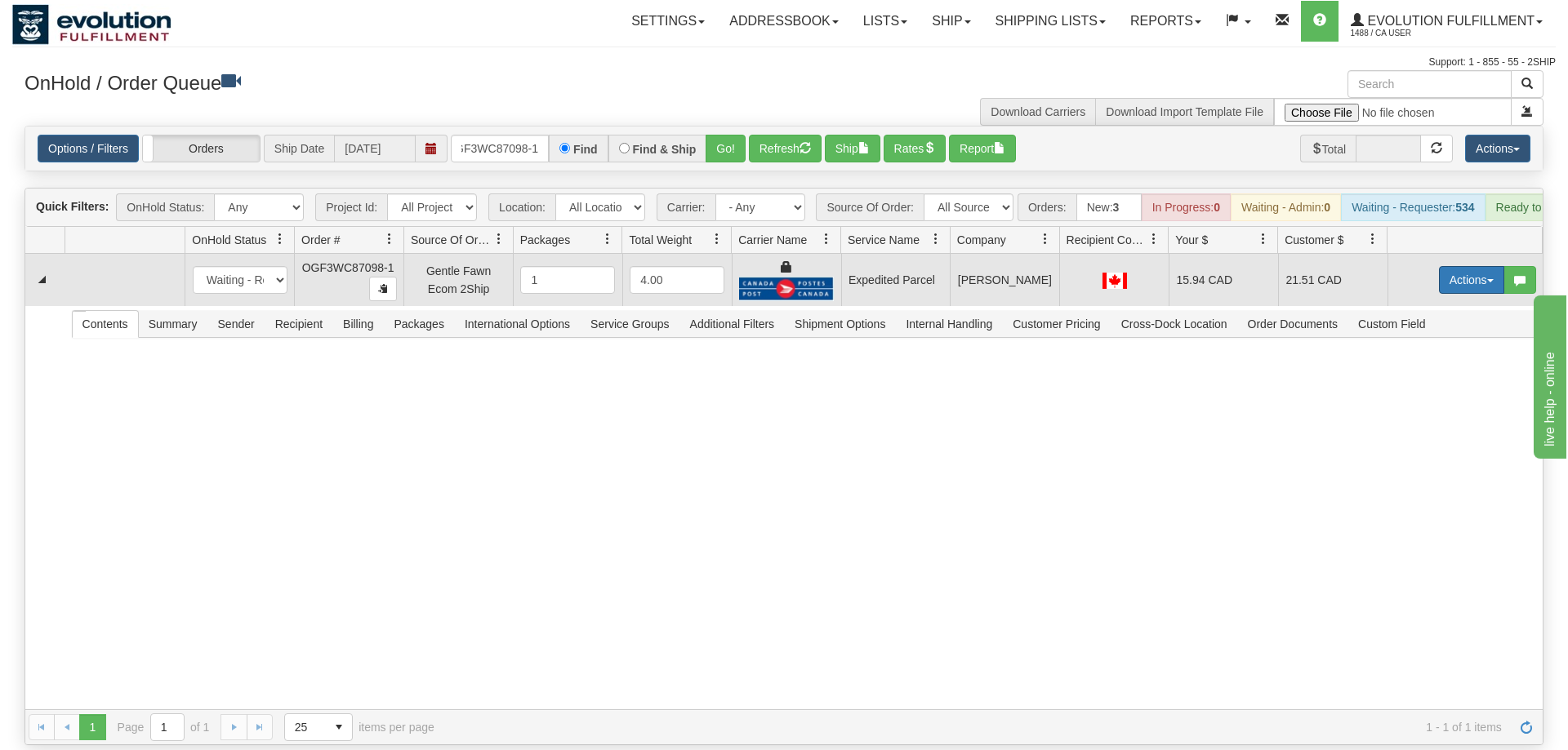
click at [1460, 266] on button "Actions" at bounding box center [1471, 280] width 65 height 28
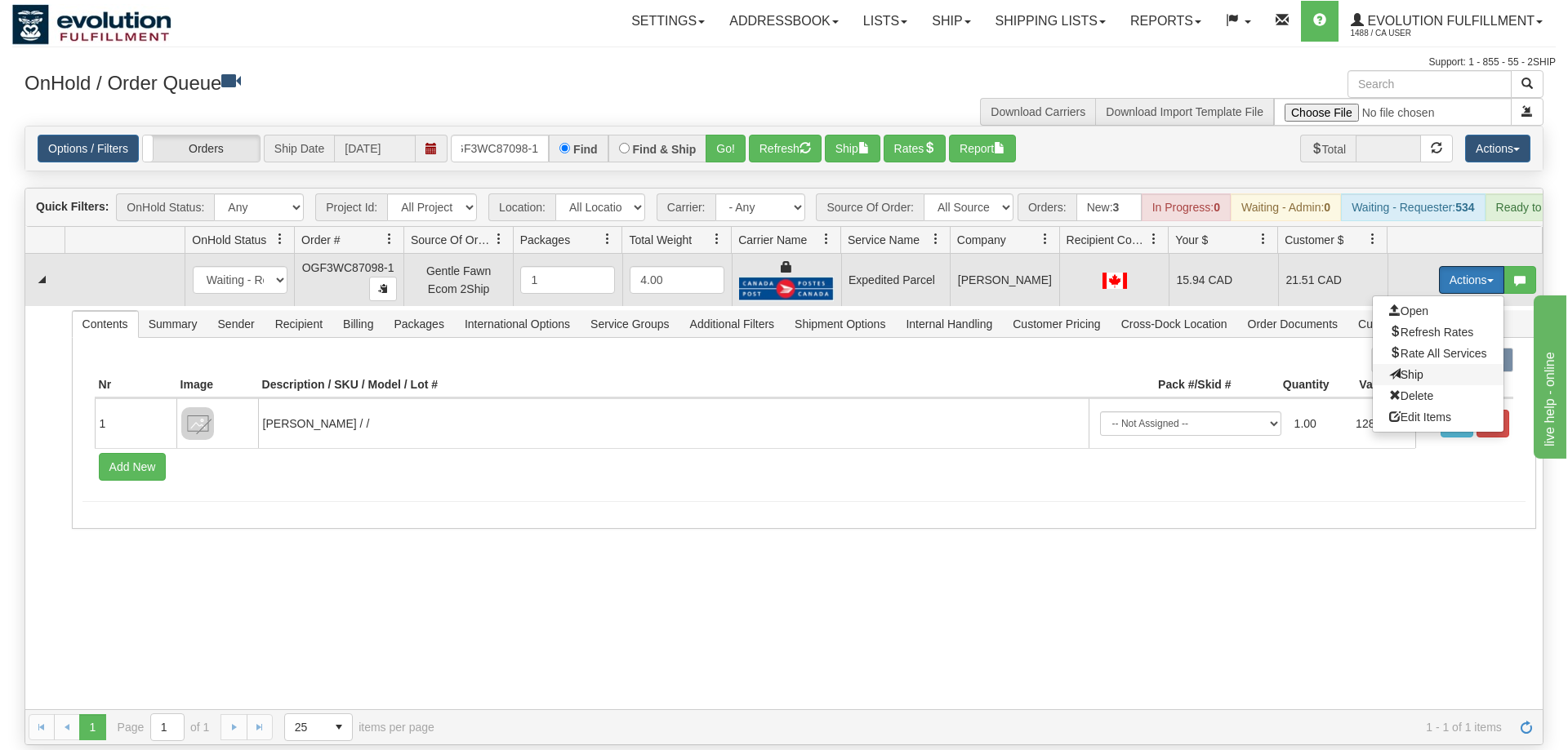
click at [1408, 368] on span "Ship" at bounding box center [1406, 374] width 35 height 13
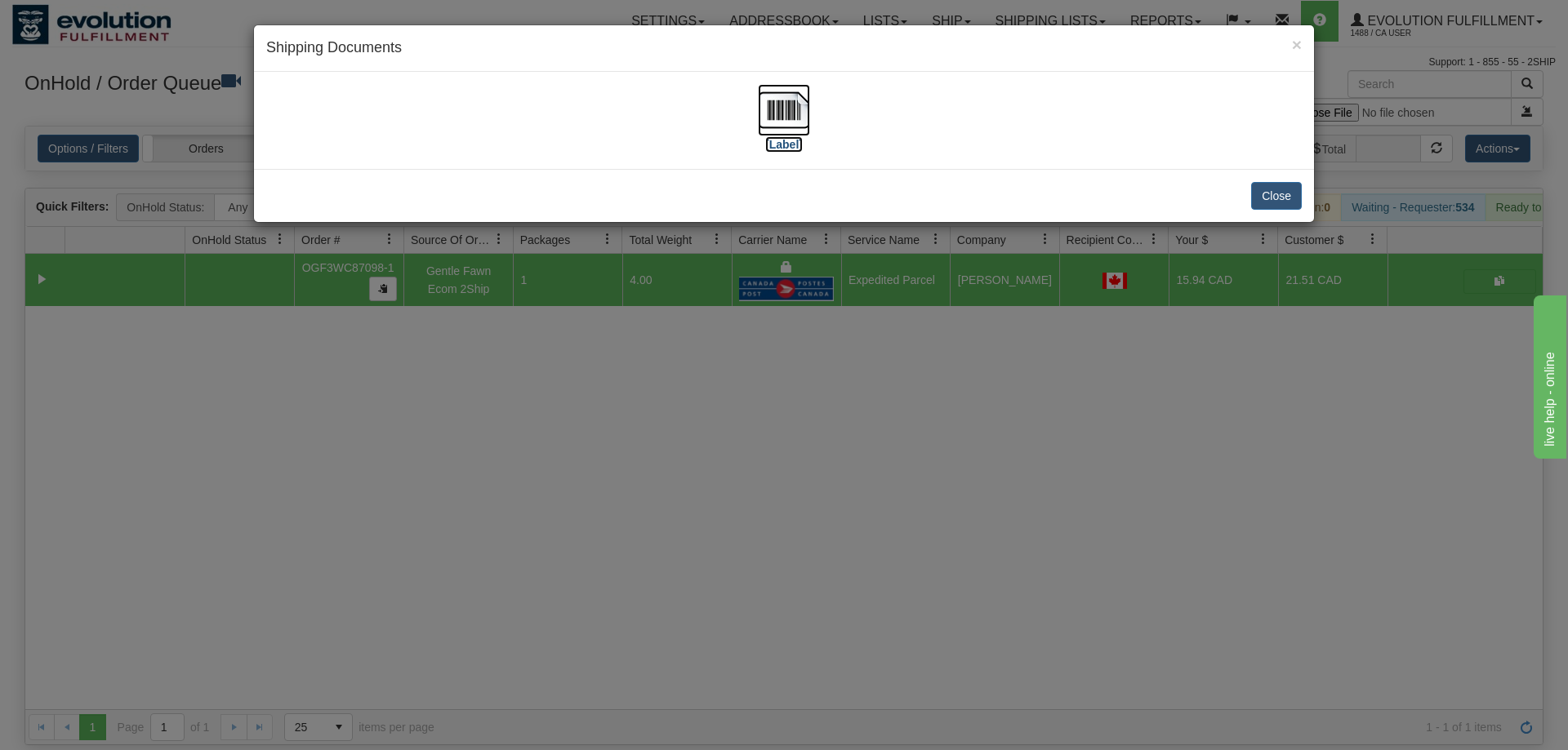
click at [776, 89] on img at bounding box center [783, 110] width 52 height 52
drag, startPoint x: 524, startPoint y: 476, endPoint x: 456, endPoint y: 261, distance: 225.5
click at [506, 432] on div "× Shipping Documents [Label] Close" at bounding box center [784, 375] width 1568 height 750
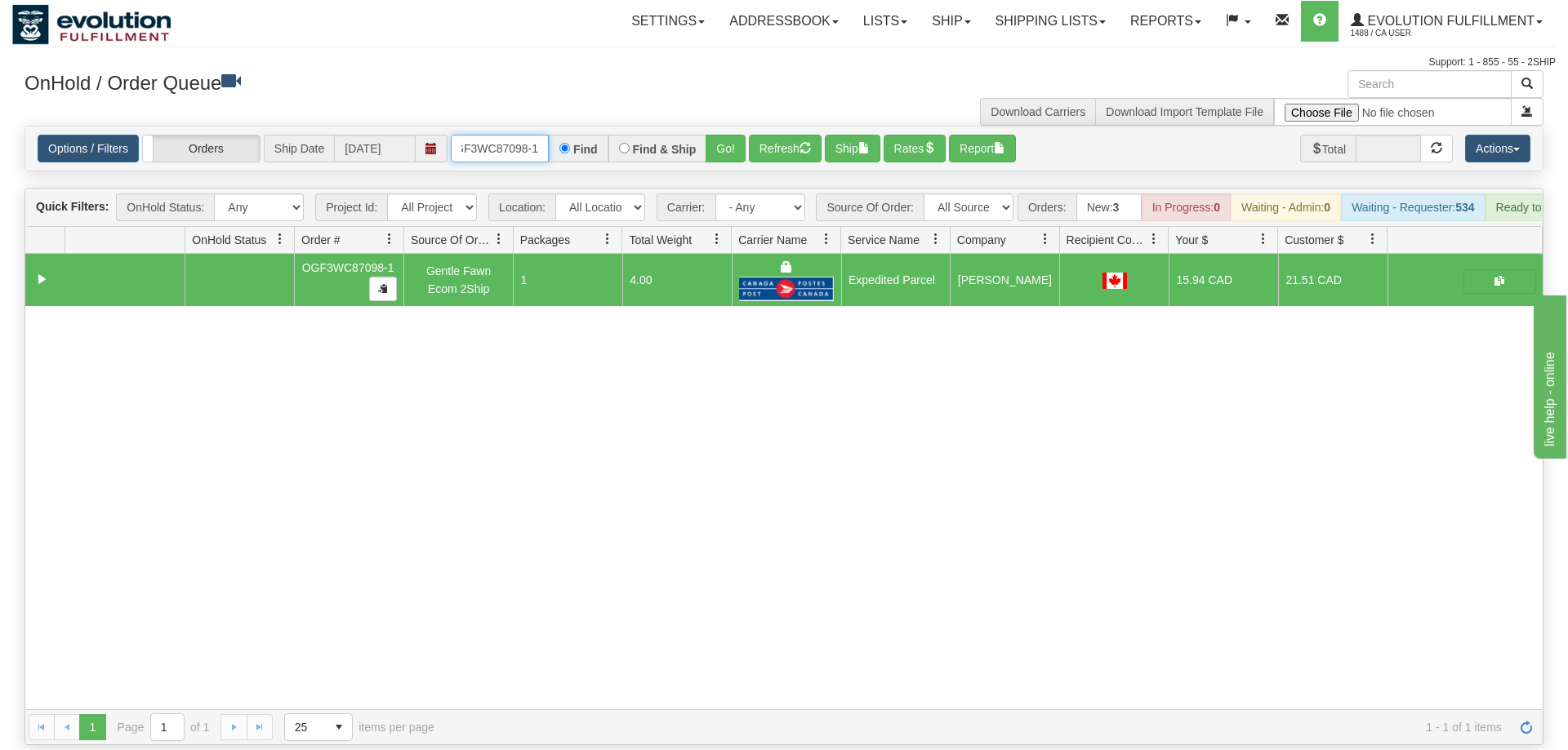
click at [506, 134] on input "OGF3WC87098-1" at bounding box center [499, 148] width 98 height 28
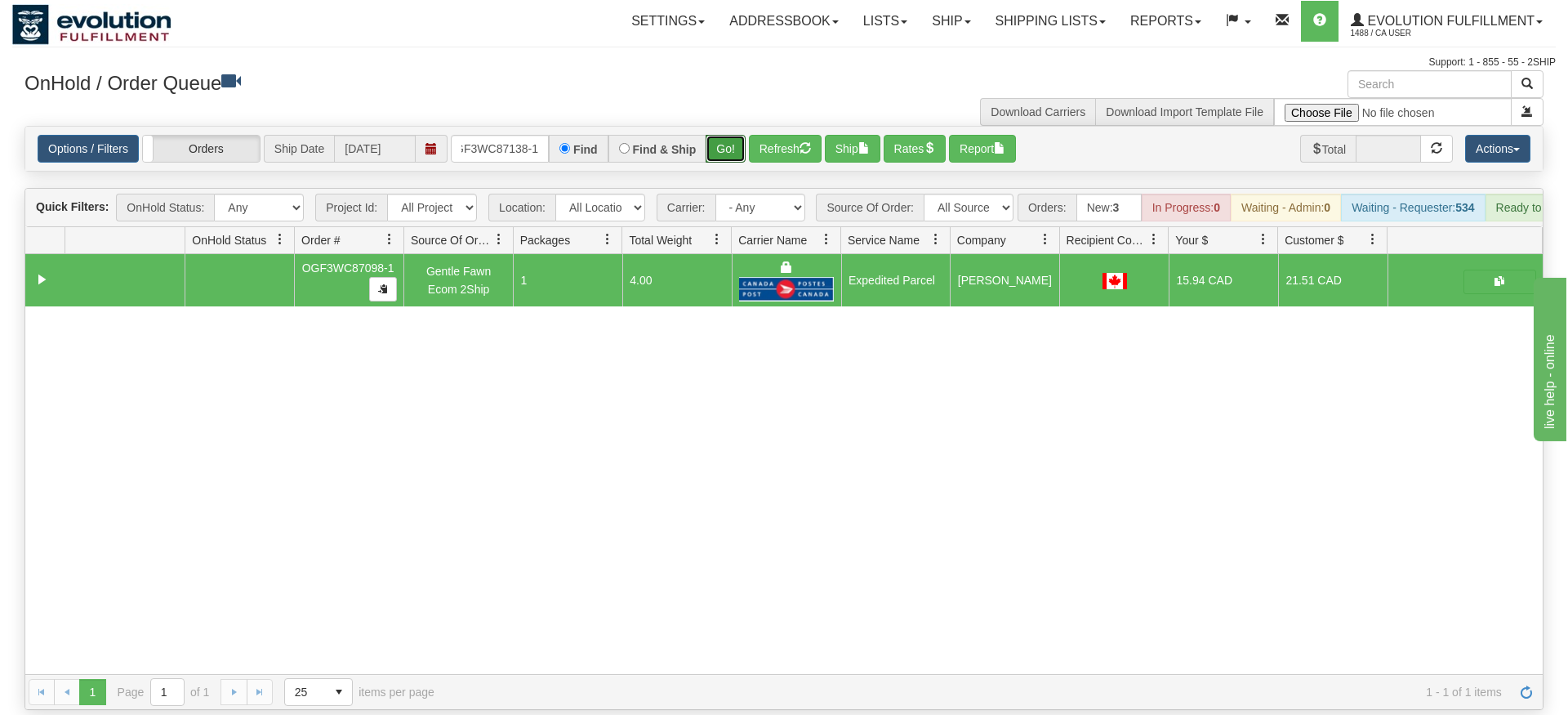
click at [726, 150] on div "Is equal to Is not equal to Contains Does not contains CAD USD EUR ZAR [PERSON_…" at bounding box center [783, 417] width 1543 height 584
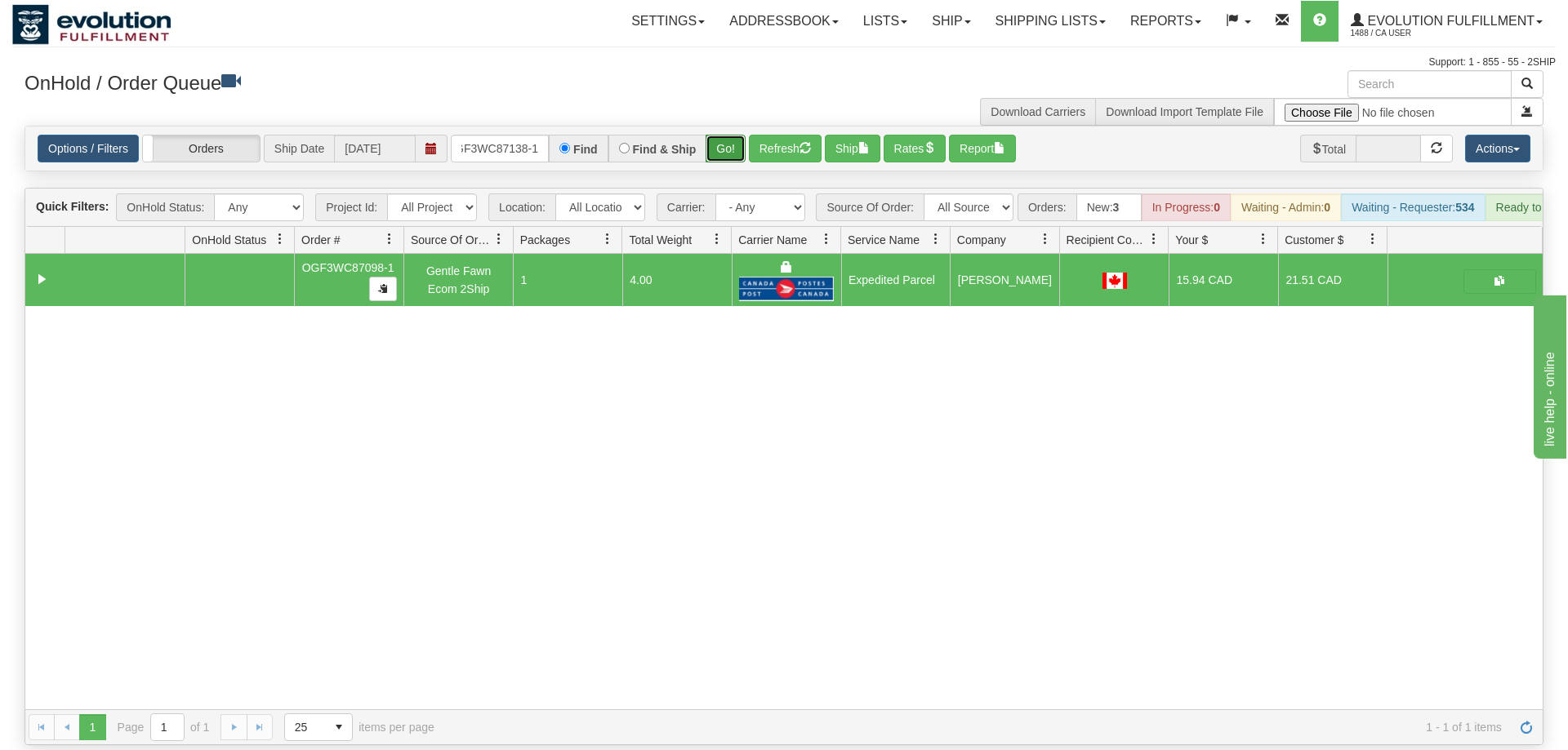
click at [716, 134] on button "Go!" at bounding box center [725, 148] width 40 height 28
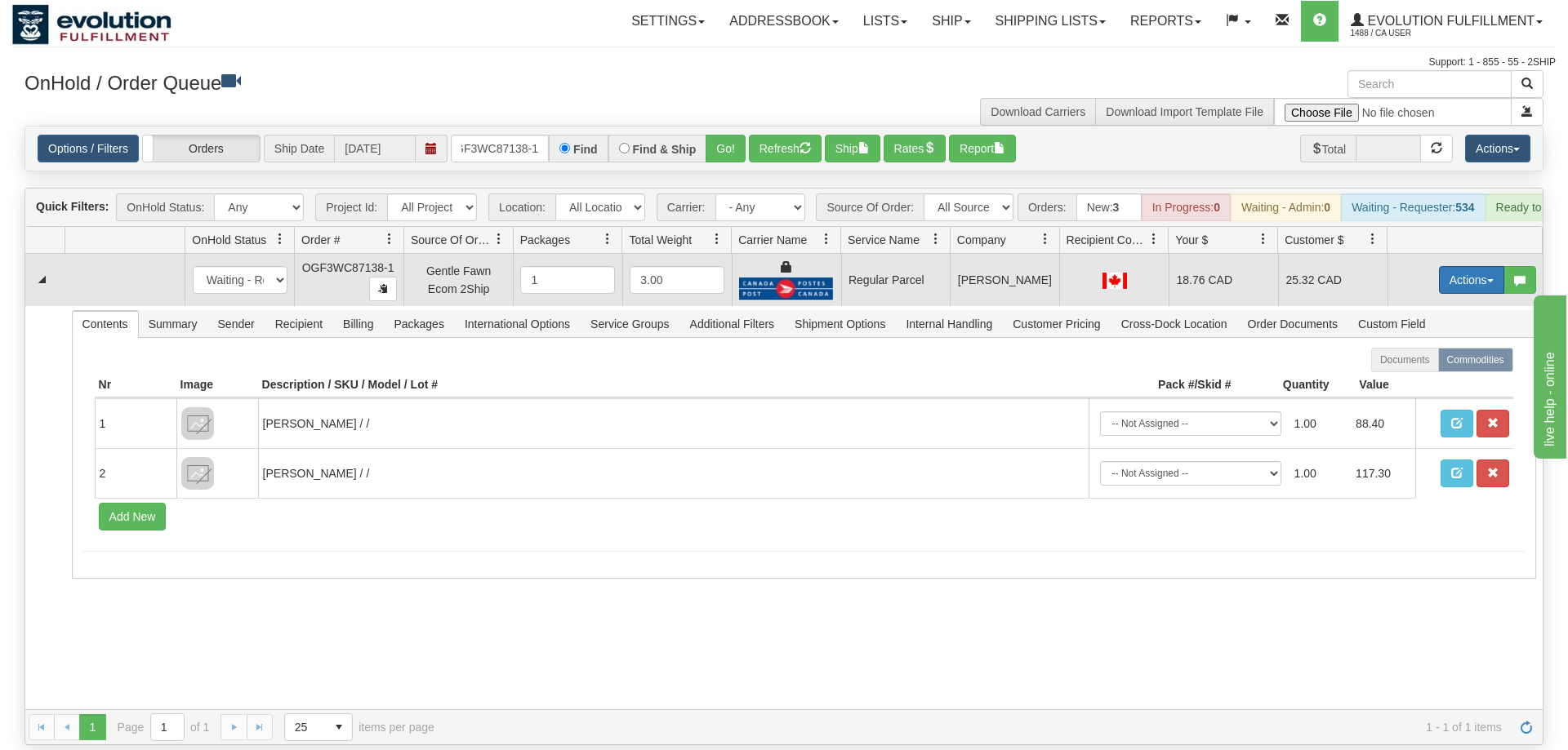
click at [1491, 266] on button "Actions" at bounding box center [1471, 280] width 65 height 28
click at [1428, 346] on span "Rate All Services" at bounding box center [1438, 352] width 98 height 13
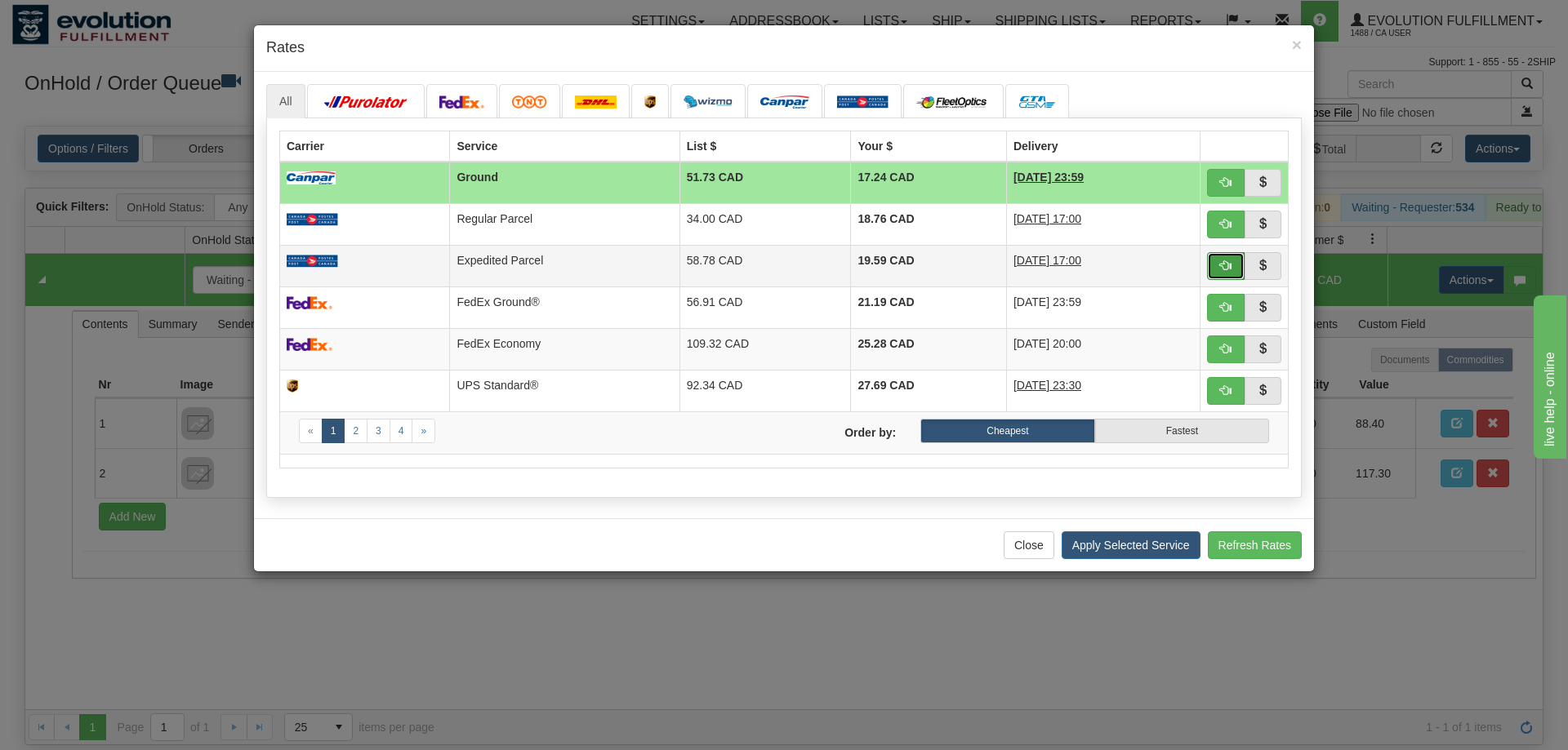
click at [1233, 266] on button "button" at bounding box center [1225, 266] width 38 height 28
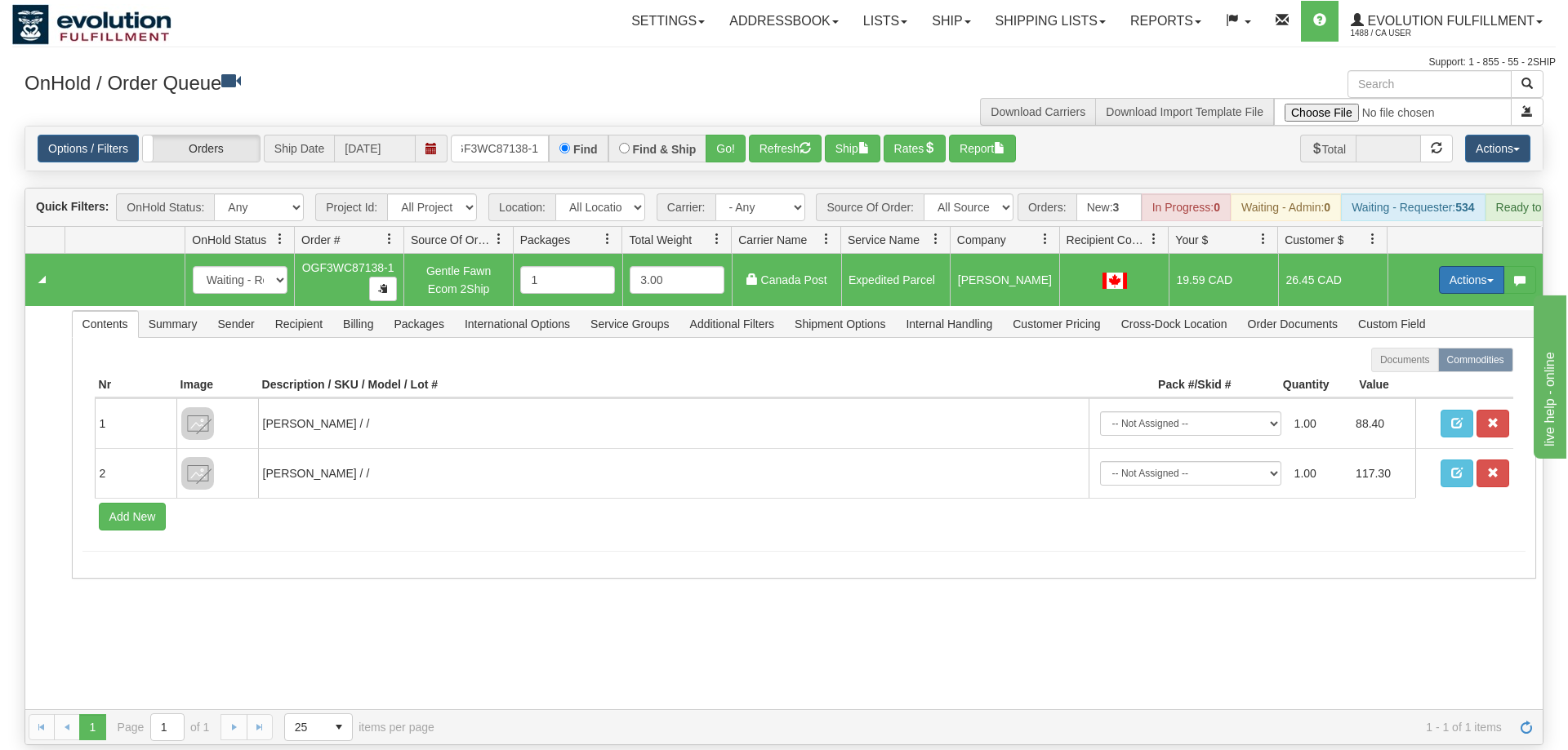
click at [1446, 266] on button "Actions" at bounding box center [1471, 280] width 65 height 28
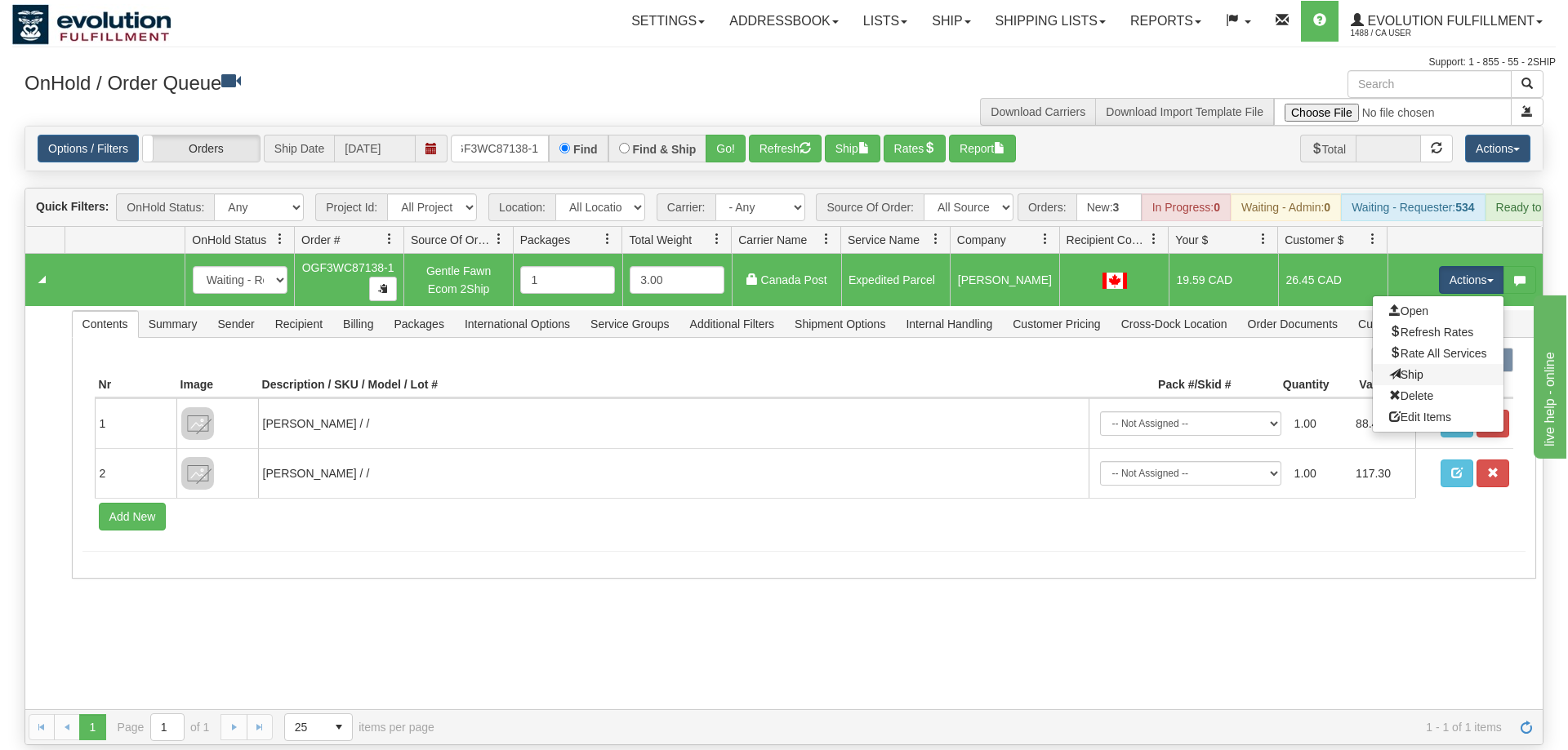
click at [1431, 364] on link "Ship" at bounding box center [1438, 374] width 130 height 21
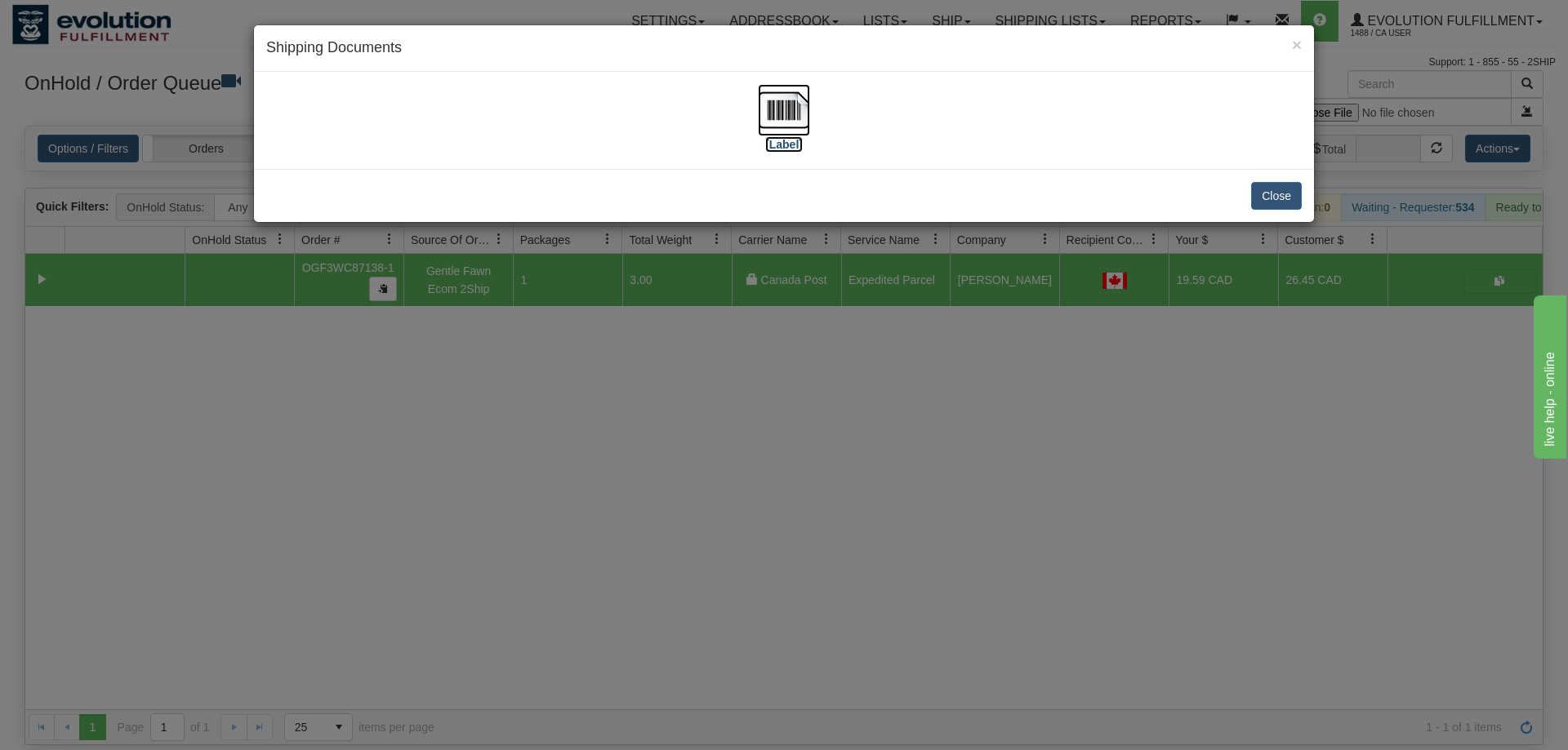
click at [793, 91] on img at bounding box center [783, 110] width 52 height 52
drag, startPoint x: 1031, startPoint y: 417, endPoint x: 584, endPoint y: 153, distance: 519.1
click at [1040, 412] on div "× Shipping Documents [Label] Close" at bounding box center [784, 375] width 1568 height 750
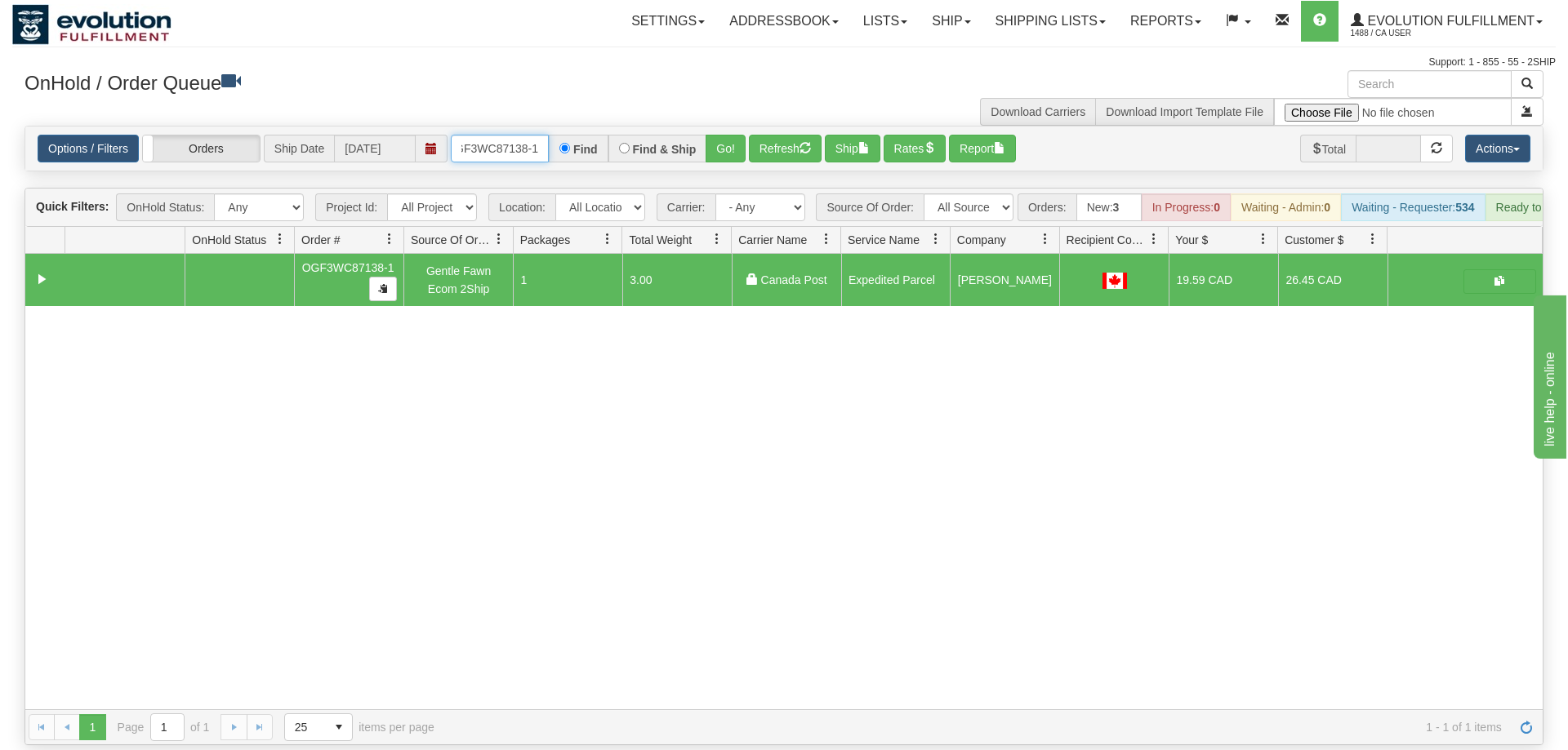
click at [504, 134] on input "OGF3WC87138-1" at bounding box center [499, 148] width 98 height 28
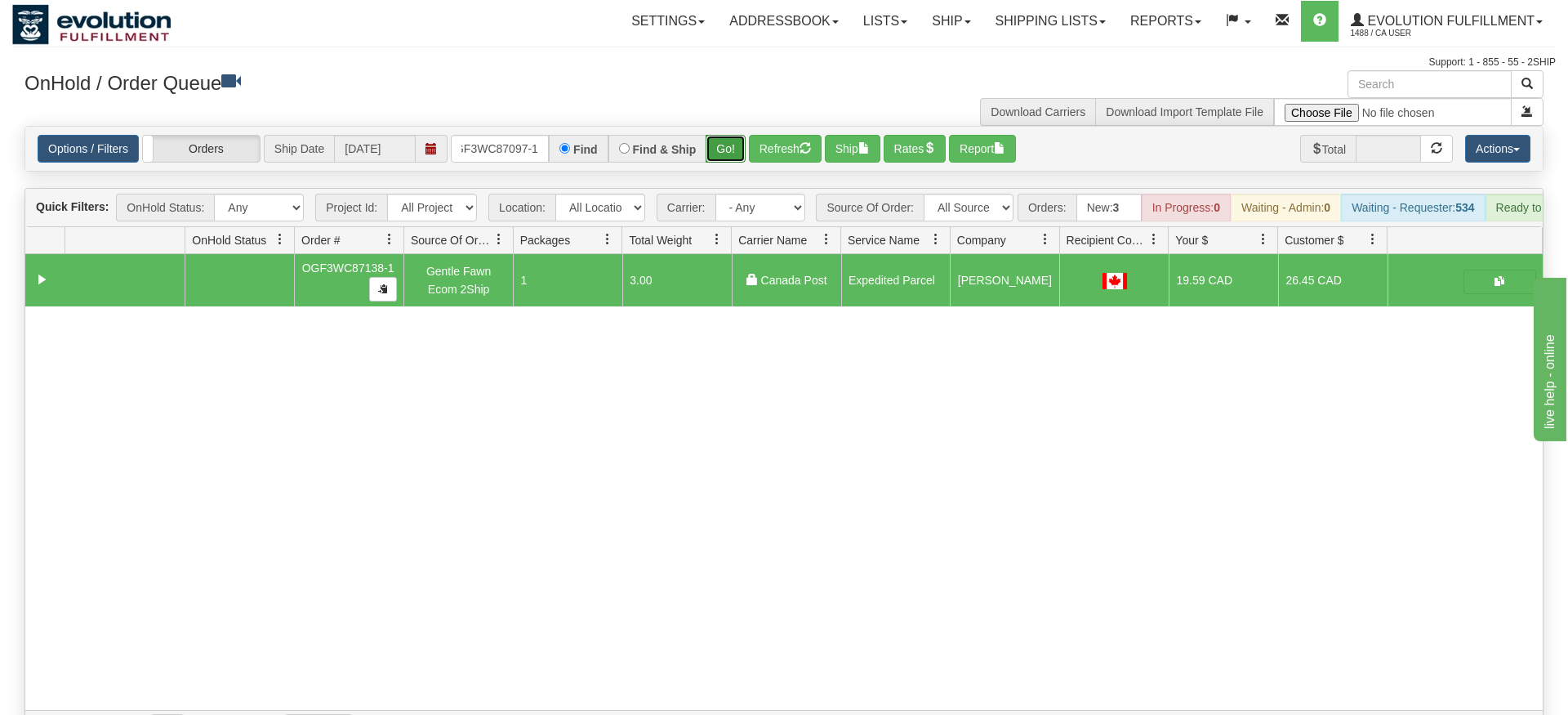
click at [731, 163] on div "Is equal to Is not equal to Contains Does not contains CAD USD EUR ZAR [PERSON_…" at bounding box center [783, 436] width 1543 height 620
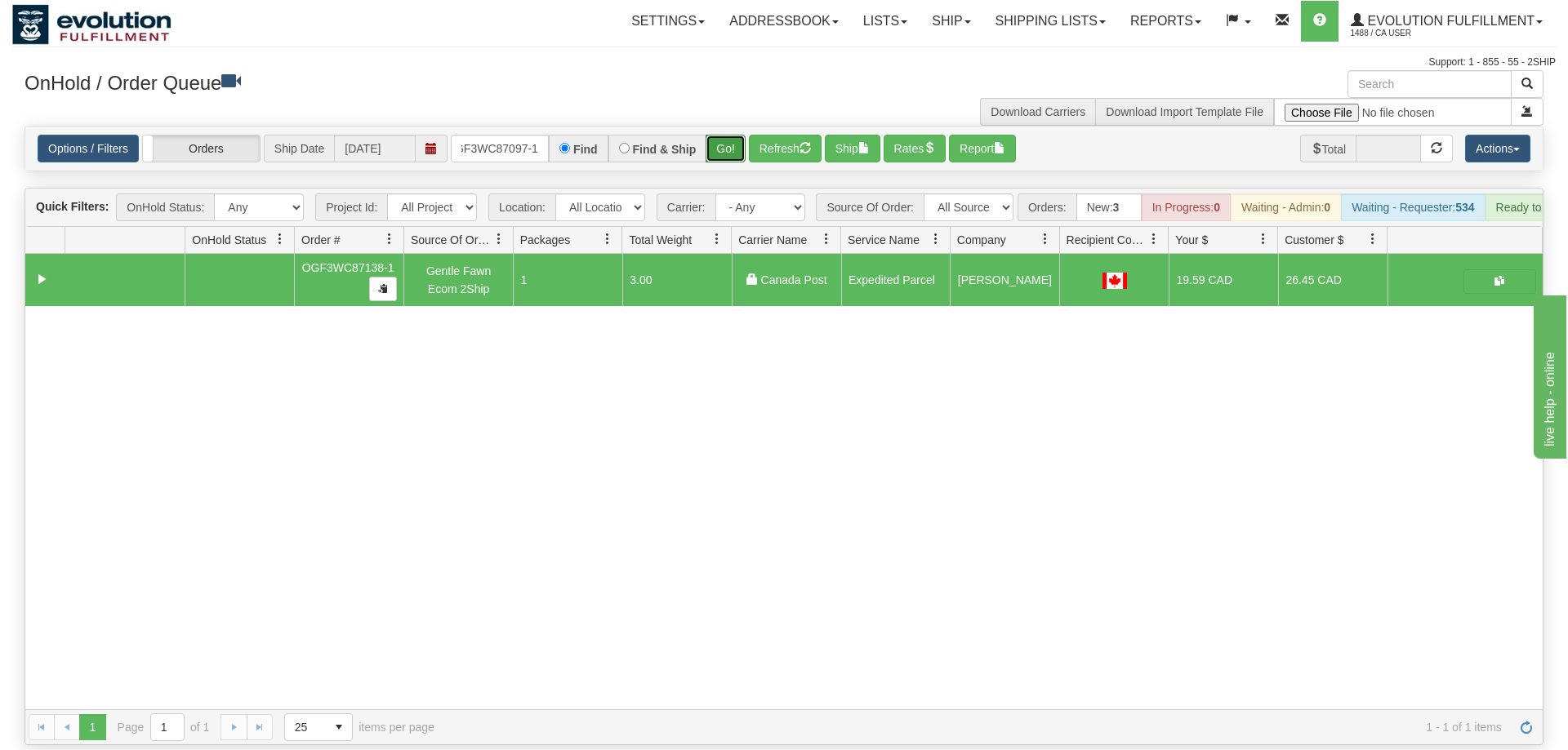
click at [727, 134] on button "Go!" at bounding box center [725, 148] width 40 height 28
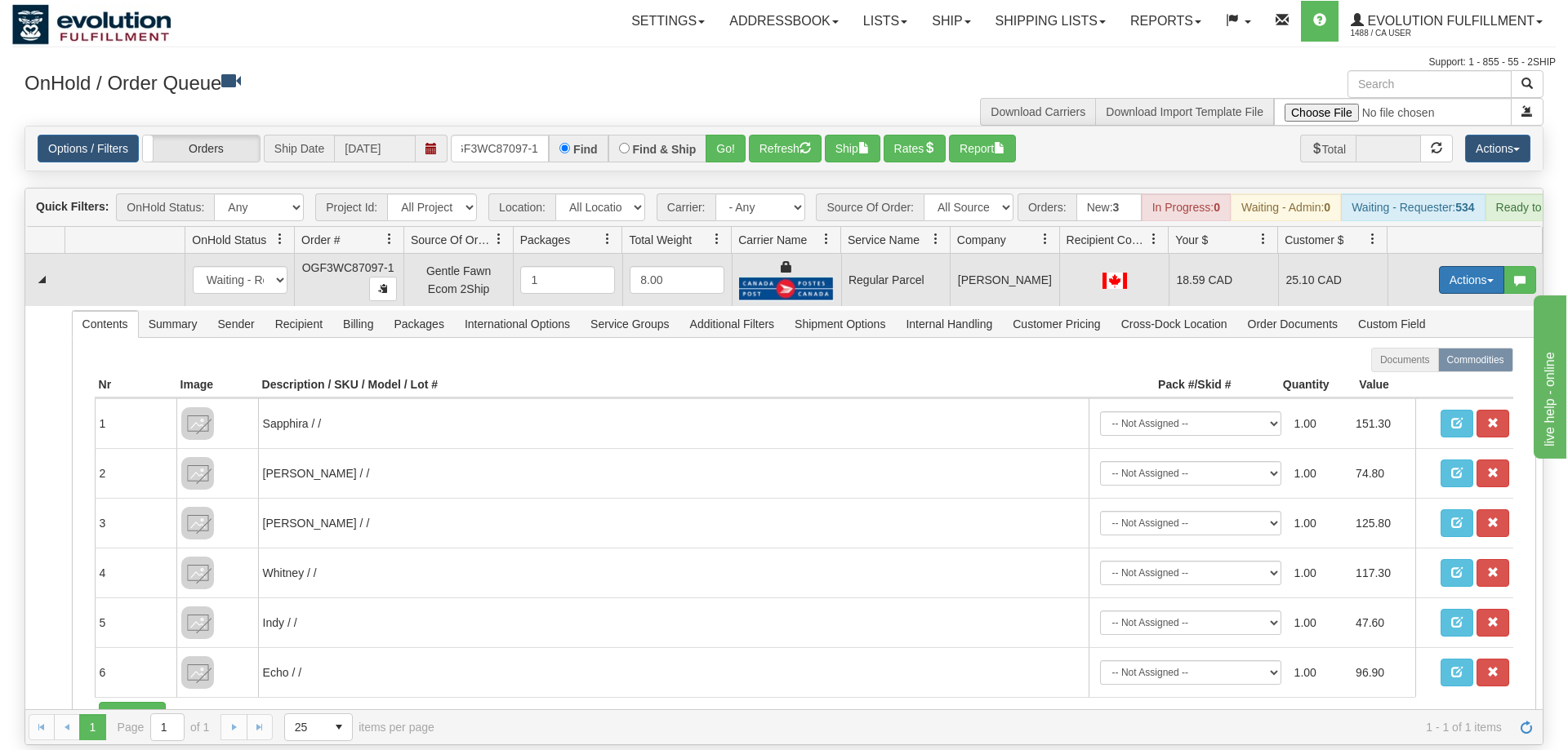
click at [1464, 266] on button "Actions" at bounding box center [1471, 280] width 65 height 28
click at [1417, 346] on span "Rate All Services" at bounding box center [1438, 352] width 98 height 13
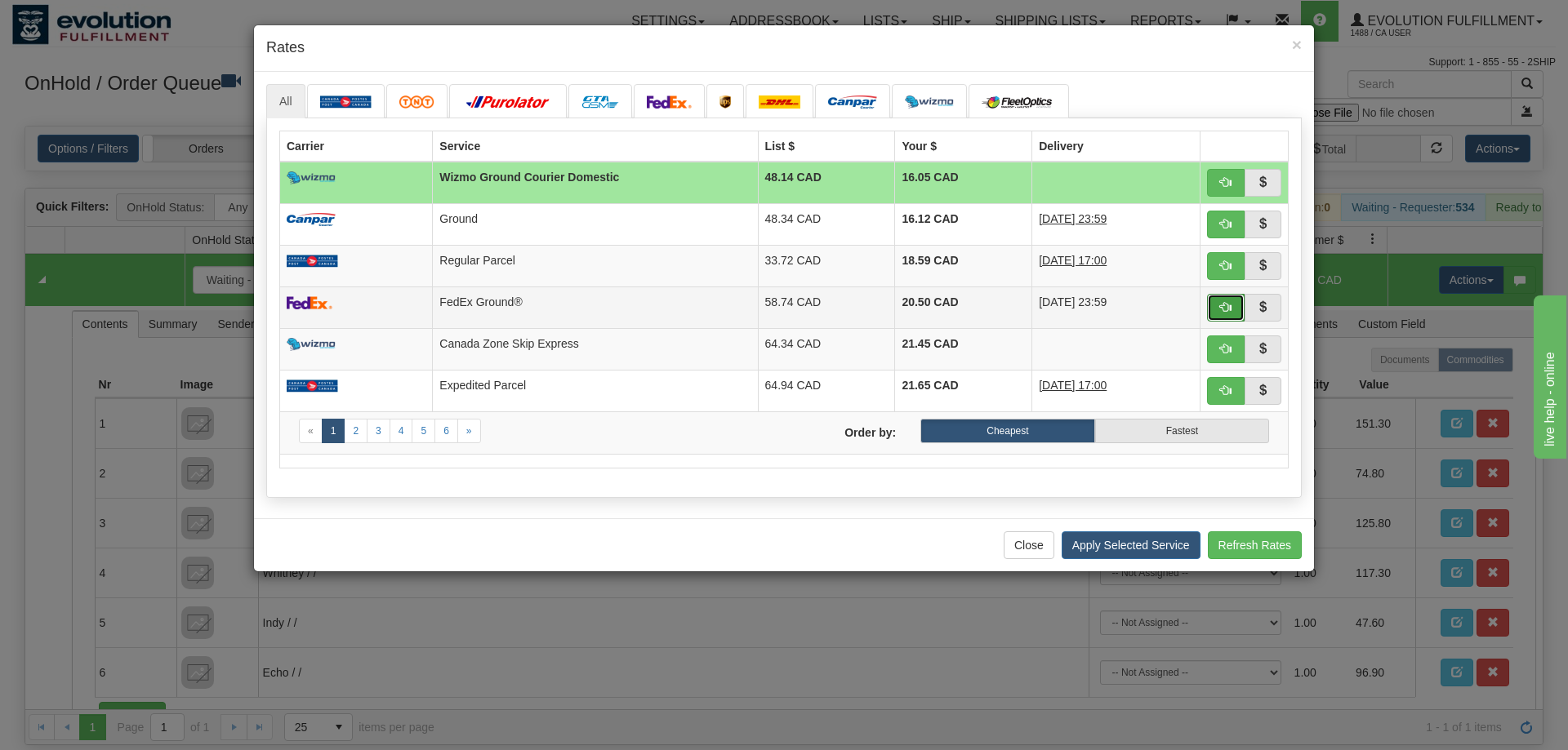
click at [1233, 309] on button "button" at bounding box center [1225, 308] width 38 height 28
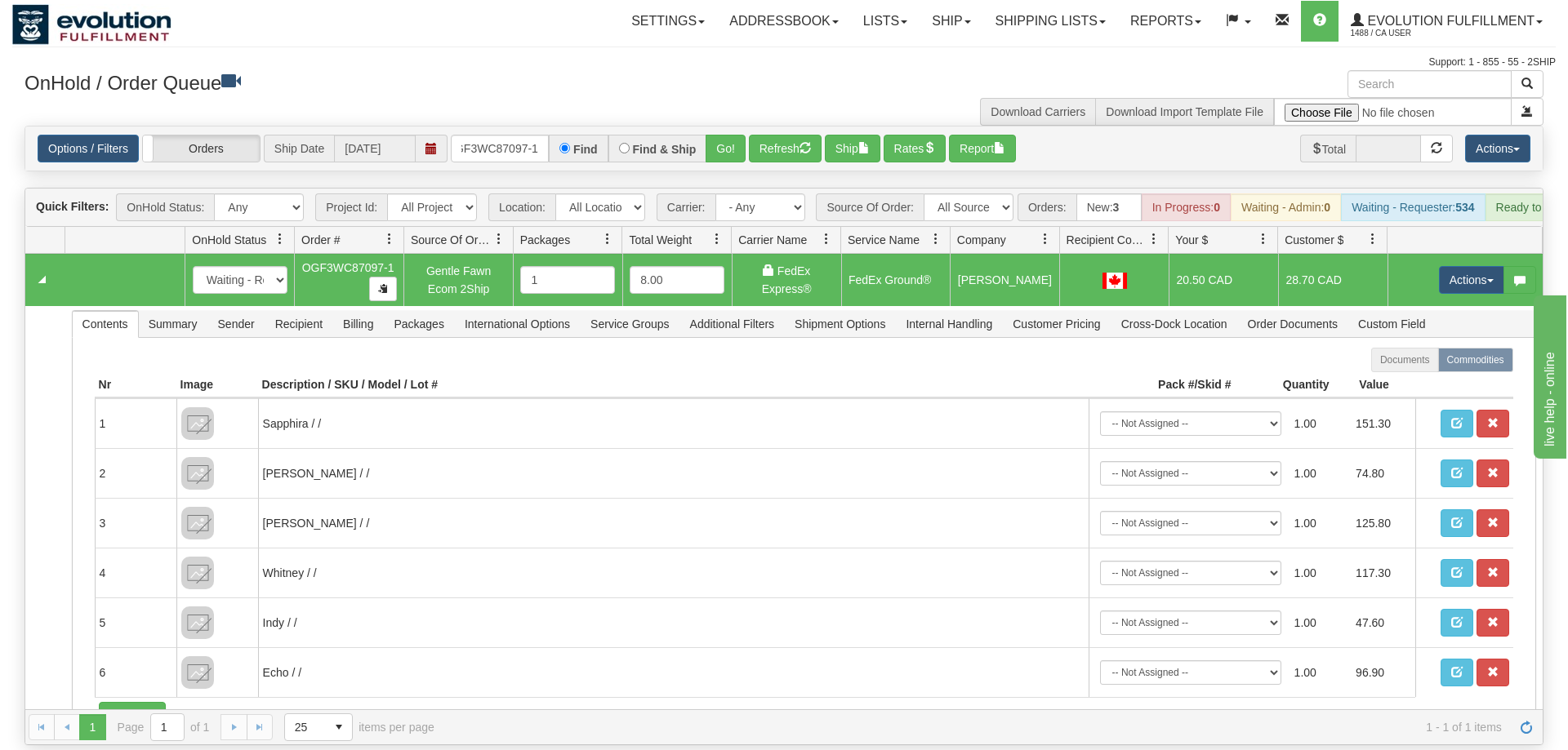
click at [1455, 228] on span at bounding box center [1467, 241] width 148 height 26
click at [1461, 266] on button "Actions" at bounding box center [1471, 280] width 65 height 28
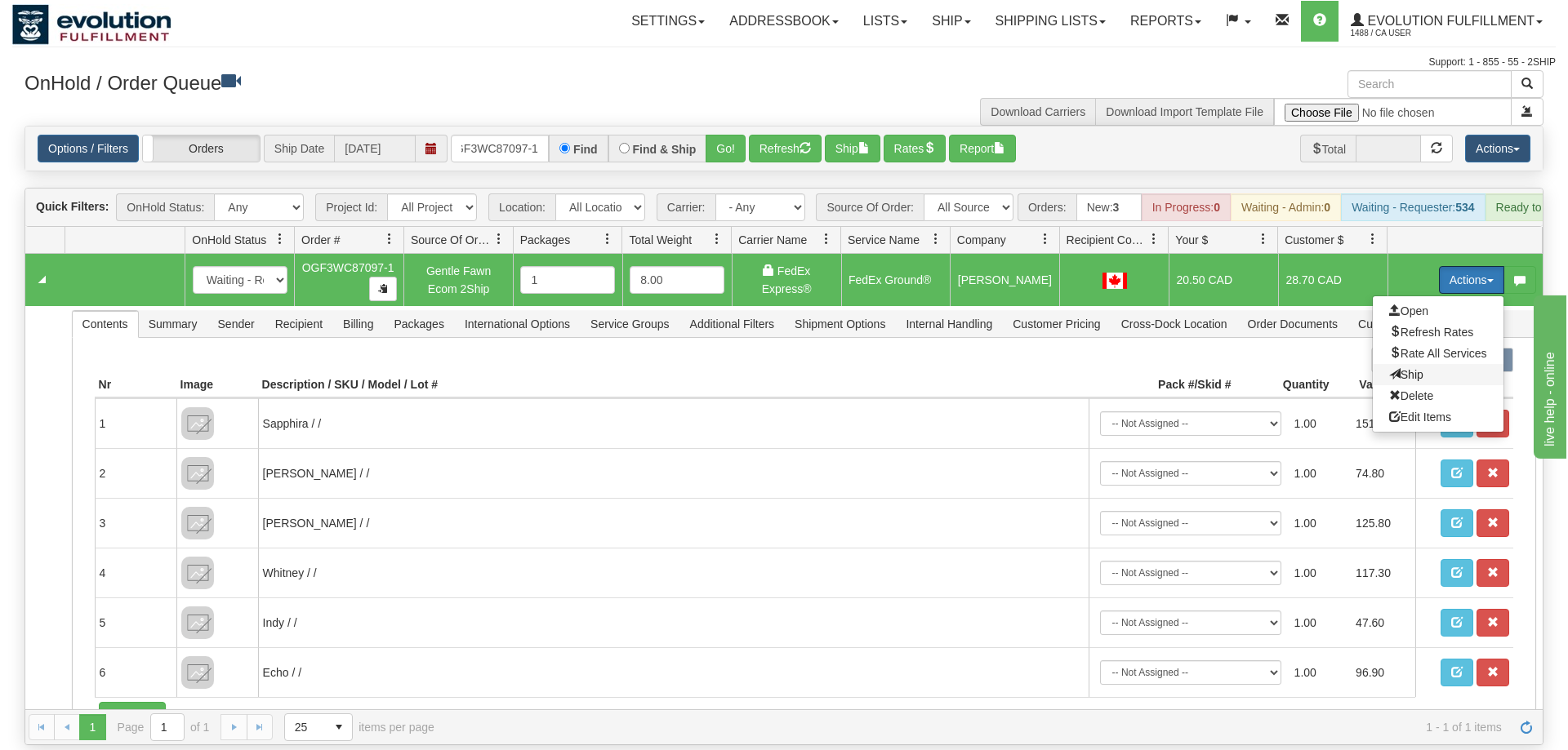
click at [1413, 368] on span "Ship" at bounding box center [1406, 374] width 35 height 13
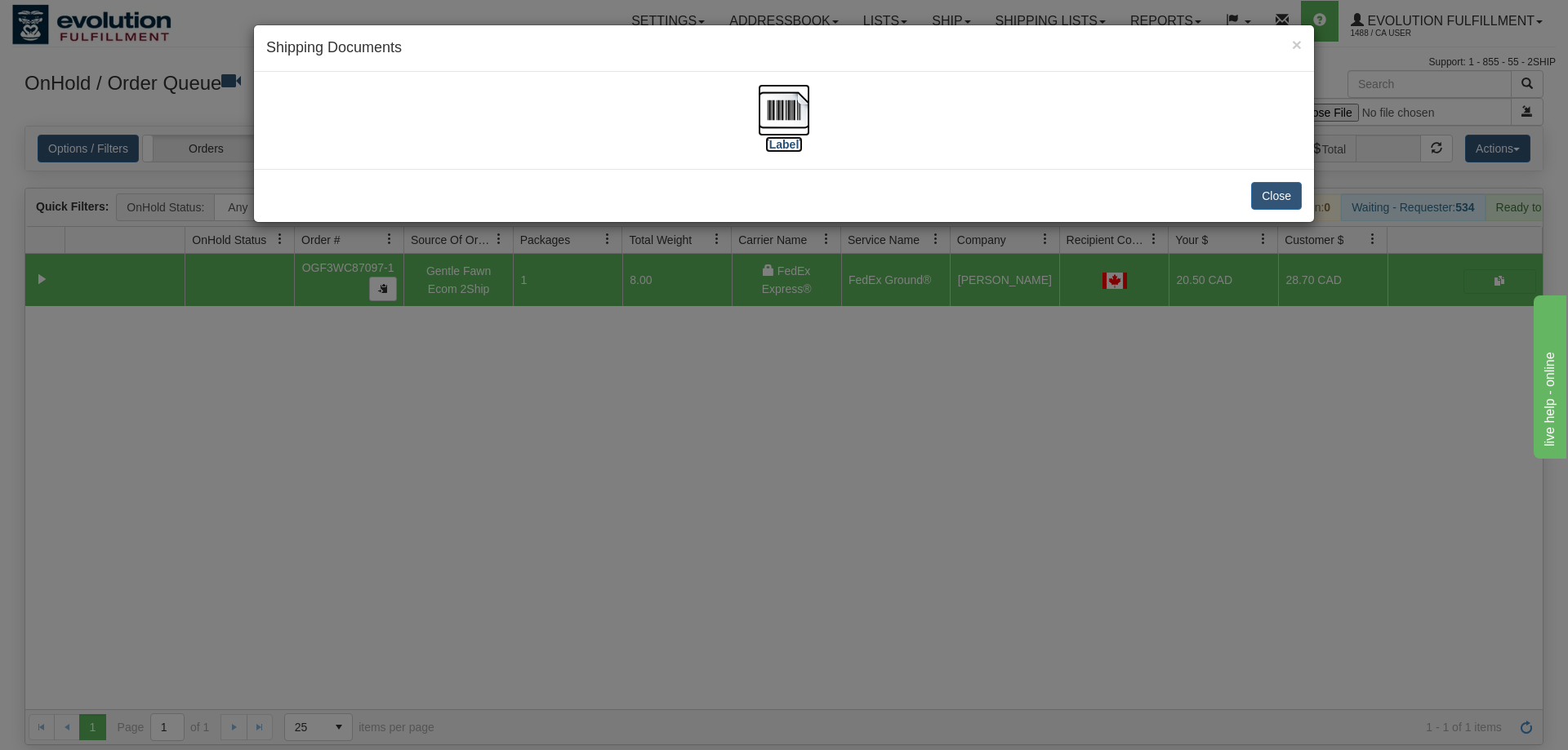
click at [792, 111] on img at bounding box center [783, 110] width 52 height 52
drag, startPoint x: 879, startPoint y: 560, endPoint x: 352, endPoint y: 168, distance: 656.8
click at [879, 537] on div "× Shipping Documents [Label] Close" at bounding box center [784, 375] width 1568 height 750
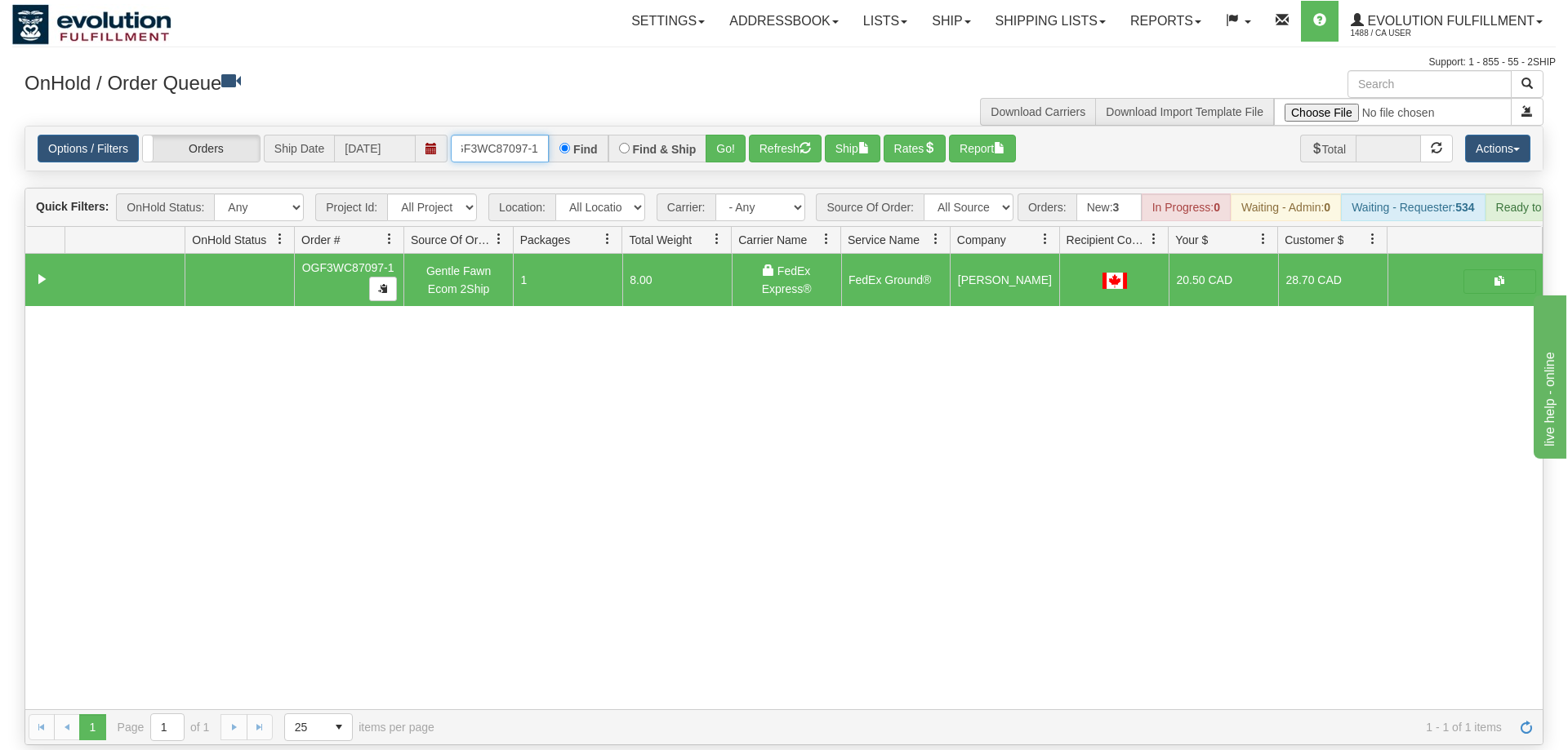
click at [474, 134] on input "oGF3WC87097-1" at bounding box center [499, 148] width 98 height 28
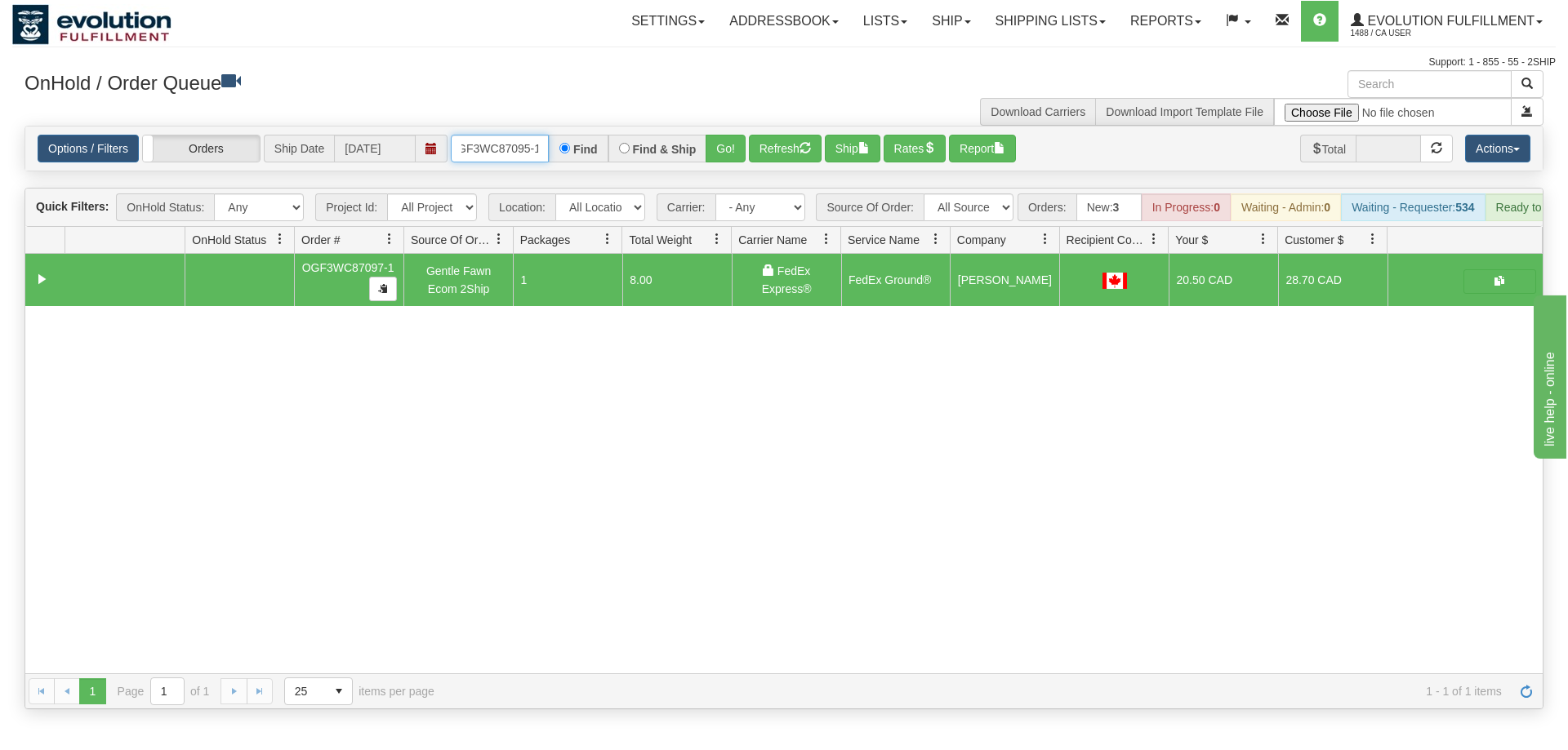
scroll to position [0, 16]
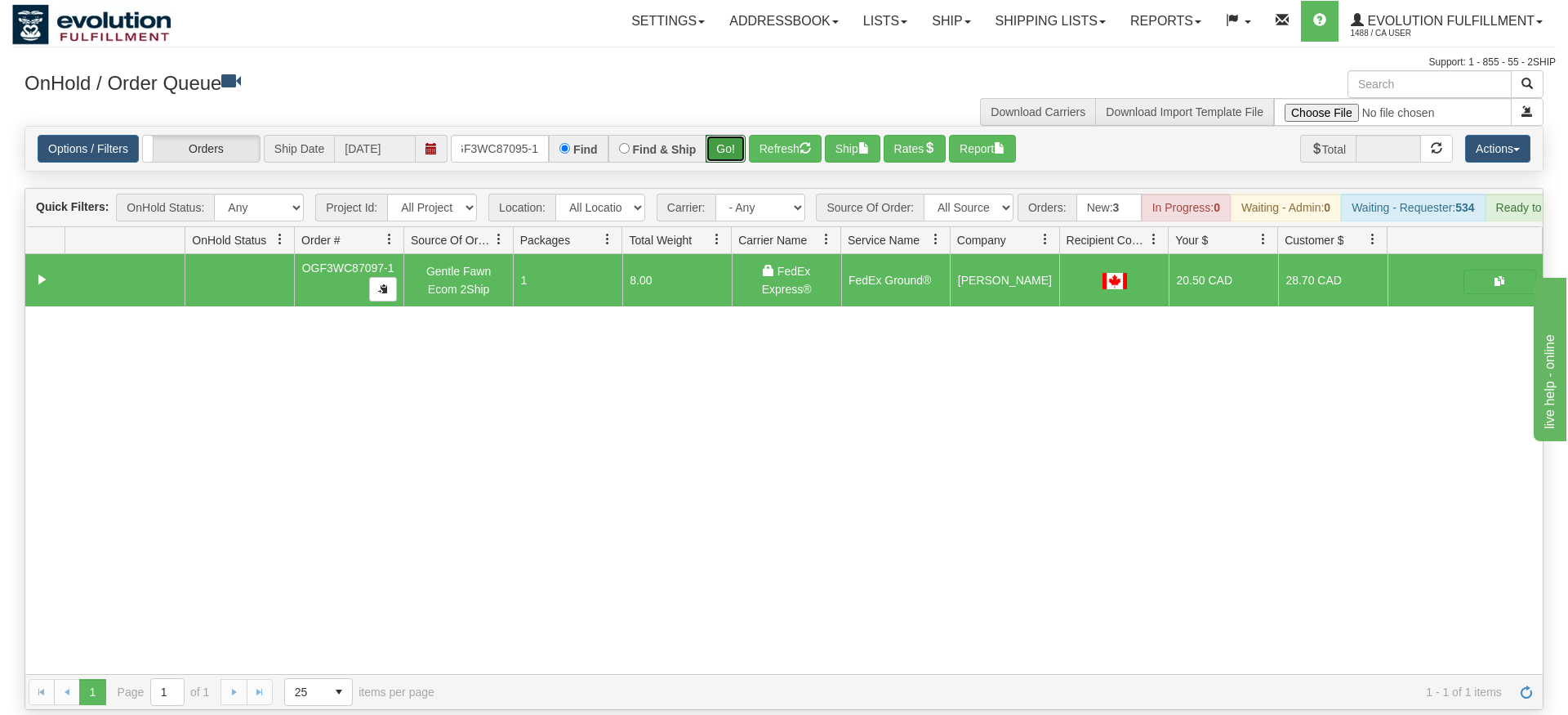
click at [735, 163] on div "Is equal to Is not equal to Contains Does not contains CAD USD EUR ZAR [PERSON_…" at bounding box center [783, 417] width 1543 height 584
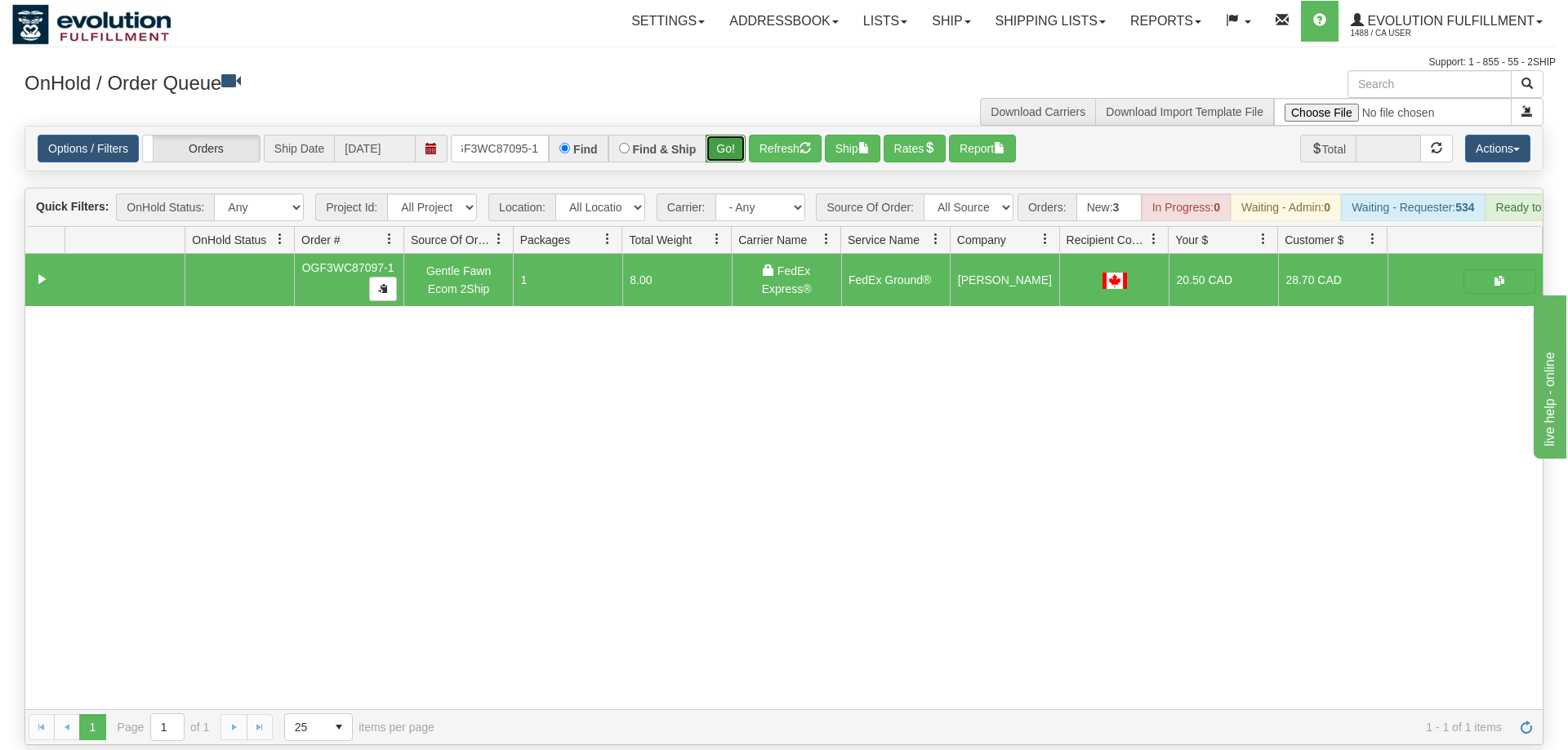
click at [732, 134] on button "Go!" at bounding box center [725, 148] width 40 height 28
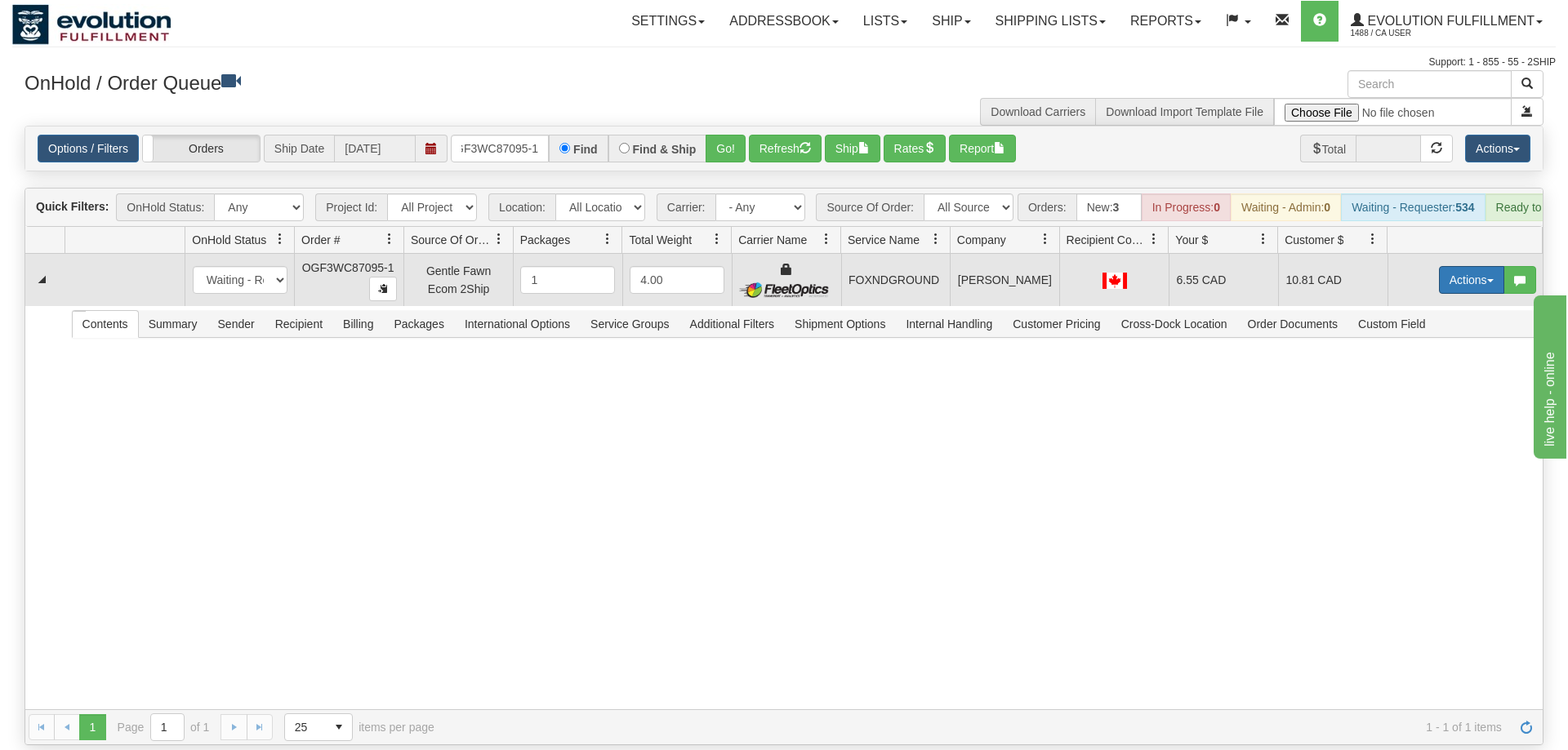
click at [1466, 266] on button "Actions" at bounding box center [1471, 280] width 65 height 28
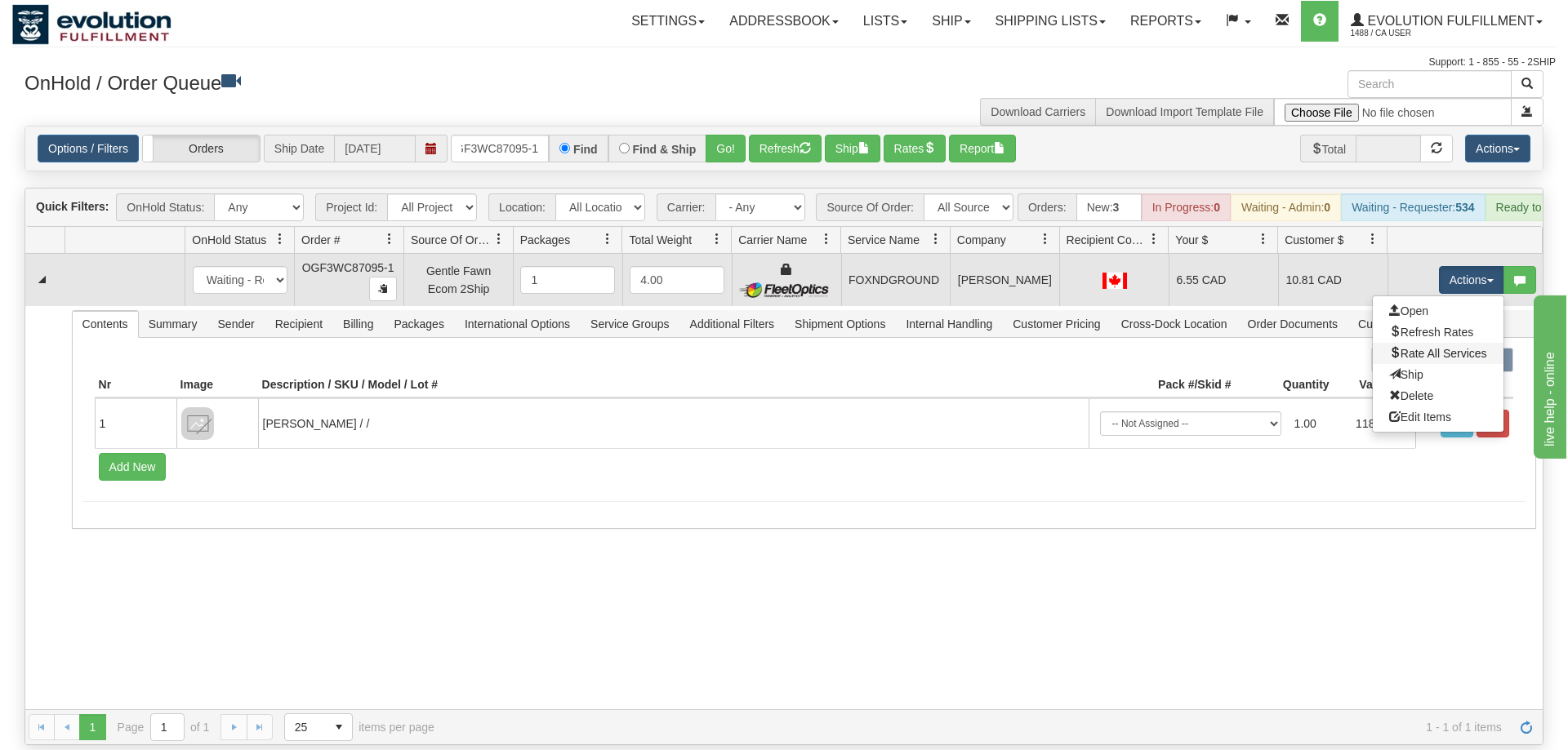
click at [1442, 342] on link "Rate All Services" at bounding box center [1438, 352] width 130 height 21
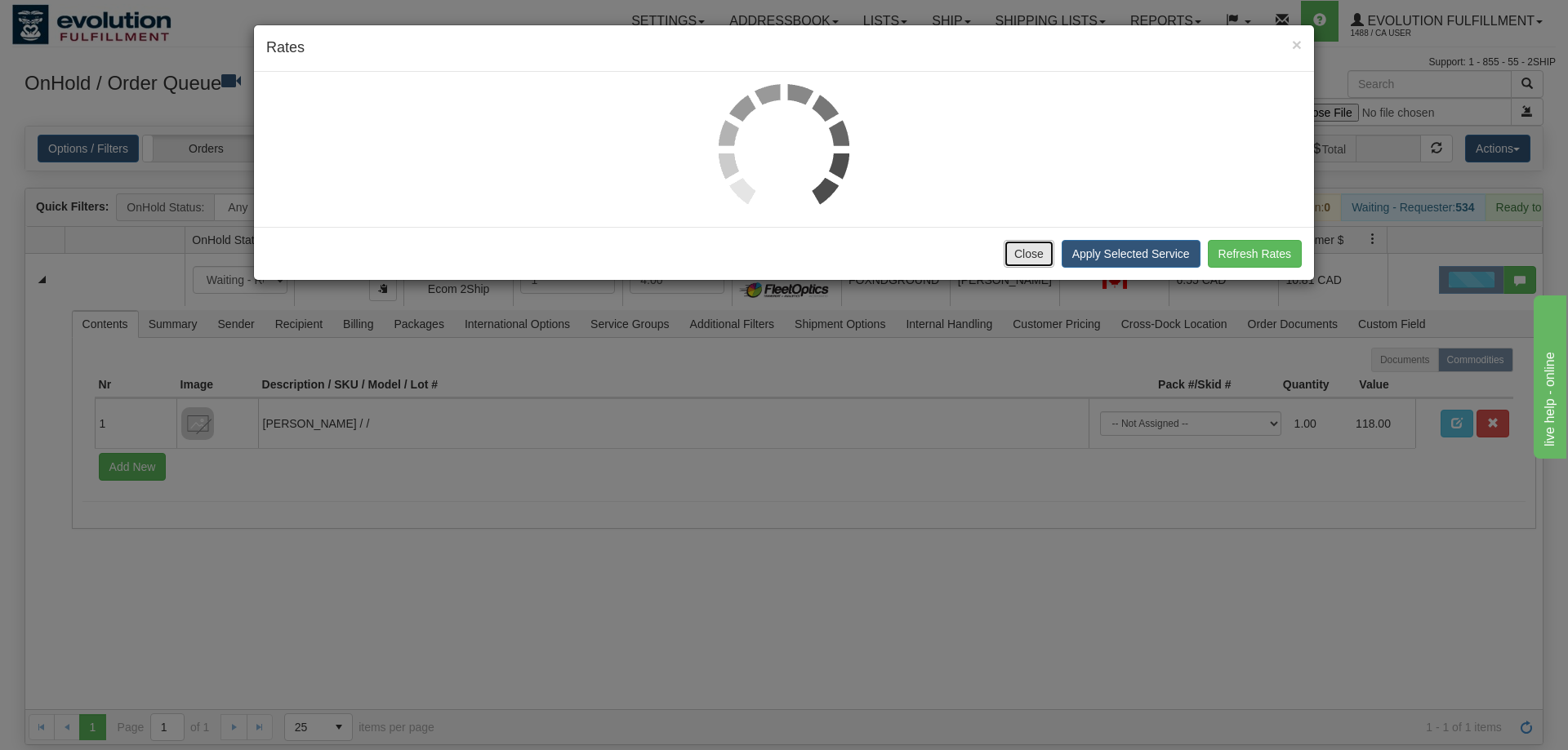
click at [1040, 253] on button "Close" at bounding box center [1028, 254] width 50 height 28
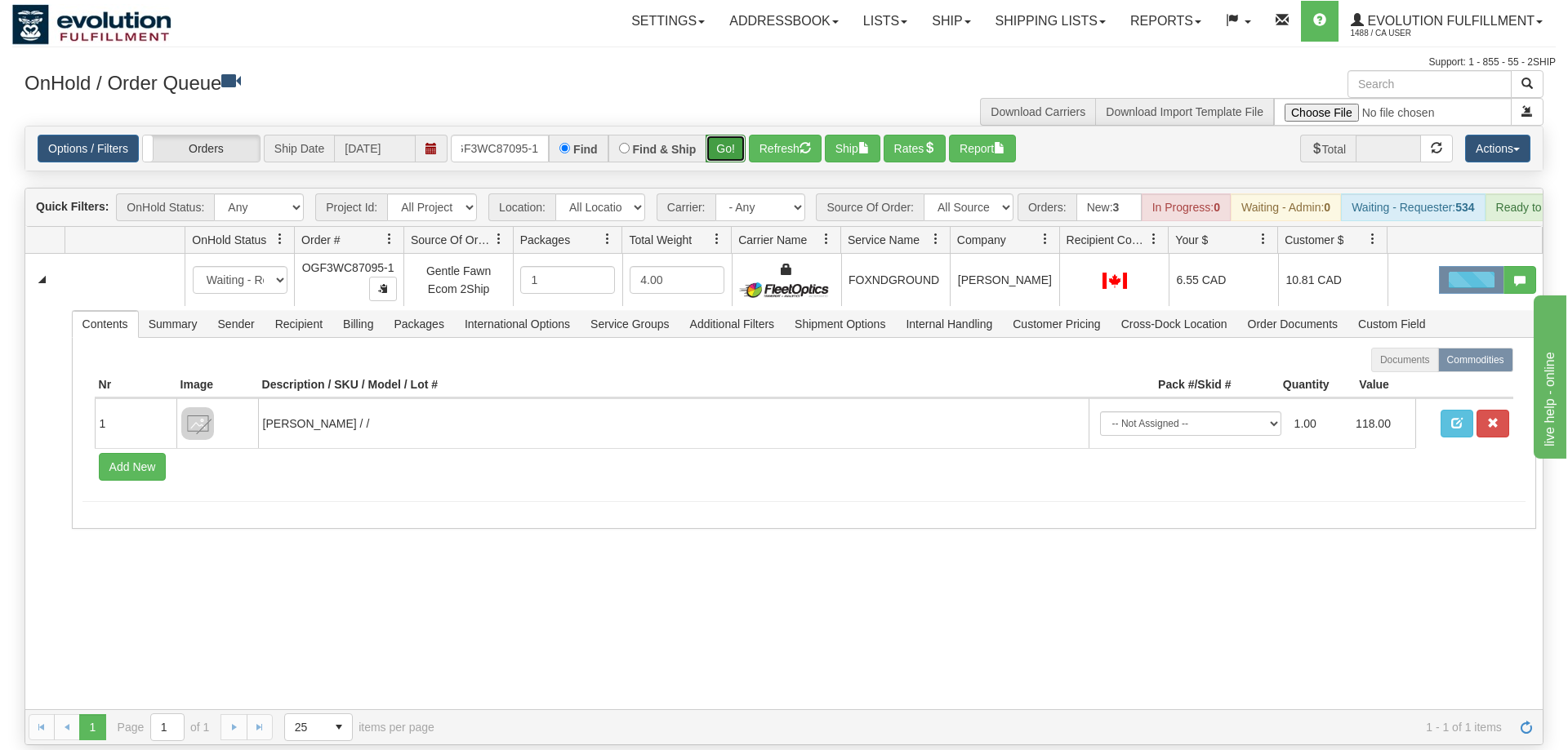
click at [724, 134] on button "Go!" at bounding box center [725, 148] width 40 height 28
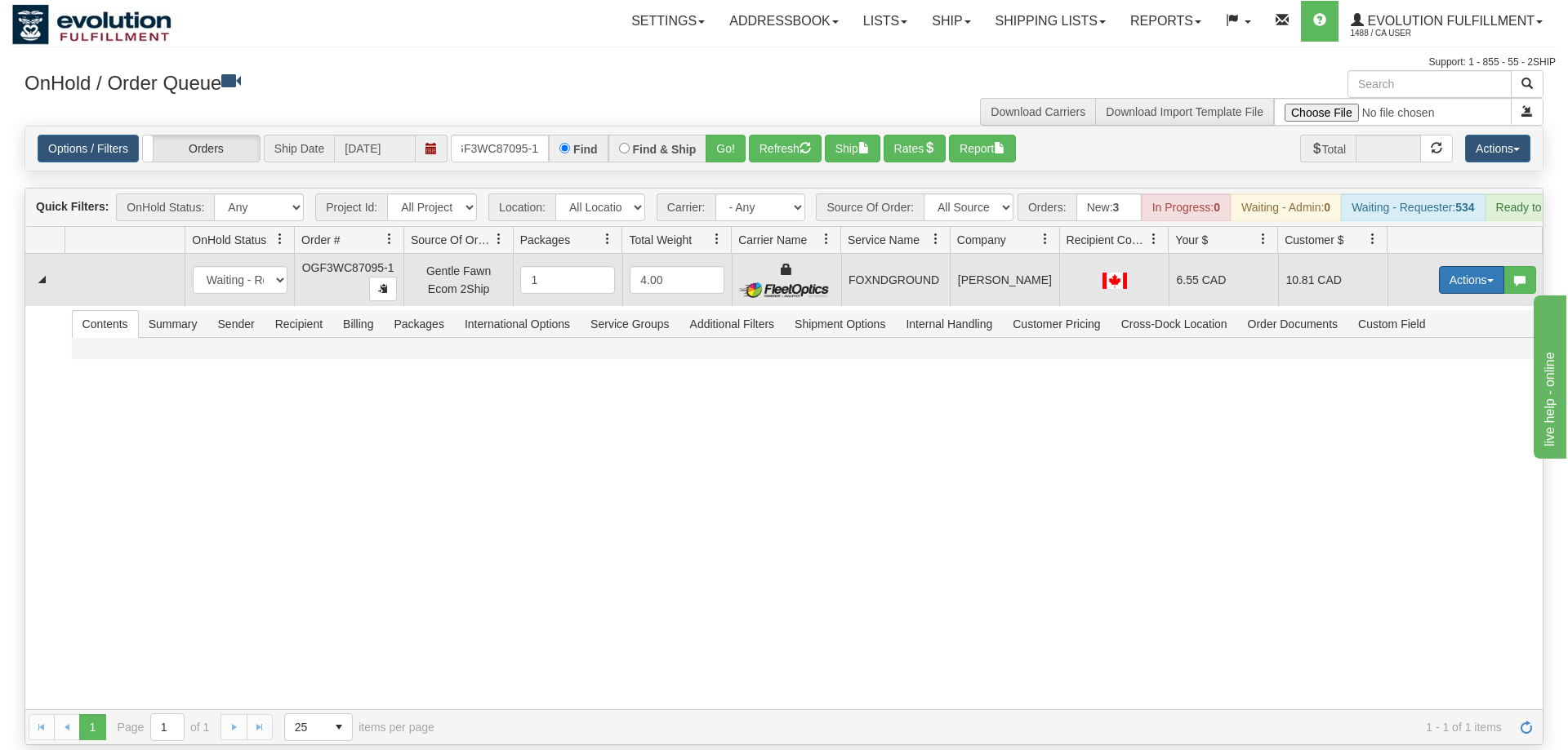
click at [1474, 266] on button "Actions" at bounding box center [1471, 280] width 65 height 28
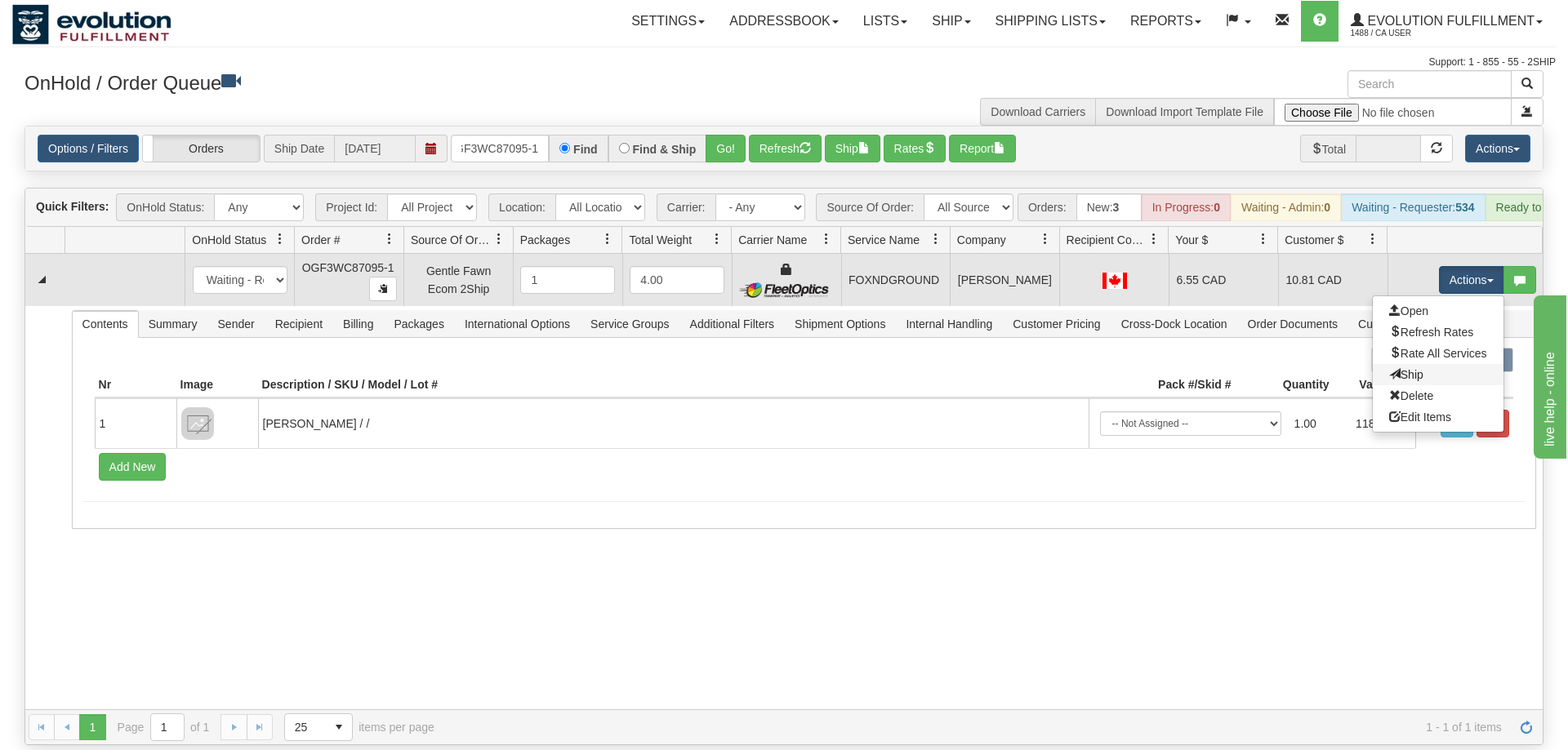
click at [1423, 364] on link "Ship" at bounding box center [1438, 374] width 130 height 21
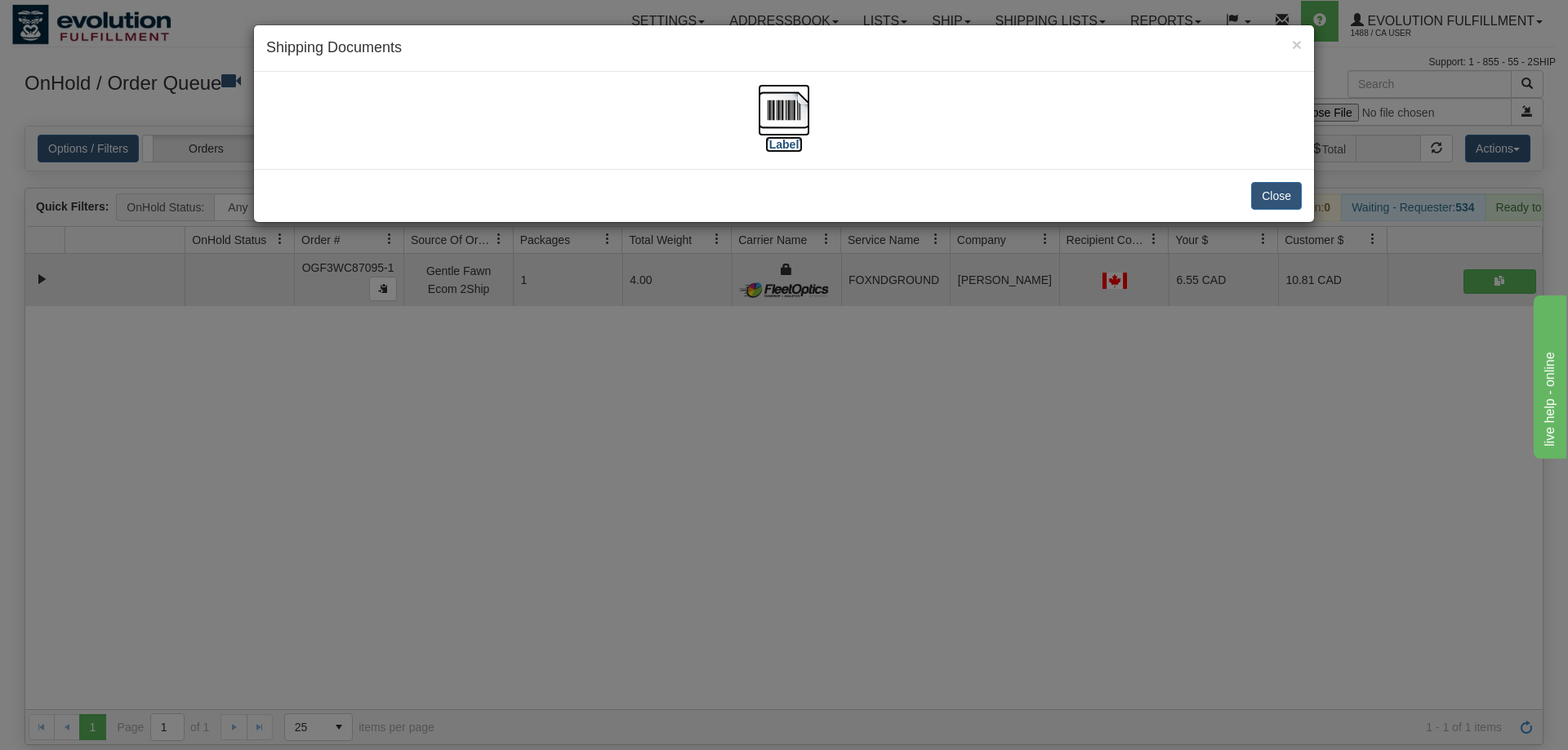
click at [782, 111] on img at bounding box center [783, 110] width 52 height 52
drag, startPoint x: 1068, startPoint y: 584, endPoint x: 1061, endPoint y: 549, distance: 35.7
click at [1064, 569] on div "× Shipping Documents [Label] Close" at bounding box center [784, 375] width 1568 height 750
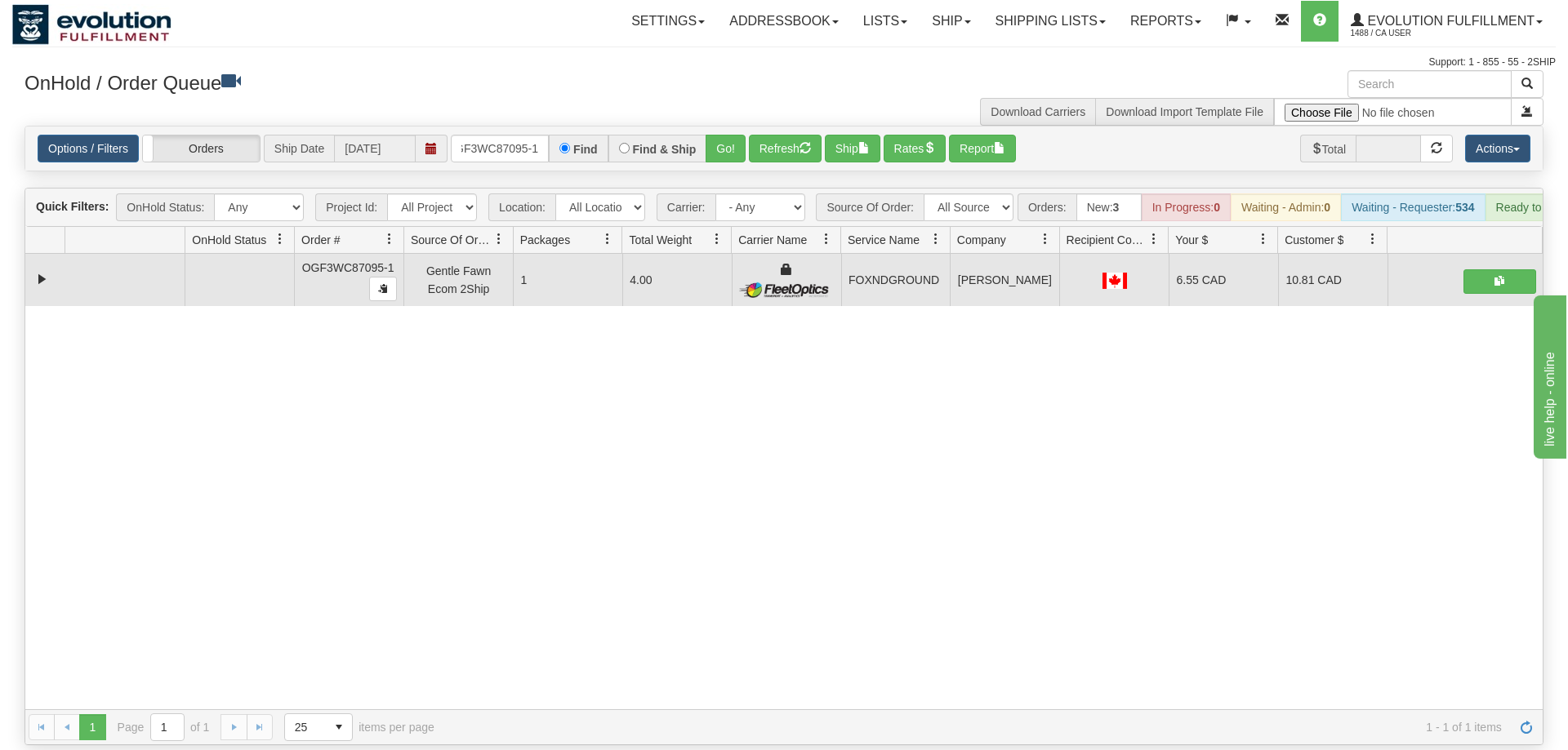
click at [422, 436] on div "31632133 EVOLUTION V3 91142224 91142225 OGF3WC87095-1 Gentle Fawn Ecom 2Ship 1 …" at bounding box center [784, 481] width 1517 height 455
drag, startPoint x: 369, startPoint y: 462, endPoint x: 448, endPoint y: 452, distance: 79.6
click at [376, 462] on div "31632133 EVOLUTION V3 91142224 91142225 OGF3WC87095-1 Gentle Fawn Ecom 2Ship 1 …" at bounding box center [784, 481] width 1517 height 455
click at [506, 134] on input "OGF3WC87095-1" at bounding box center [499, 148] width 98 height 28
click at [739, 162] on div "Is equal to Is not equal to Contains Does not contains CAD USD EUR ZAR [PERSON_…" at bounding box center [783, 435] width 1543 height 620
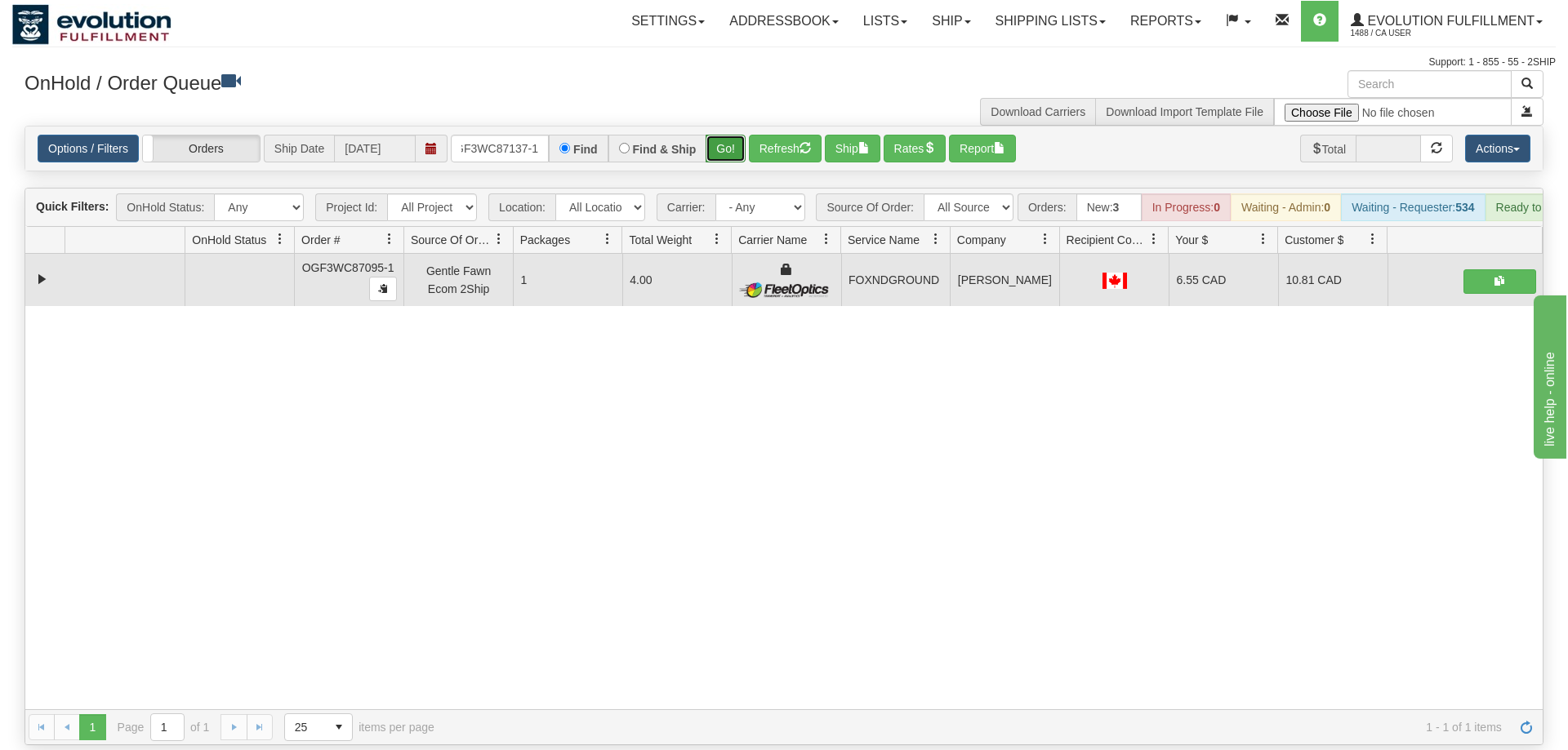
click at [732, 134] on button "Go!" at bounding box center [725, 148] width 40 height 28
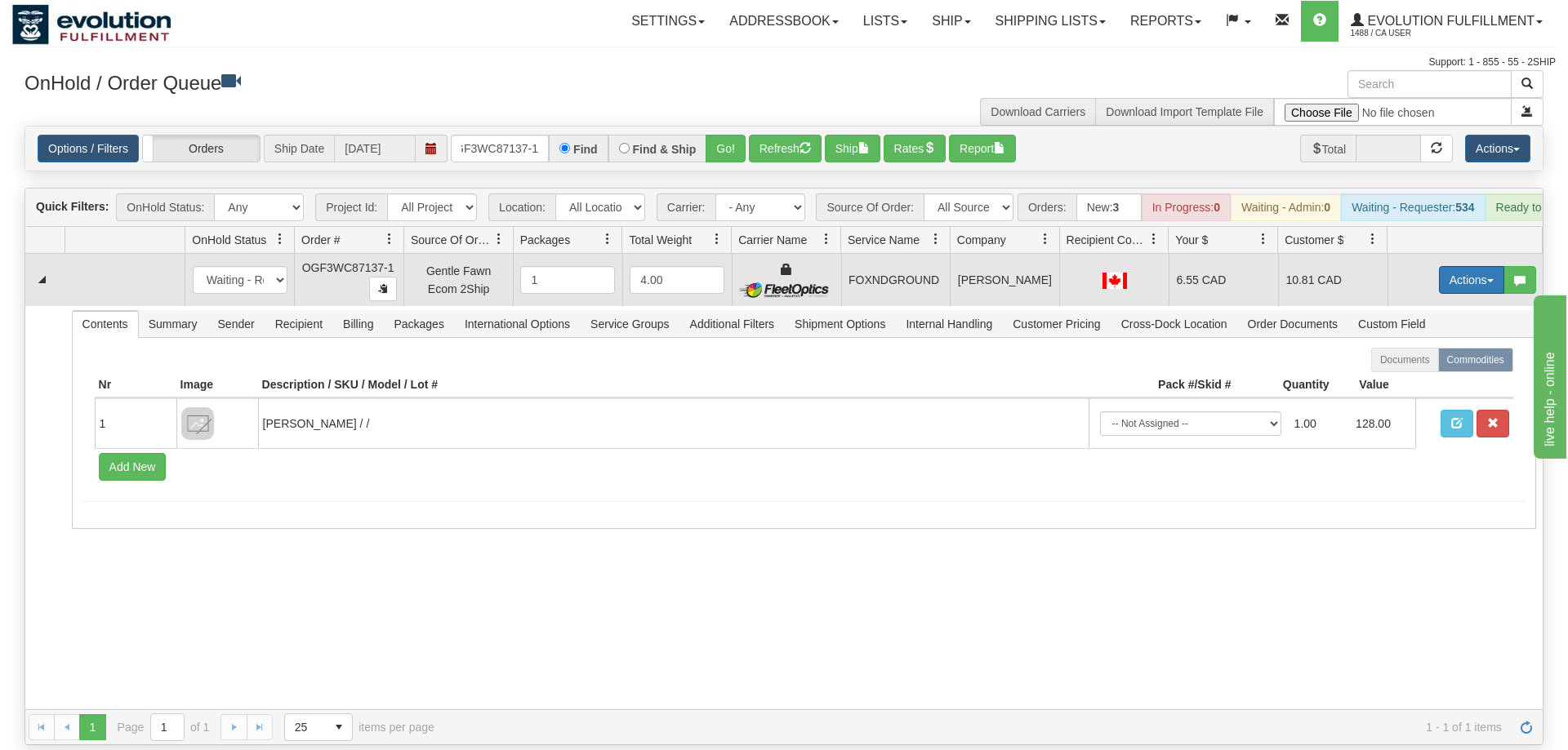
click at [1468, 266] on button "Actions" at bounding box center [1471, 280] width 65 height 28
click at [1405, 368] on span "Ship" at bounding box center [1406, 374] width 35 height 13
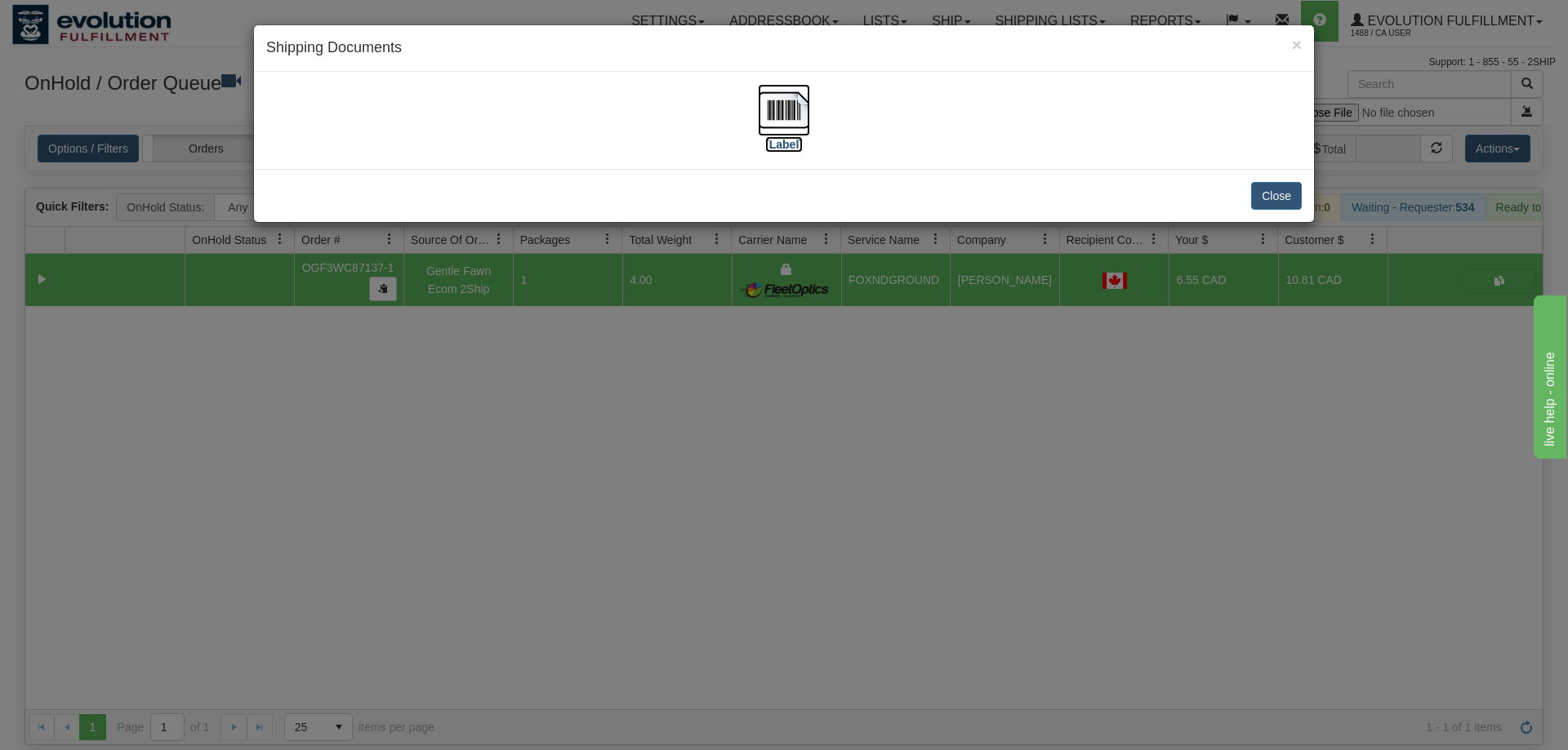
click at [763, 135] on img at bounding box center [783, 110] width 52 height 52
drag, startPoint x: 758, startPoint y: 337, endPoint x: 768, endPoint y: 86, distance: 251.2
click at [763, 330] on div "× Shipping Documents [Label] Close" at bounding box center [784, 375] width 1568 height 750
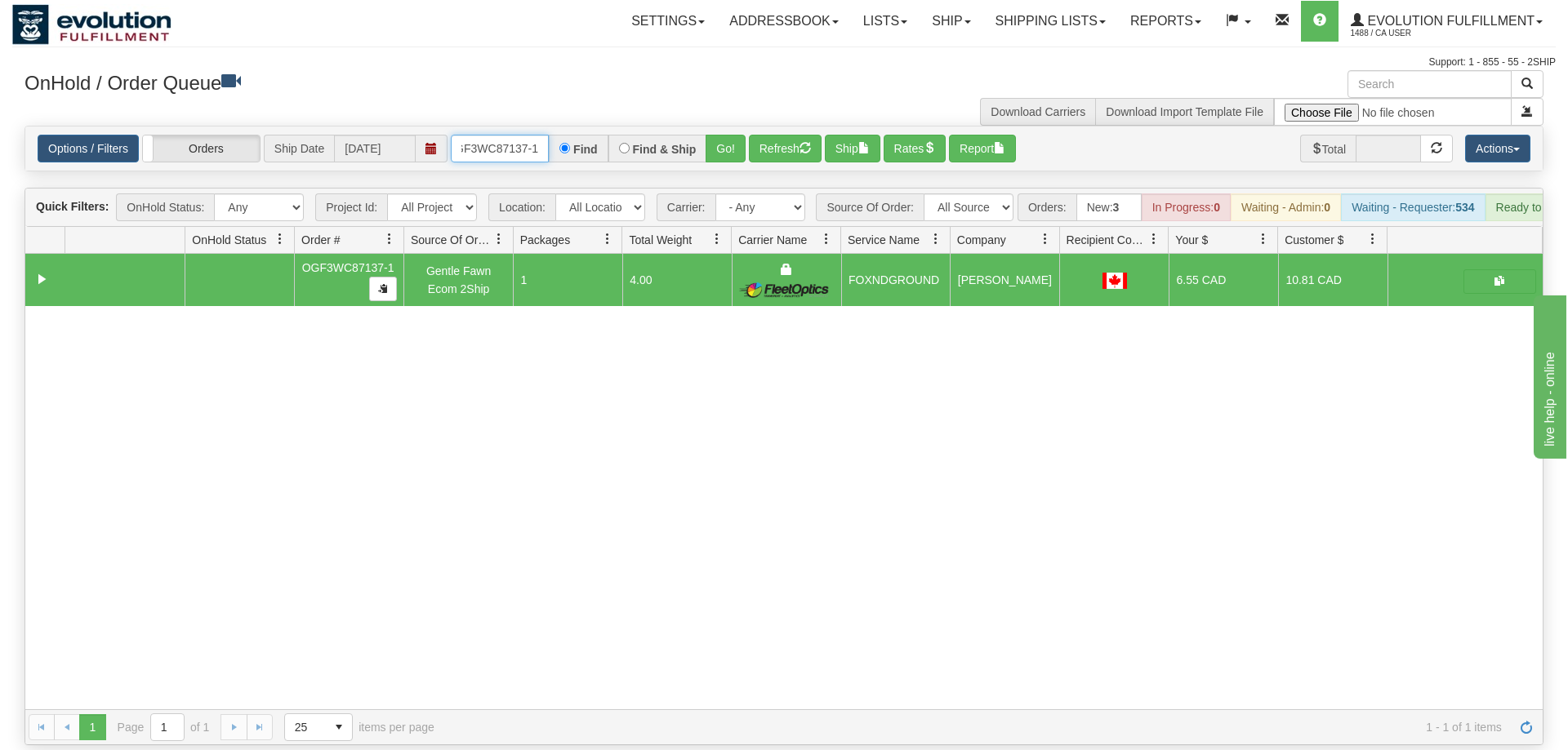
click at [528, 134] on input "OGF3WC87137-1" at bounding box center [499, 148] width 98 height 28
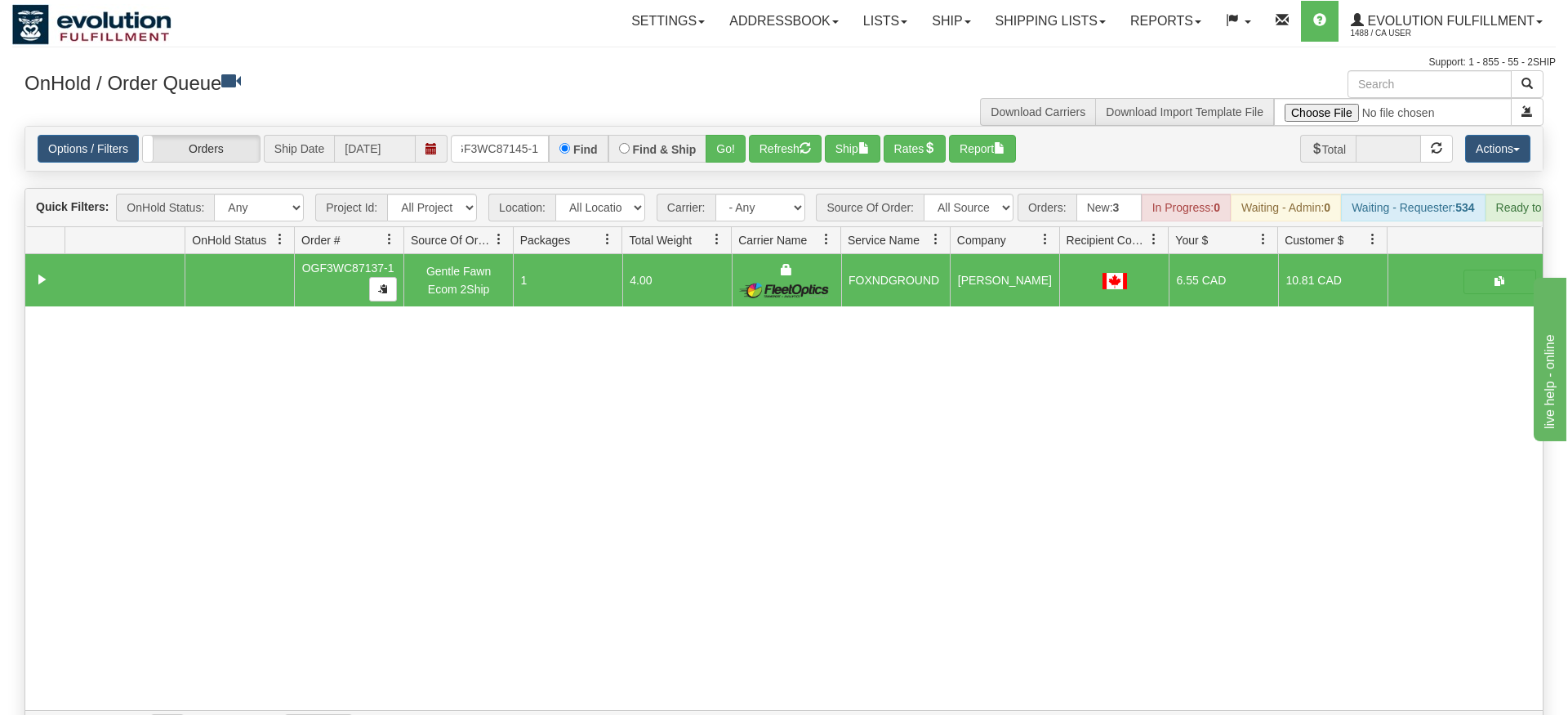
drag, startPoint x: 722, startPoint y: 143, endPoint x: 724, endPoint y: 179, distance: 36.1
click at [724, 179] on div "Is equal to Is not equal to Contains Does not contains CAD USD EUR ZAR [PERSON_…" at bounding box center [783, 436] width 1543 height 620
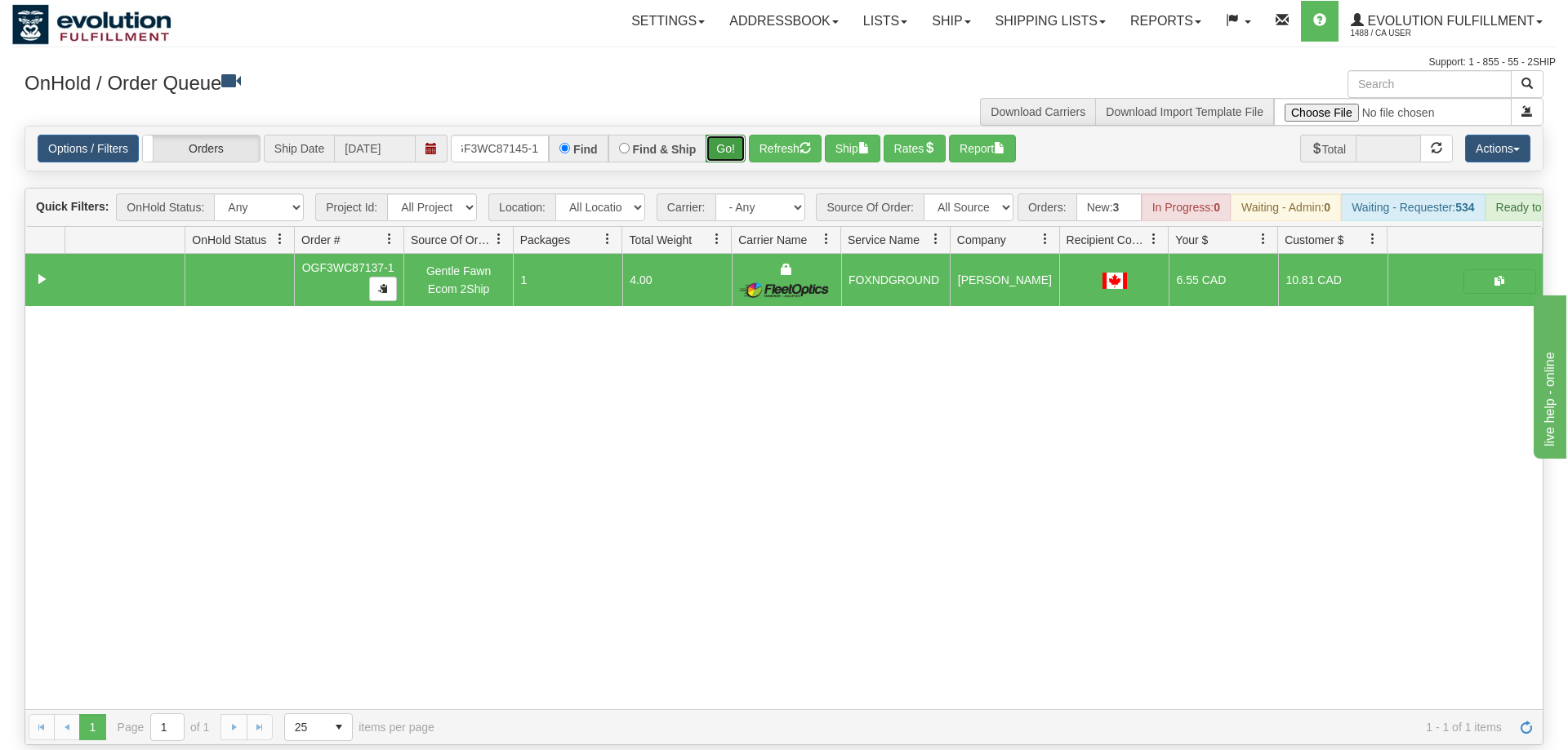
click at [729, 138] on button "Go!" at bounding box center [725, 148] width 40 height 28
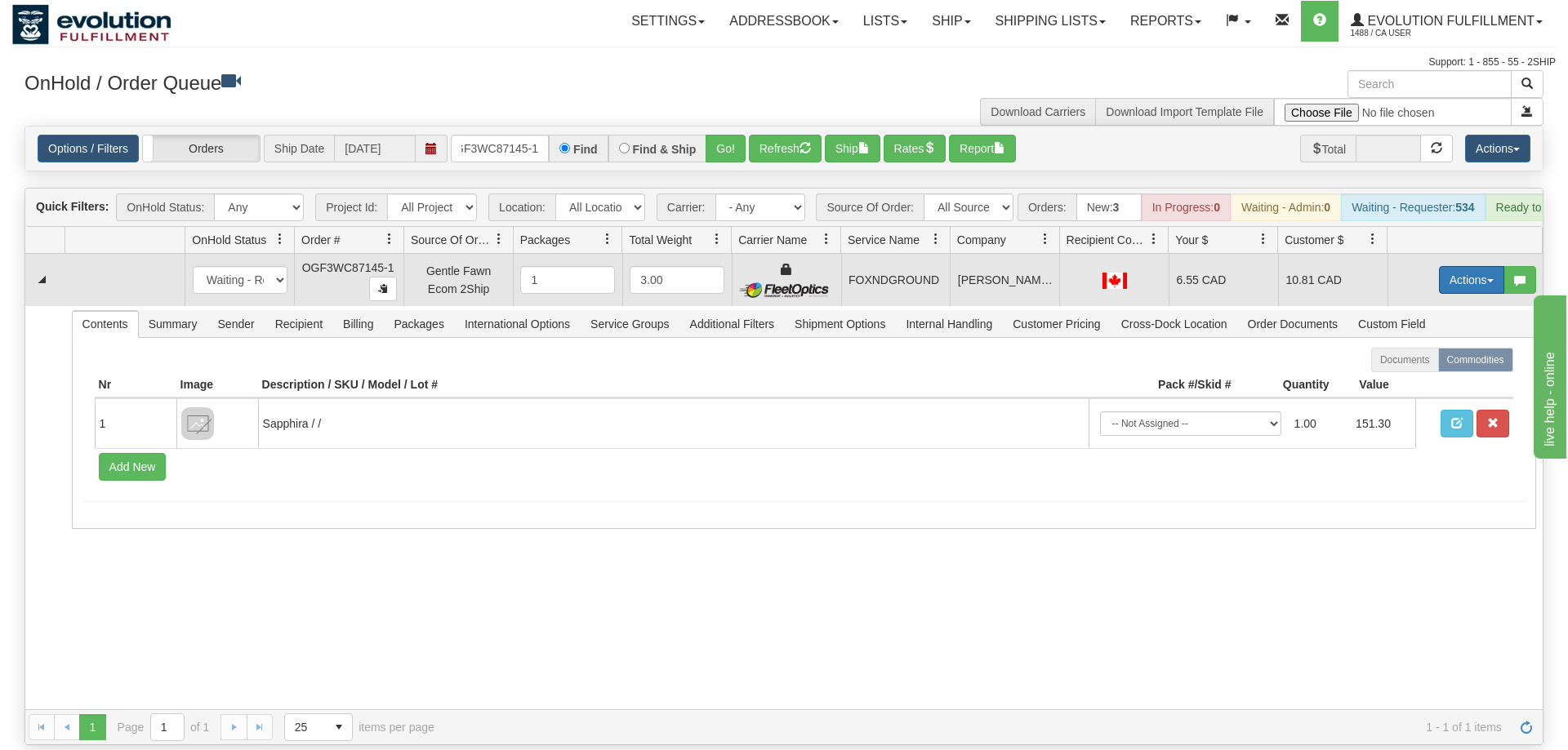
click at [1472, 266] on button "Actions" at bounding box center [1471, 280] width 65 height 28
click at [1417, 368] on span "Ship" at bounding box center [1406, 374] width 35 height 13
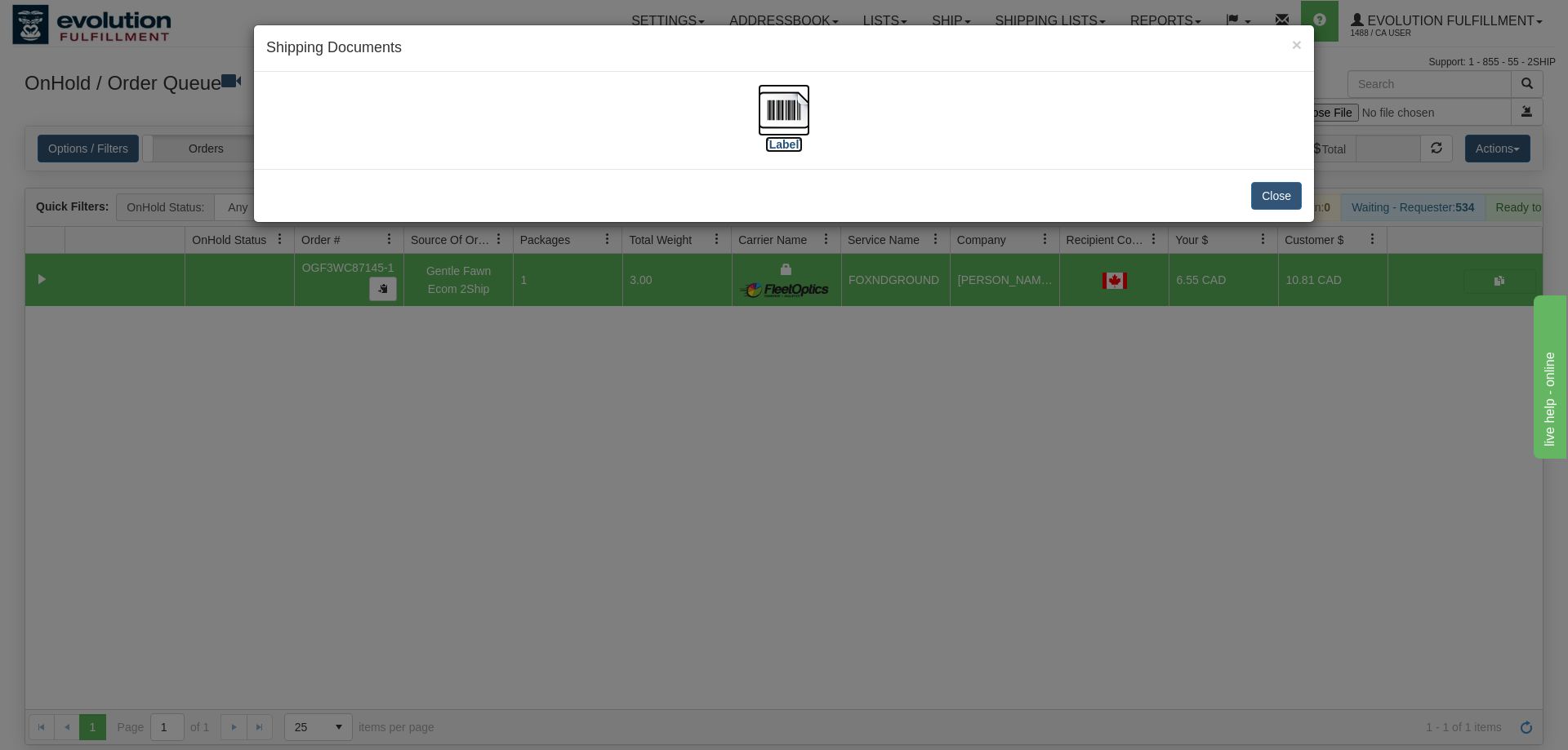
click at [776, 98] on img at bounding box center [783, 110] width 52 height 52
drag, startPoint x: 1101, startPoint y: 463, endPoint x: 926, endPoint y: 230, distance: 291.4
click at [1098, 455] on div "× Shipping Documents [Label] Close" at bounding box center [784, 375] width 1568 height 750
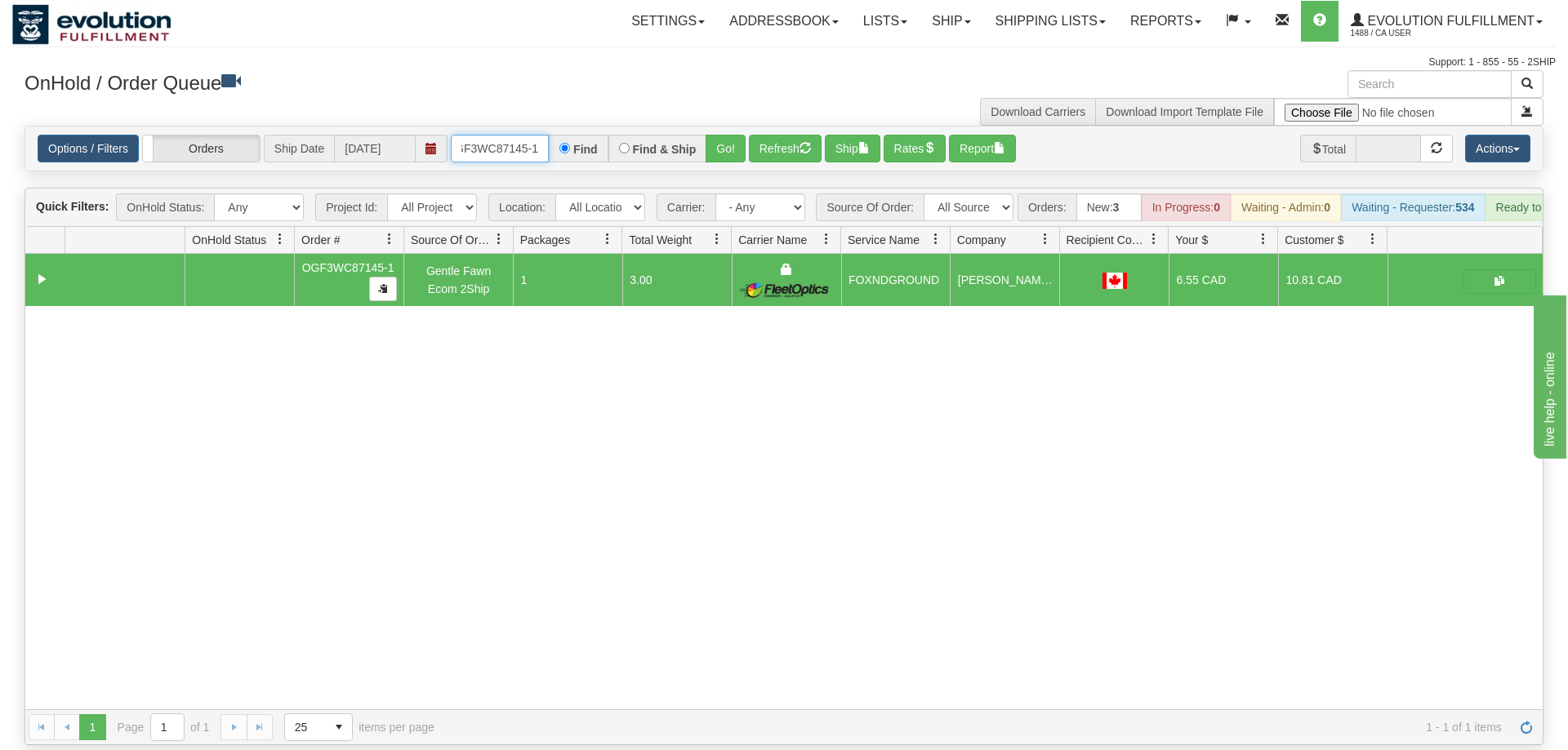
click at [514, 134] on input "OGF3WC87145-1" at bounding box center [499, 148] width 98 height 28
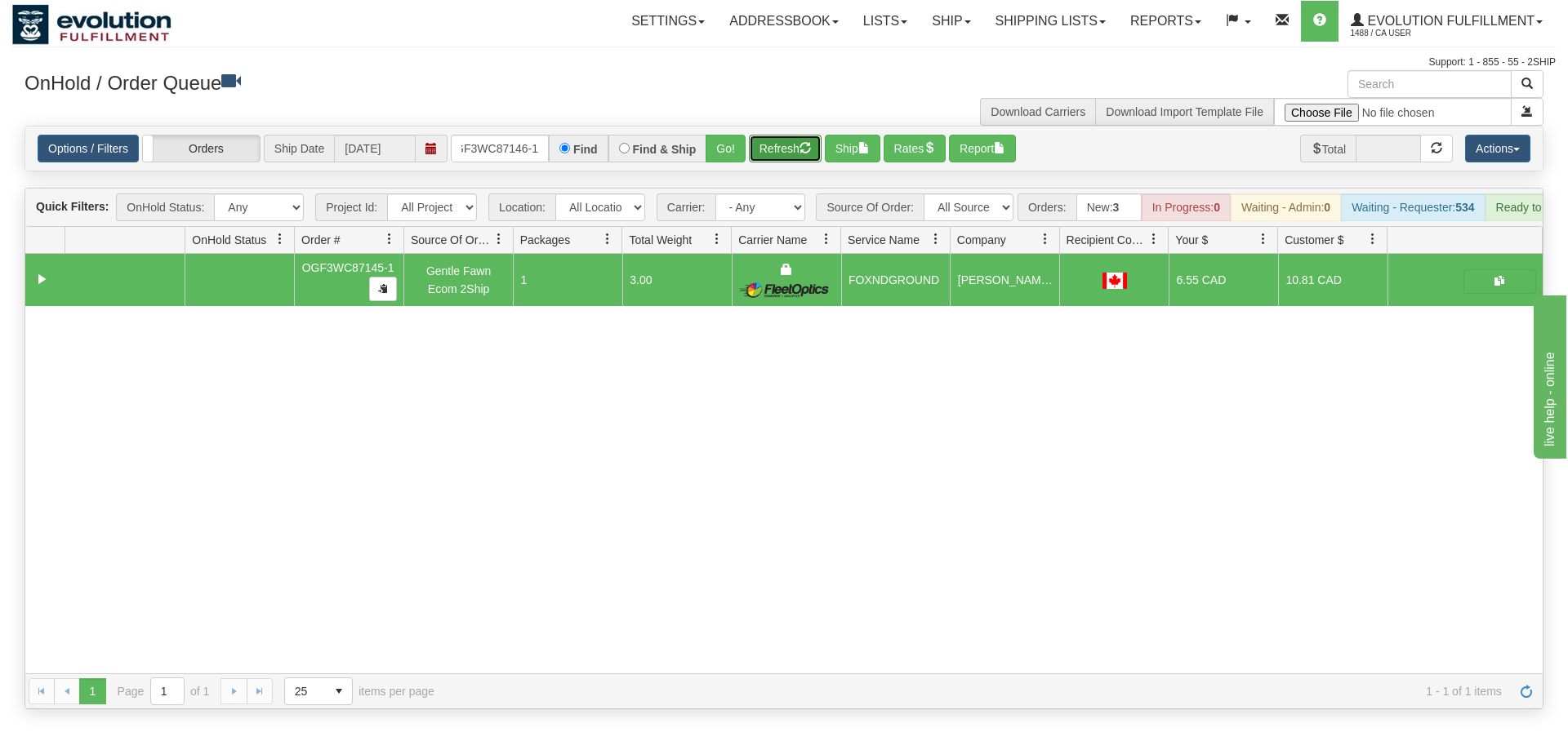
click at [770, 166] on div "Is equal to Is not equal to Contains Does not contains CAD USD EUR ZAR [PERSON_…" at bounding box center [783, 416] width 1543 height 583
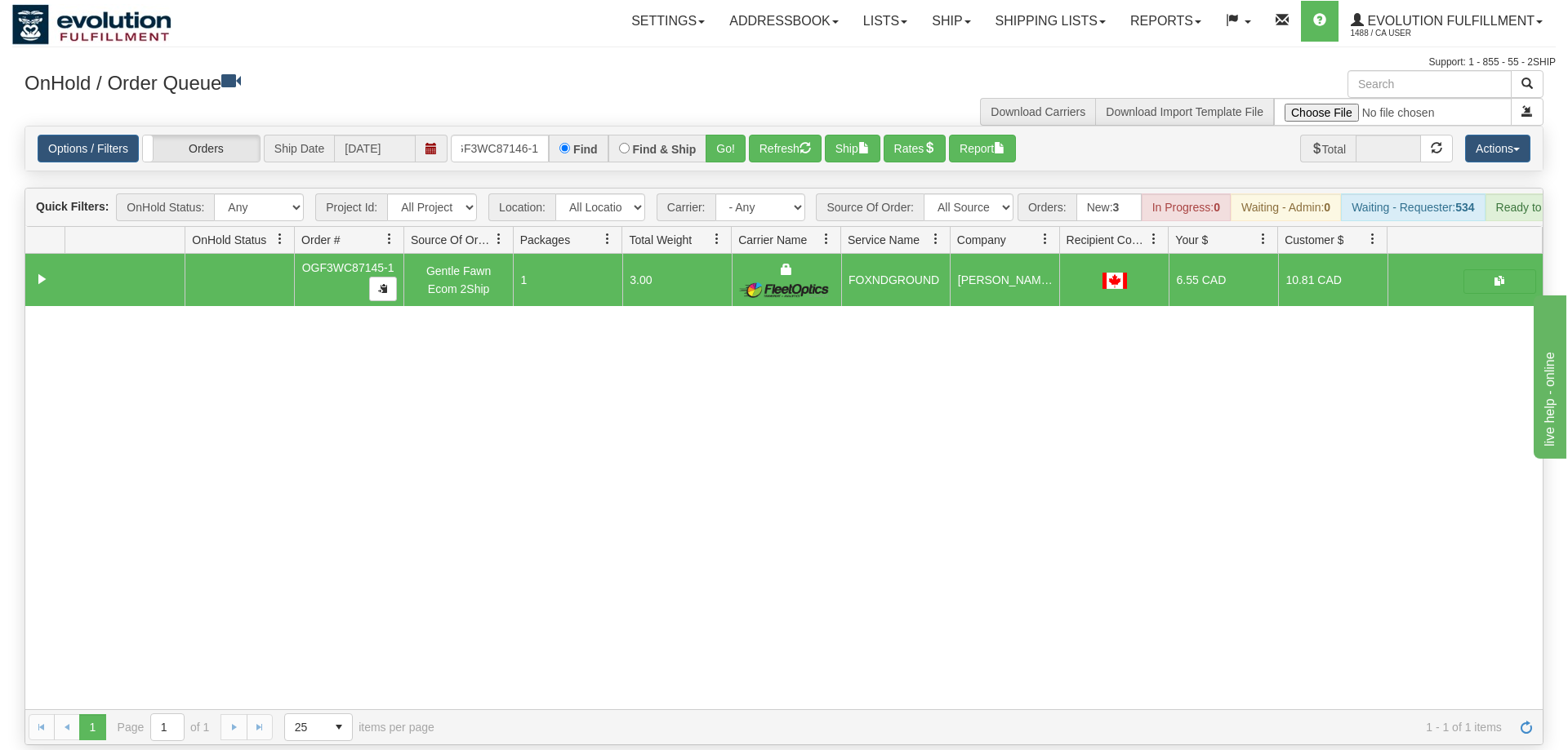
click at [703, 134] on div "Find & Ship" at bounding box center [658, 148] width 99 height 28
click at [720, 134] on button "Go!" at bounding box center [725, 148] width 40 height 28
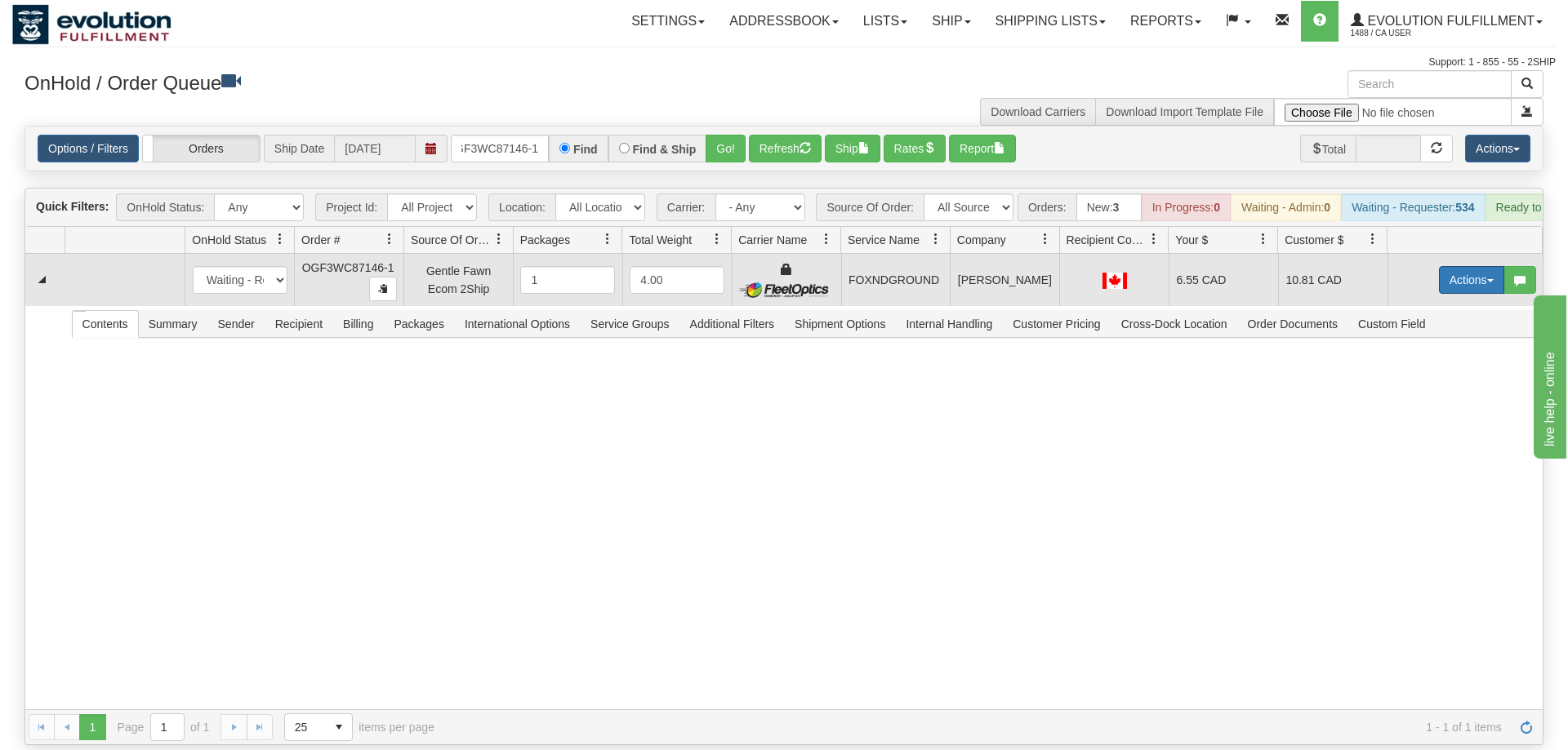
click at [1446, 266] on button "Actions" at bounding box center [1471, 280] width 65 height 28
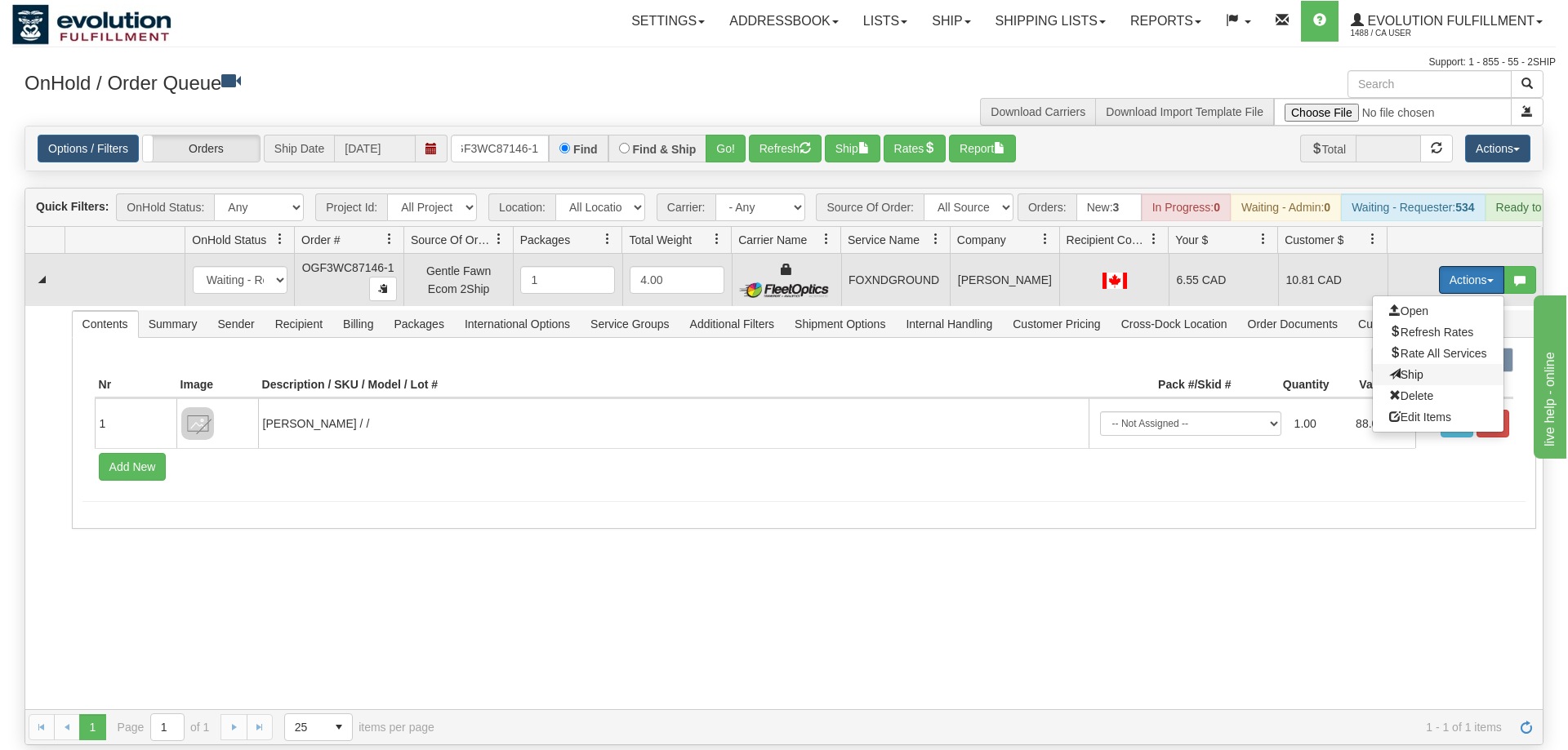
click at [1397, 368] on span "Ship" at bounding box center [1406, 374] width 35 height 13
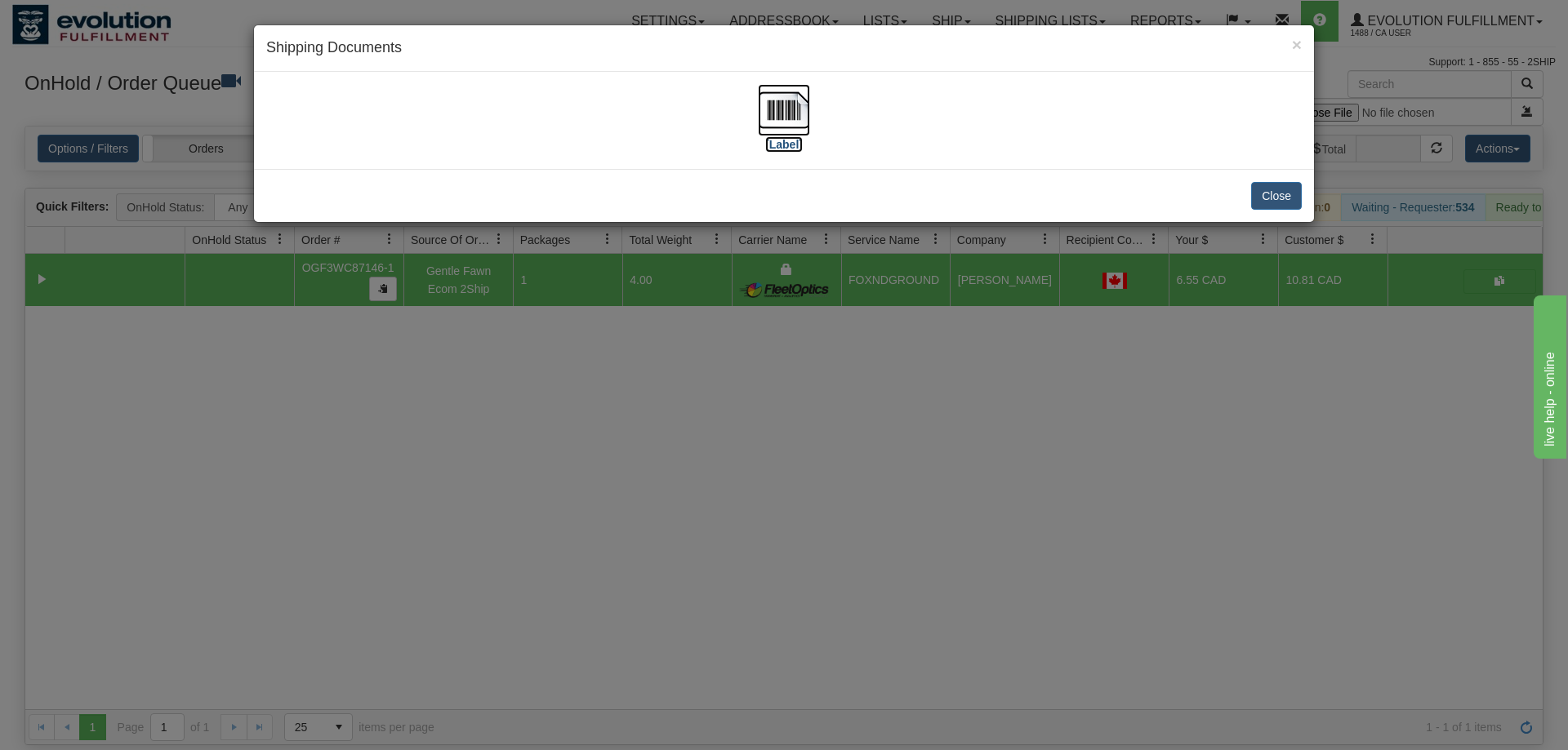
click at [782, 118] on img at bounding box center [783, 110] width 52 height 52
drag, startPoint x: 700, startPoint y: 459, endPoint x: 681, endPoint y: 420, distance: 43.4
click at [700, 457] on div "× Shipping Documents [Label] Close" at bounding box center [784, 375] width 1568 height 750
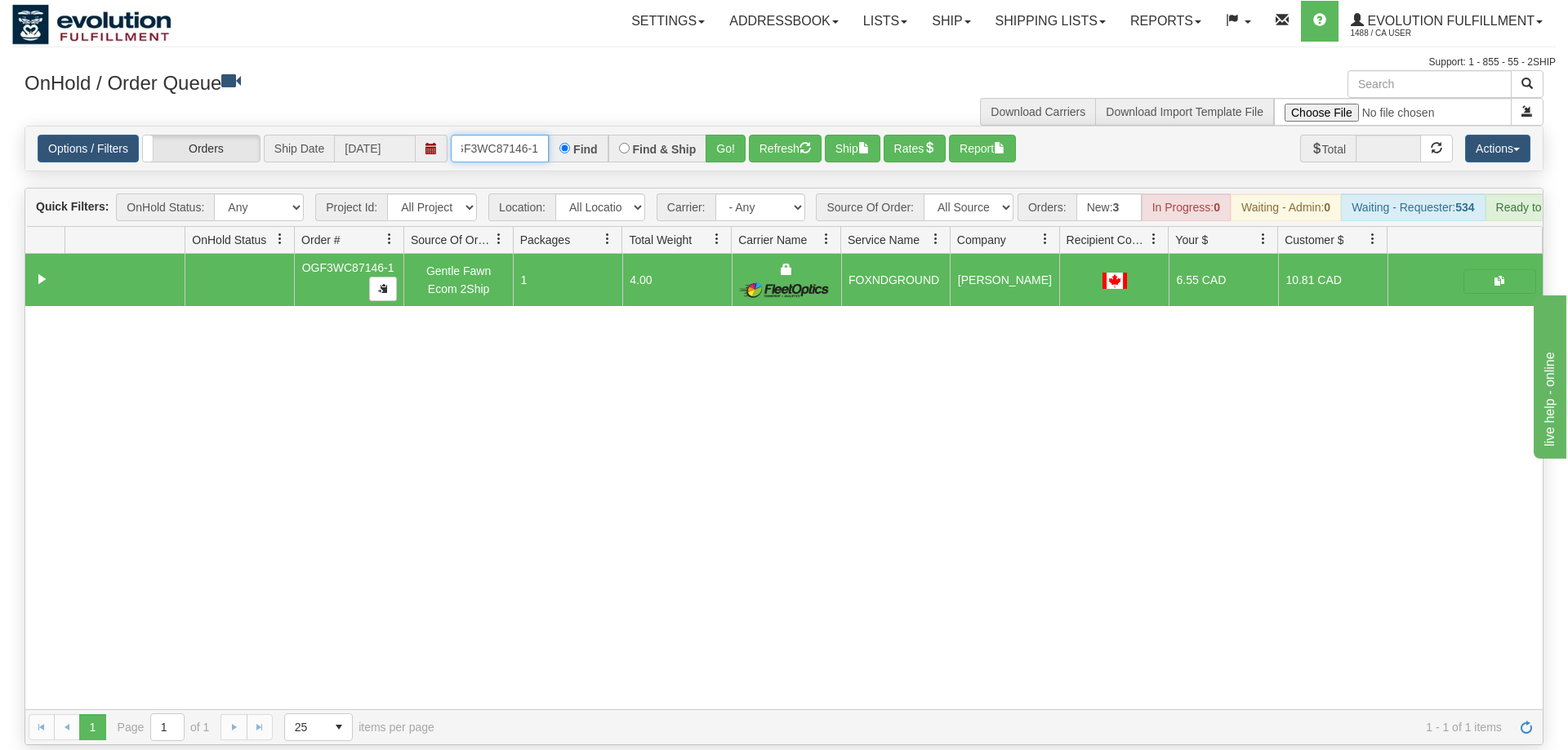
click at [523, 134] on input "OGF3WC87146-1" at bounding box center [499, 148] width 98 height 28
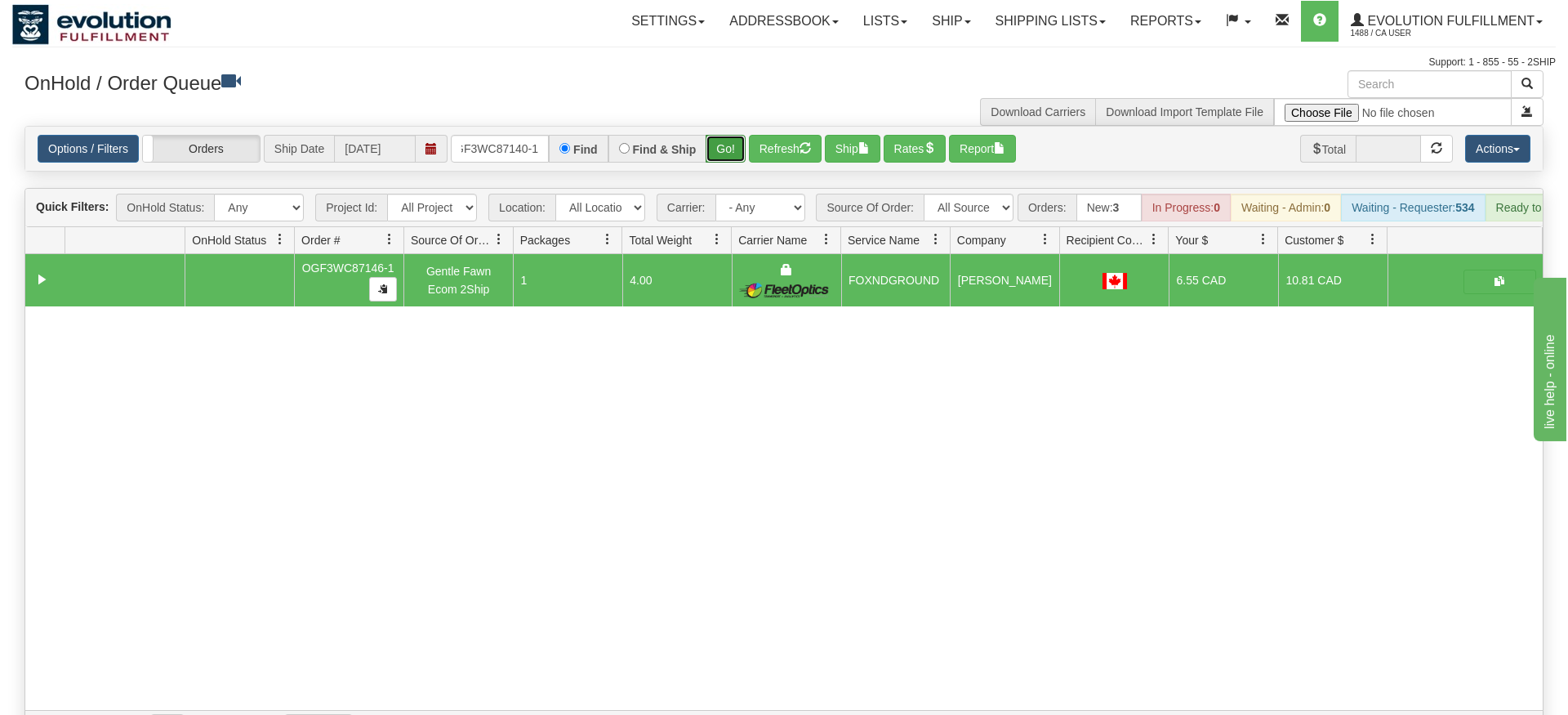
click at [743, 154] on div "Is equal to Is not equal to Contains Does not contains CAD USD EUR ZAR [PERSON_…" at bounding box center [783, 436] width 1543 height 620
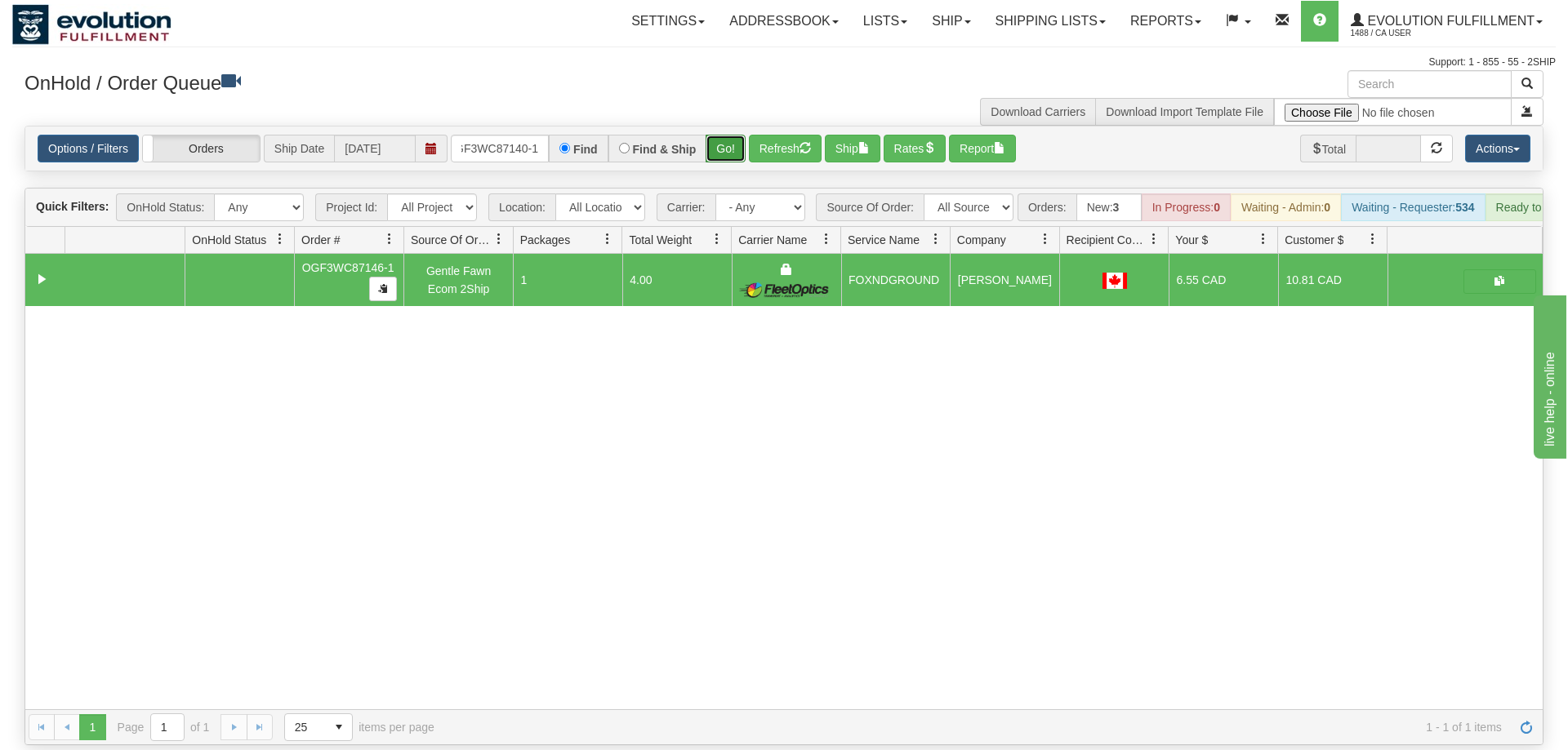
click at [737, 134] on button "Go!" at bounding box center [725, 148] width 40 height 28
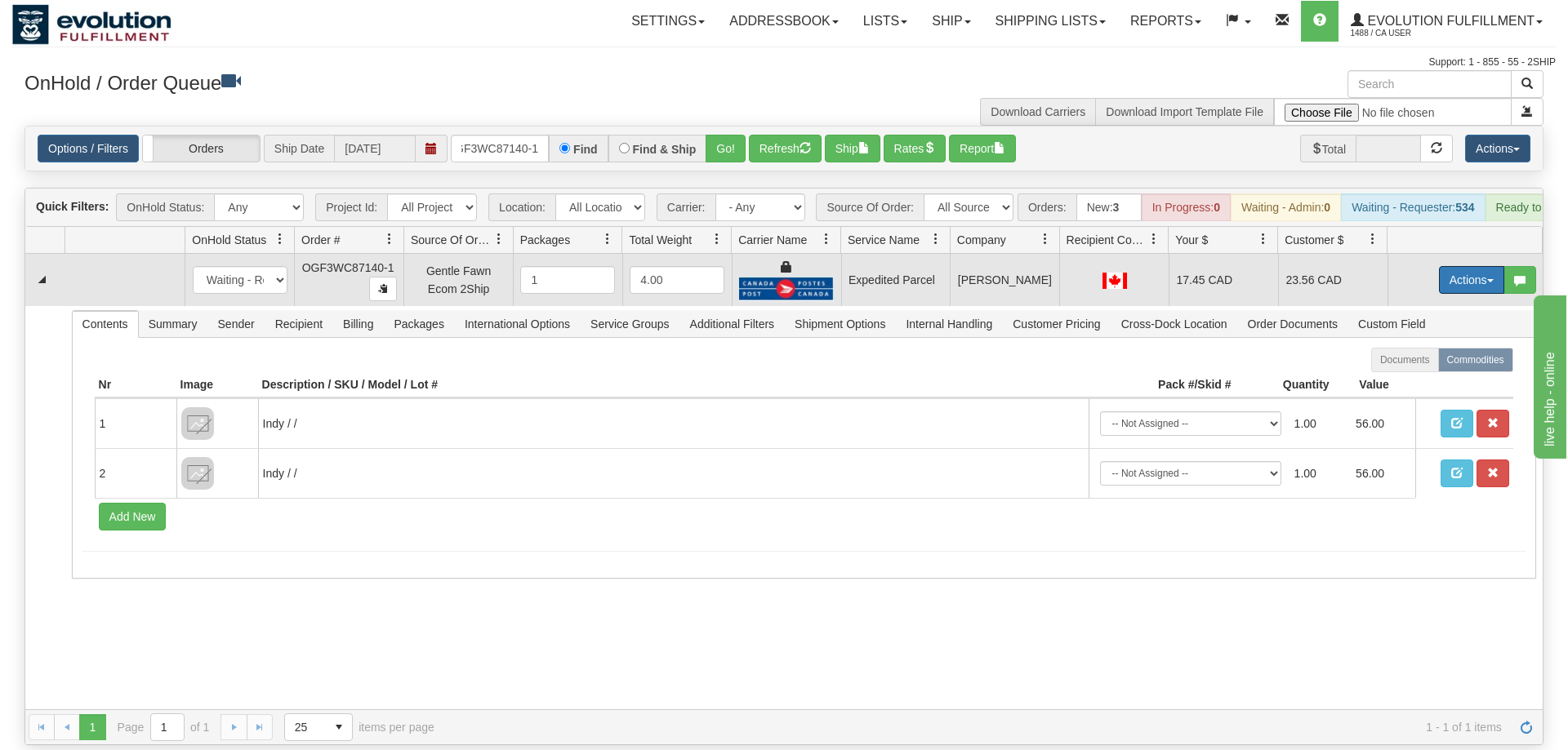
drag, startPoint x: 1461, startPoint y: 255, endPoint x: 1441, endPoint y: 301, distance: 50.2
click at [1462, 266] on button "Actions" at bounding box center [1471, 280] width 65 height 28
click at [1399, 368] on span "Ship" at bounding box center [1406, 374] width 35 height 13
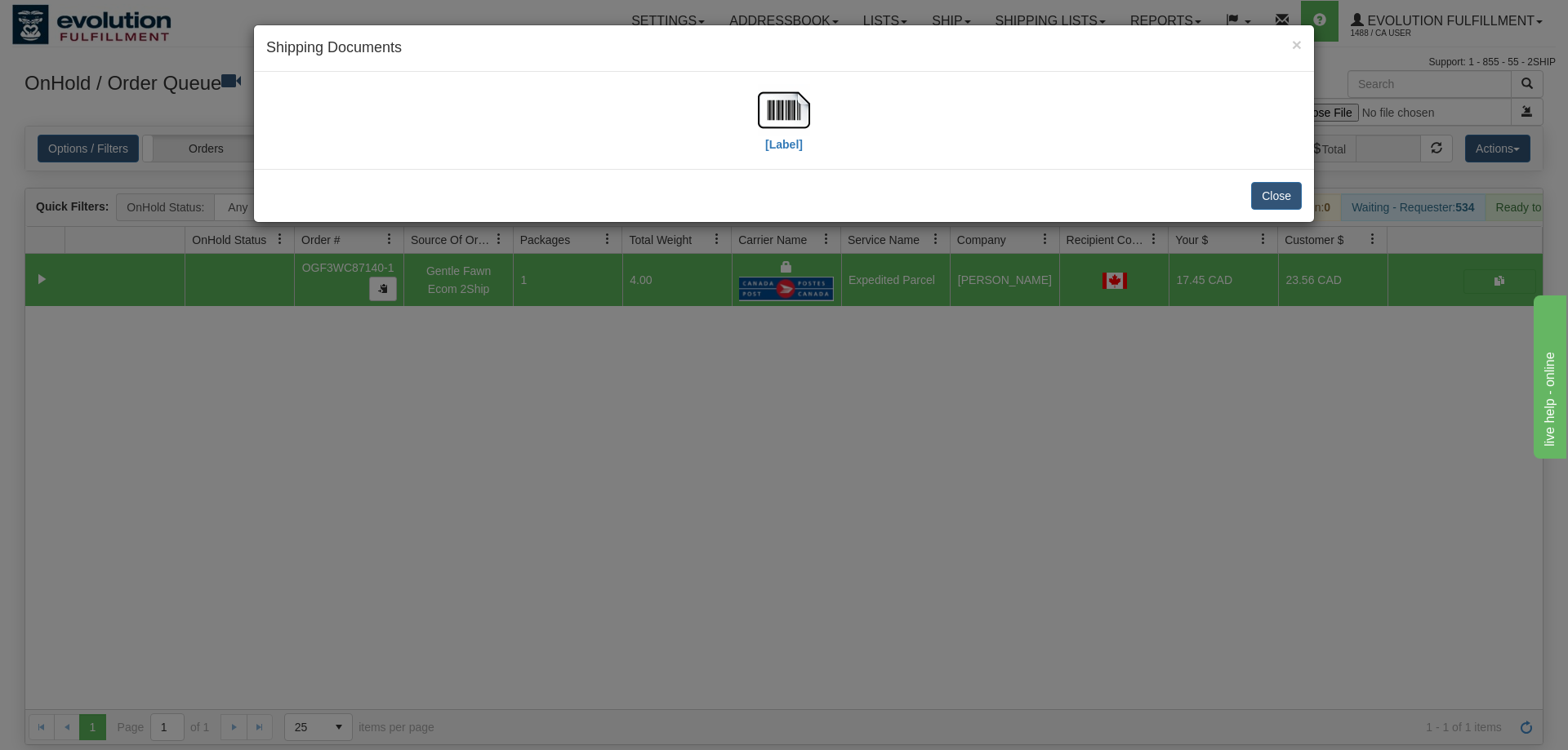
click at [352, 114] on div "[Label]" at bounding box center [784, 120] width 1035 height 73
click at [776, 114] on img at bounding box center [783, 110] width 52 height 52
click at [382, 123] on div "[Label]" at bounding box center [784, 120] width 1035 height 73
click at [801, 117] on img at bounding box center [783, 110] width 52 height 52
click at [1009, 445] on div "× Shipping Documents [Label] Close" at bounding box center [784, 375] width 1568 height 750
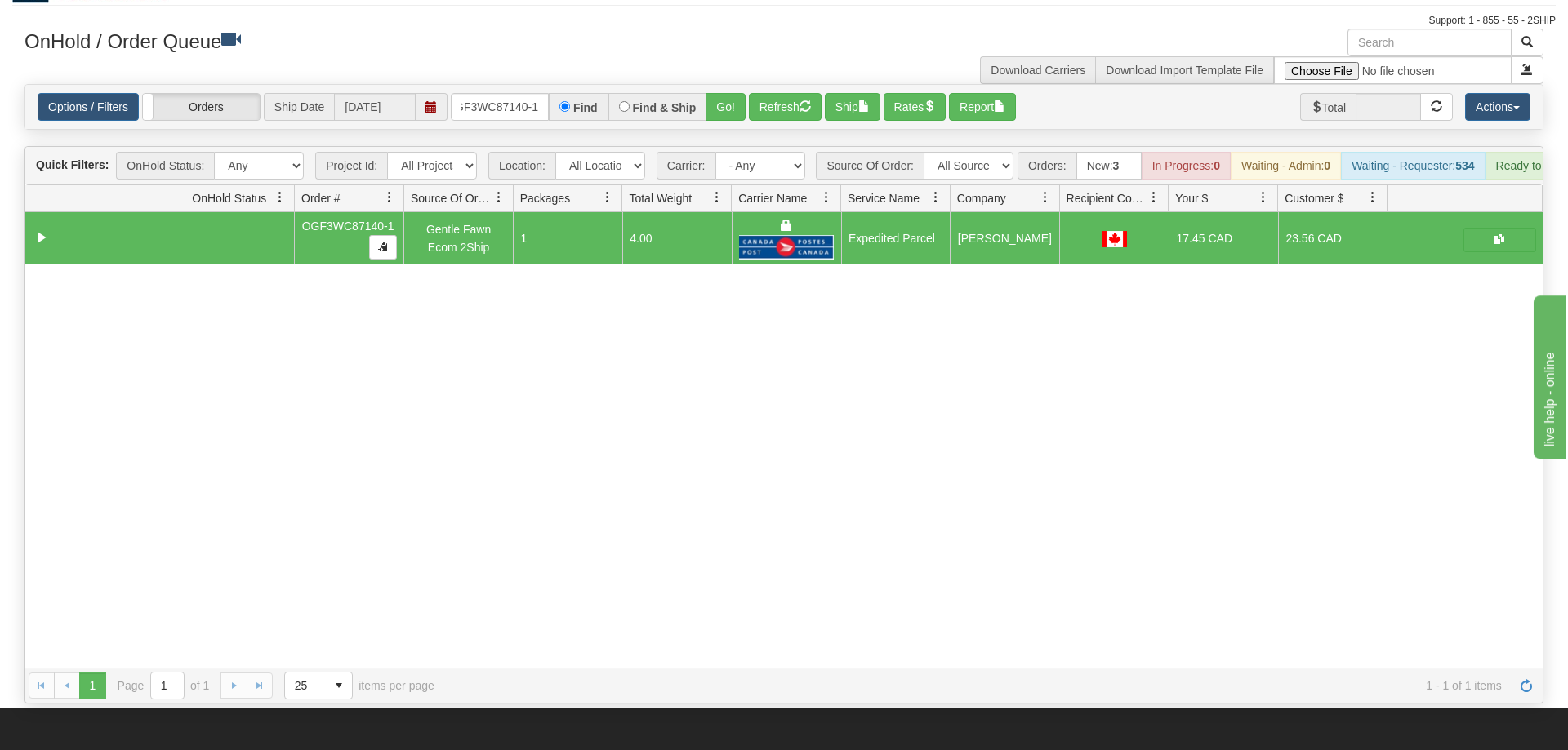
scroll to position [0, 0]
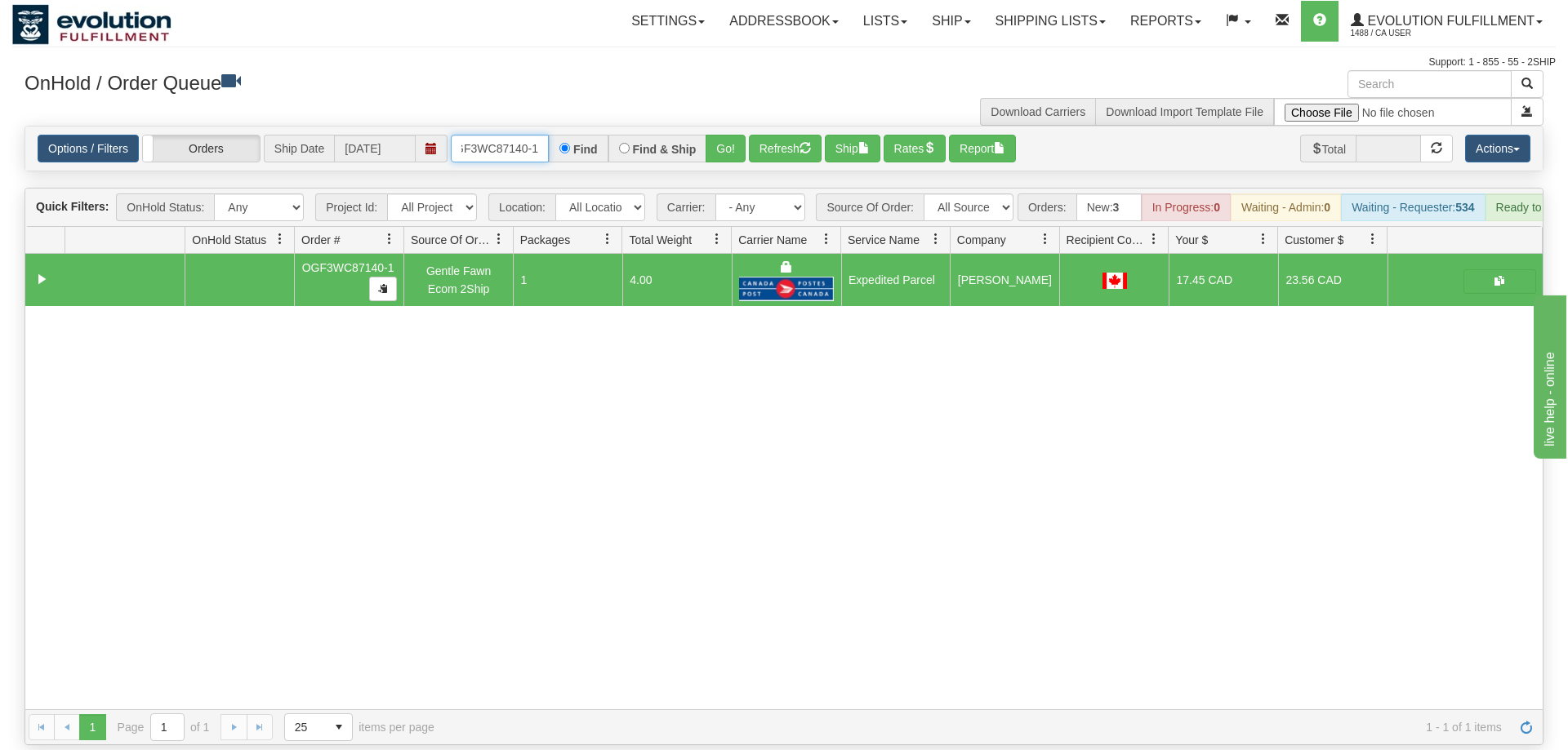
click at [503, 134] on input "OGF3WC87140-1" at bounding box center [499, 148] width 98 height 28
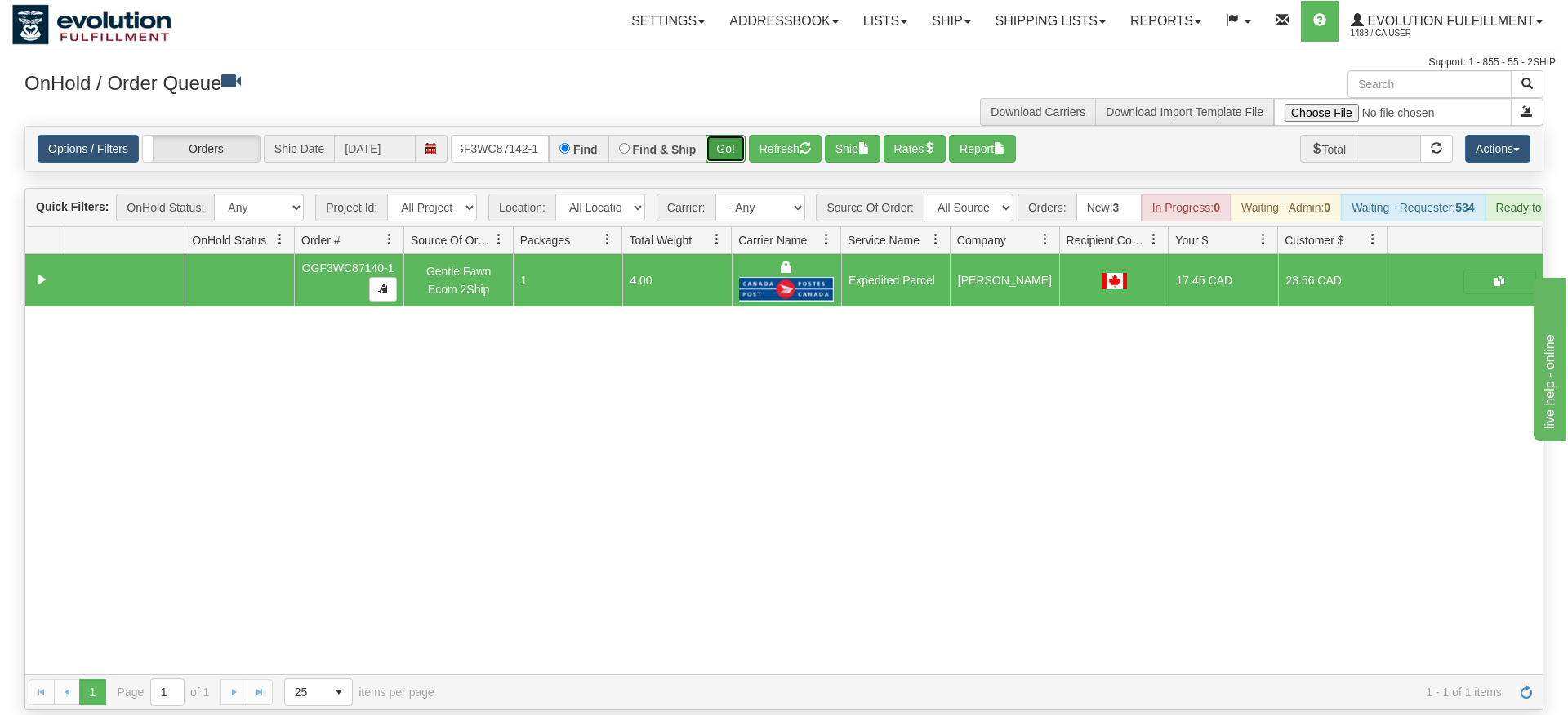
click at [724, 154] on div "Is equal to Is not equal to Contains Does not contains CAD USD EUR ZAR [PERSON_…" at bounding box center [783, 417] width 1543 height 584
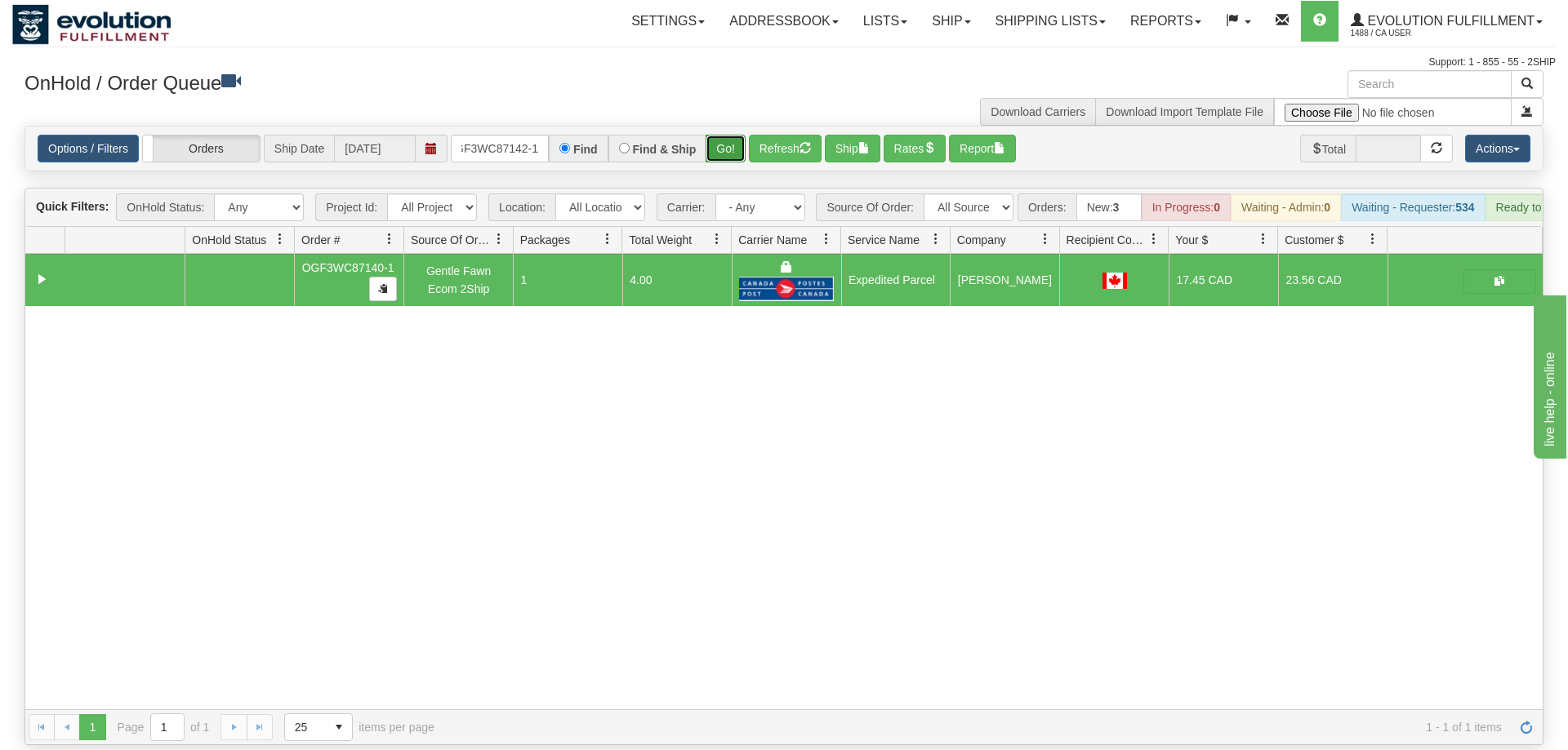
click at [724, 134] on button "Go!" at bounding box center [725, 148] width 40 height 28
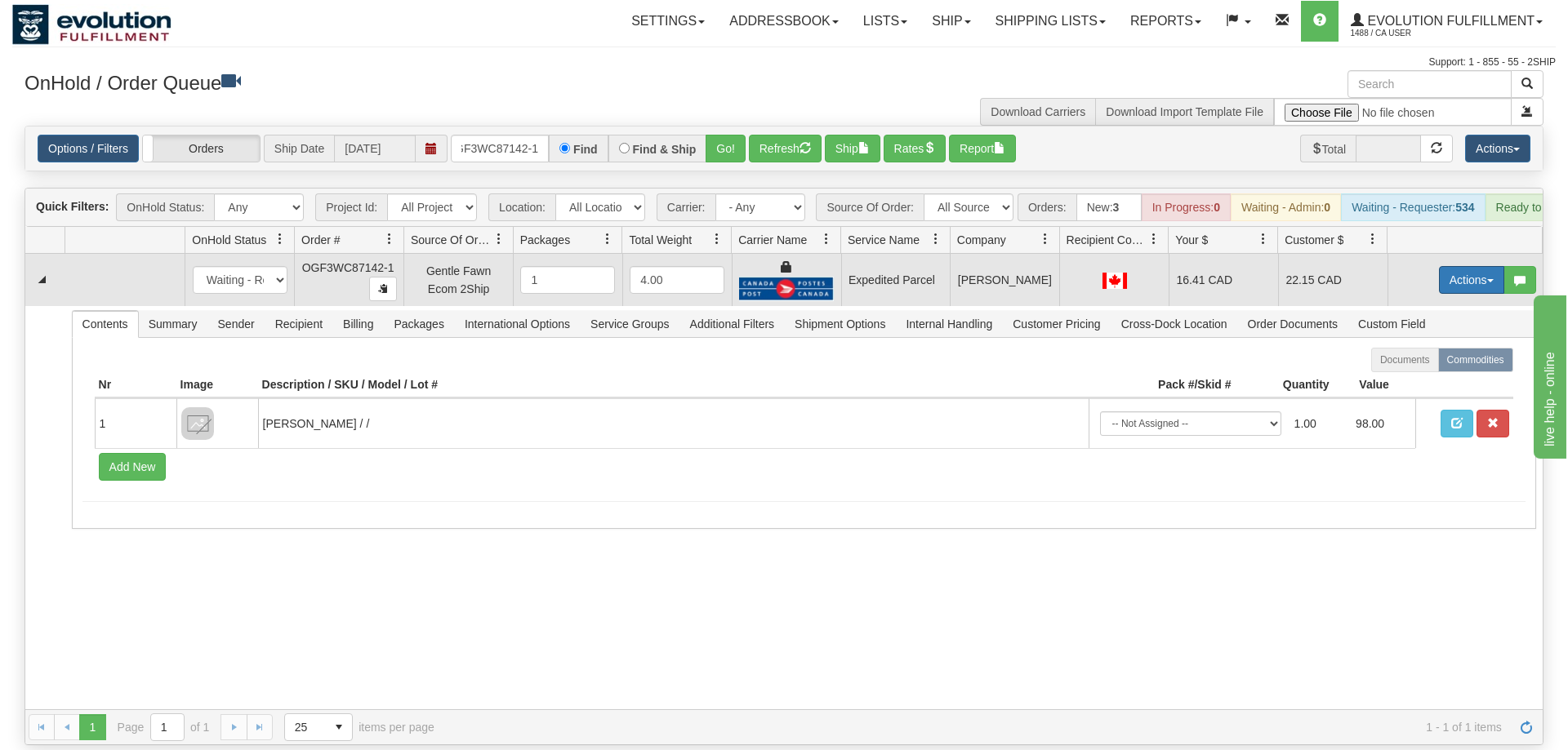
click at [1471, 266] on button "Actions" at bounding box center [1471, 280] width 65 height 28
click at [1404, 368] on span "Ship" at bounding box center [1406, 374] width 35 height 13
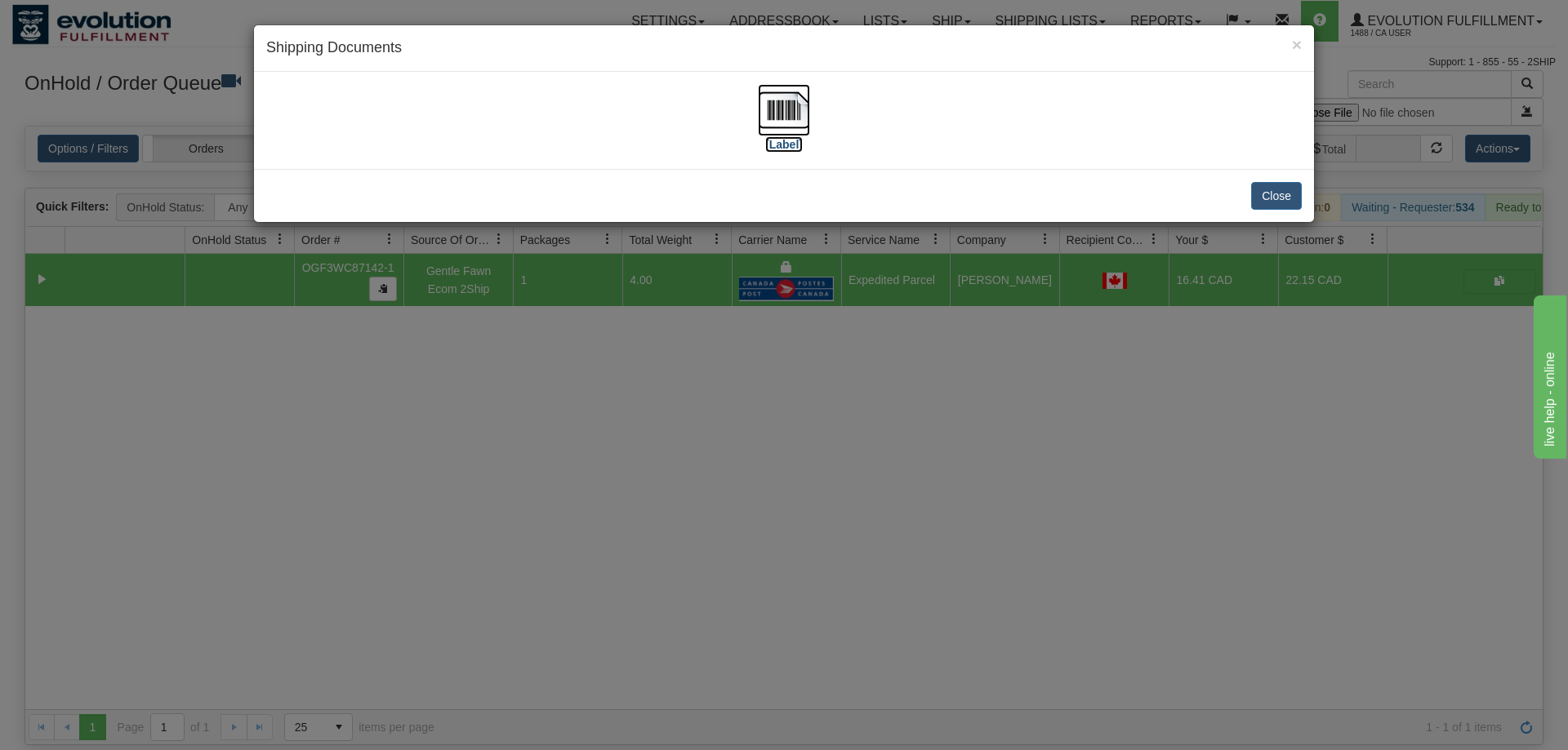
click at [786, 117] on img at bounding box center [783, 110] width 52 height 52
drag, startPoint x: 753, startPoint y: 555, endPoint x: 521, endPoint y: 209, distance: 416.6
click at [752, 548] on div "× Shipping Documents [Label] Close" at bounding box center [784, 375] width 1568 height 750
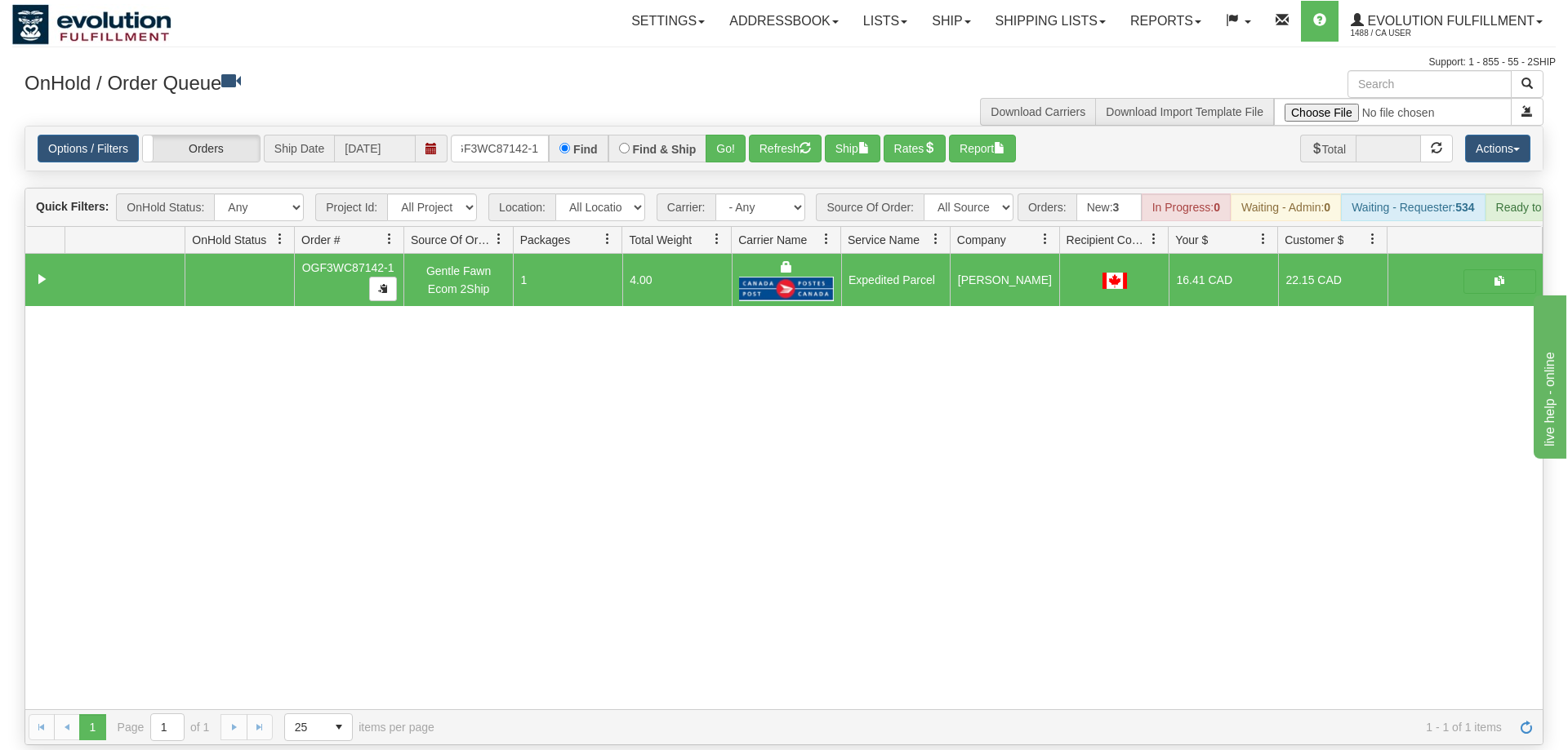
drag, startPoint x: 464, startPoint y: 107, endPoint x: 481, endPoint y: 126, distance: 25.5
click at [466, 126] on div "Options / Filters Group Shipments Orders Ship Date [DATE] OGF3WC87142-1 Find Fi…" at bounding box center [784, 148] width 1517 height 44
click at [488, 134] on input "OGF3WC87142-1" at bounding box center [499, 148] width 98 height 28
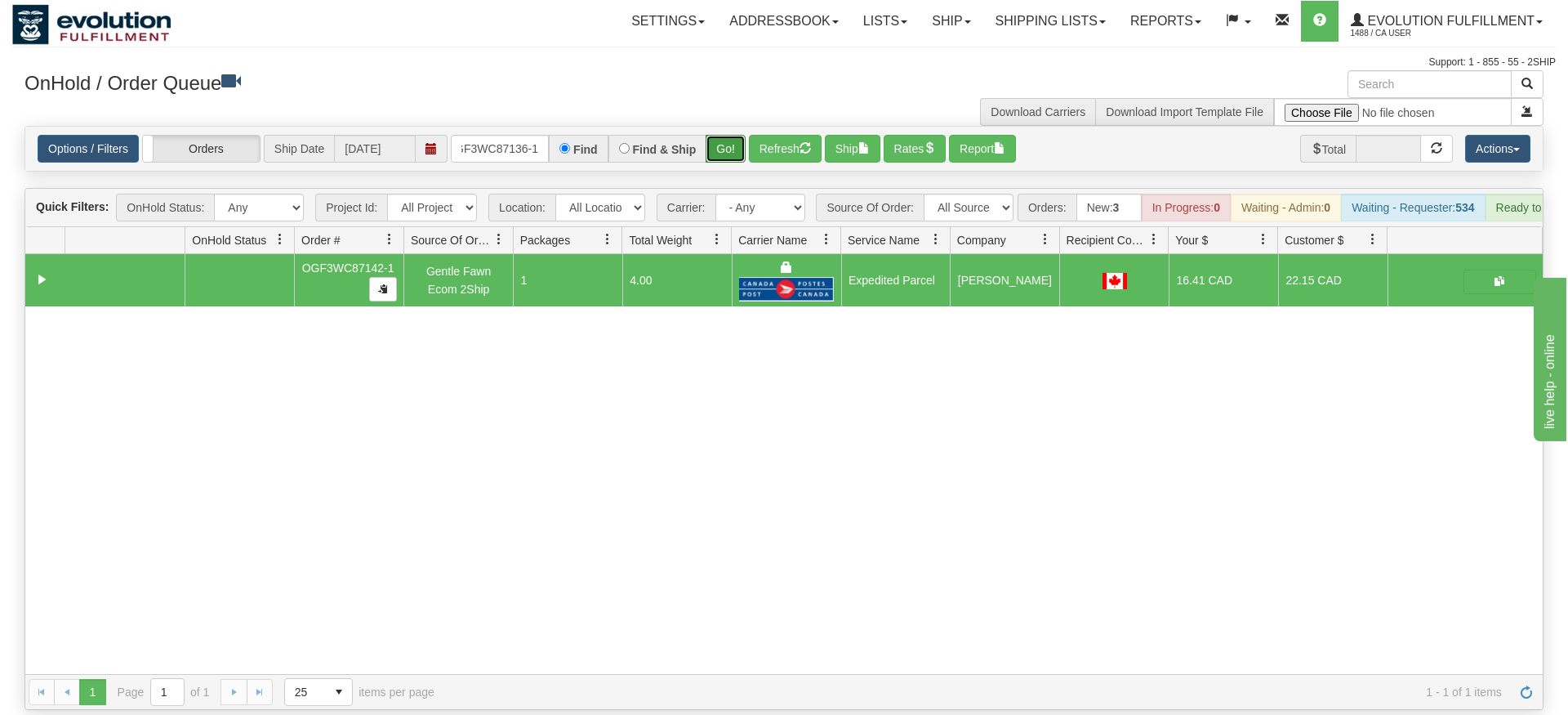
drag, startPoint x: 713, startPoint y: 119, endPoint x: 723, endPoint y: 137, distance: 20.6
click at [719, 148] on div "Is equal to Is not equal to Contains Does not contains CAD USD EUR ZAR [PERSON_…" at bounding box center [783, 417] width 1543 height 584
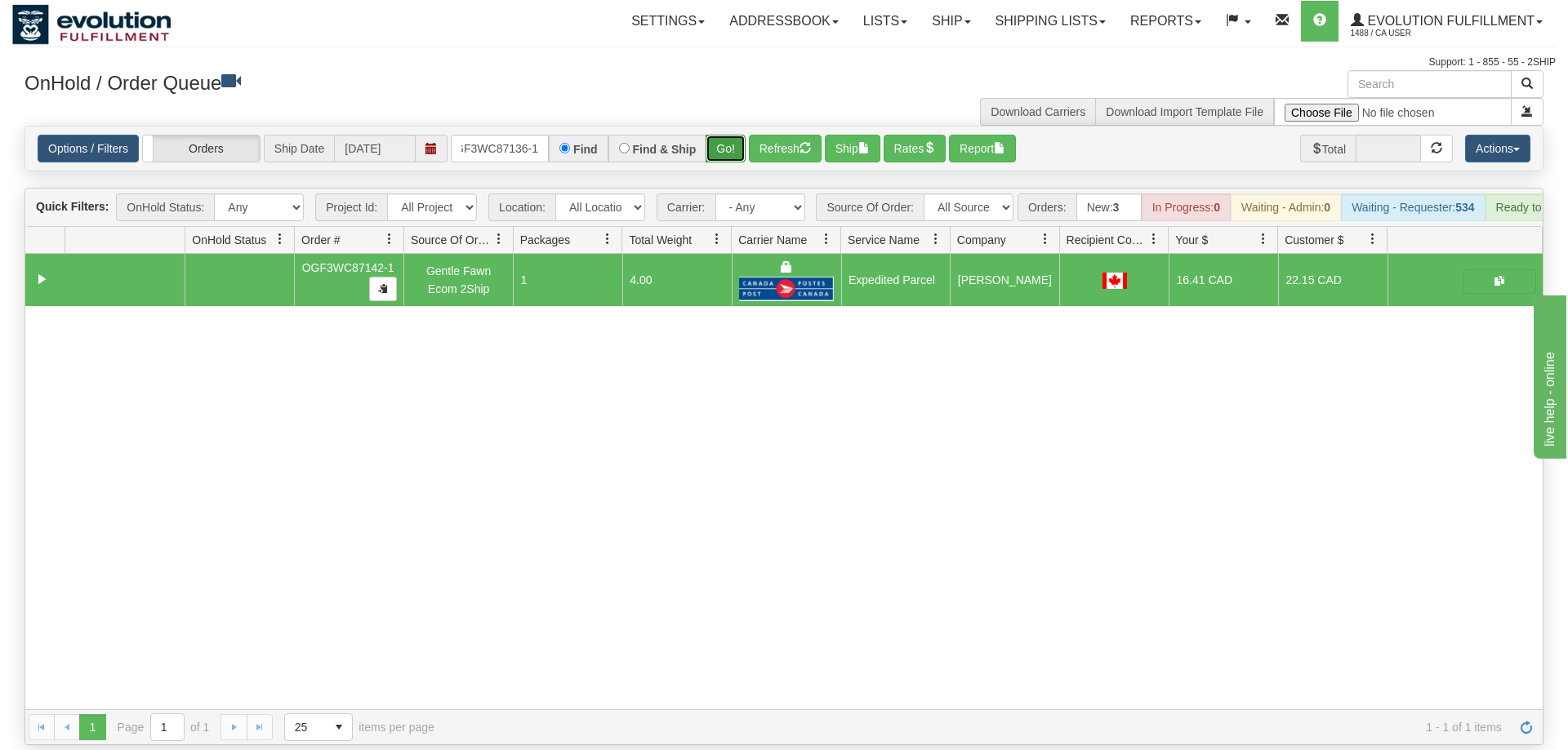
click at [727, 134] on button "Go!" at bounding box center [725, 148] width 40 height 28
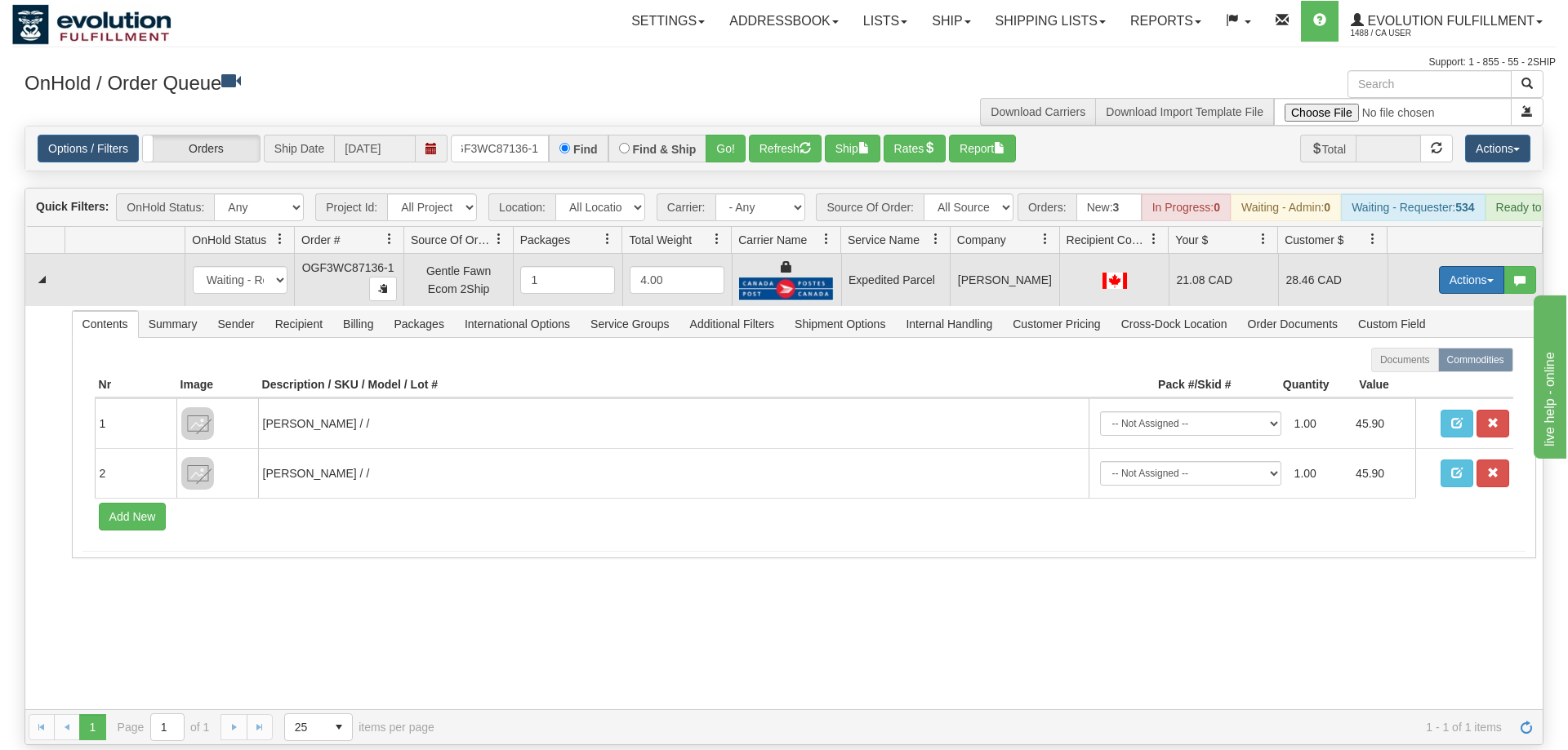
click at [1474, 266] on button "Actions" at bounding box center [1471, 280] width 65 height 28
click at [1436, 364] on link "Ship" at bounding box center [1438, 374] width 130 height 21
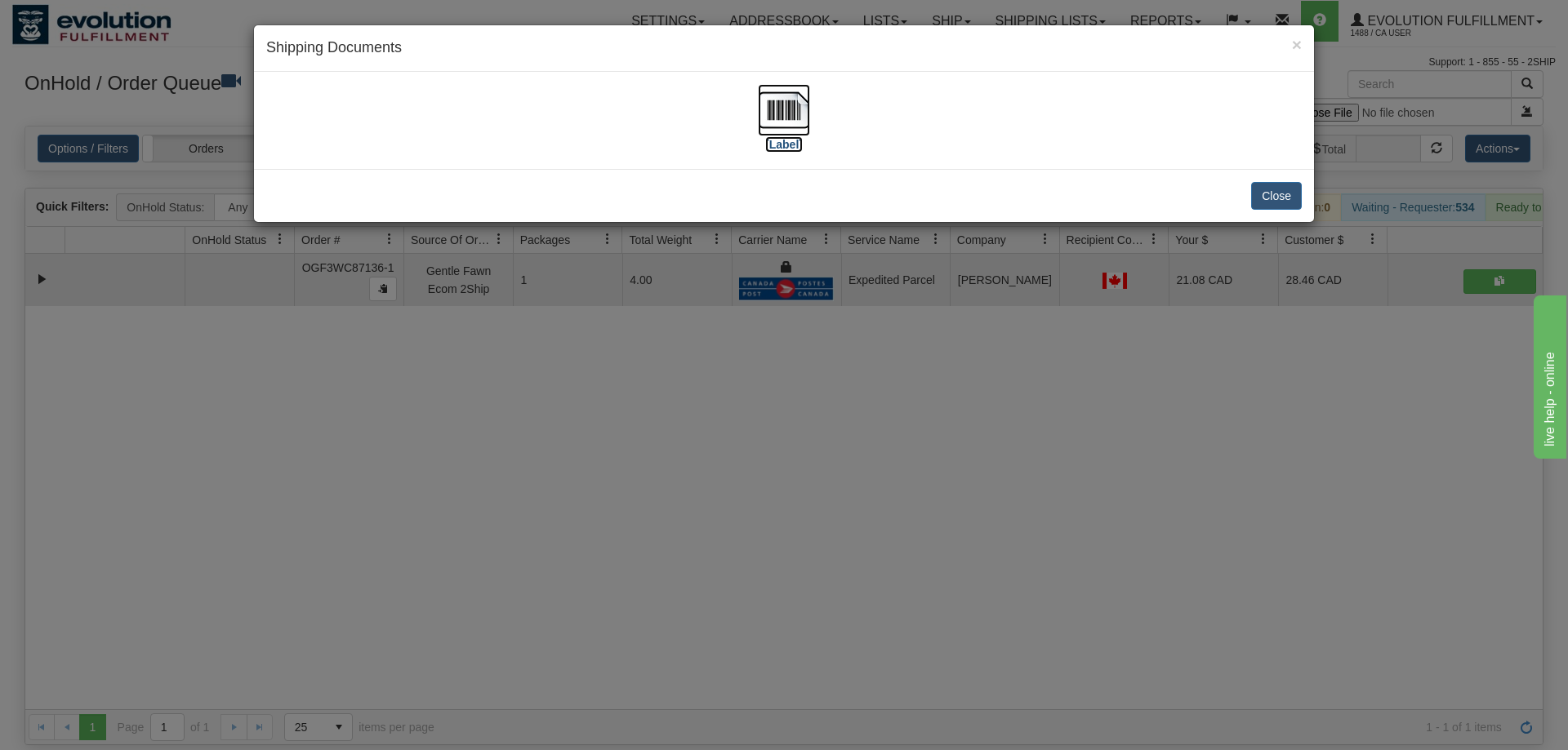
click at [789, 112] on img at bounding box center [783, 110] width 52 height 52
drag, startPoint x: 995, startPoint y: 423, endPoint x: 588, endPoint y: 71, distance: 538.1
click at [989, 407] on div "× Shipping Documents [Label] Close" at bounding box center [784, 375] width 1568 height 750
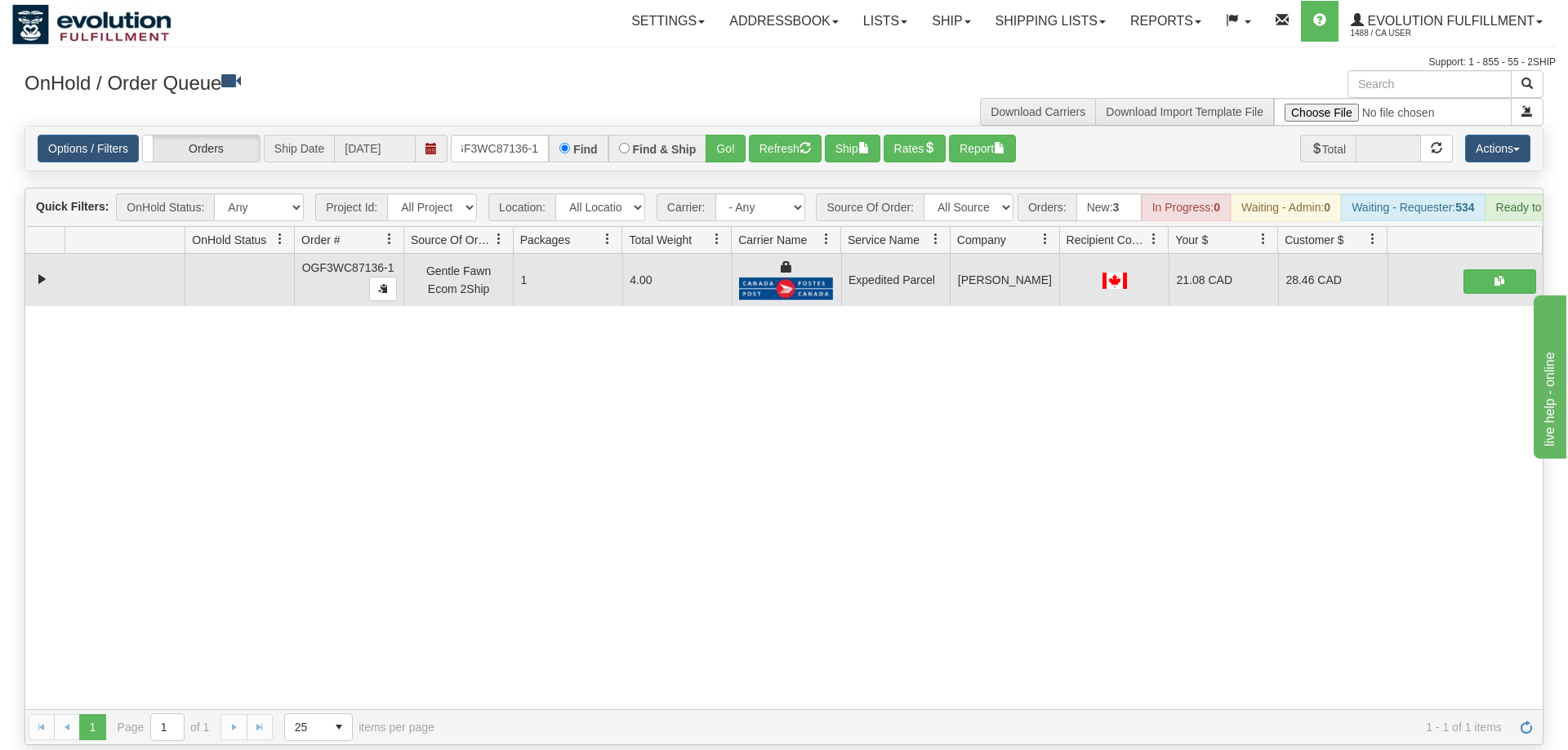
click at [468, 139] on div "Options / Filters Group Shipments Orders Ship Date [DATE] OGF3WC87136-1 Find Fi…" at bounding box center [784, 148] width 1517 height 44
click at [471, 134] on input "OGF3WC87136-1" at bounding box center [499, 148] width 98 height 28
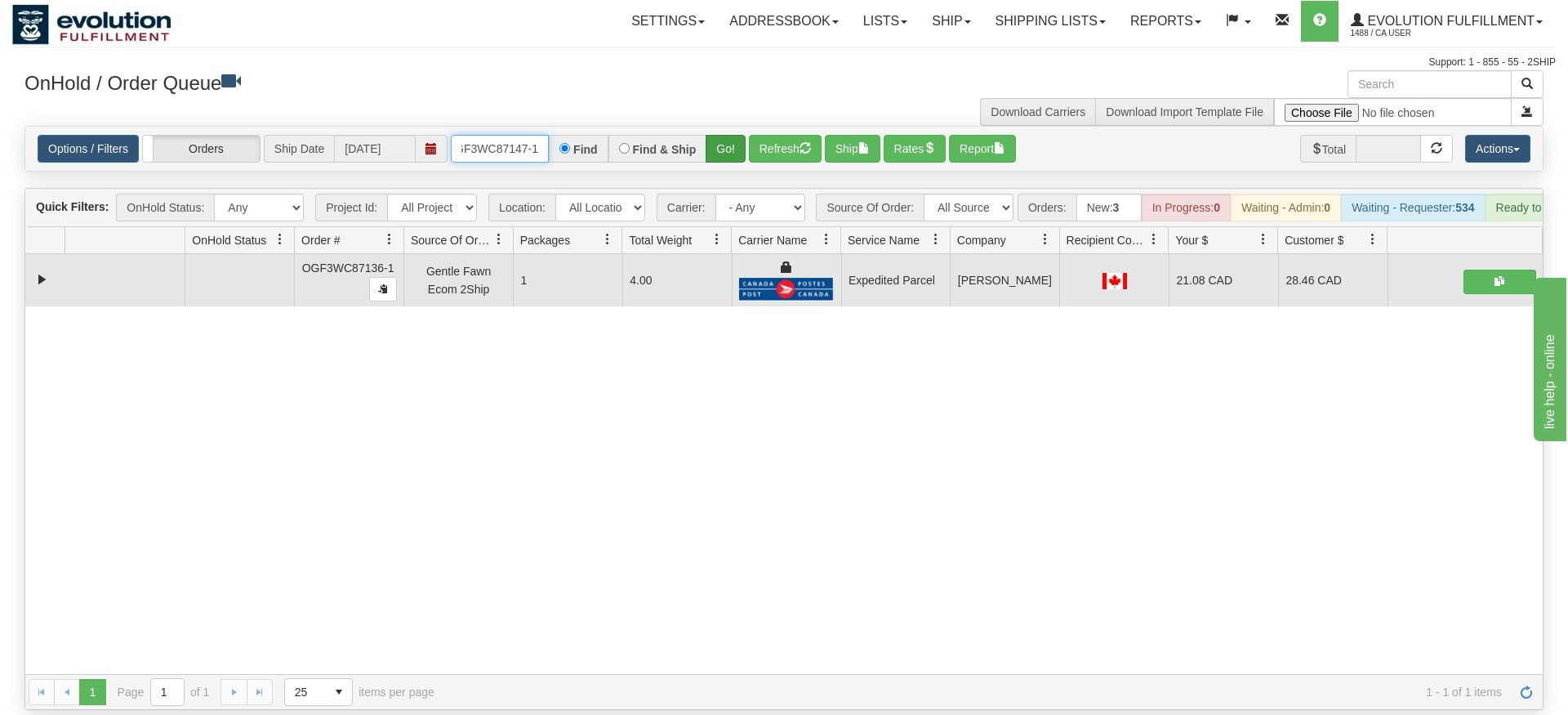
type input "OGF3WC87147-1"
click at [724, 150] on div "Is equal to Is not equal to Contains Does not contains CAD USD EUR ZAR [PERSON_…" at bounding box center [783, 417] width 1543 height 584
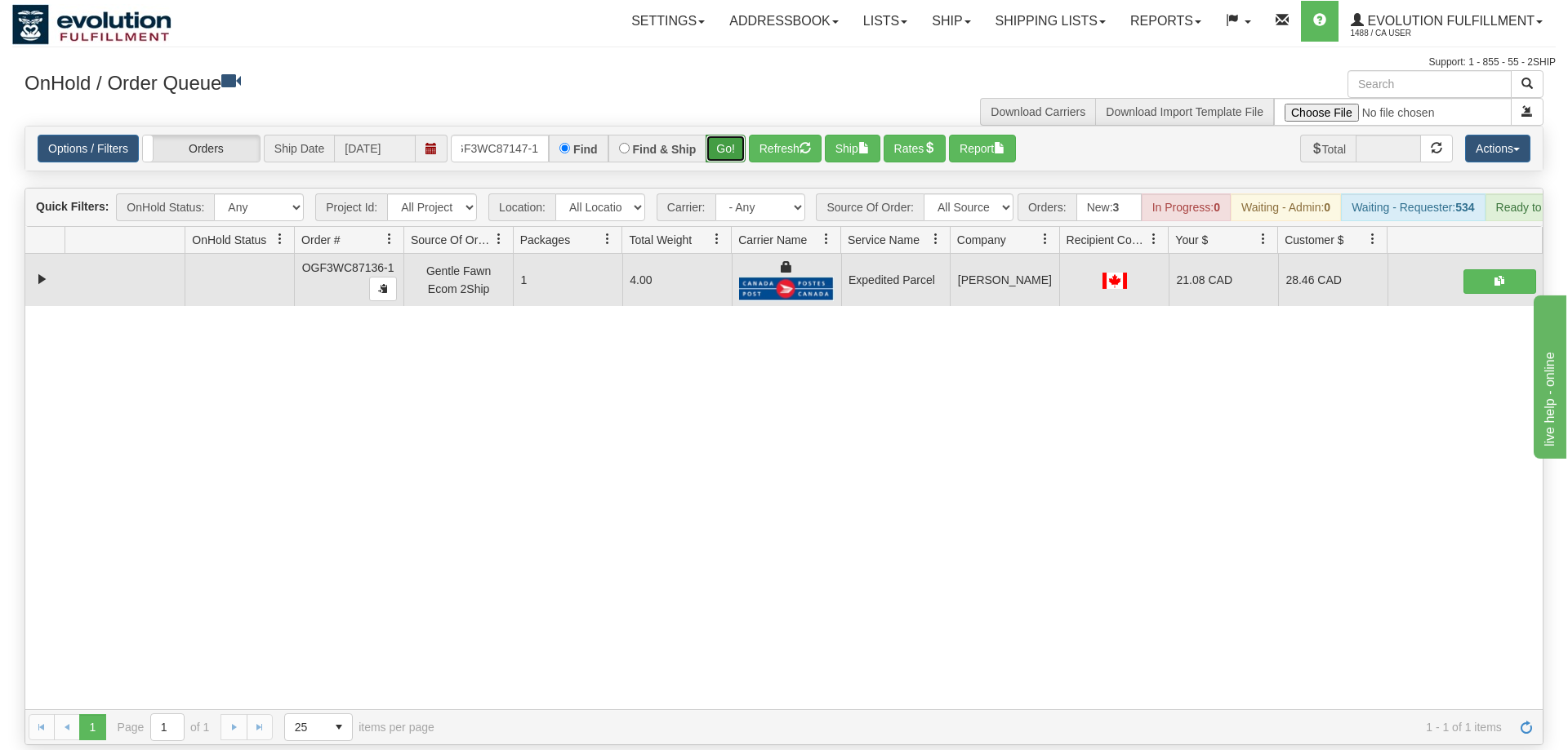
click at [727, 134] on button "Go!" at bounding box center [725, 148] width 40 height 28
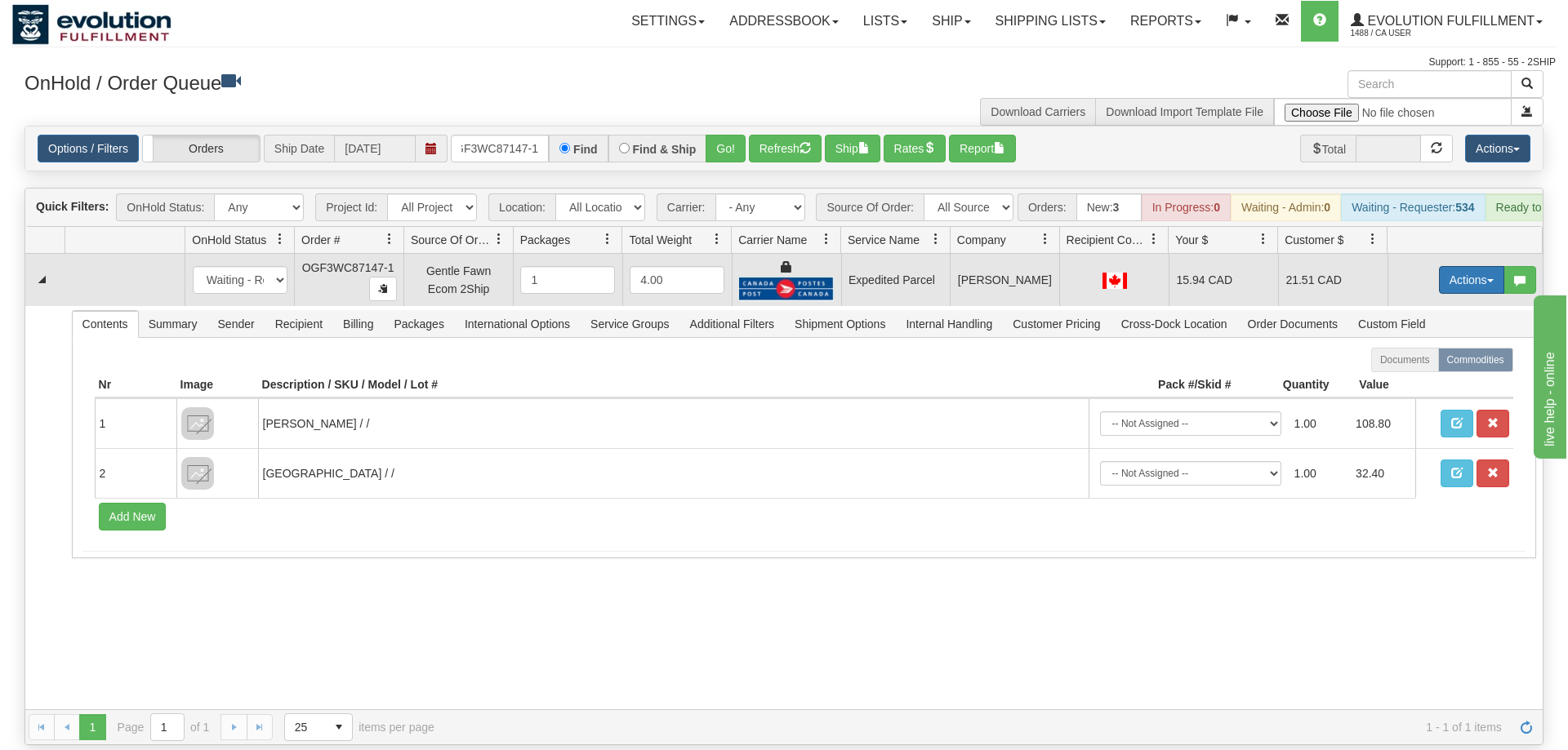
click at [1471, 266] on button "Actions" at bounding box center [1471, 280] width 65 height 28
click at [1428, 364] on link "Ship" at bounding box center [1438, 374] width 130 height 21
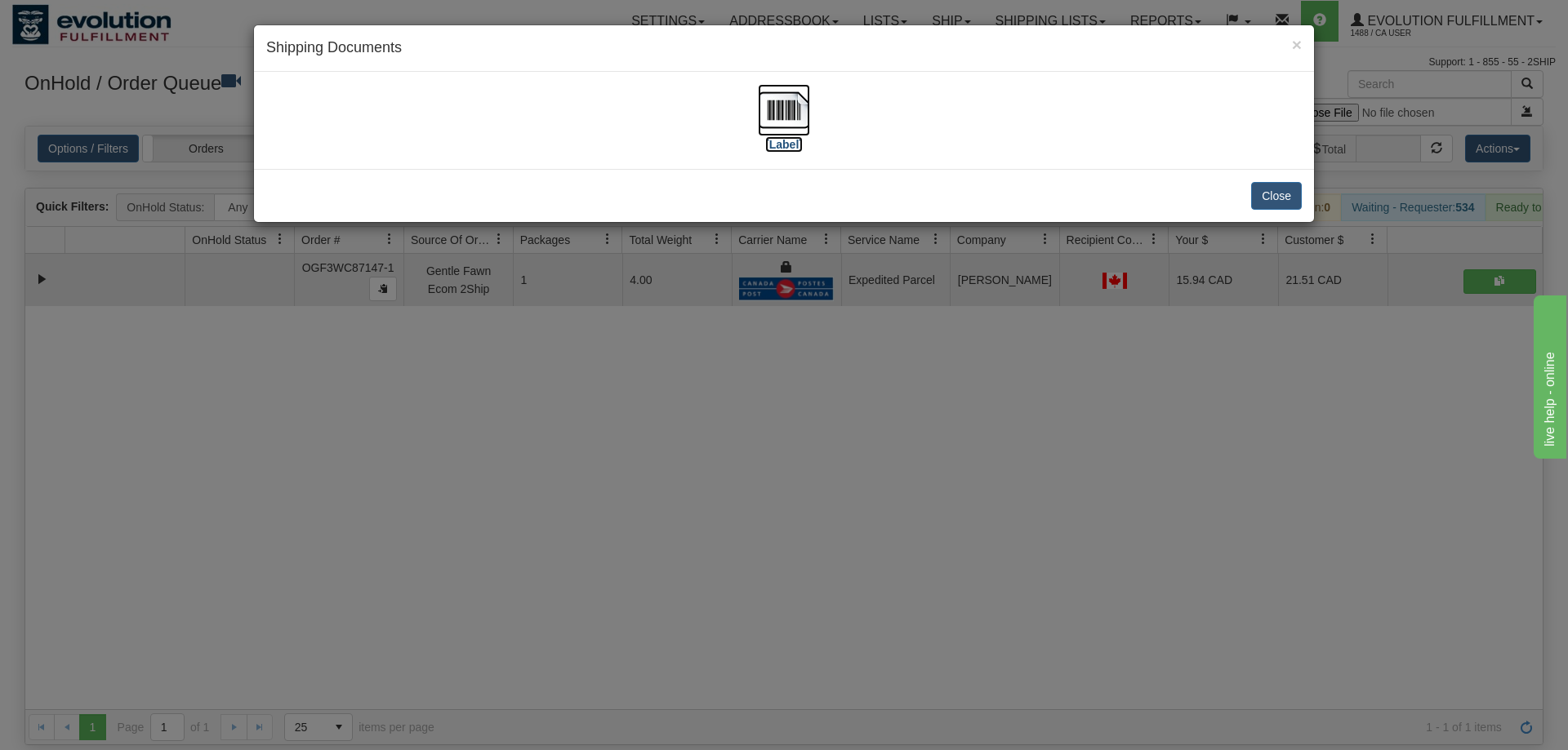
click at [779, 119] on img at bounding box center [783, 110] width 52 height 52
drag, startPoint x: 356, startPoint y: 143, endPoint x: 648, endPoint y: 139, distance: 292.0
click at [358, 142] on div "[Label]" at bounding box center [784, 120] width 1035 height 73
drag, startPoint x: 838, startPoint y: 346, endPoint x: 729, endPoint y: 181, distance: 197.8
click at [837, 344] on div "× Shipping Documents [Label] Close" at bounding box center [784, 375] width 1568 height 750
